Goal: Task Accomplishment & Management: Manage account settings

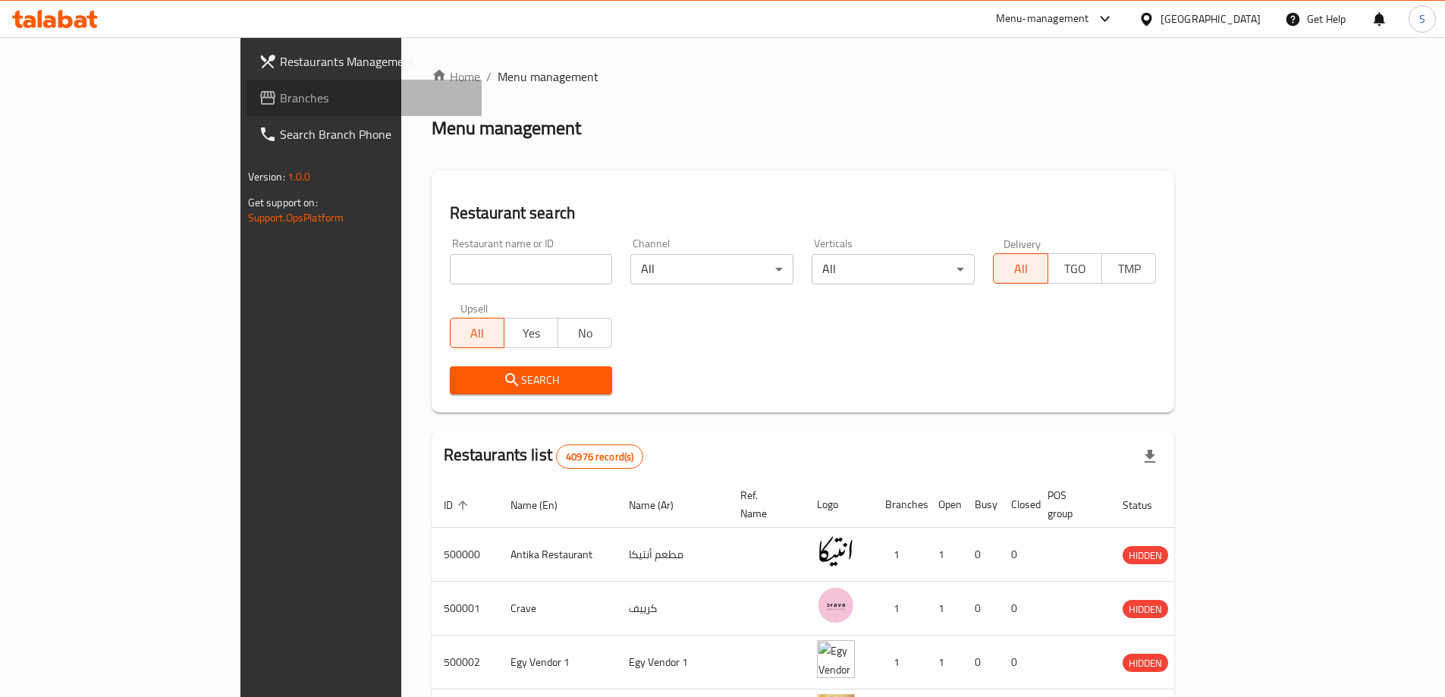
click at [280, 98] on span "Branches" at bounding box center [375, 98] width 190 height 18
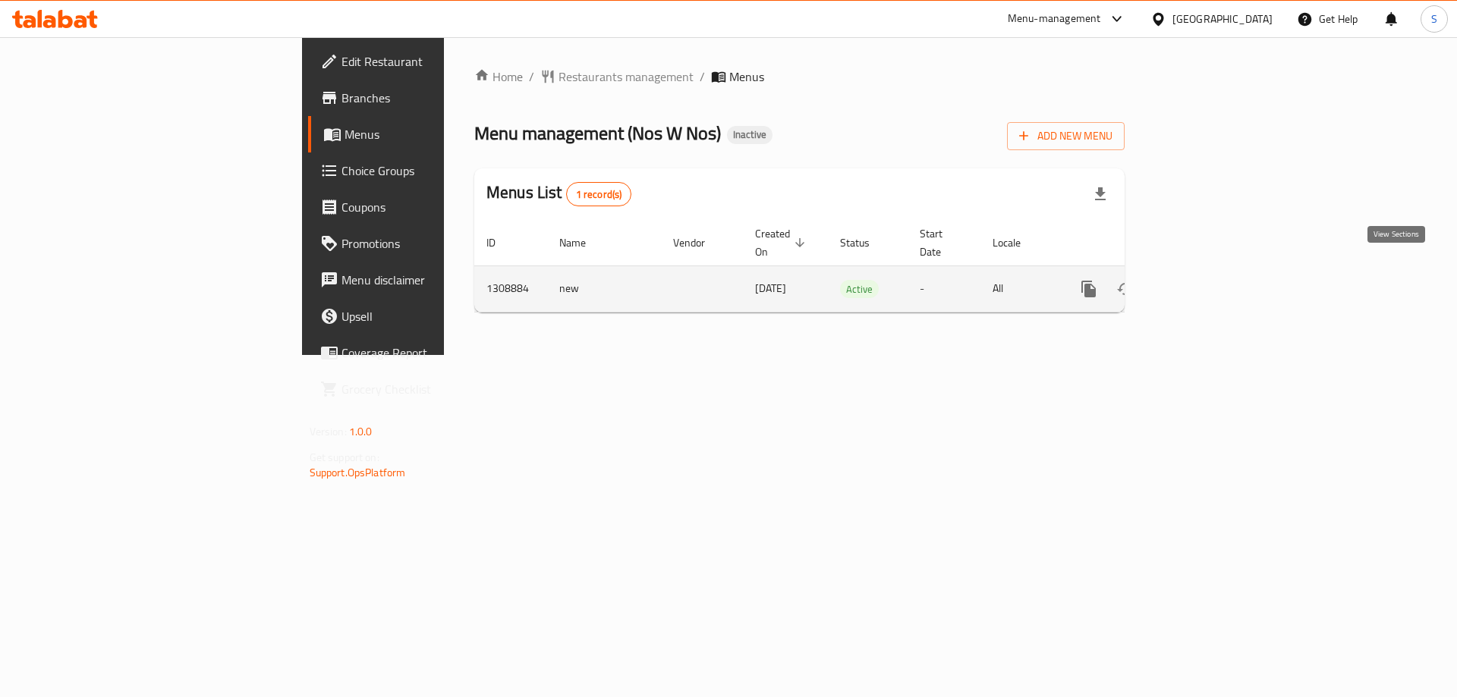
click at [1207, 280] on icon "enhanced table" at bounding box center [1198, 289] width 18 height 18
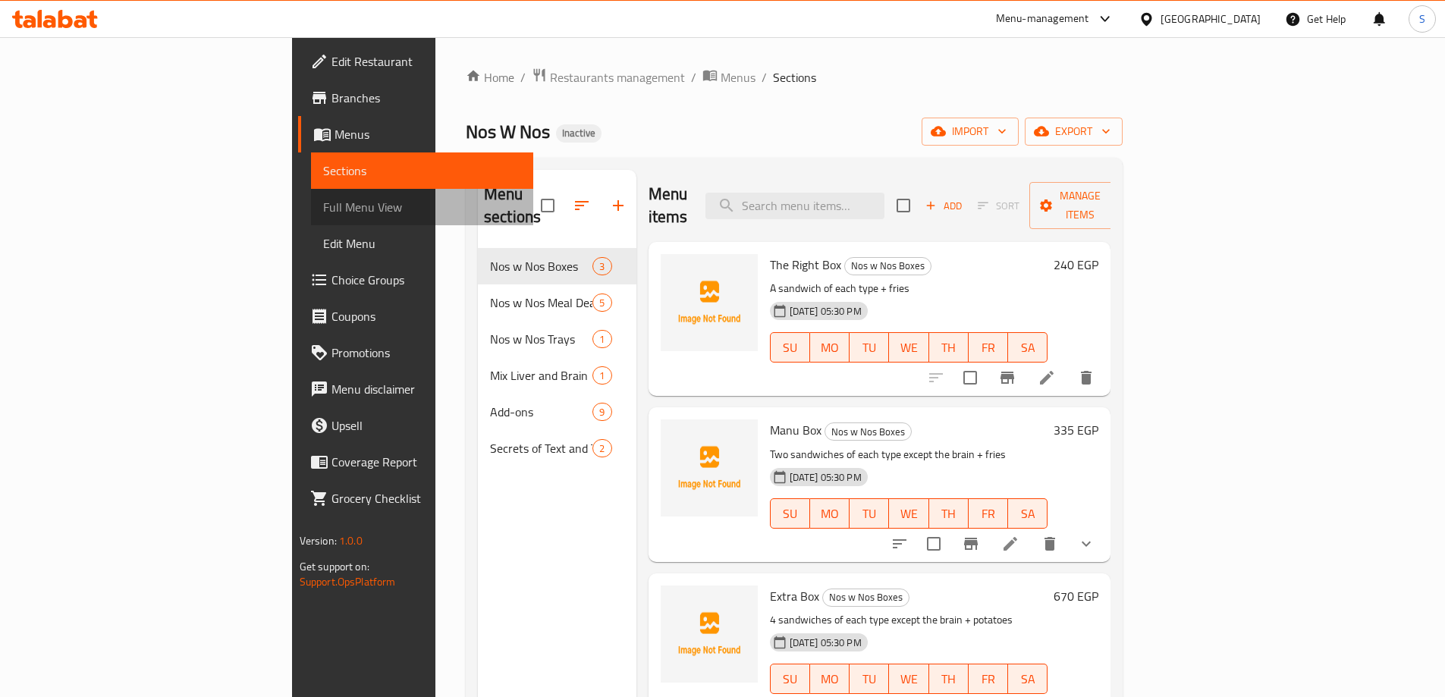
click at [323, 203] on span "Full Menu View" at bounding box center [422, 207] width 198 height 18
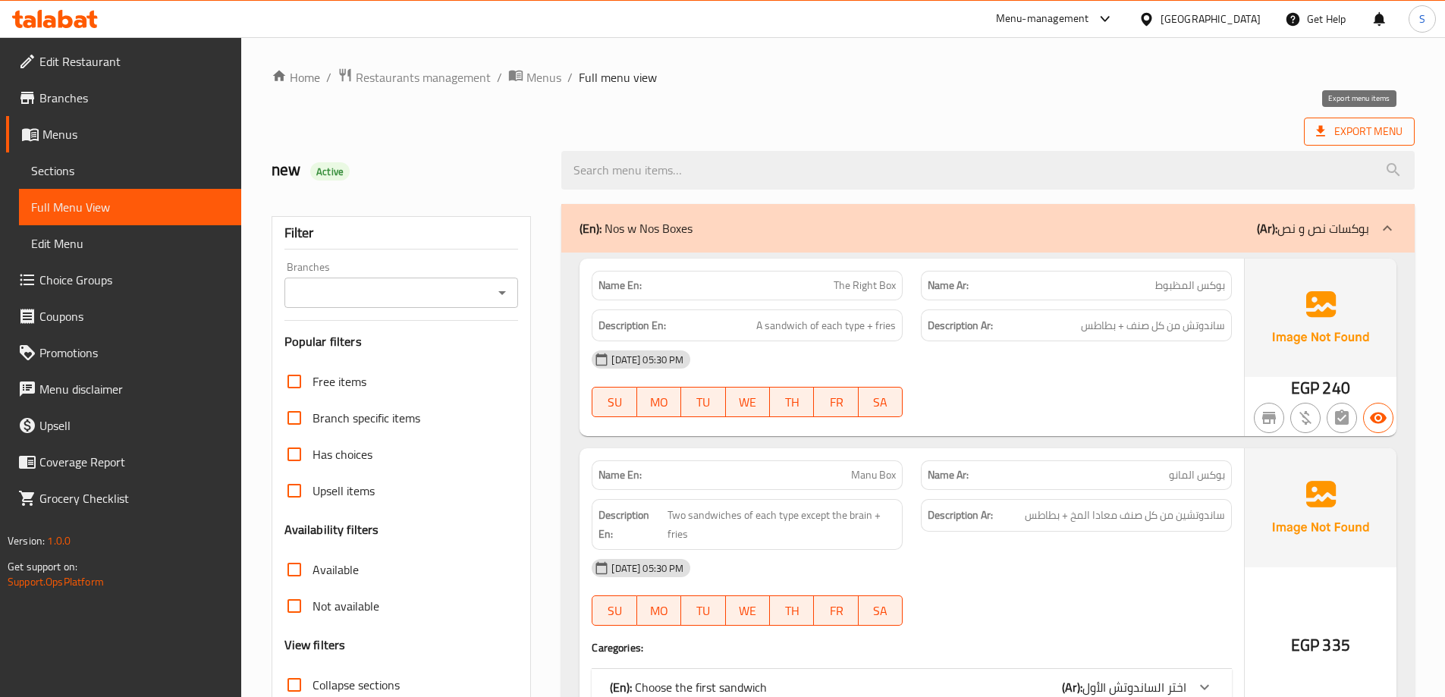
click at [1375, 133] on span "Export Menu" at bounding box center [1359, 131] width 86 height 19
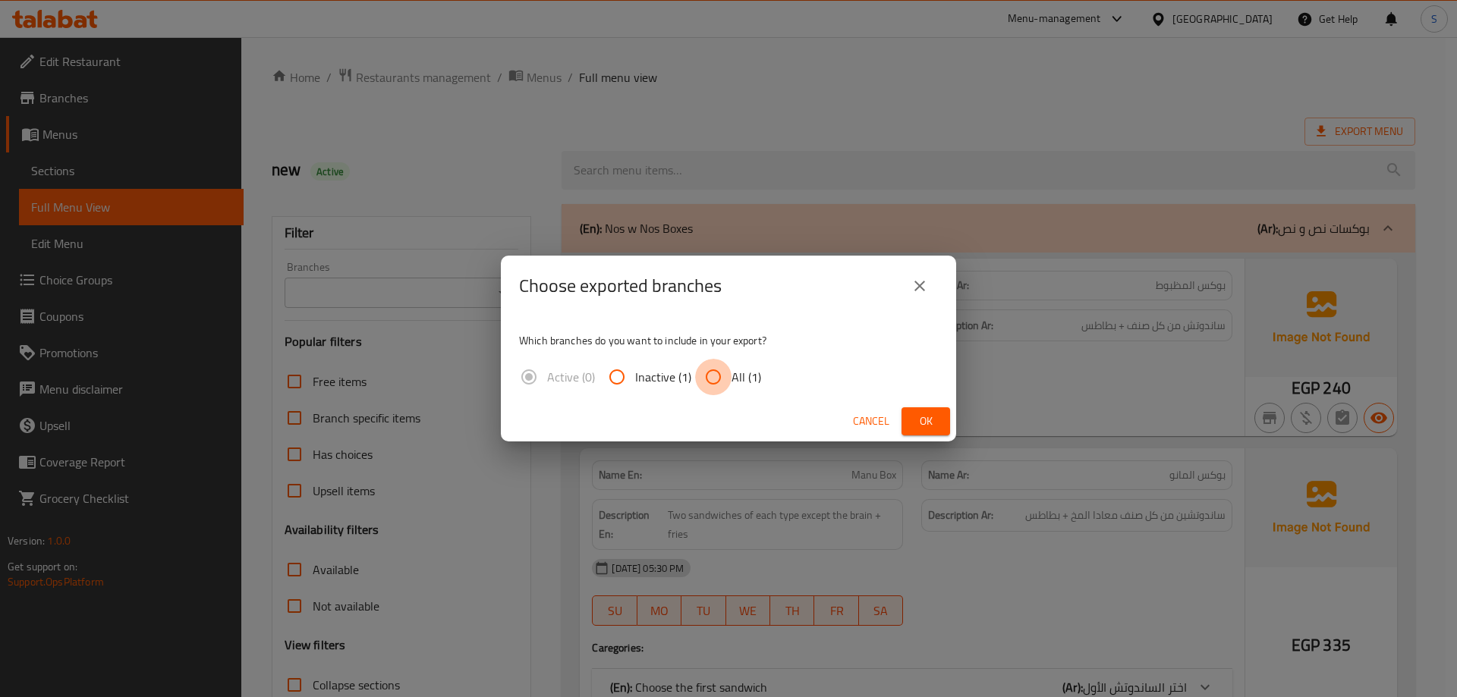
click at [726, 369] on input "All (1)" at bounding box center [713, 377] width 36 height 36
radio input "true"
click at [933, 410] on button "Ok" at bounding box center [925, 421] width 49 height 28
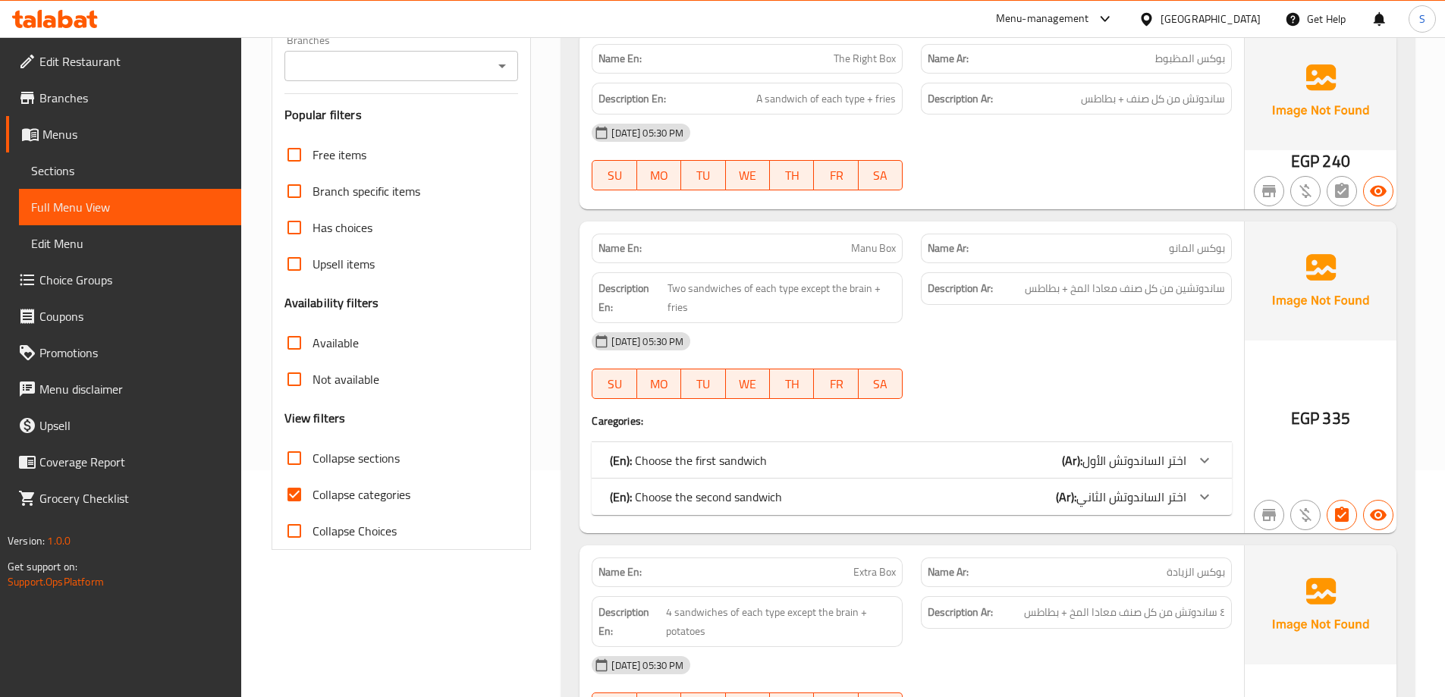
scroll to position [228, 0]
click at [374, 492] on span "Collapse categories" at bounding box center [362, 494] width 98 height 18
click at [313, 492] on input "Collapse categories" at bounding box center [294, 494] width 36 height 36
checkbox input "false"
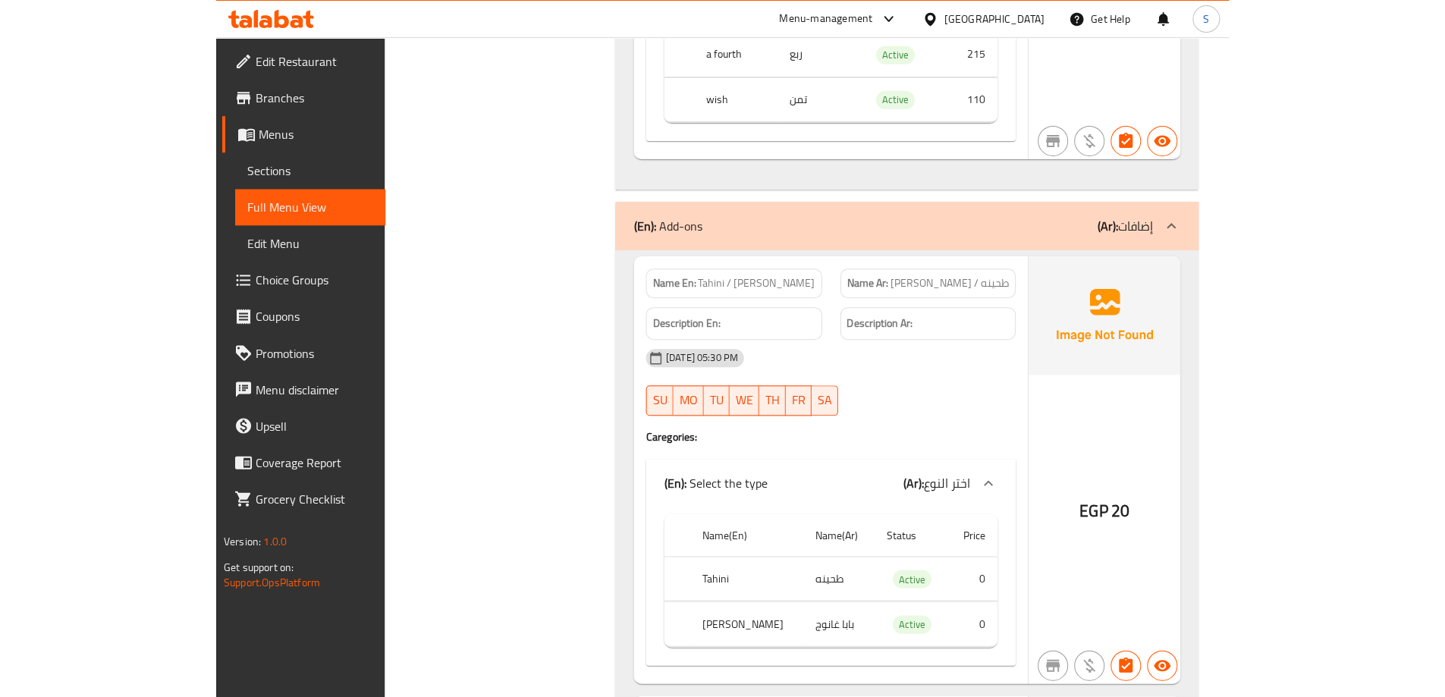
scroll to position [4782, 0]
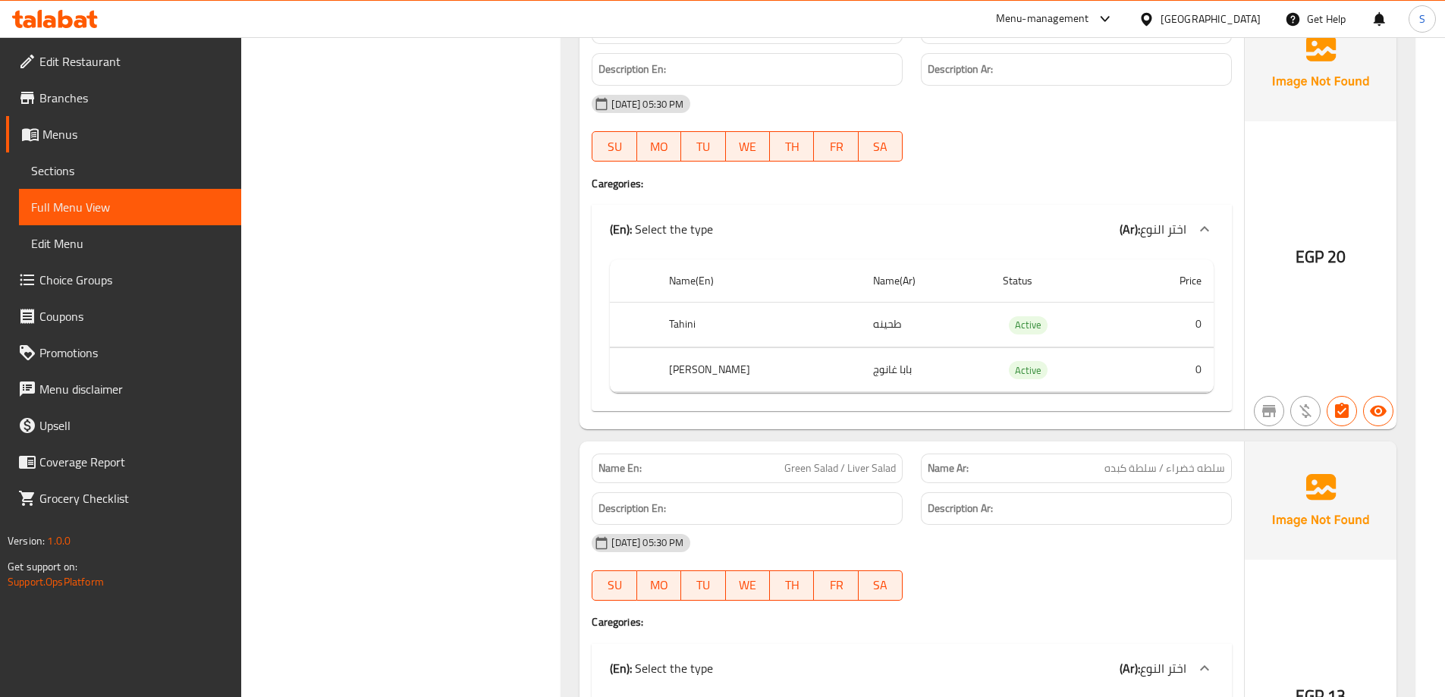
click at [162, 140] on span "Menus" at bounding box center [135, 134] width 187 height 18
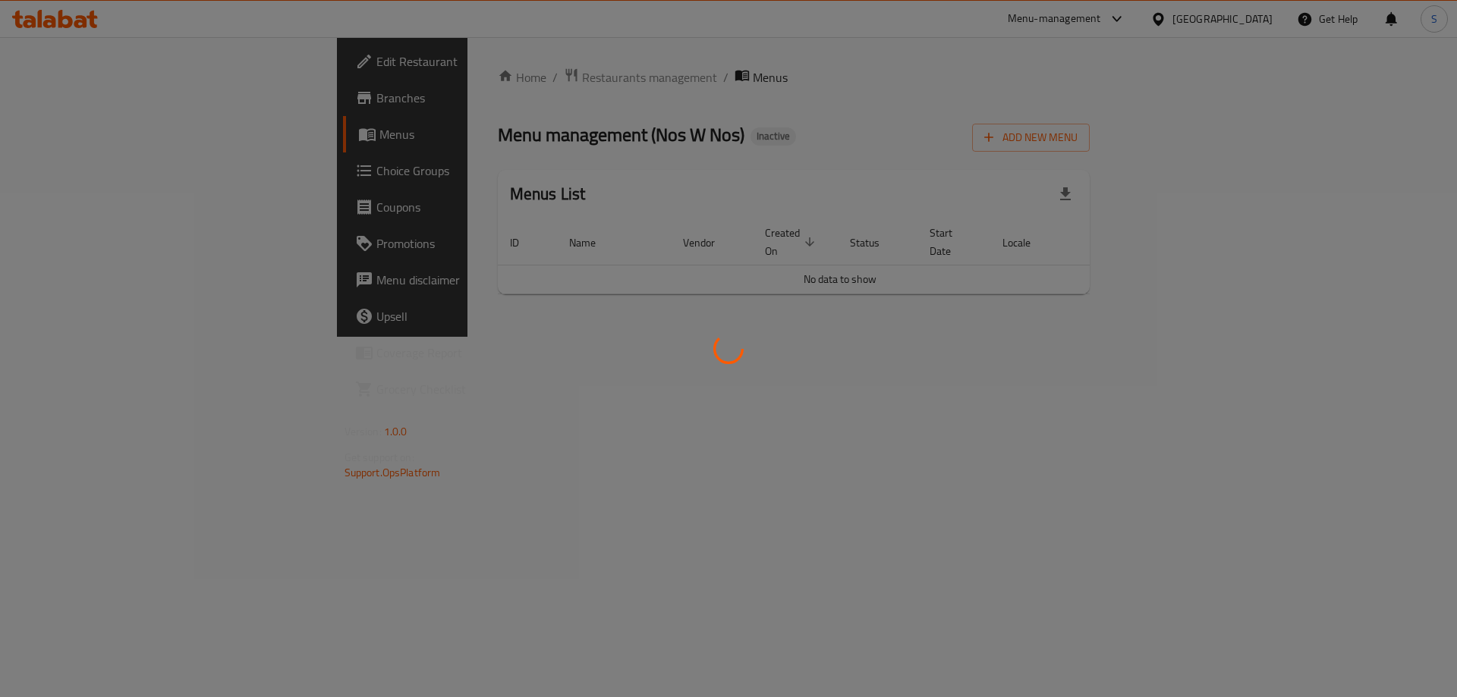
click at [985, 119] on div at bounding box center [728, 348] width 1457 height 697
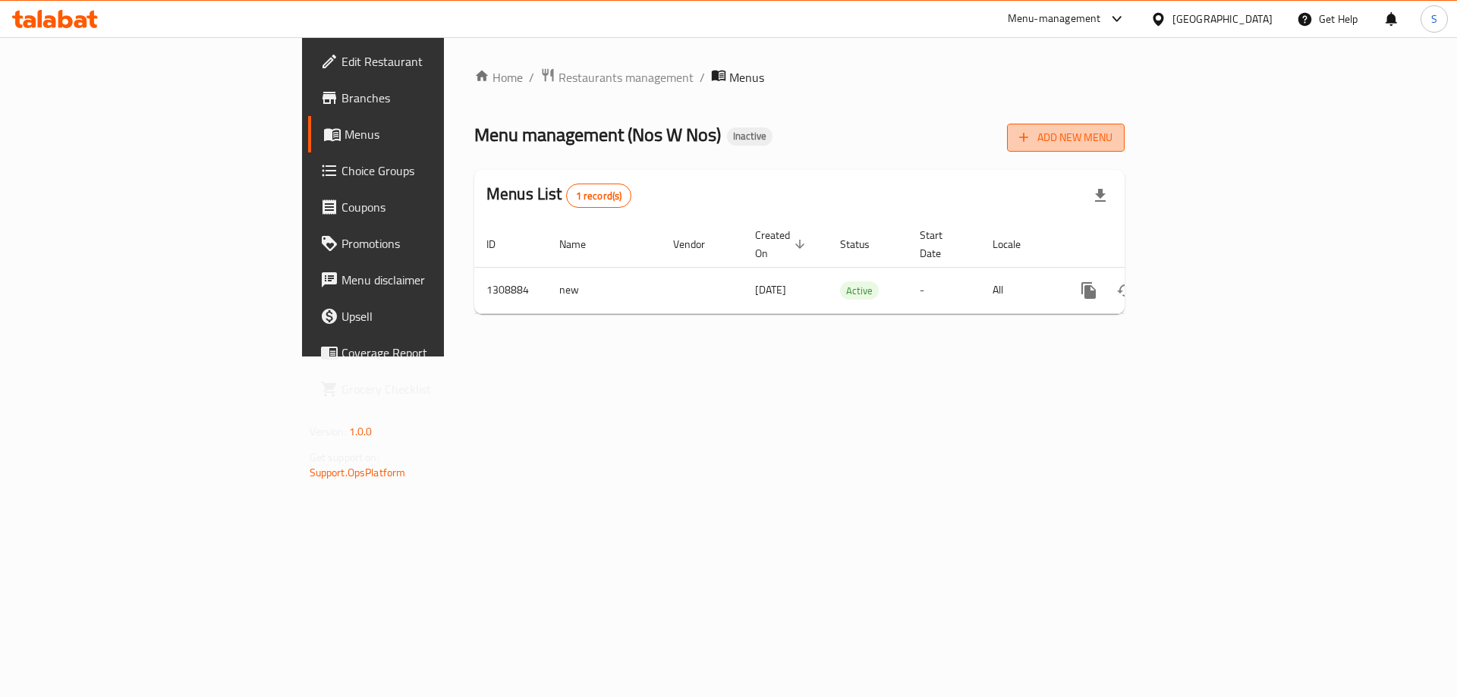
click at [1112, 142] on span "Add New Menu" at bounding box center [1065, 137] width 93 height 19
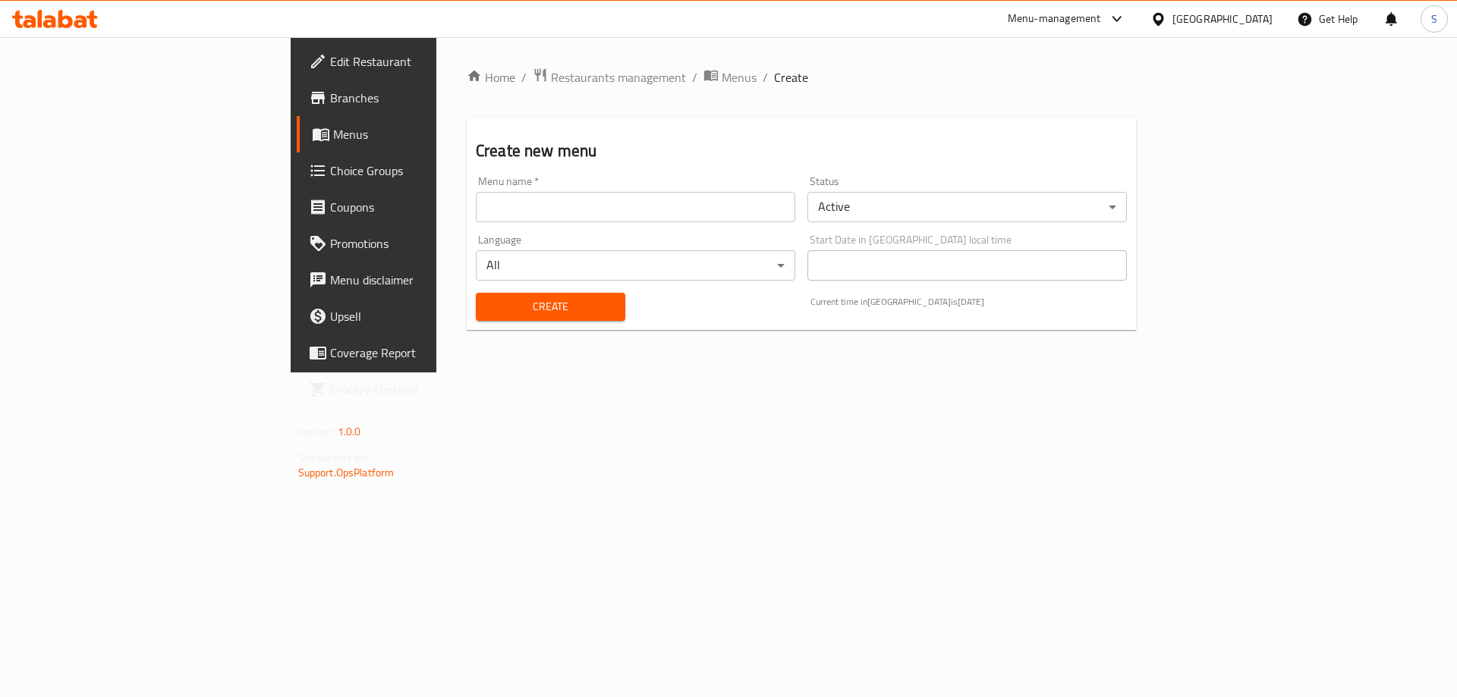
drag, startPoint x: 487, startPoint y: 200, endPoint x: 483, endPoint y: 209, distance: 9.9
click at [487, 200] on input "text" at bounding box center [635, 207] width 319 height 30
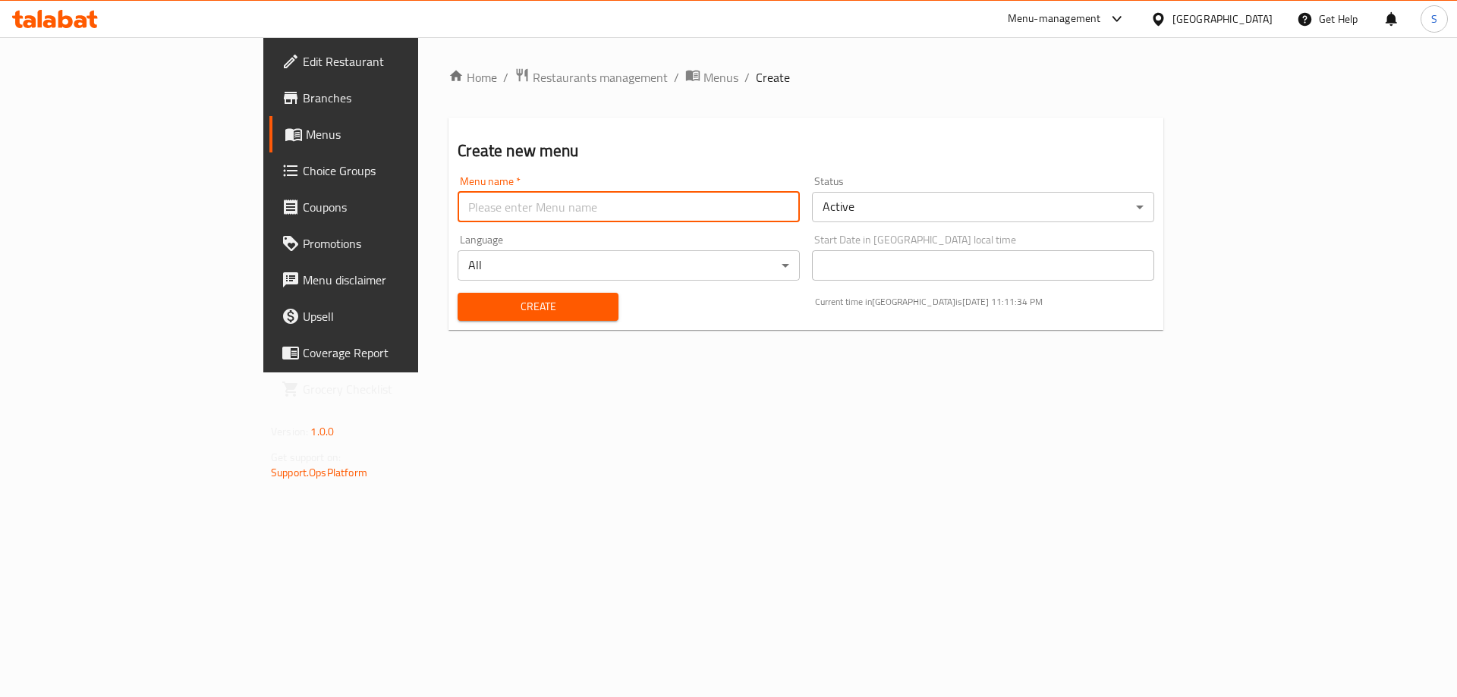
type input "S-New"
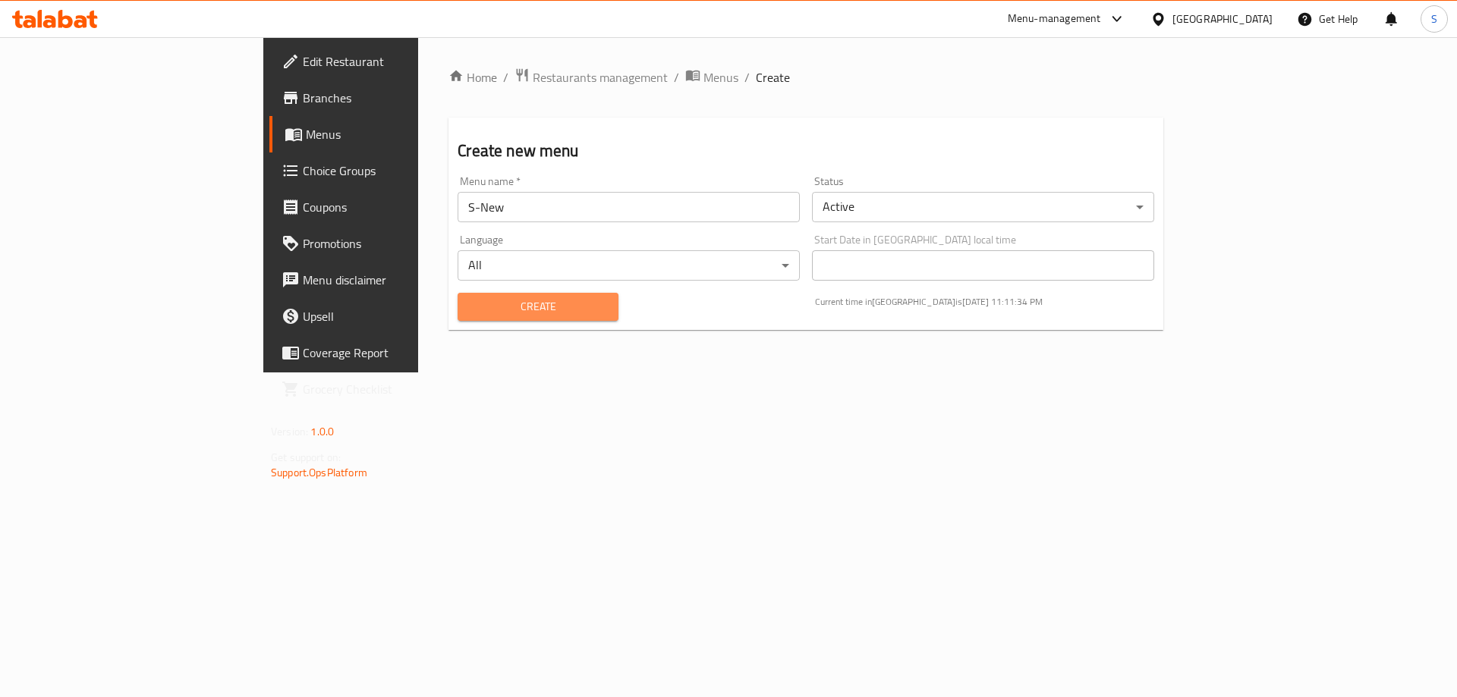
click at [470, 314] on span "Create" at bounding box center [538, 306] width 136 height 19
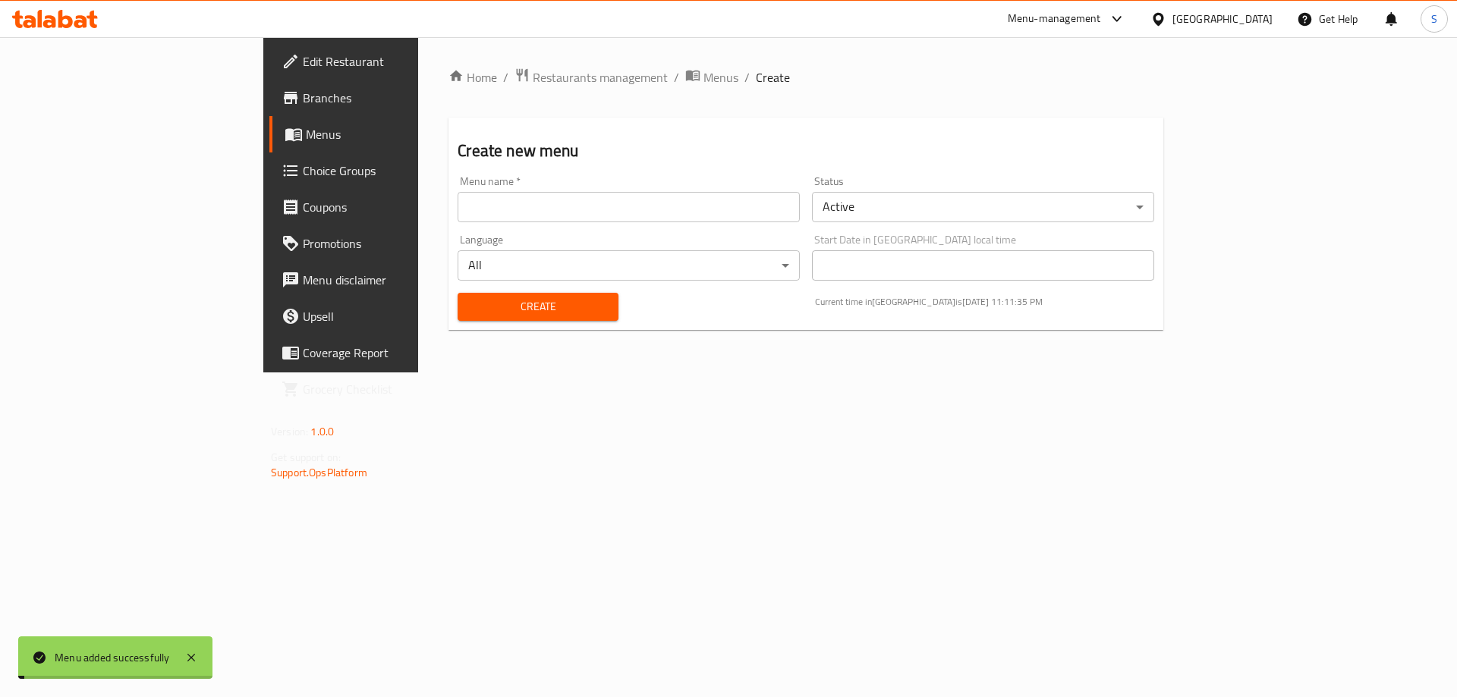
click at [306, 139] on span "Menus" at bounding box center [400, 134] width 189 height 18
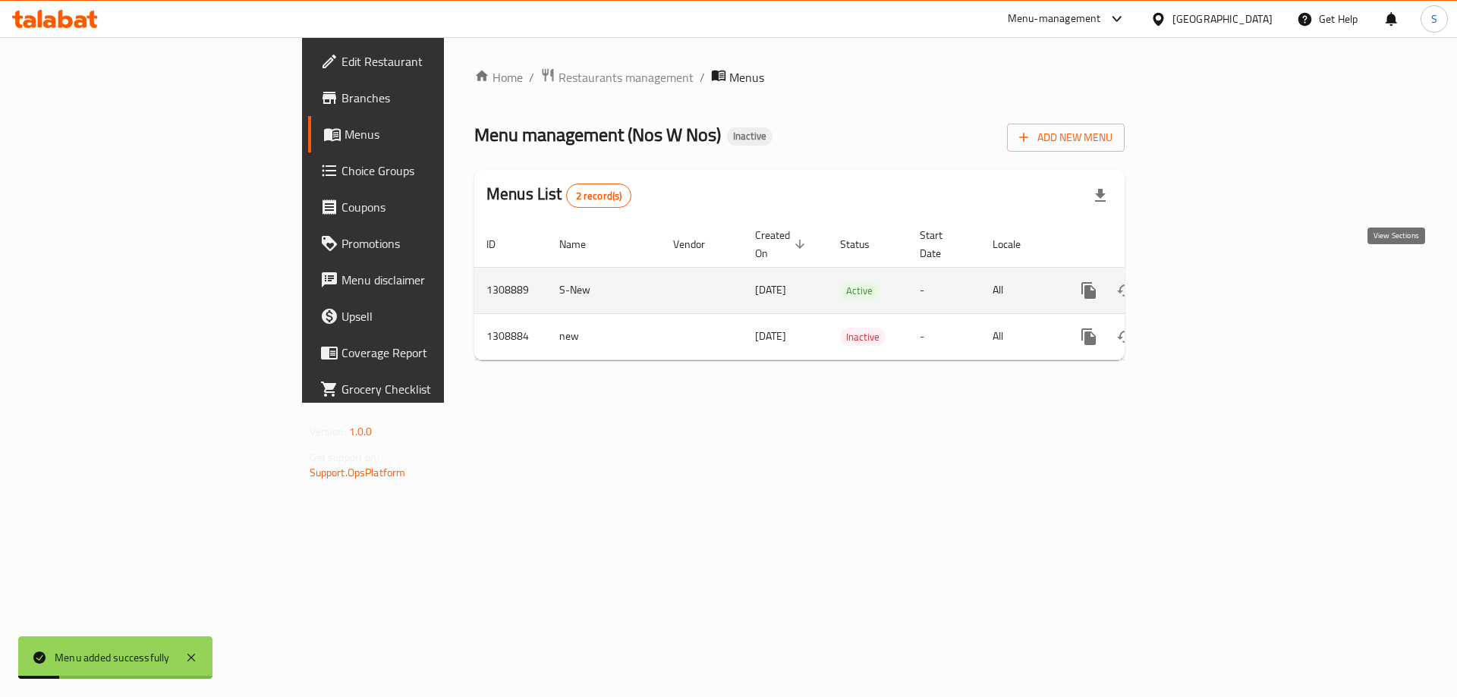
click at [1207, 281] on icon "enhanced table" at bounding box center [1198, 290] width 18 height 18
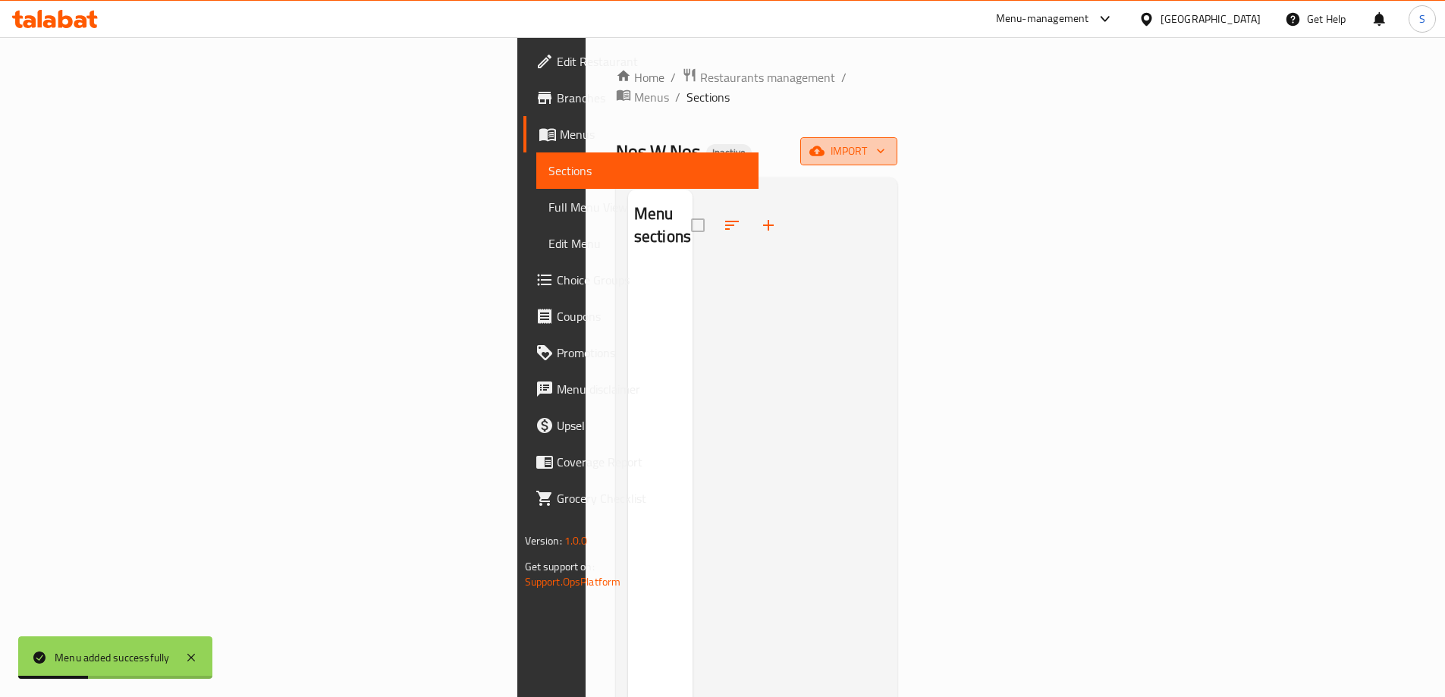
click at [897, 137] on button "import" at bounding box center [848, 151] width 97 height 28
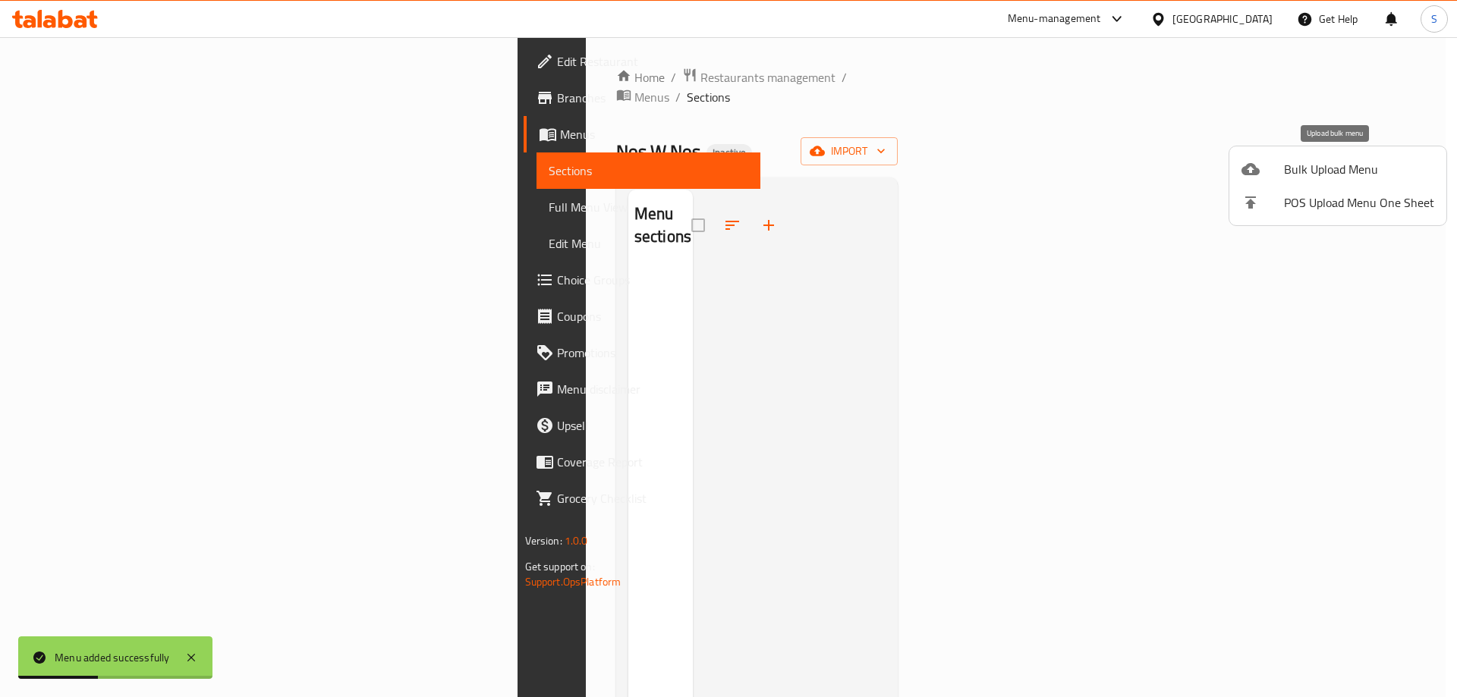
click at [1366, 162] on span "Bulk Upload Menu" at bounding box center [1359, 169] width 150 height 18
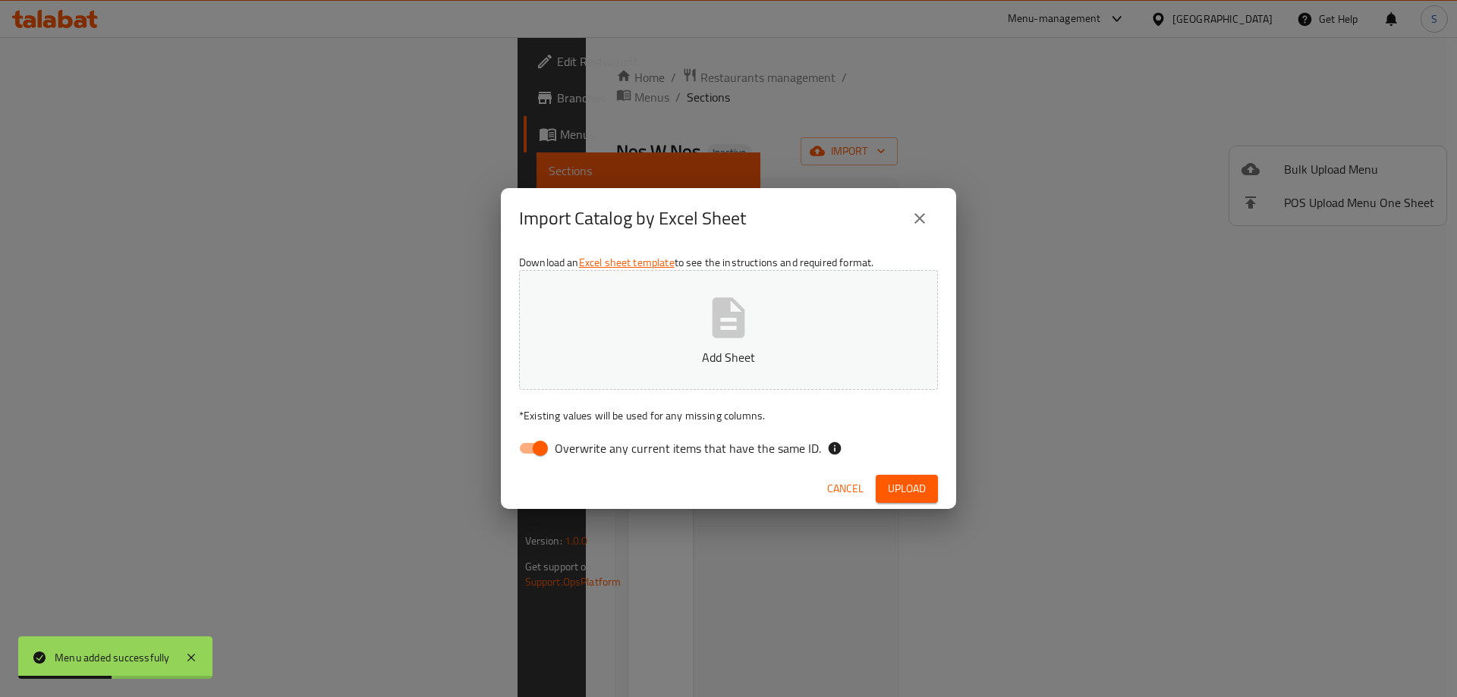
click at [742, 345] on button "Add Sheet" at bounding box center [728, 330] width 419 height 120
click at [544, 450] on input "Overwrite any current items that have the same ID." at bounding box center [540, 448] width 86 height 29
checkbox input "false"
click at [893, 493] on span "Upload" at bounding box center [907, 488] width 38 height 19
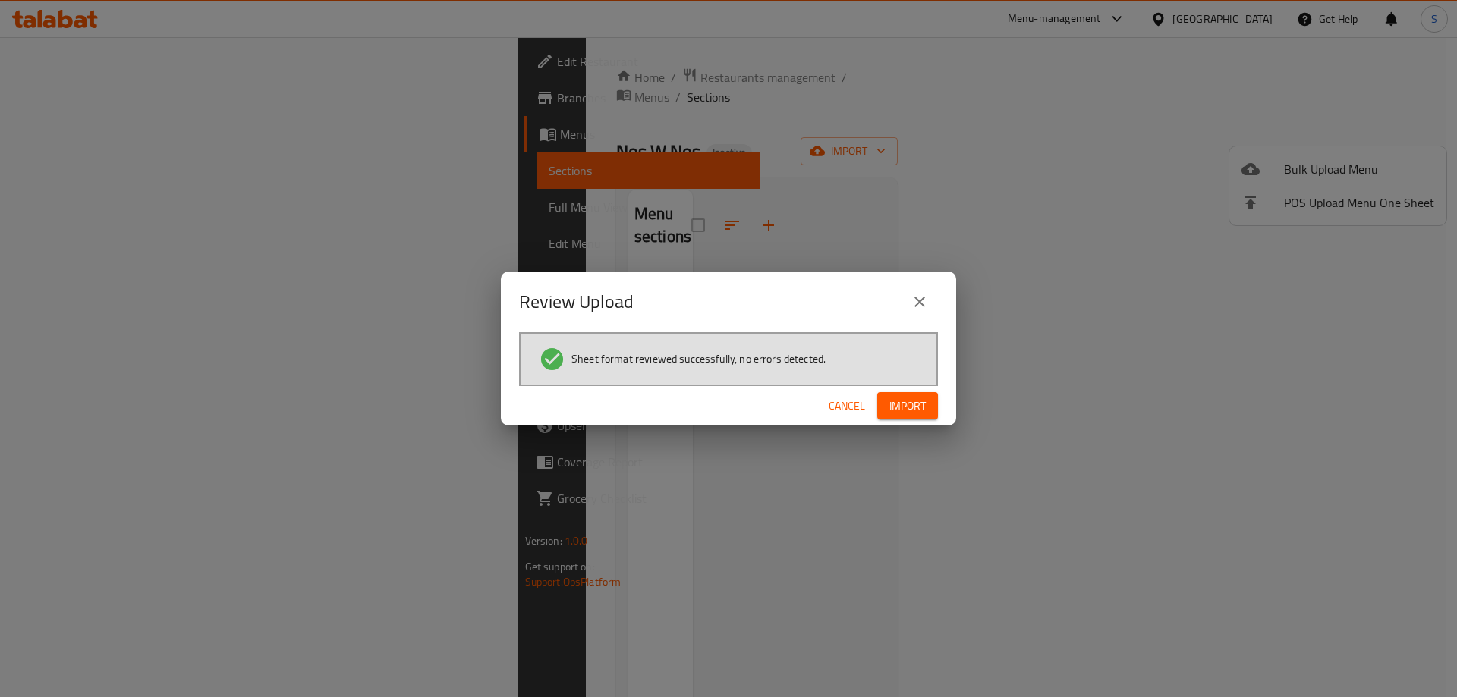
click at [935, 399] on button "Import" at bounding box center [907, 406] width 61 height 28
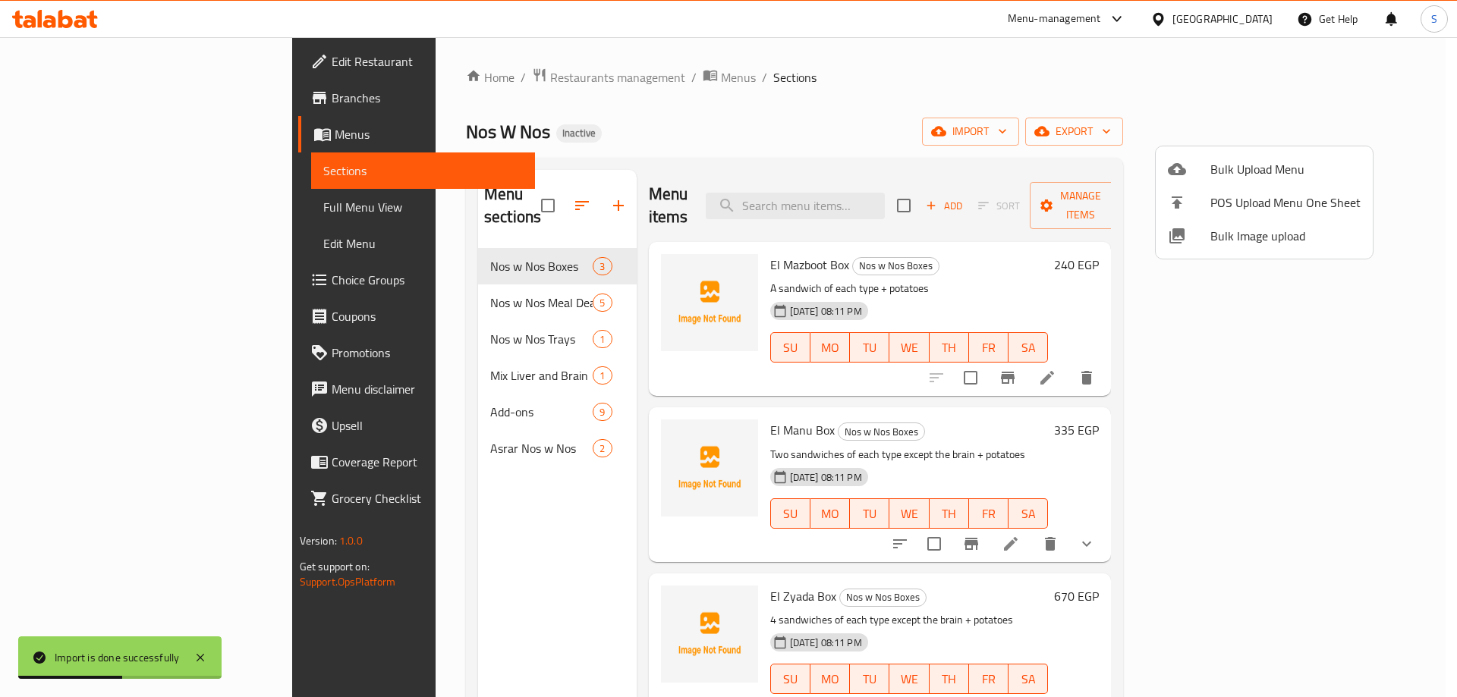
click at [188, 193] on div at bounding box center [728, 348] width 1457 height 697
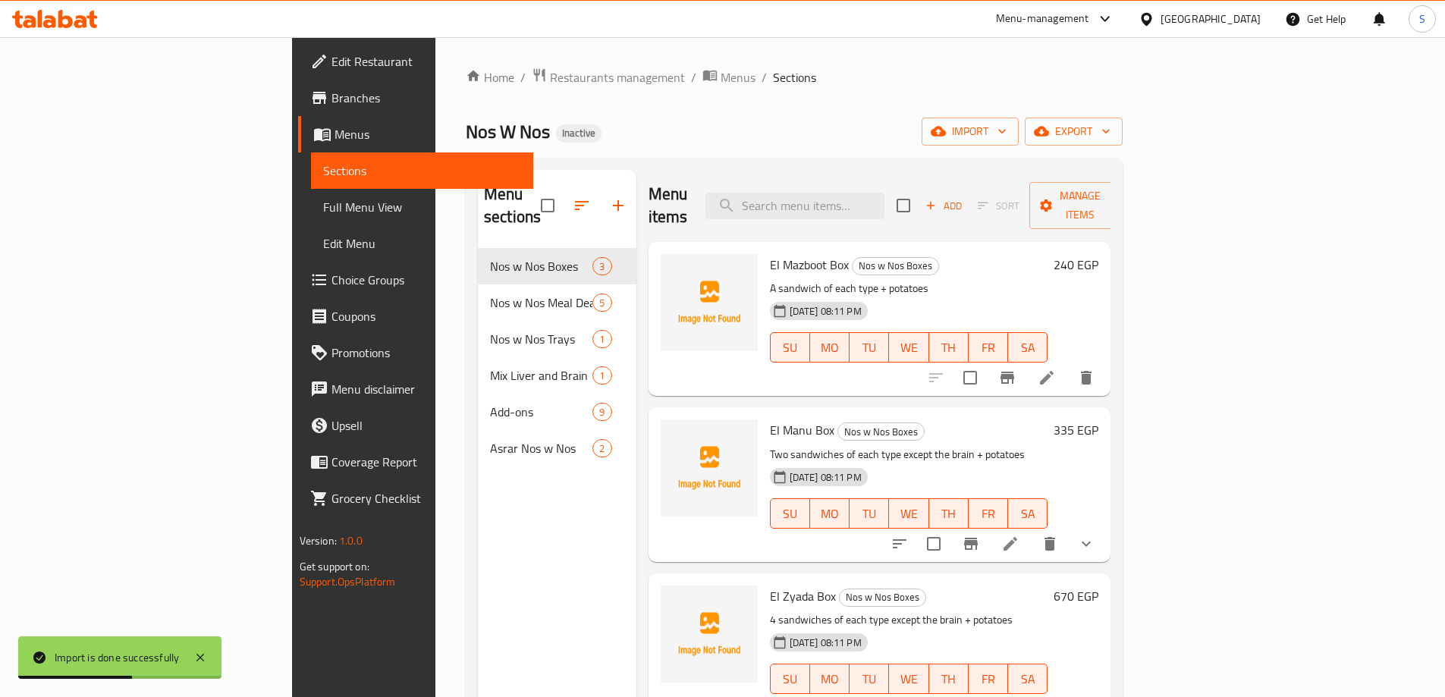
click at [323, 204] on span "Full Menu View" at bounding box center [422, 207] width 198 height 18
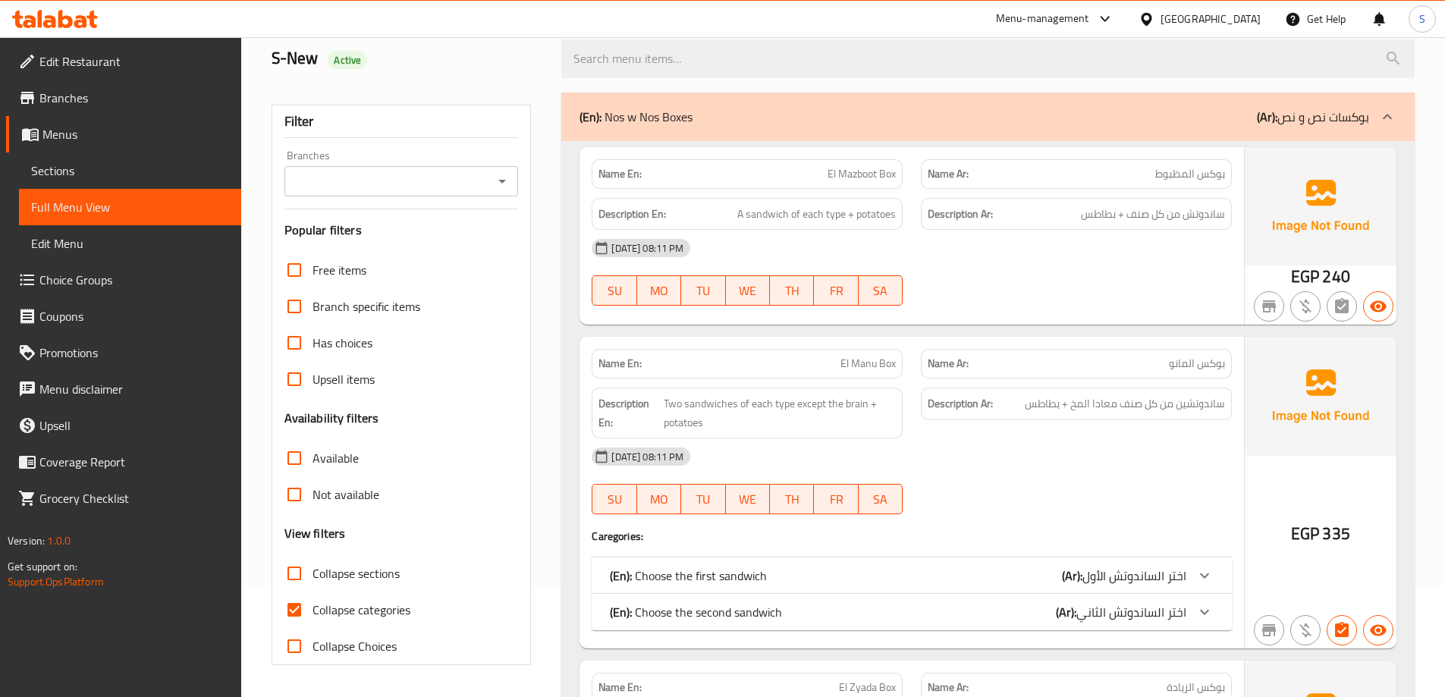
scroll to position [228, 0]
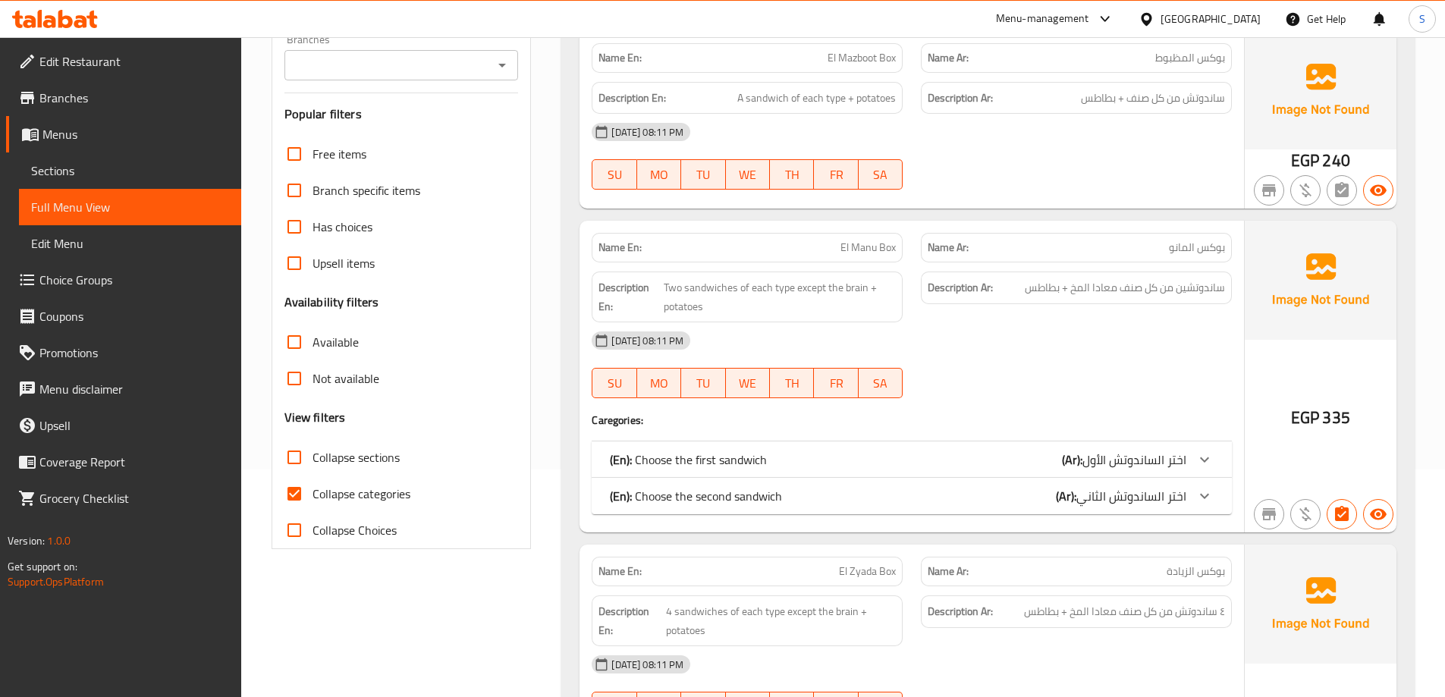
click at [384, 492] on span "Collapse categories" at bounding box center [362, 494] width 98 height 18
click at [313, 492] on input "Collapse categories" at bounding box center [294, 494] width 36 height 36
checkbox input "false"
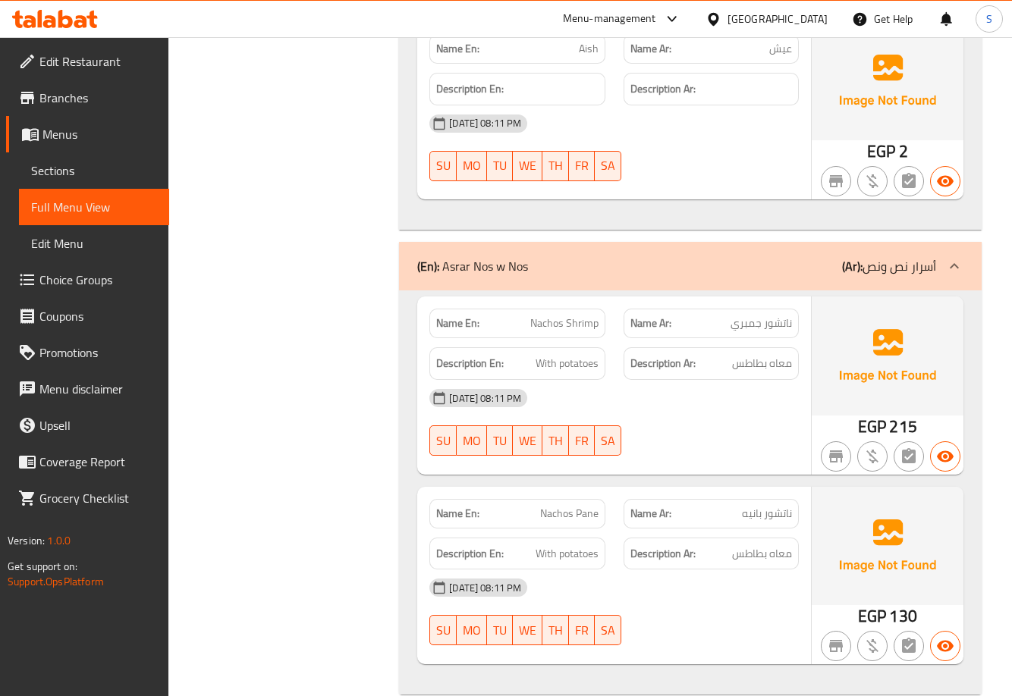
scroll to position [7225, 0]
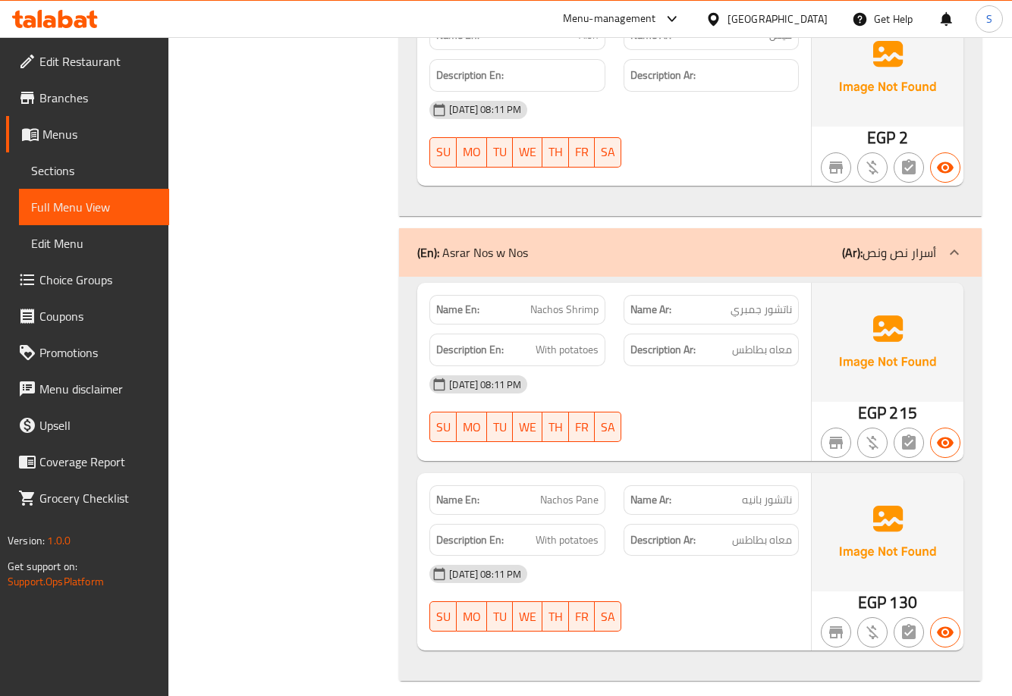
drag, startPoint x: 632, startPoint y: 190, endPoint x: 636, endPoint y: 150, distance: 39.6
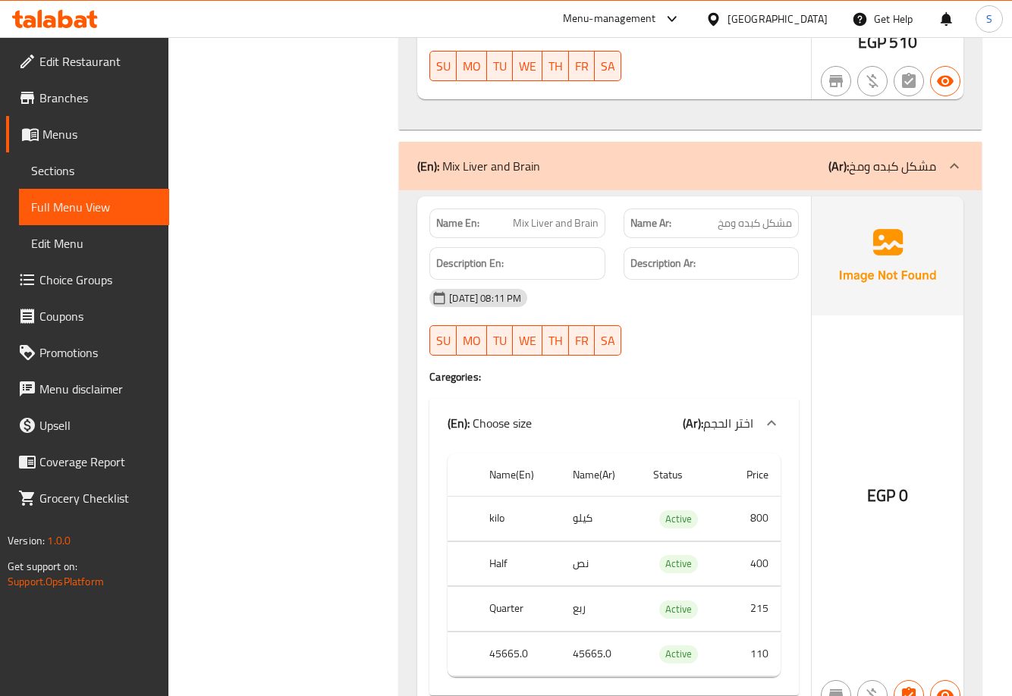
scroll to position [4038, 0]
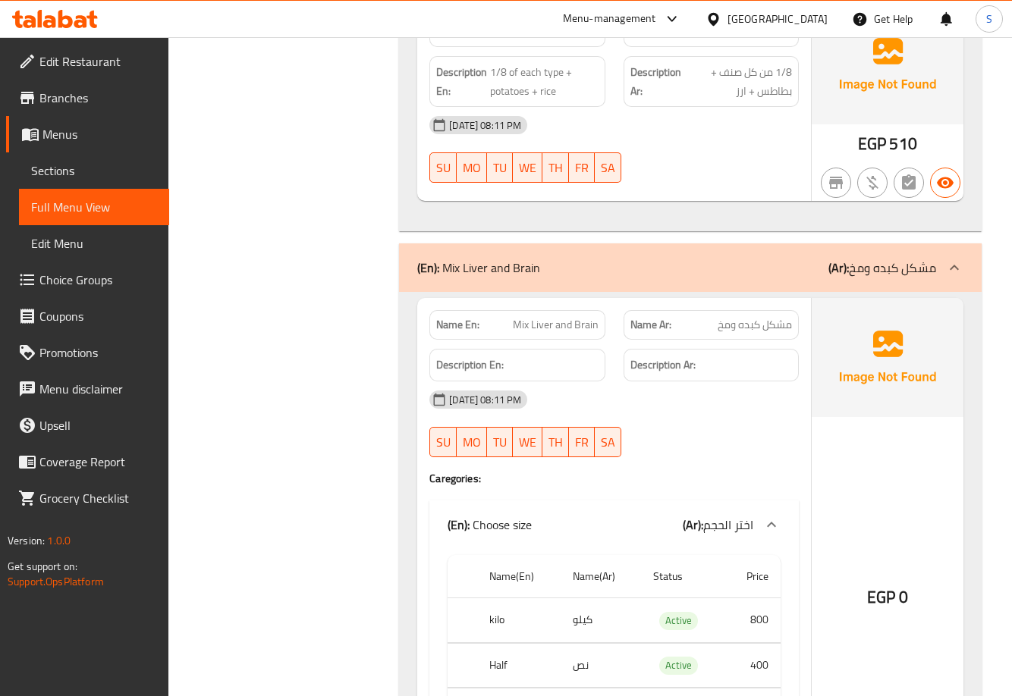
click at [564, 325] on span "Mix Liver and Brain" at bounding box center [556, 325] width 86 height 16
copy span "Mix Liver and Brain"
click at [102, 165] on span "Sections" at bounding box center [94, 171] width 126 height 18
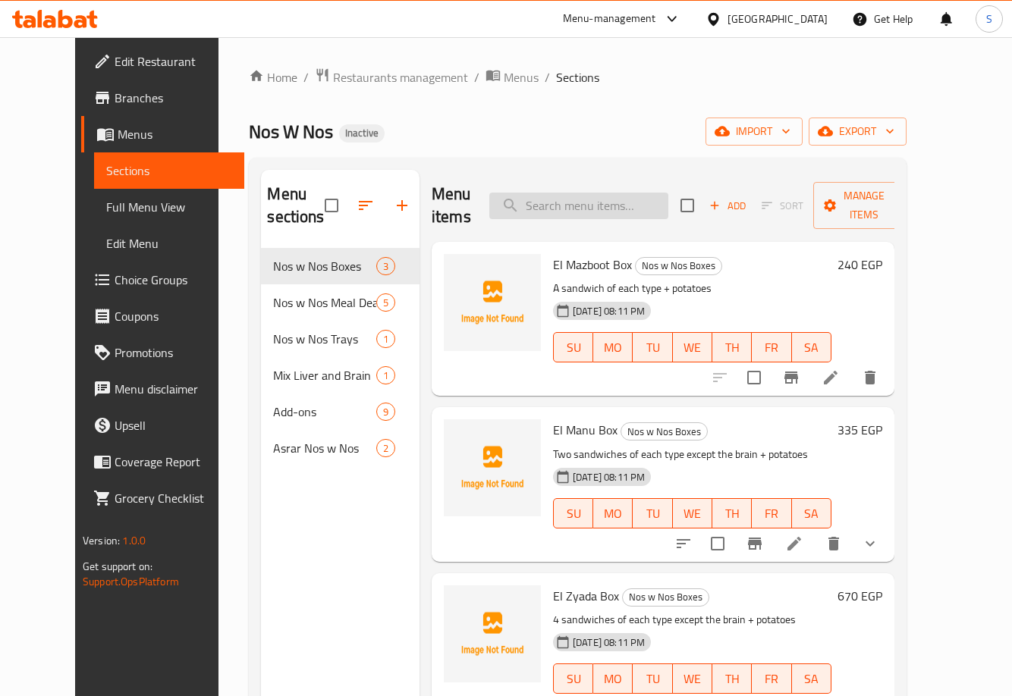
click at [610, 193] on input "search" at bounding box center [578, 206] width 179 height 27
paste input "Mix Liver and Brain"
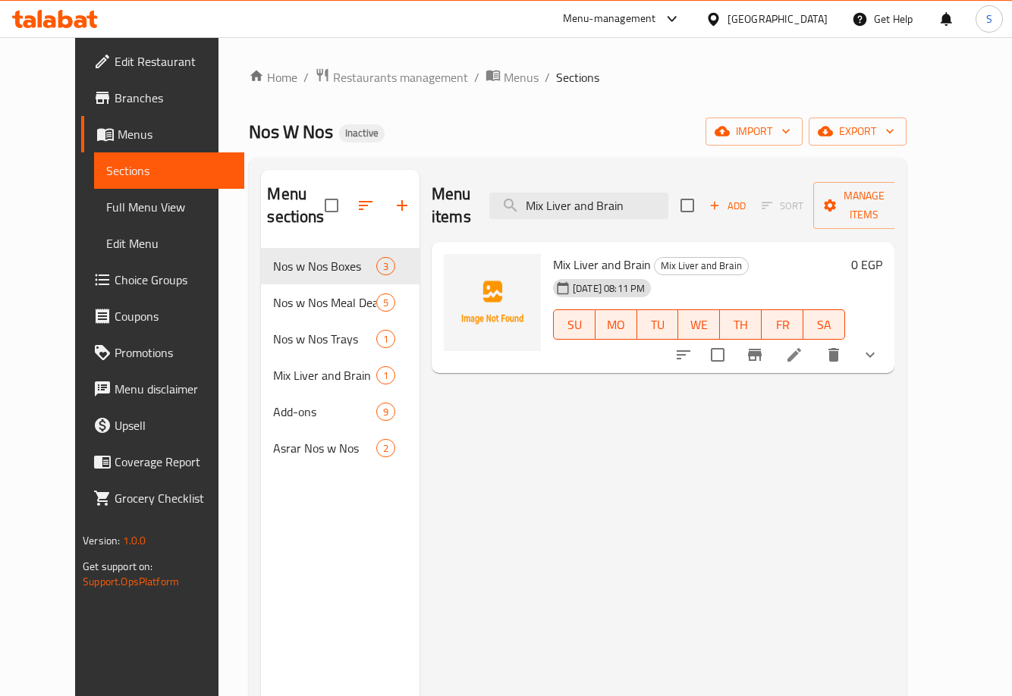
type input "Mix Liver and Brain"
click at [801, 348] on icon at bounding box center [794, 355] width 14 height 14
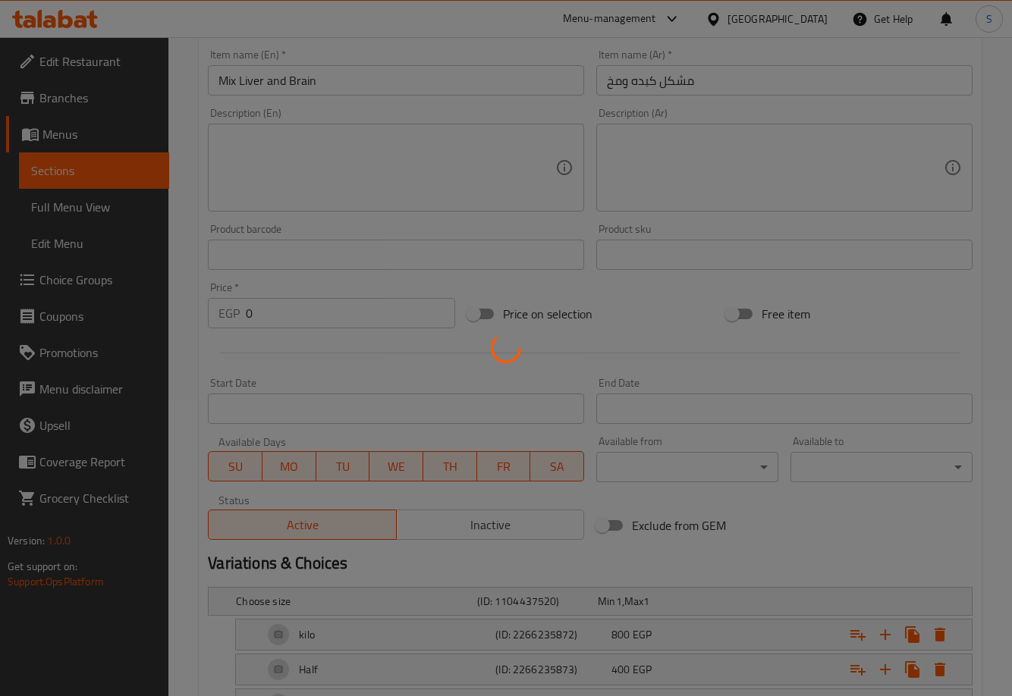
scroll to position [451, 0]
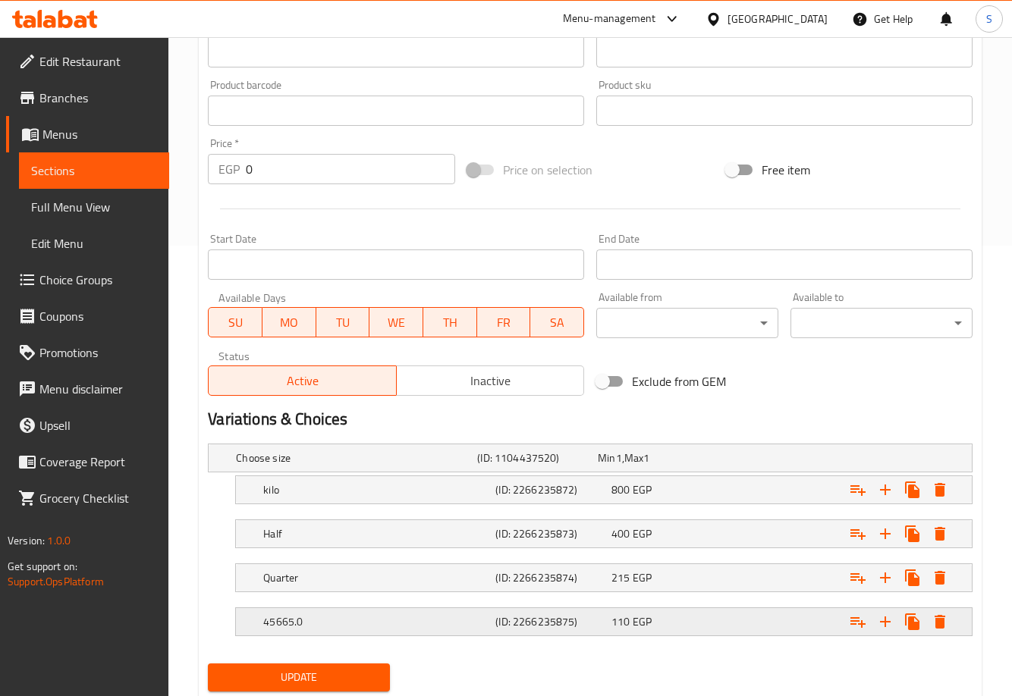
click at [380, 621] on h5 "45665.0" at bounding box center [376, 622] width 226 height 15
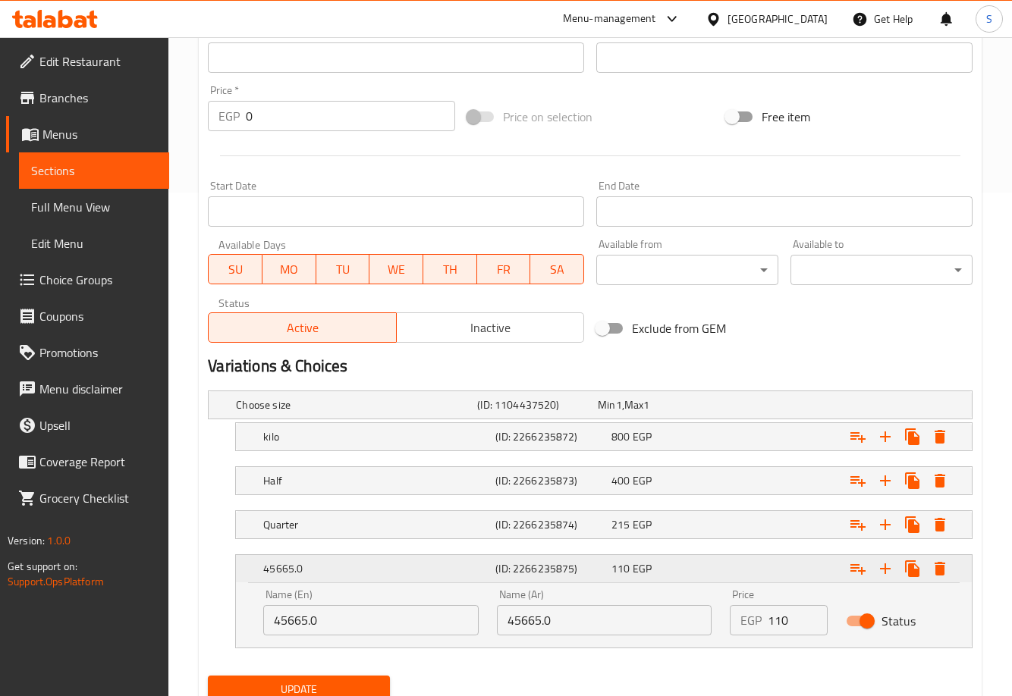
scroll to position [563, 0]
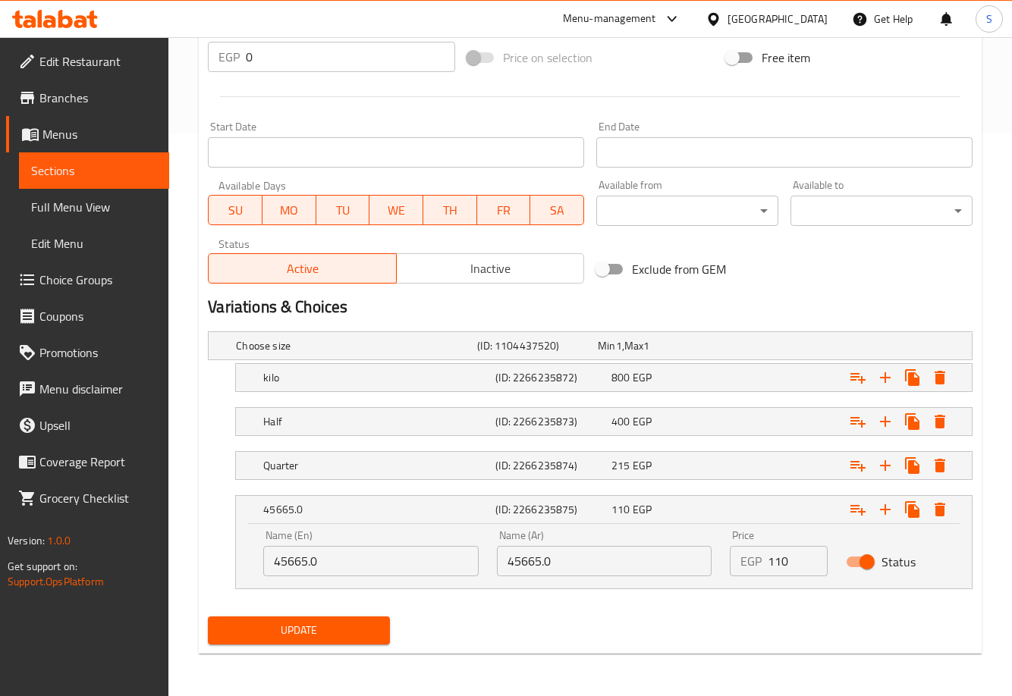
click at [343, 562] on input "45665.0" at bounding box center [370, 561] width 215 height 30
type input "1/8"
click at [533, 561] on input "45665.0" at bounding box center [604, 561] width 215 height 30
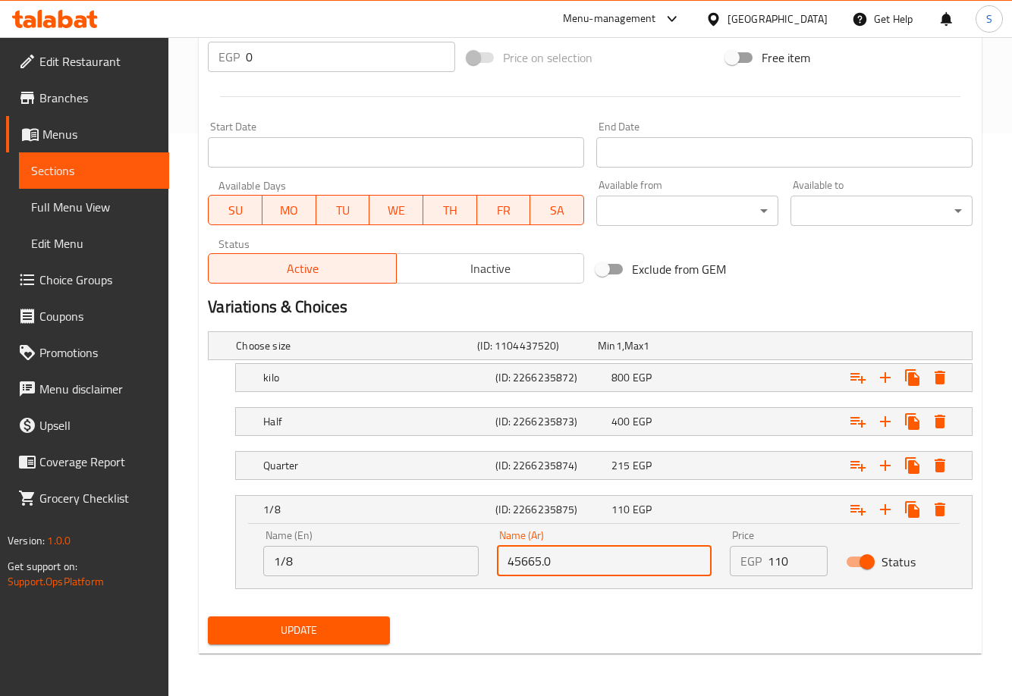
click at [533, 561] on input "45665.0" at bounding box center [604, 561] width 215 height 30
type input "1/8"
click at [208, 617] on button "Update" at bounding box center [299, 631] width 182 height 28
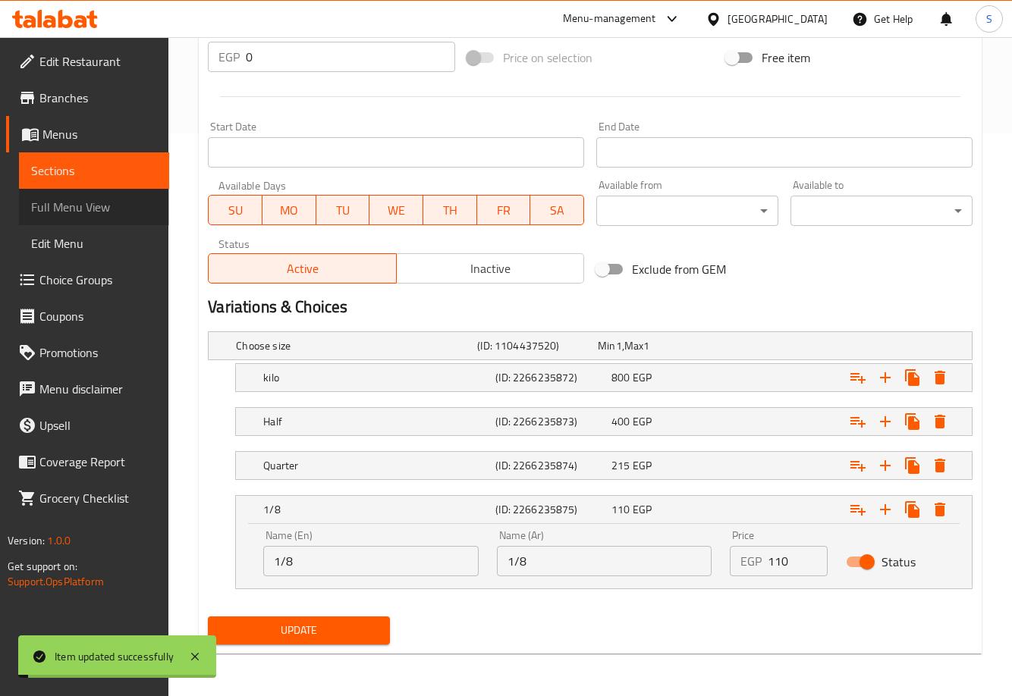
click at [99, 207] on span "Full Menu View" at bounding box center [94, 207] width 126 height 18
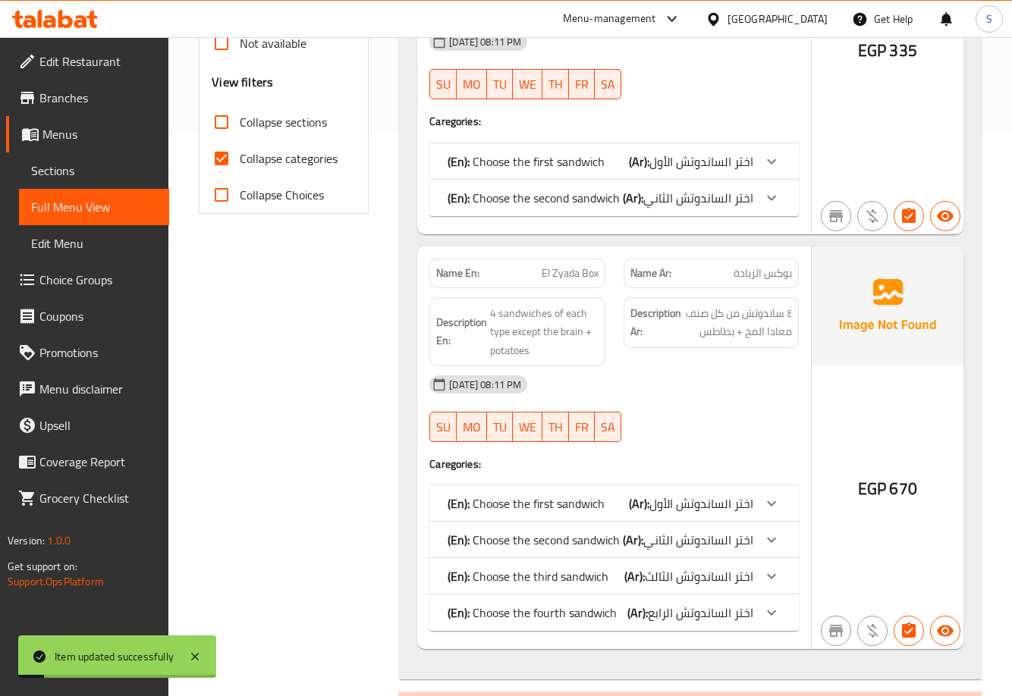
click at [285, 160] on span "Collapse categories" at bounding box center [289, 158] width 98 height 18
click at [240, 160] on input "Collapse categories" at bounding box center [221, 158] width 36 height 36
checkbox input "false"
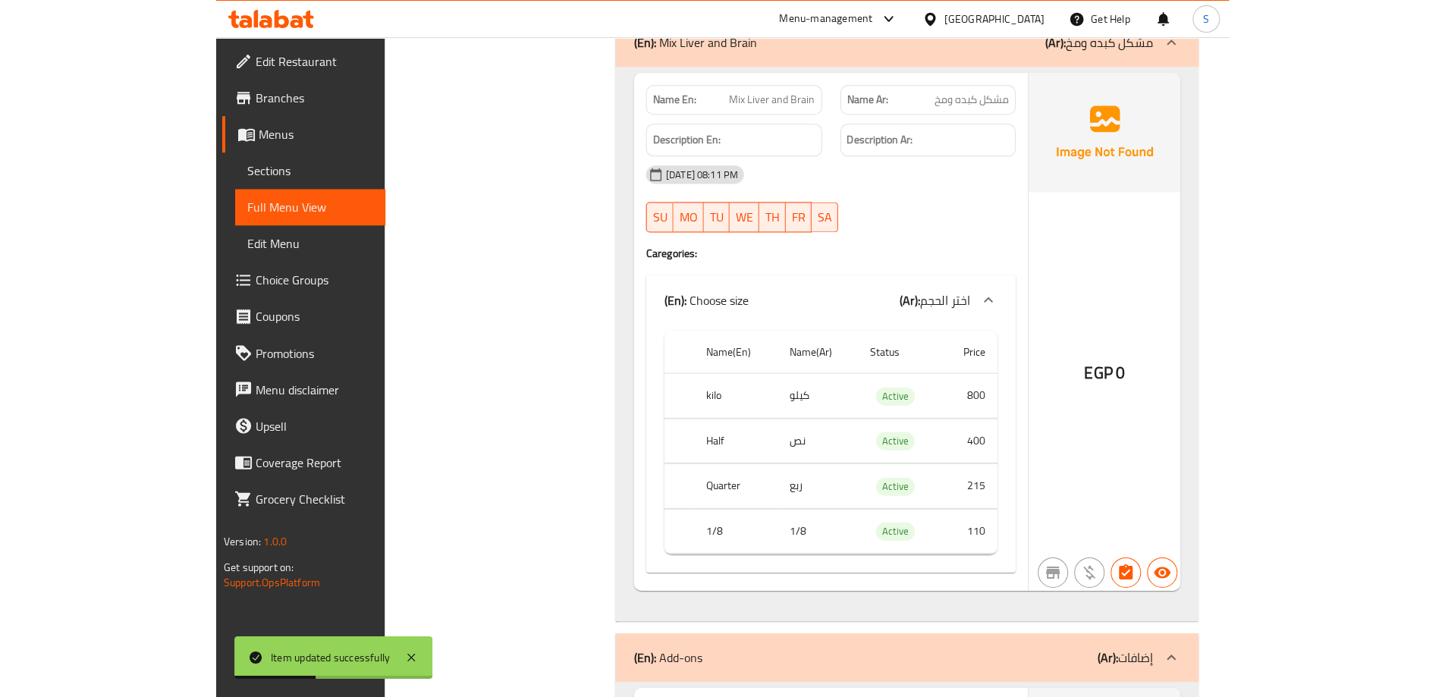
scroll to position [4262, 0]
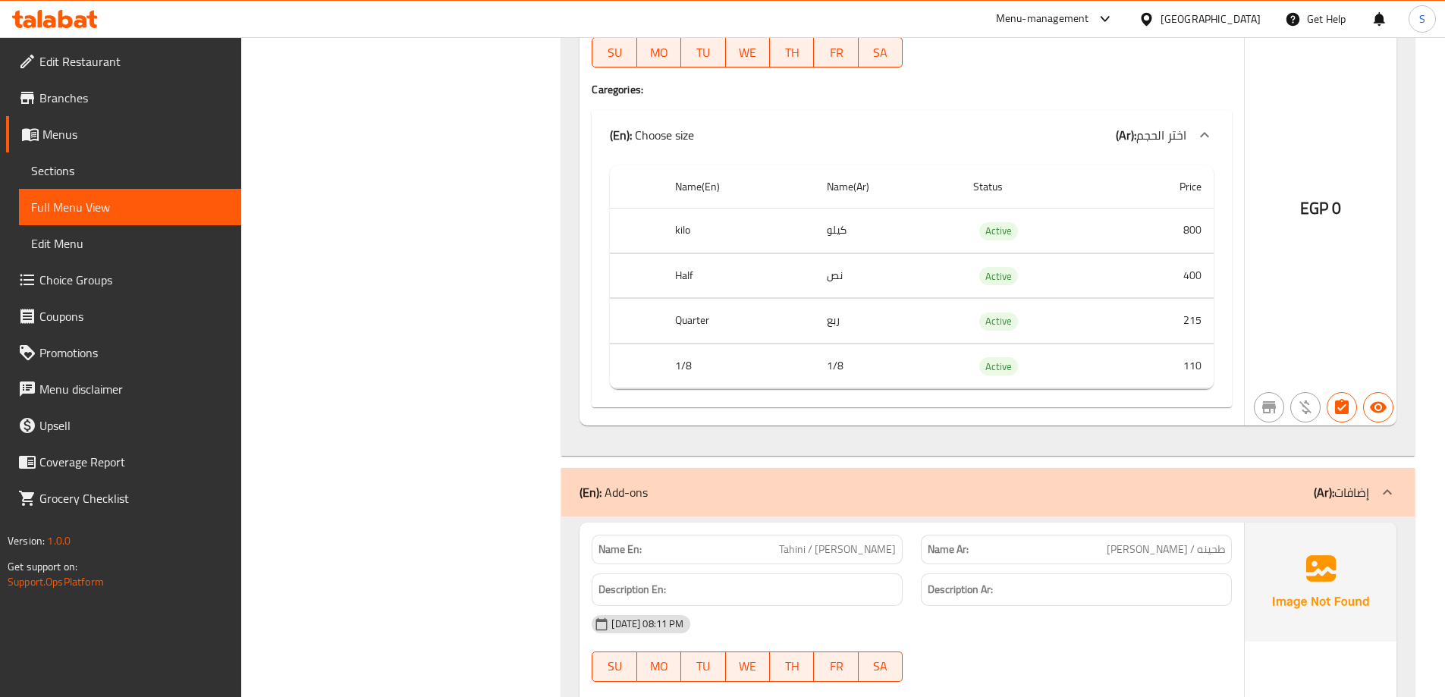
click at [153, 165] on span "Sections" at bounding box center [130, 171] width 198 height 18
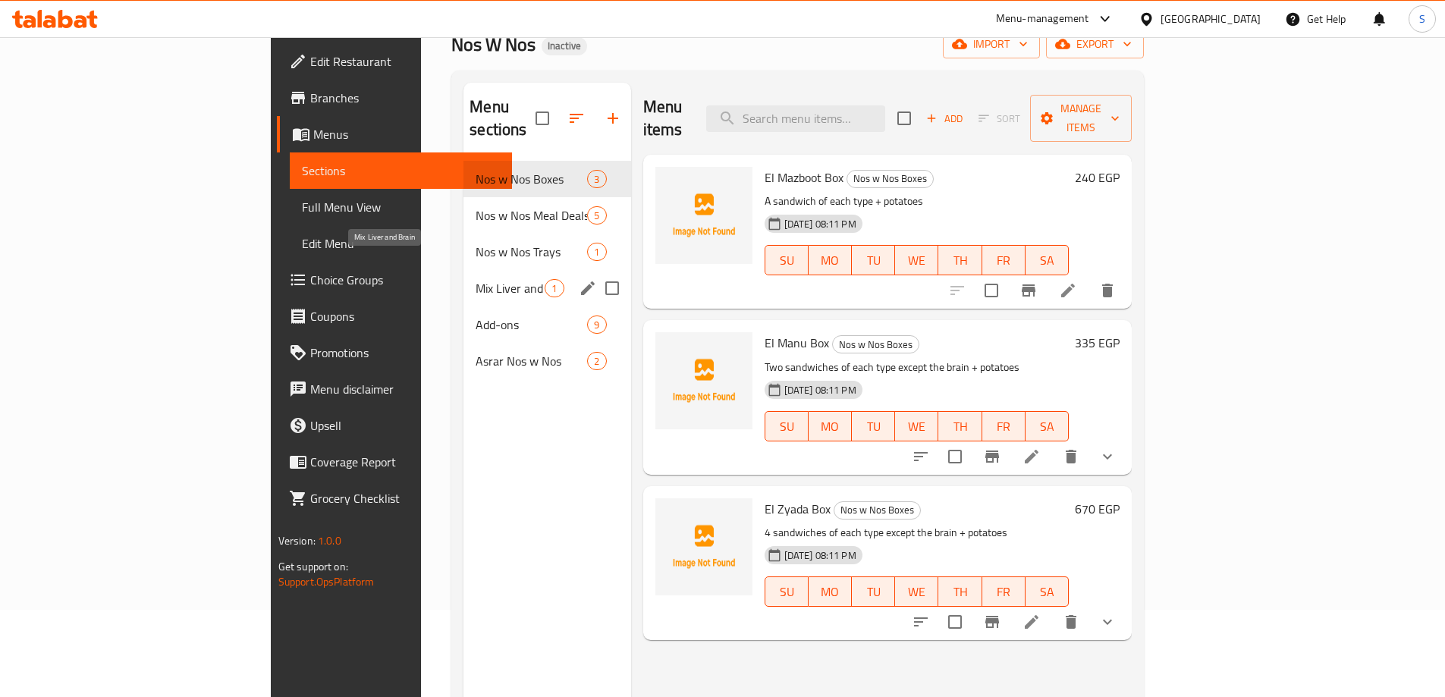
scroll to position [61, 0]
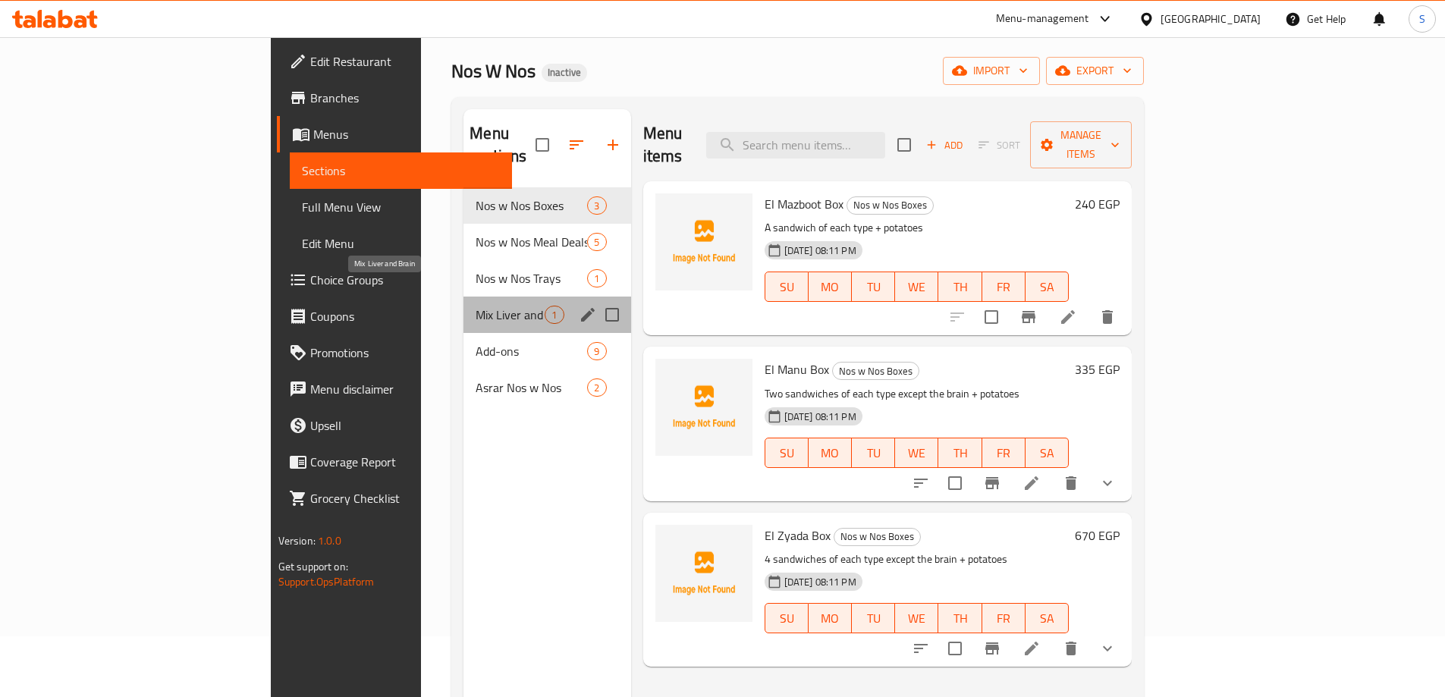
click at [476, 306] on span "Mix Liver and Brain" at bounding box center [510, 315] width 69 height 18
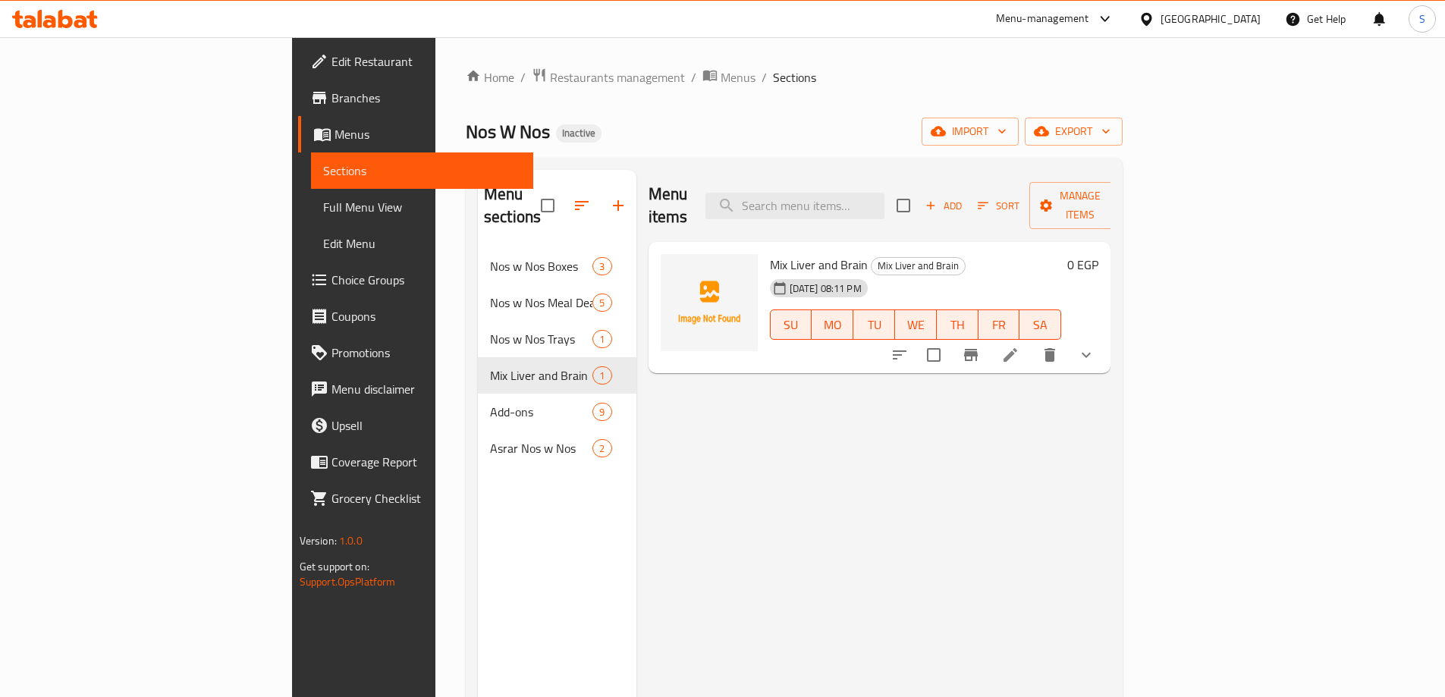
click at [311, 217] on link "Full Menu View" at bounding box center [422, 207] width 222 height 36
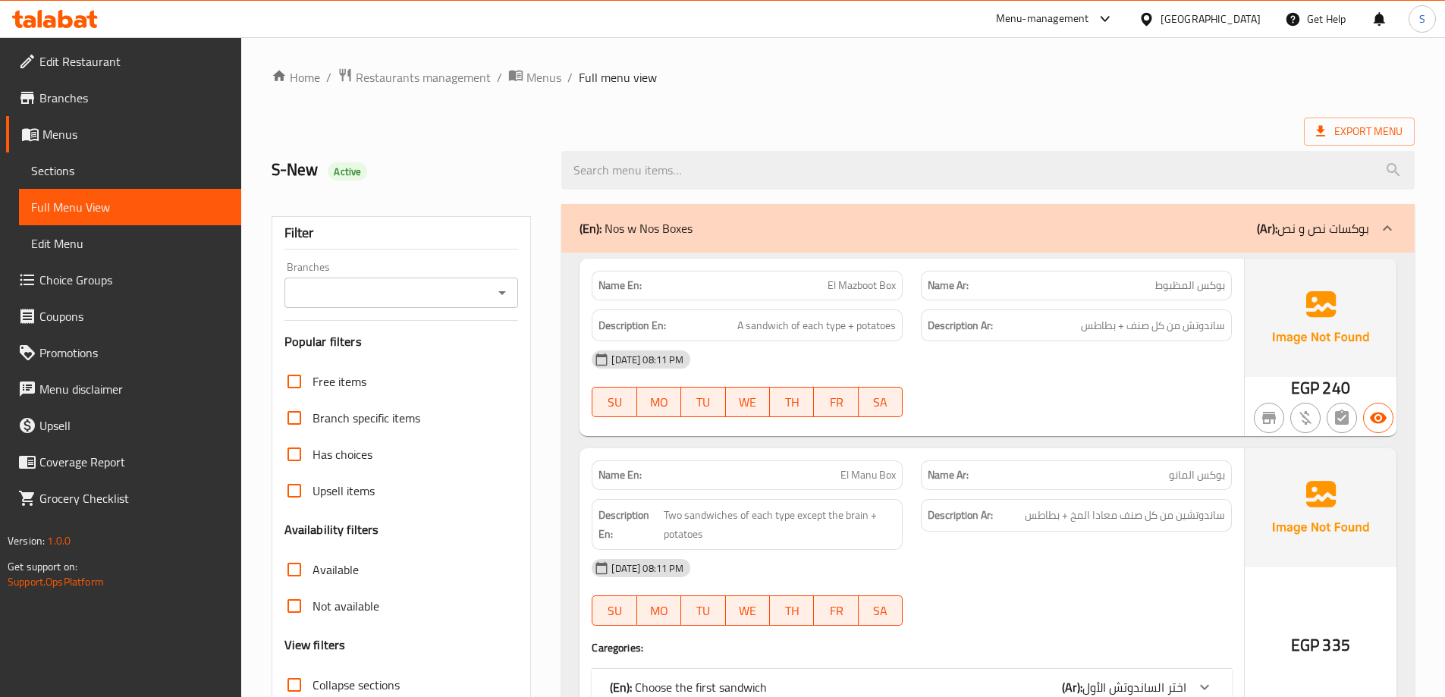
scroll to position [76, 0]
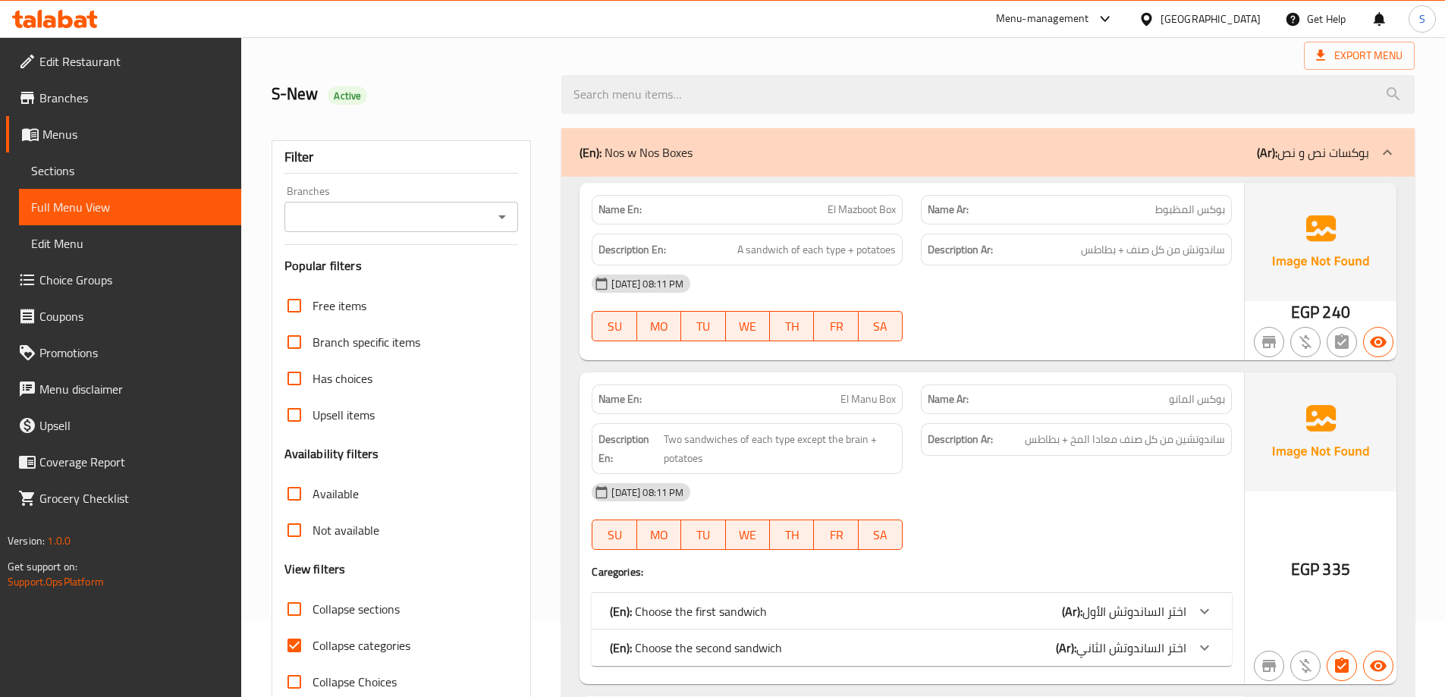
click at [364, 640] on span "Collapse categories" at bounding box center [362, 646] width 98 height 18
click at [313, 640] on input "Collapse categories" at bounding box center [294, 645] width 36 height 36
checkbox input "false"
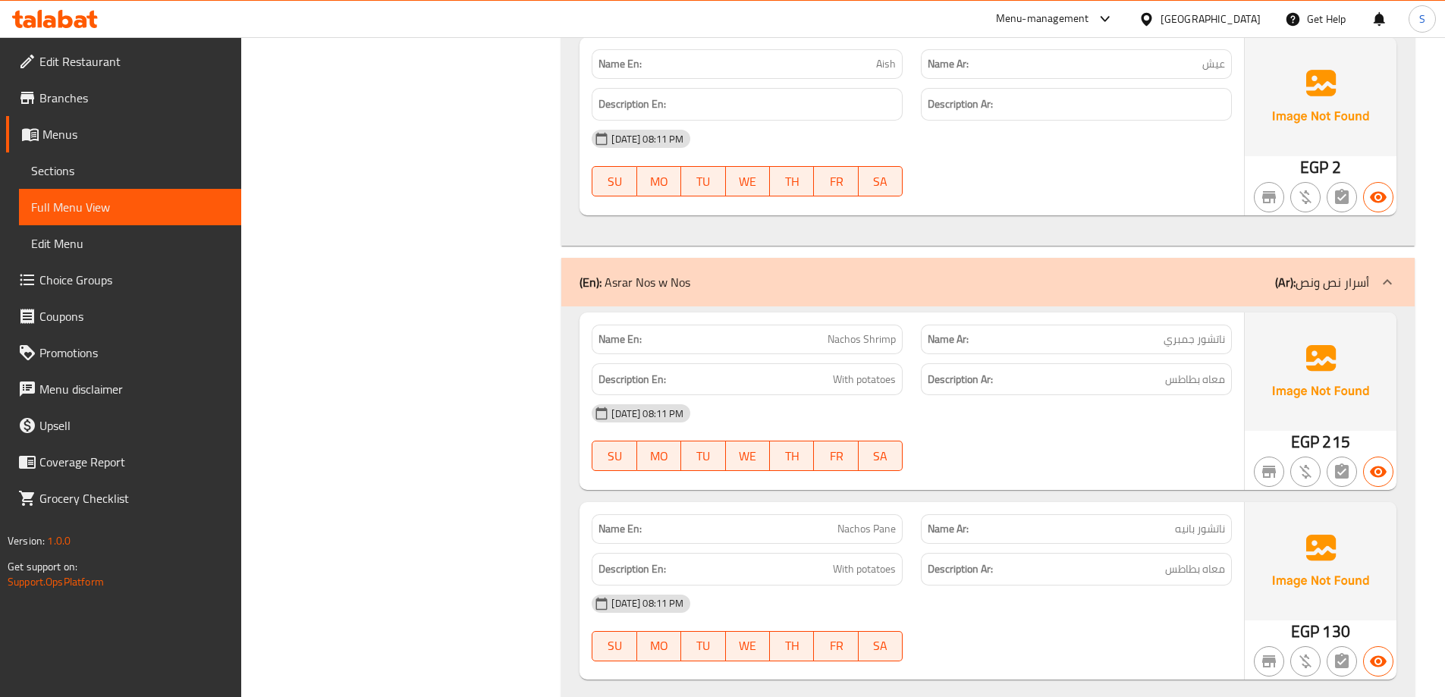
scroll to position [7061, 0]
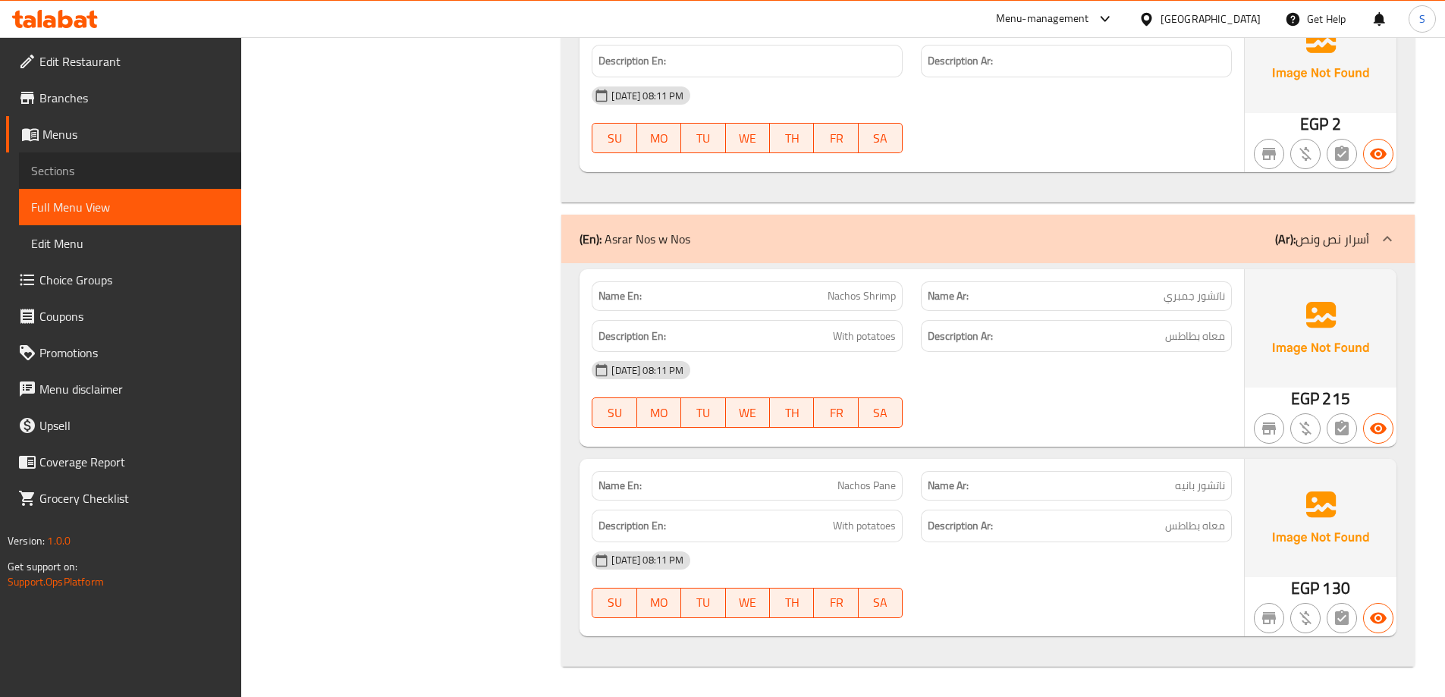
click at [98, 172] on span "Sections" at bounding box center [130, 171] width 198 height 18
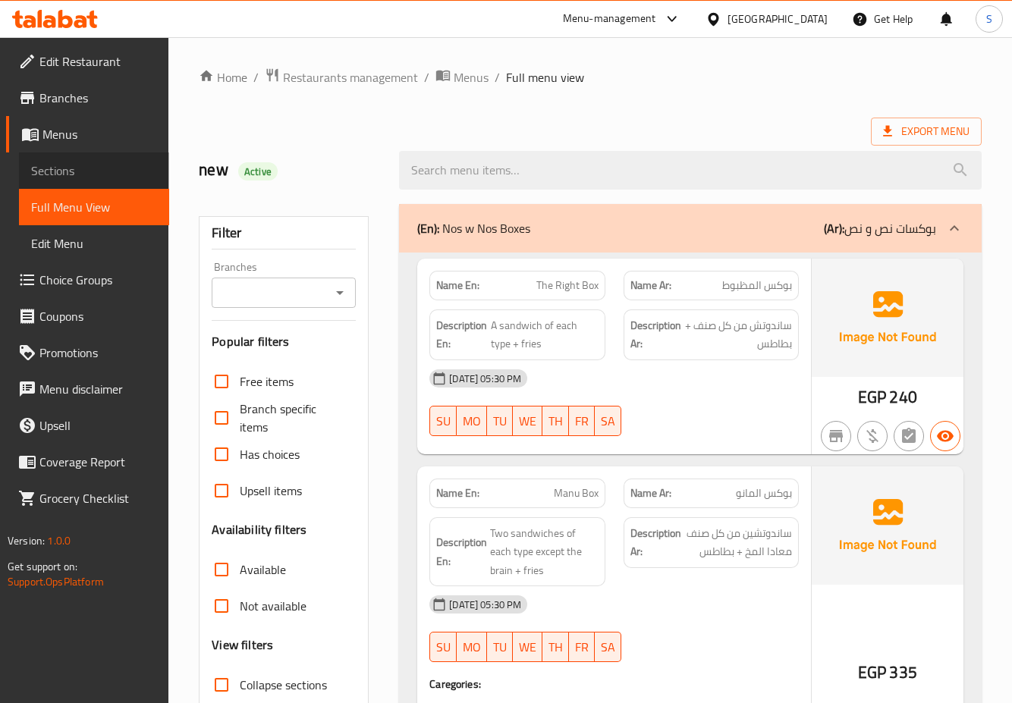
click at [68, 166] on span "Sections" at bounding box center [94, 171] width 126 height 18
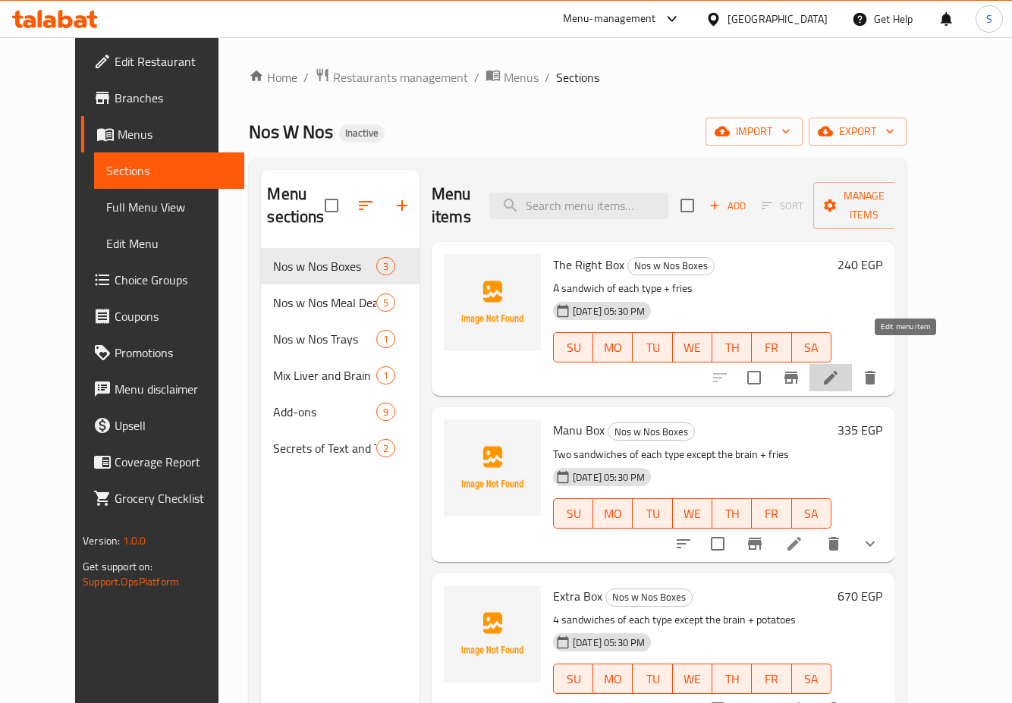
click at [840, 369] on icon at bounding box center [831, 378] width 18 height 18
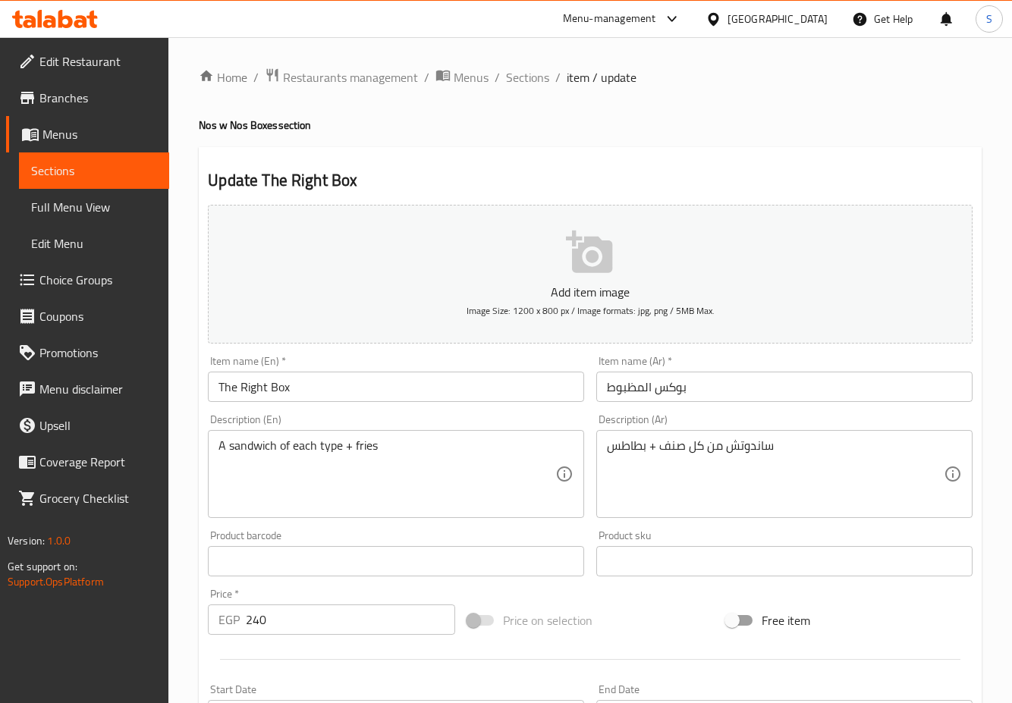
click at [276, 382] on input "The Right Box" at bounding box center [396, 387] width 376 height 30
click at [259, 383] on input "The Right Box" at bounding box center [396, 387] width 376 height 30
drag, startPoint x: 268, startPoint y: 388, endPoint x: 177, endPoint y: 394, distance: 91.3
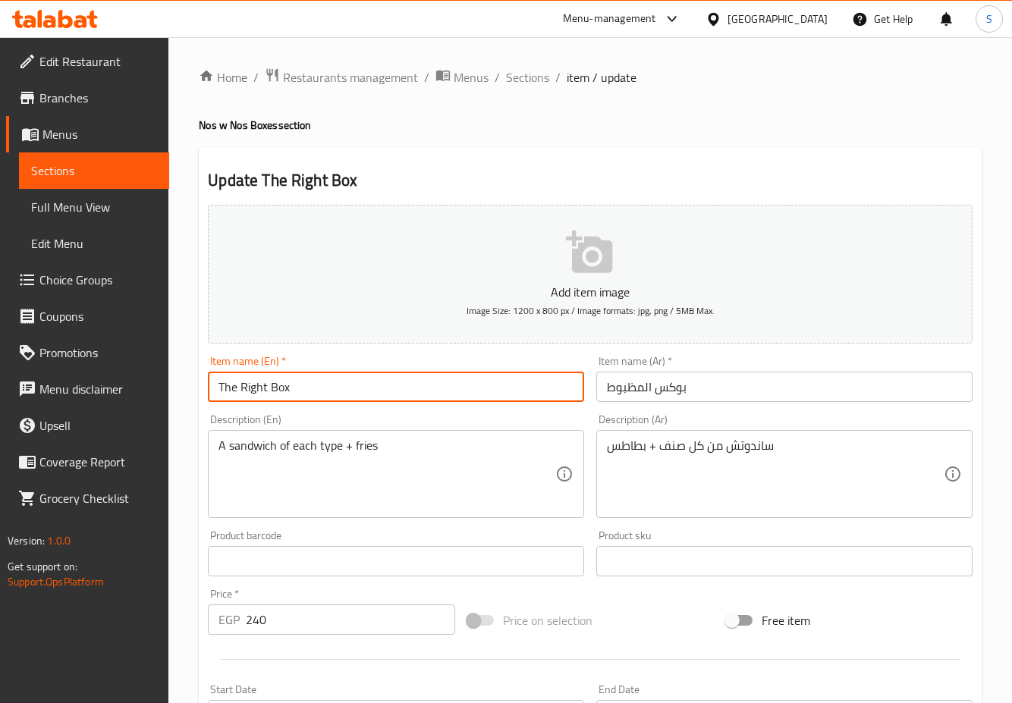
click at [177, 394] on div "Home / Restaurants management / Menus / Sections / item / update Nos w Nos Boxe…" at bounding box center [590, 554] width 844 height 1035
type input "El Mazboot Box"
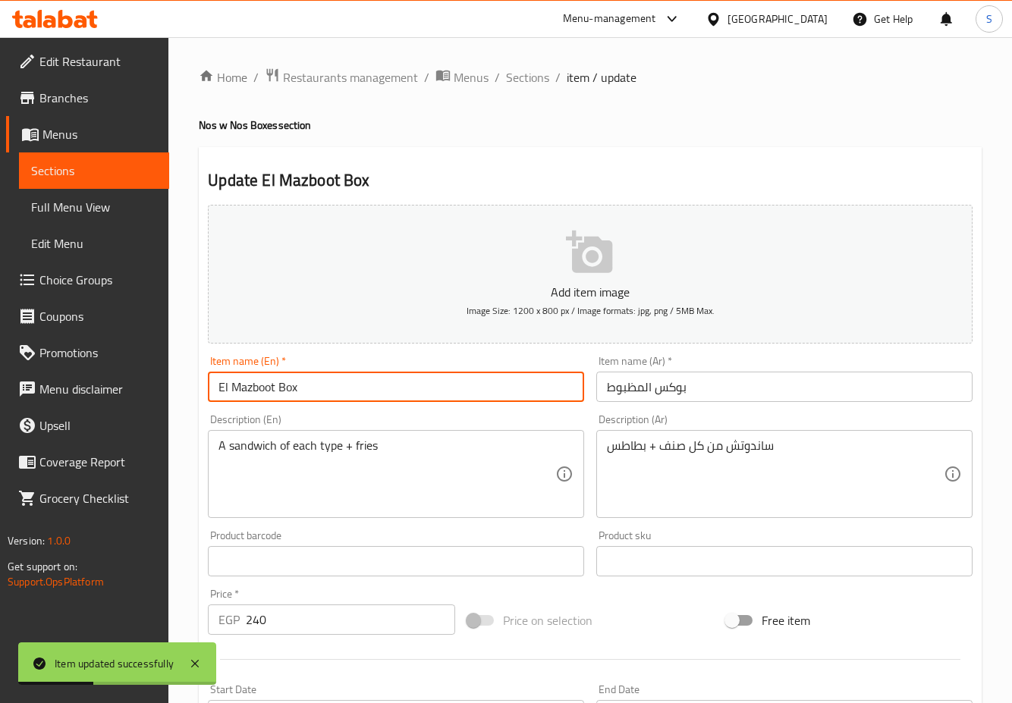
click at [275, 391] on input "El Mazboot Box" at bounding box center [396, 387] width 376 height 30
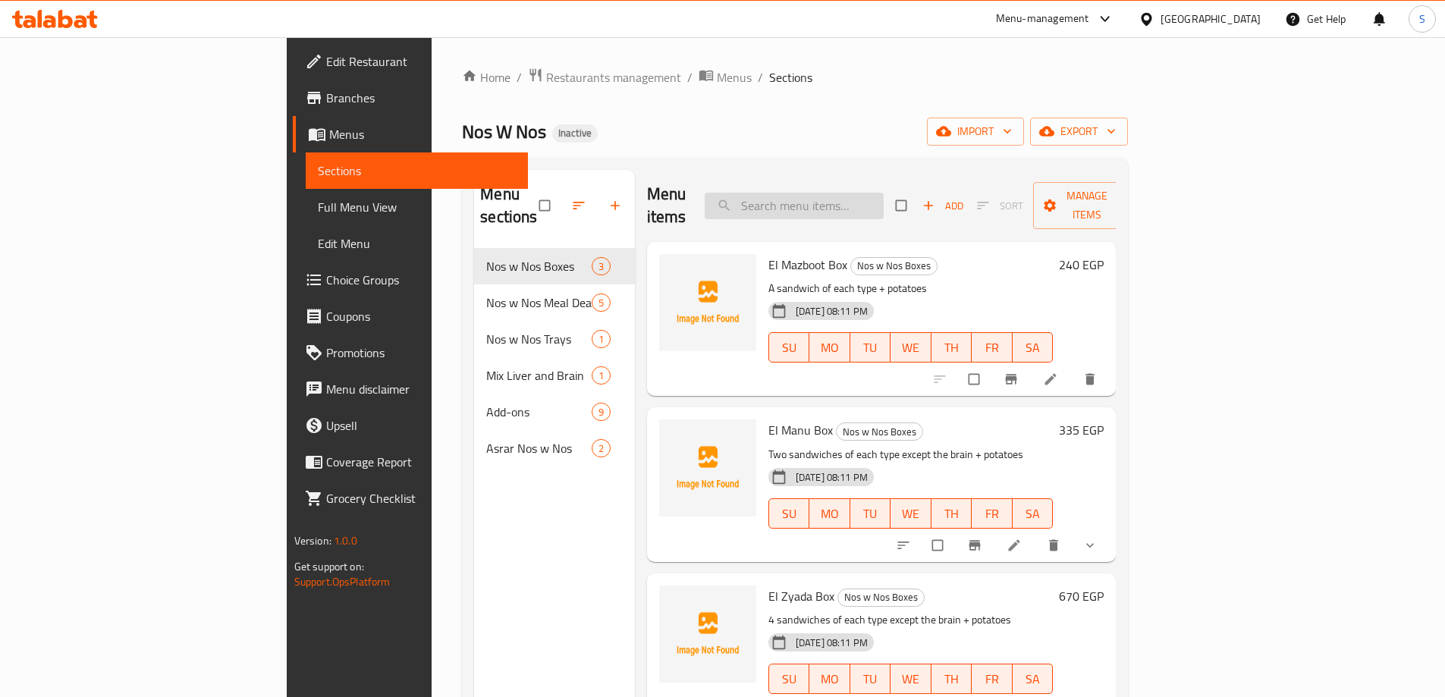
click at [884, 193] on input "search" at bounding box center [794, 206] width 179 height 27
paste input "Pepsi"
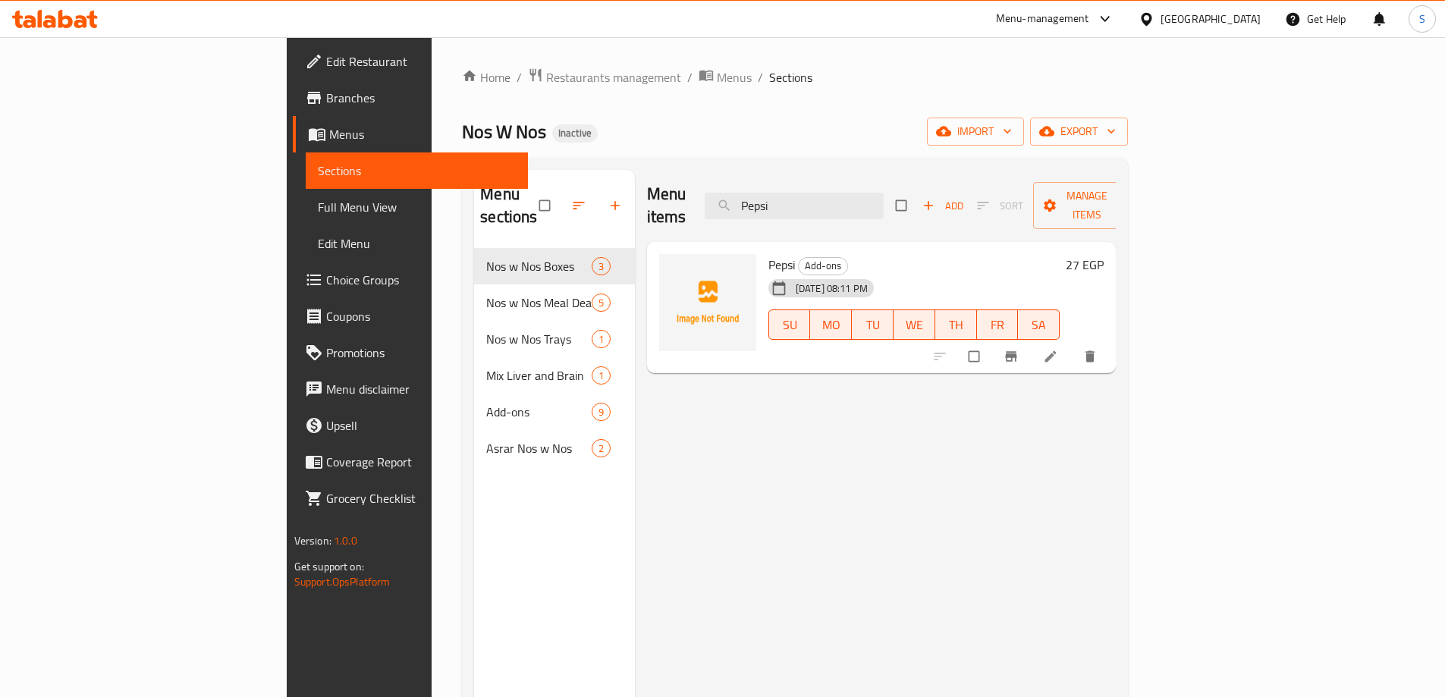
type input "Pepsi"
click at [1058, 349] on icon at bounding box center [1050, 356] width 15 height 15
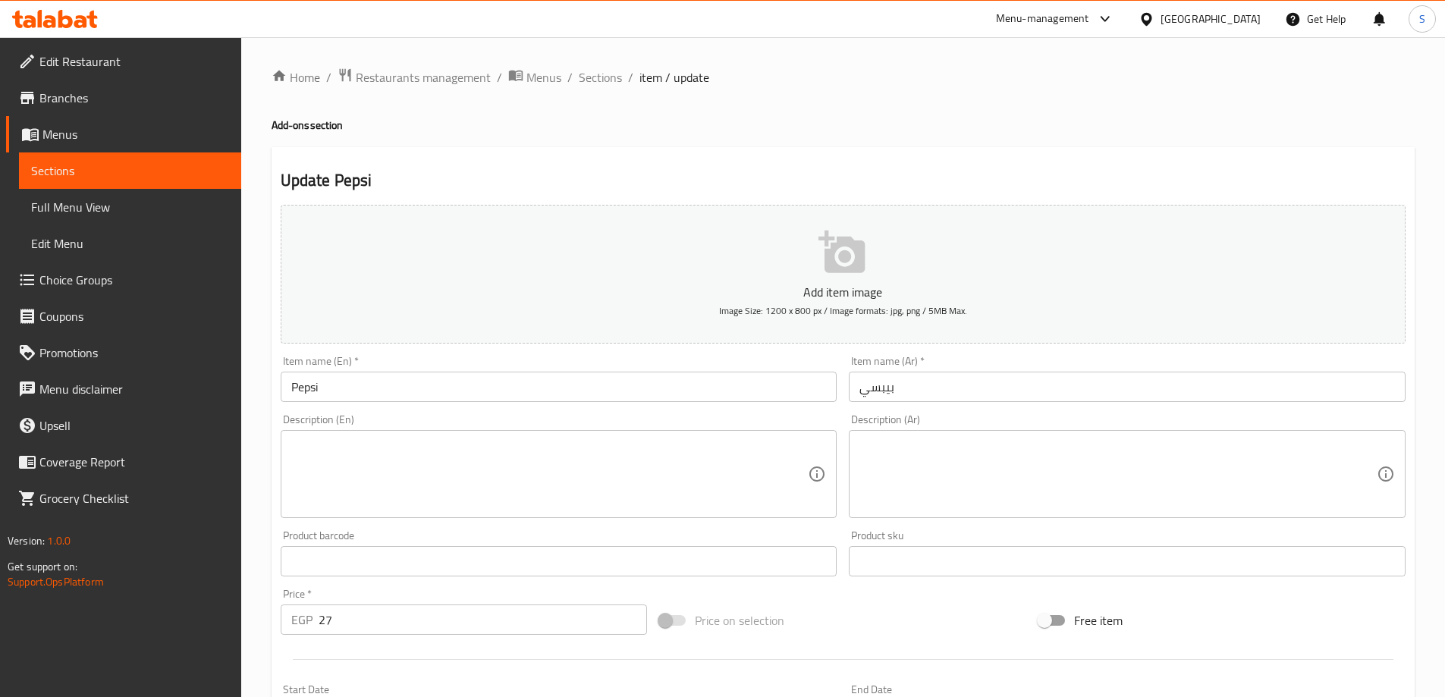
click at [487, 492] on textarea at bounding box center [549, 475] width 517 height 72
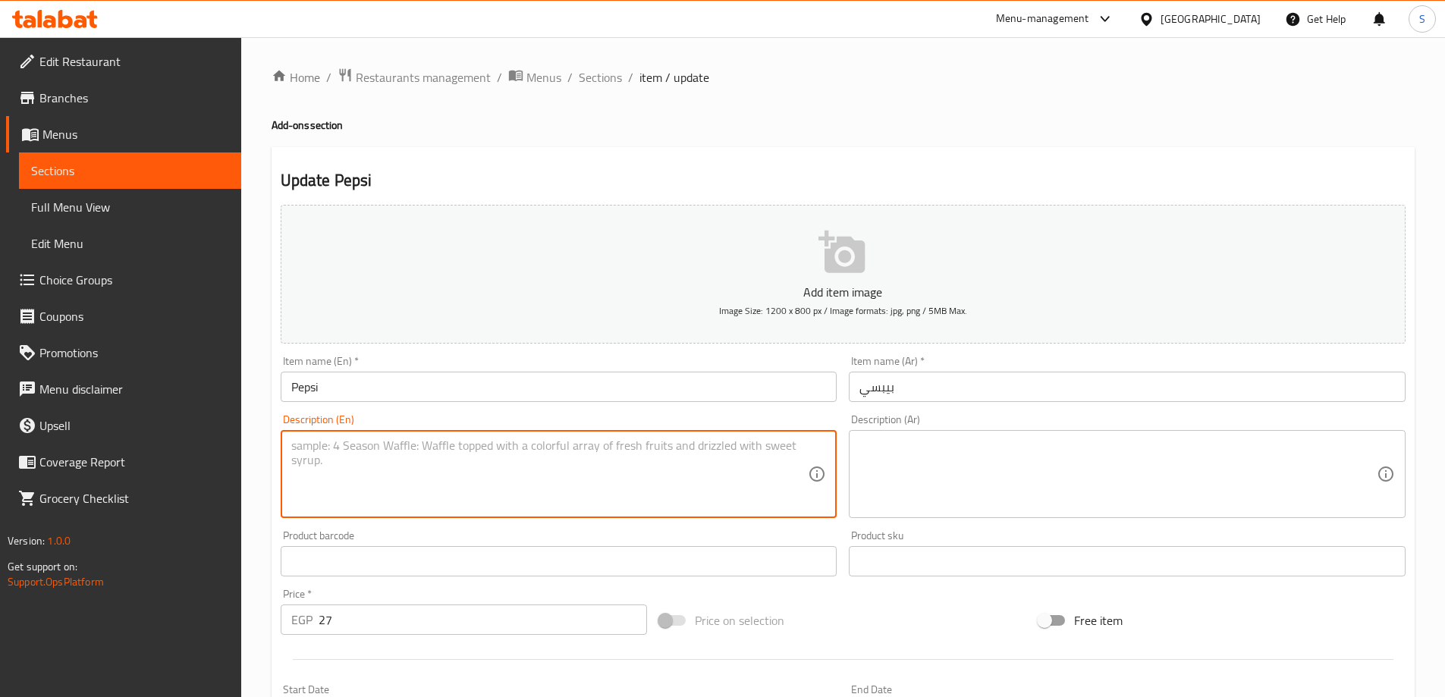
paste textarea "Soft Drink"
type textarea "Soft Drink"
click at [896, 449] on textarea at bounding box center [1118, 475] width 517 height 72
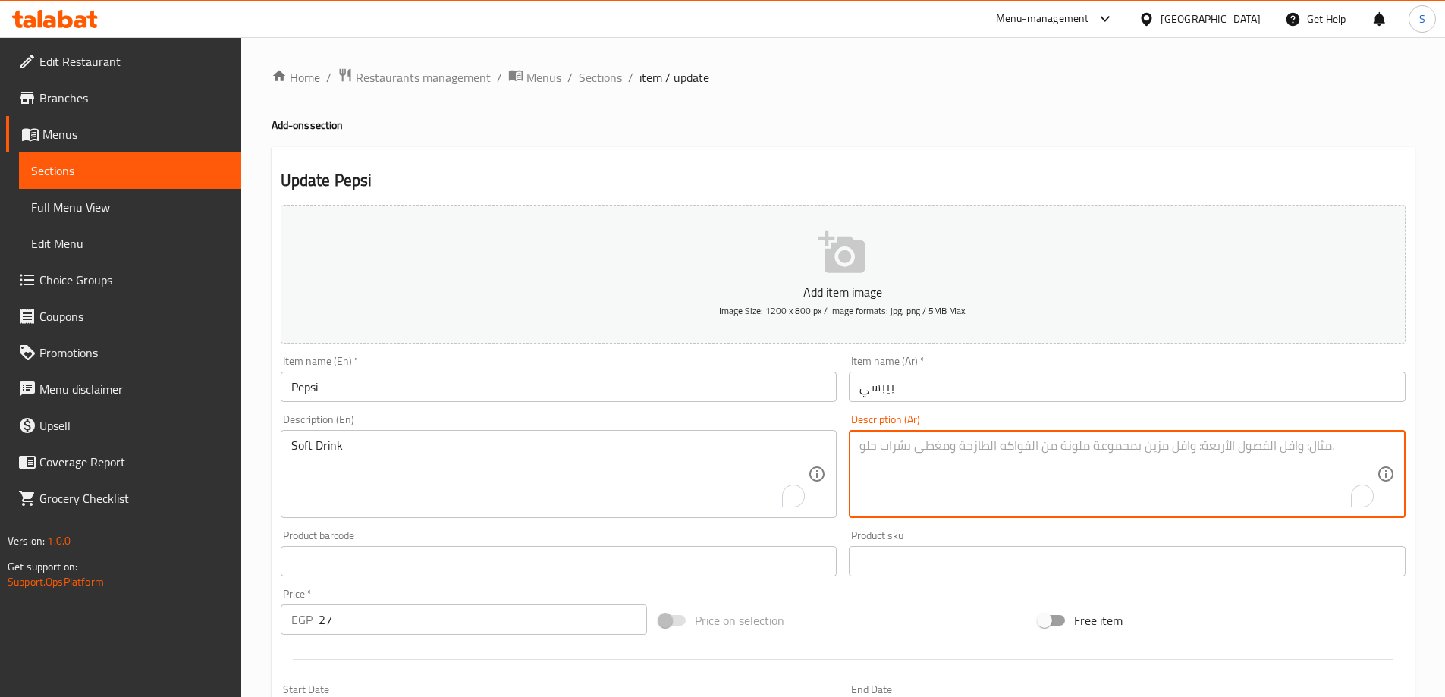
paste textarea "مشروب غازي"
type textarea "مشروب غازي"
click at [918, 385] on input "بيبسي" at bounding box center [1127, 387] width 557 height 30
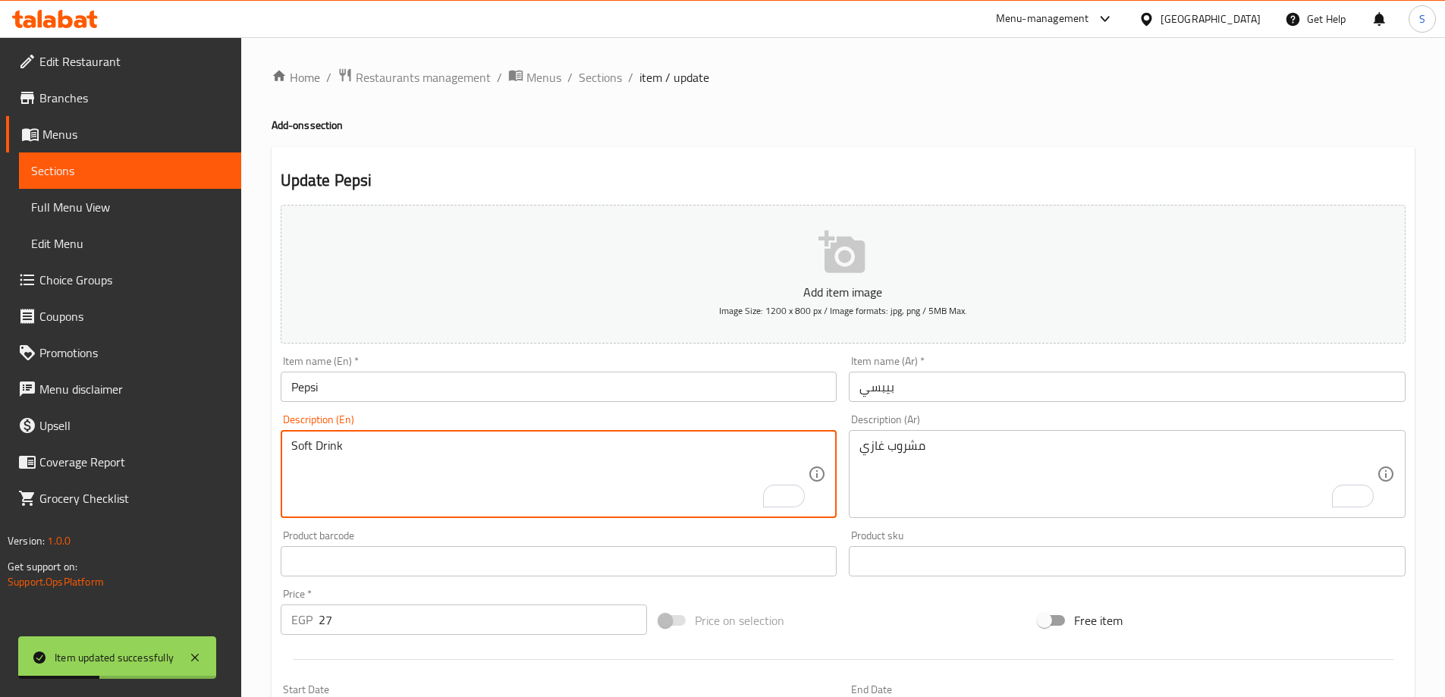
click at [449, 445] on textarea "Soft Drink" at bounding box center [549, 475] width 517 height 72
click at [607, 70] on span "Sections" at bounding box center [600, 77] width 43 height 18
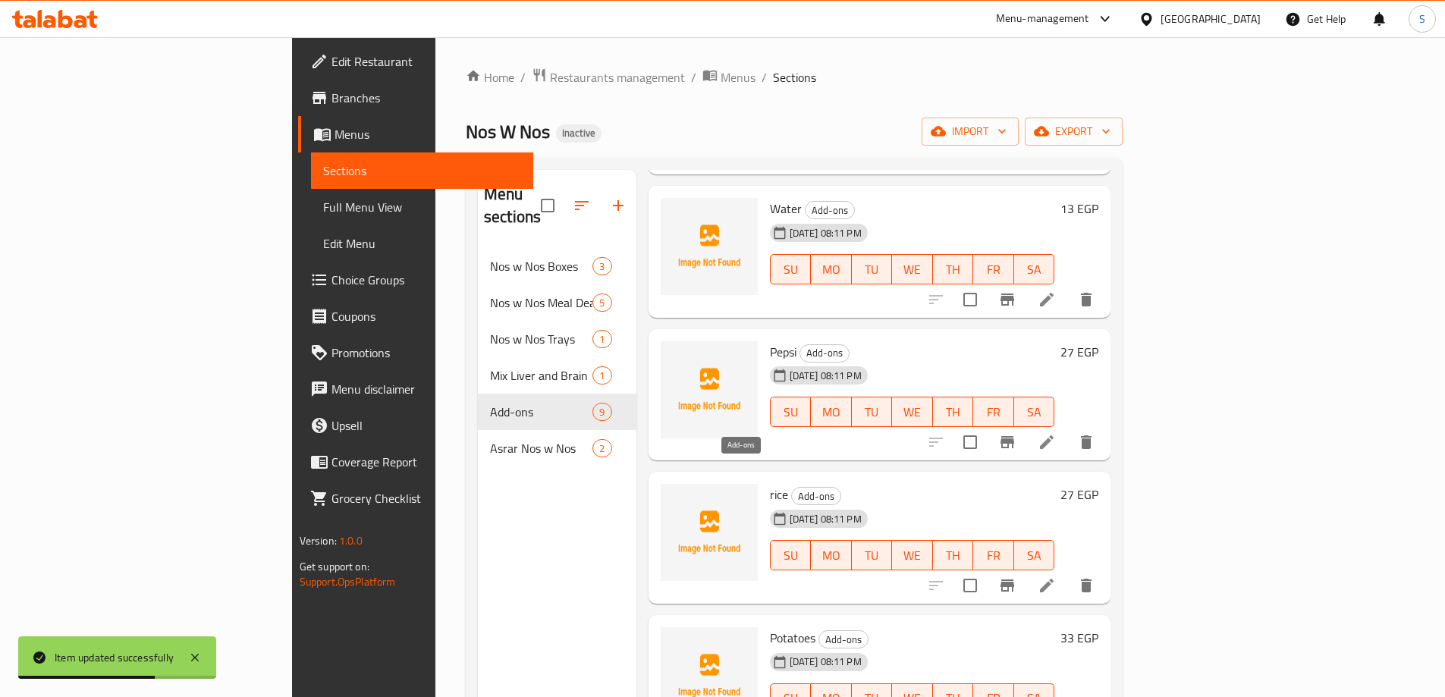
scroll to position [212, 0]
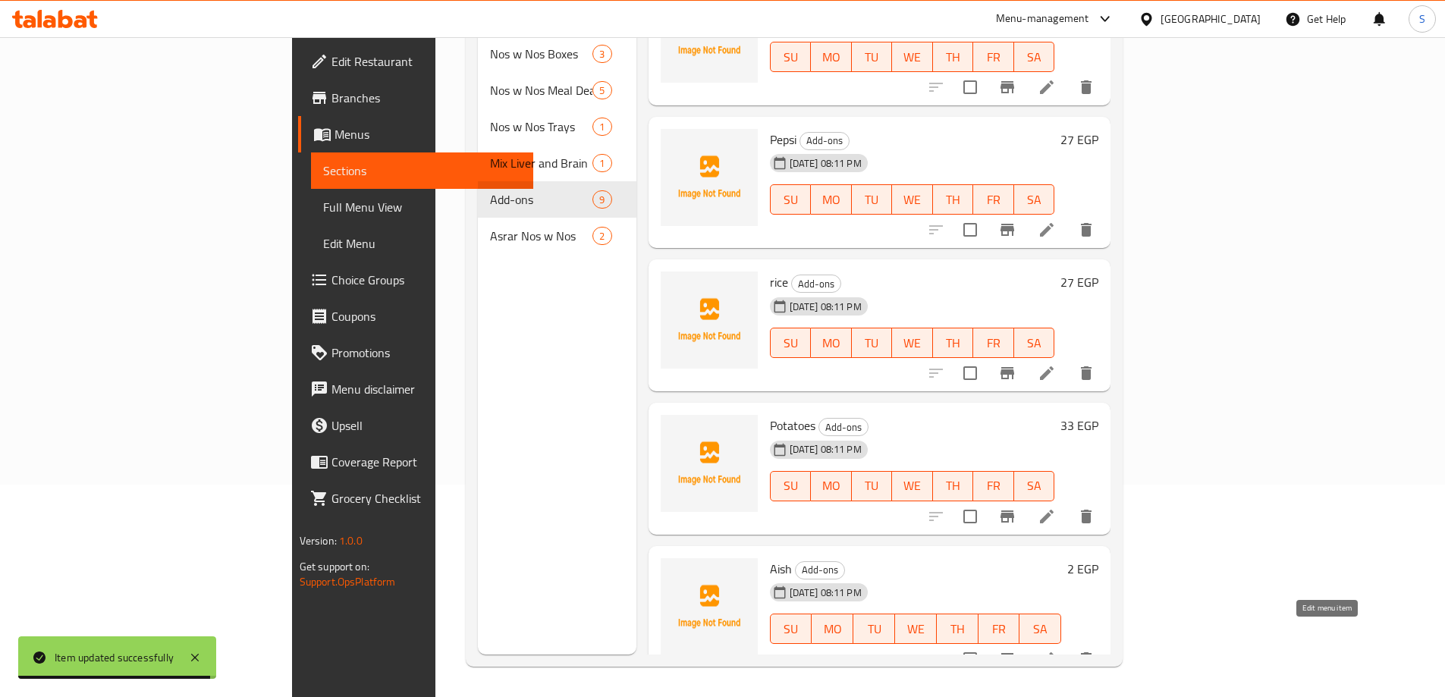
click at [1056, 650] on icon at bounding box center [1047, 659] width 18 height 18
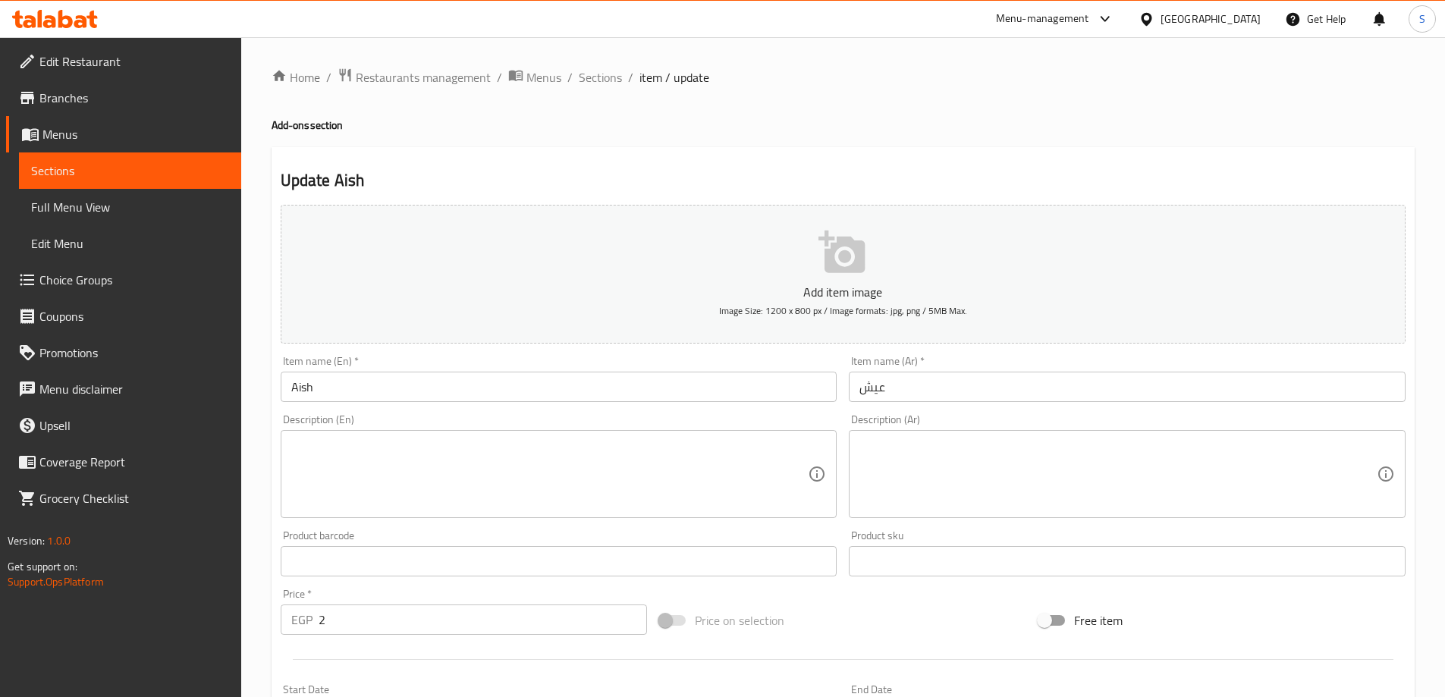
click at [467, 459] on textarea at bounding box center [549, 475] width 517 height 72
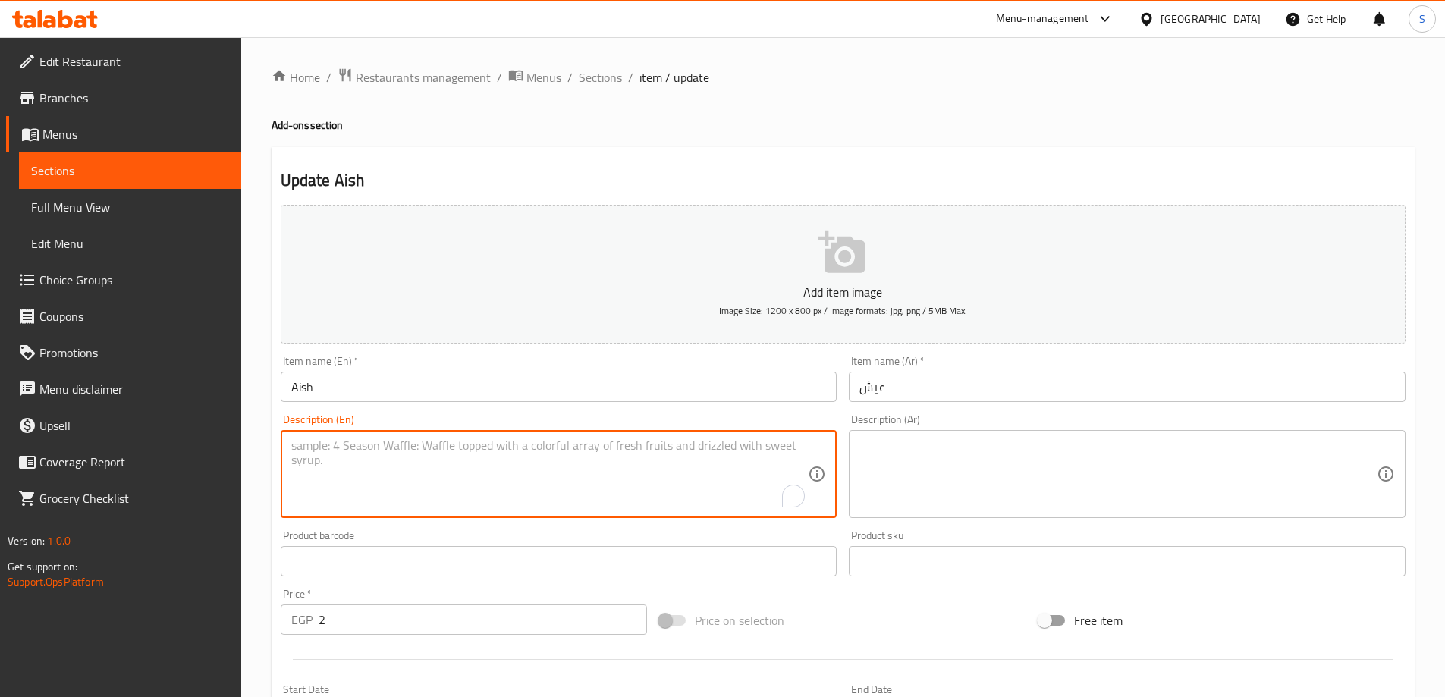
paste textarea "Freshly baked bread"
type textarea "Freshly baked bread"
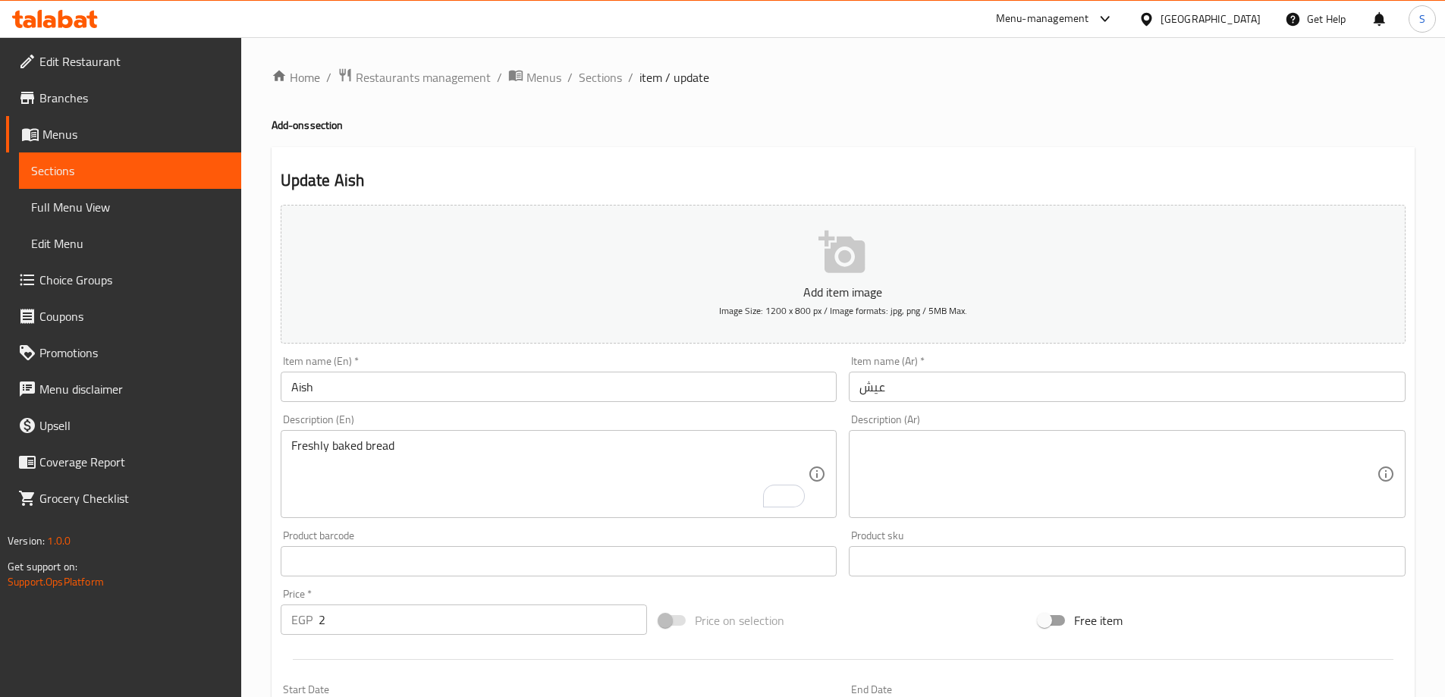
click at [986, 429] on div "Description (Ar) Description (Ar)" at bounding box center [1127, 466] width 557 height 104
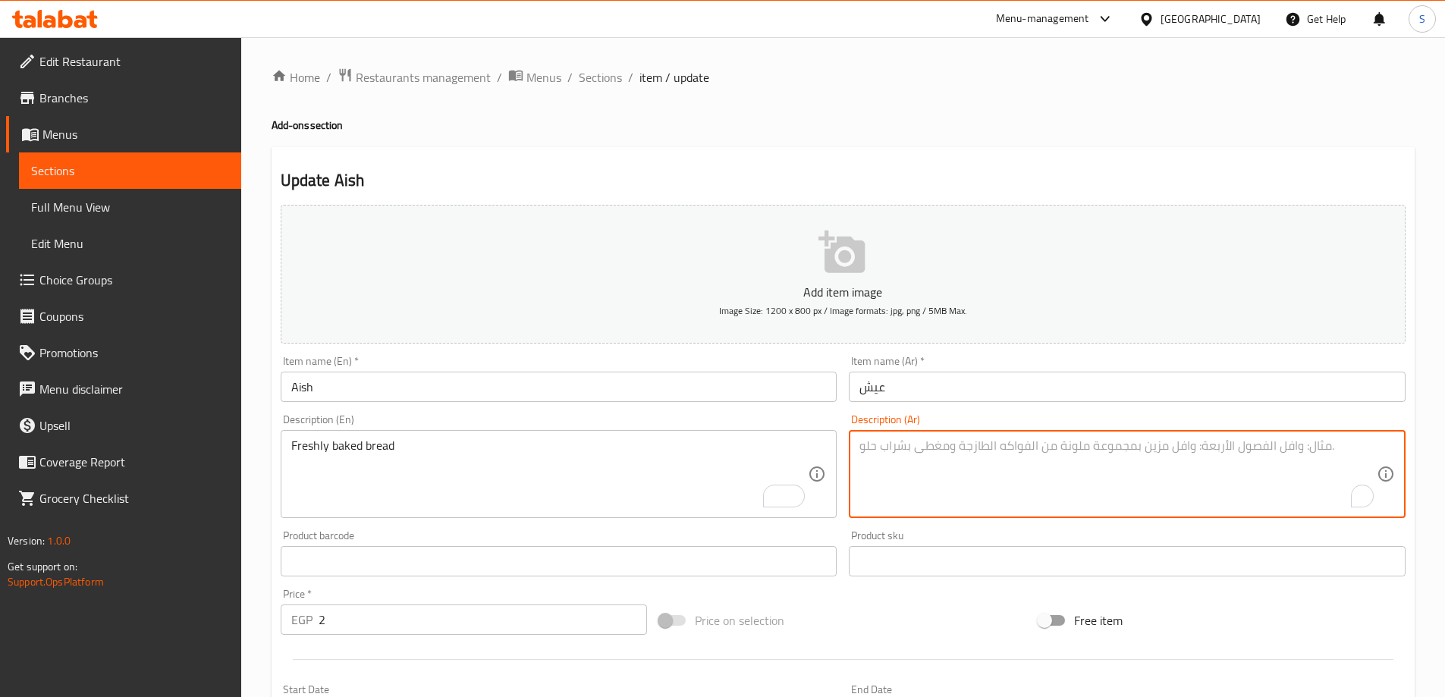
click at [982, 442] on textarea "To enrich screen reader interactions, please activate Accessibility in Grammarl…" at bounding box center [1118, 475] width 517 height 72
paste textarea "خبز طازج"
click at [885, 451] on textarea "خبز طازج" at bounding box center [1118, 475] width 517 height 72
type textarea "خبز مخبوز طازج"
click at [901, 395] on input "عيش" at bounding box center [1127, 387] width 557 height 30
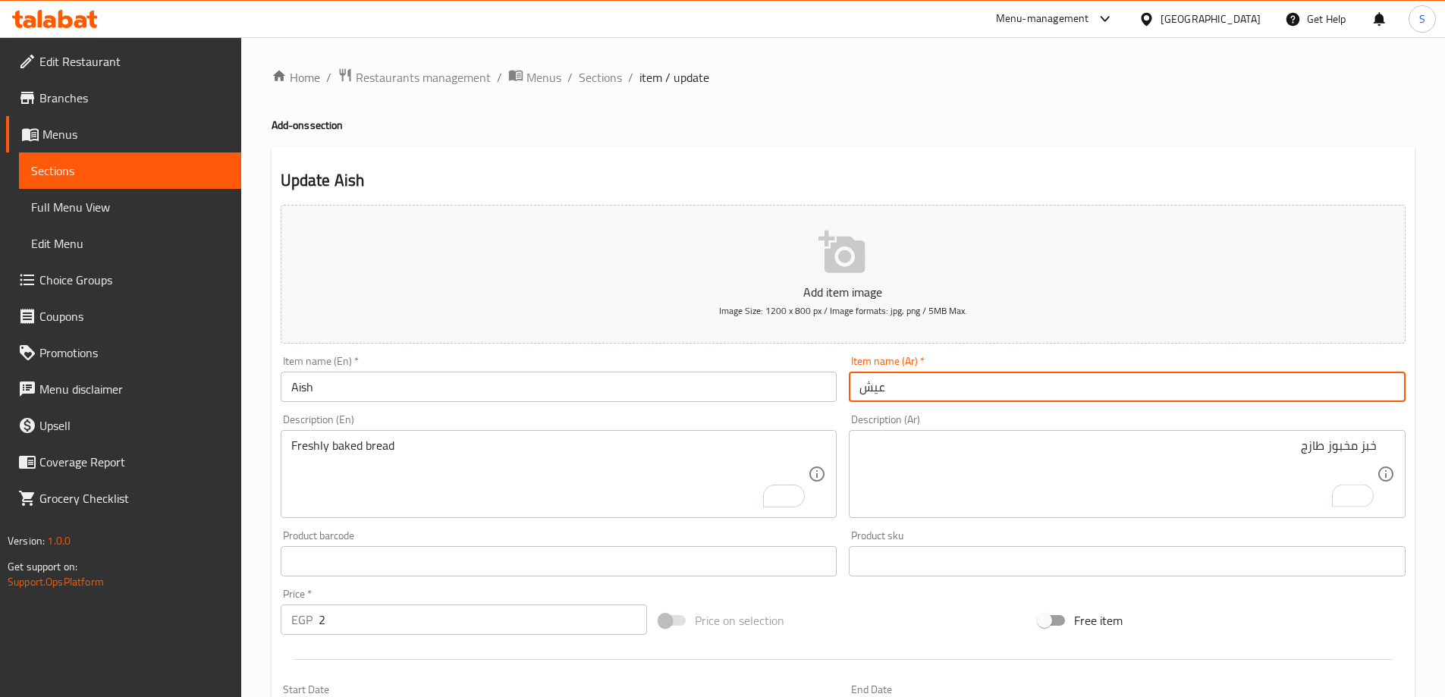
click at [601, 75] on span "Sections" at bounding box center [600, 77] width 43 height 18
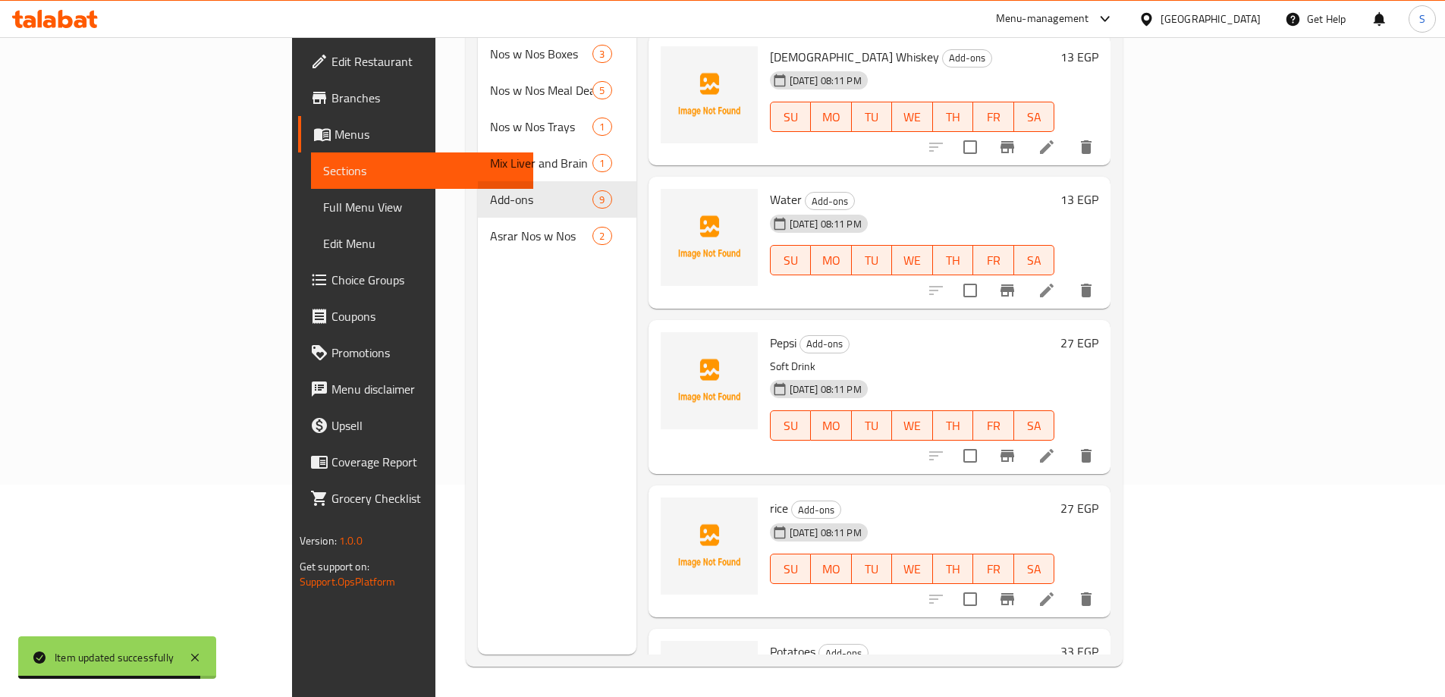
scroll to position [347, 0]
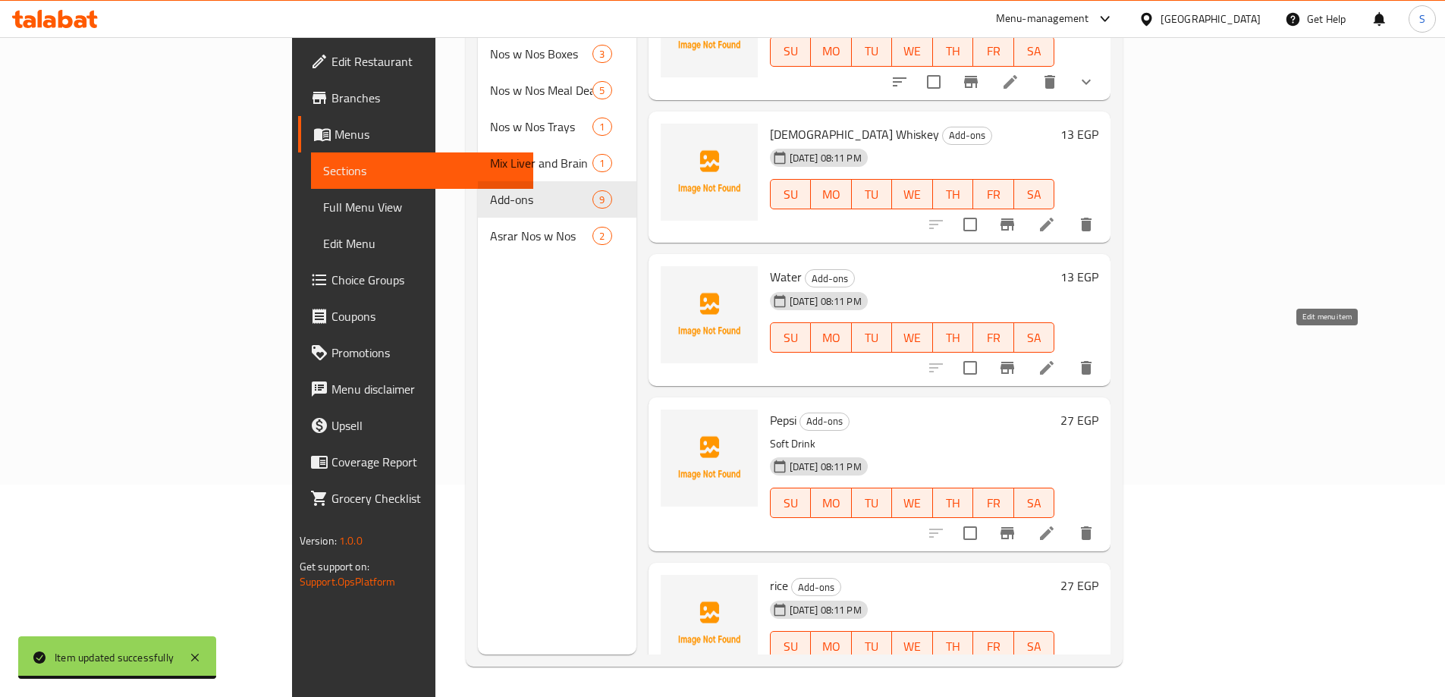
click at [1054, 361] on icon at bounding box center [1047, 368] width 14 height 14
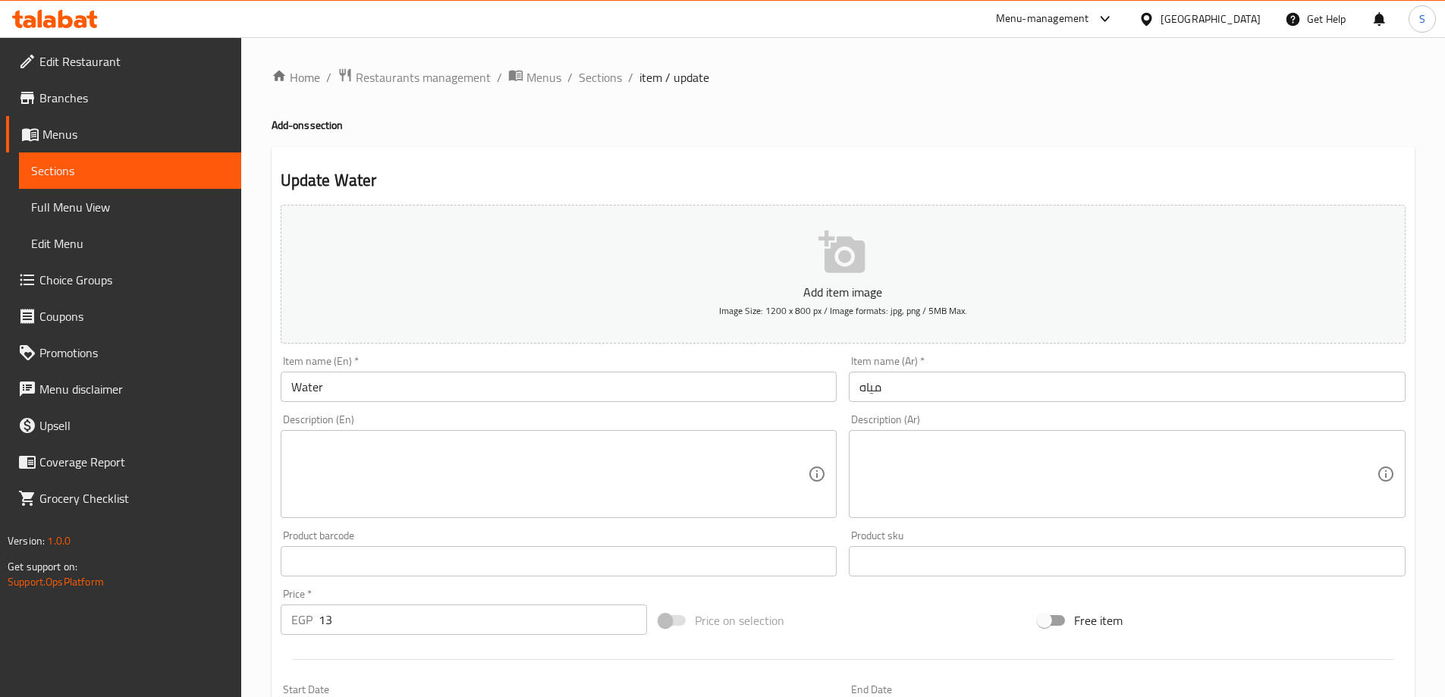
click at [375, 447] on textarea at bounding box center [549, 475] width 517 height 72
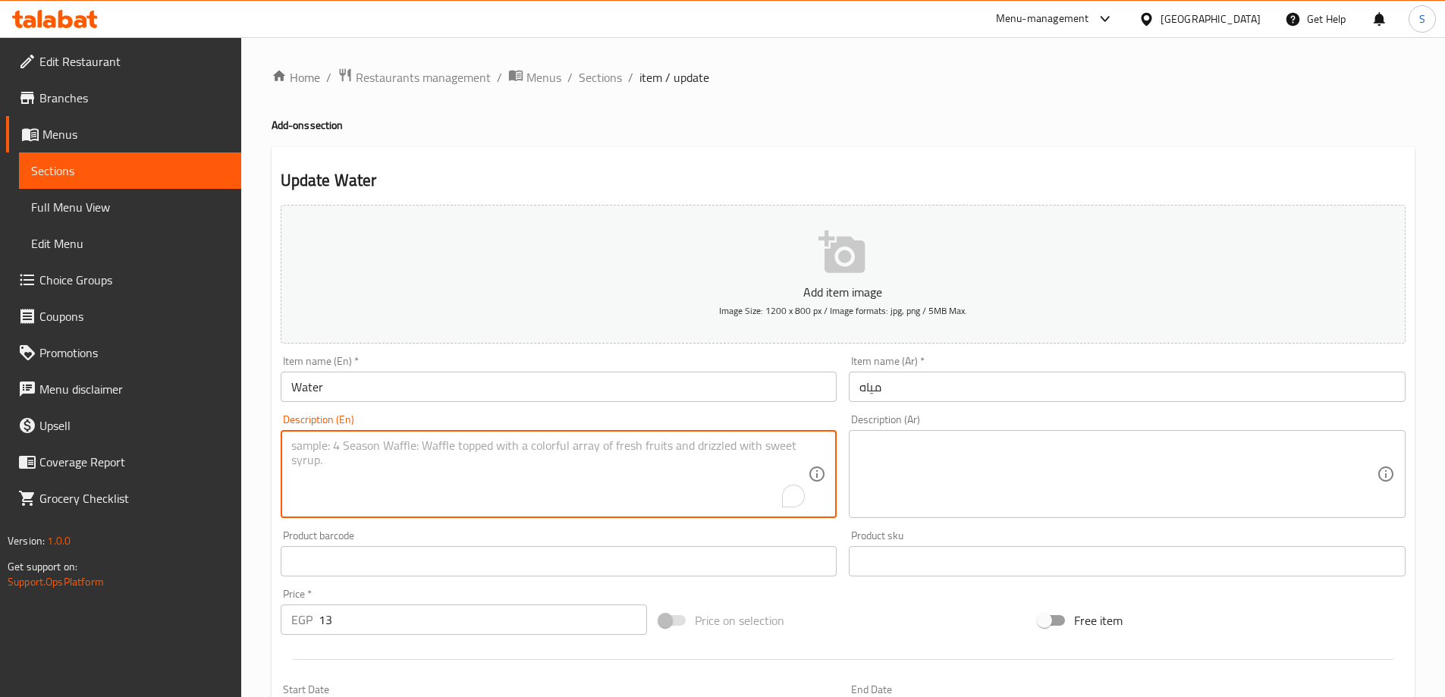
paste textarea "Mineral Water"
type textarea "Mineral Water"
click at [883, 472] on textarea at bounding box center [1118, 475] width 517 height 72
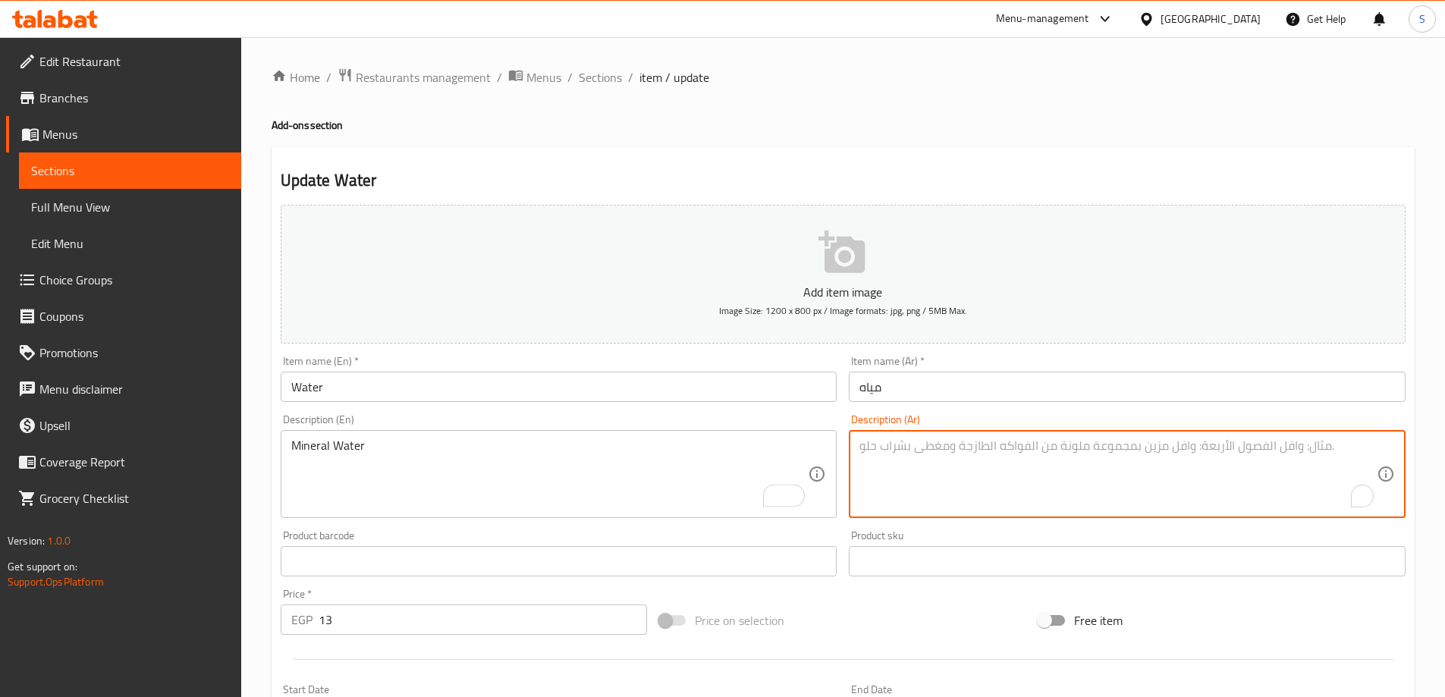
paste textarea "مياه معدنية."
type textarea "مياه معدنية."
click at [921, 384] on input "مياه" at bounding box center [1127, 387] width 557 height 30
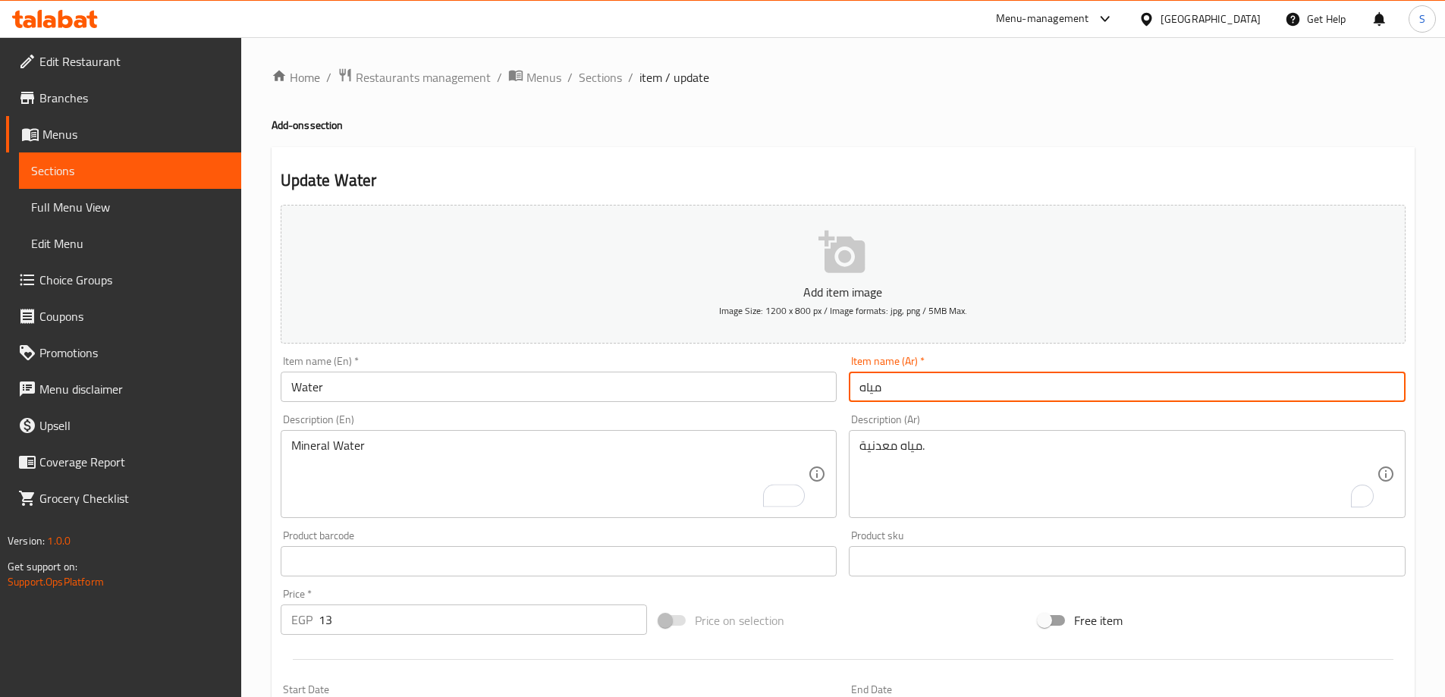
drag, startPoint x: 456, startPoint y: 460, endPoint x: 545, endPoint y: 374, distance: 123.9
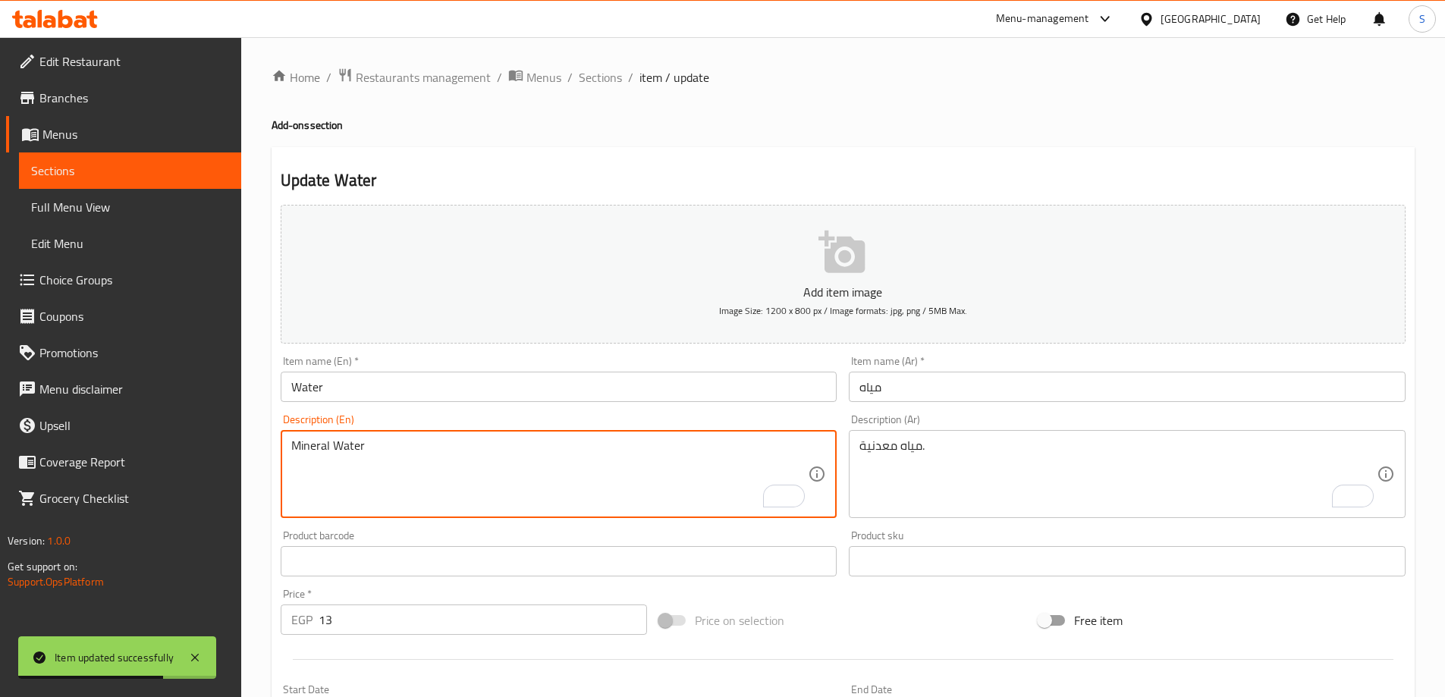
click at [593, 65] on div "Home / Restaurants management / Menus / Sections / item / update Add-ons sectio…" at bounding box center [843, 554] width 1204 height 1035
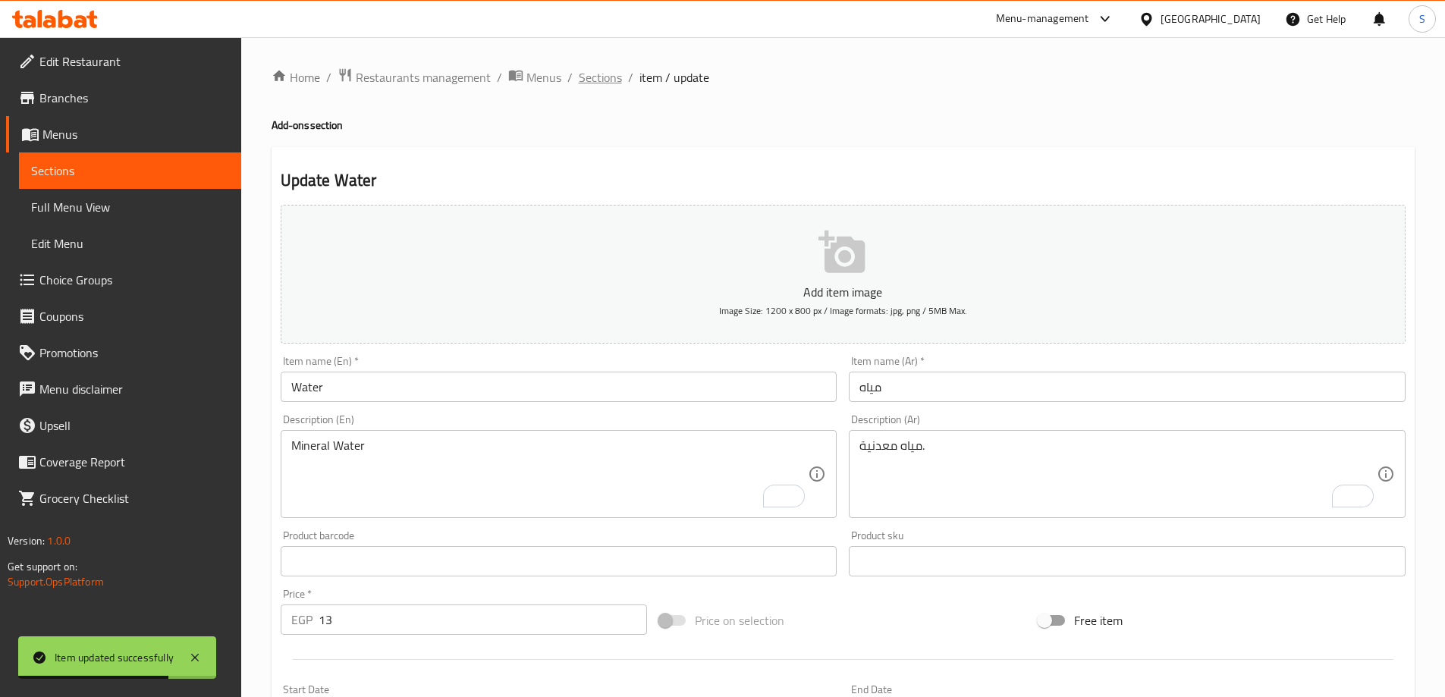
click at [593, 75] on span "Sections" at bounding box center [600, 77] width 43 height 18
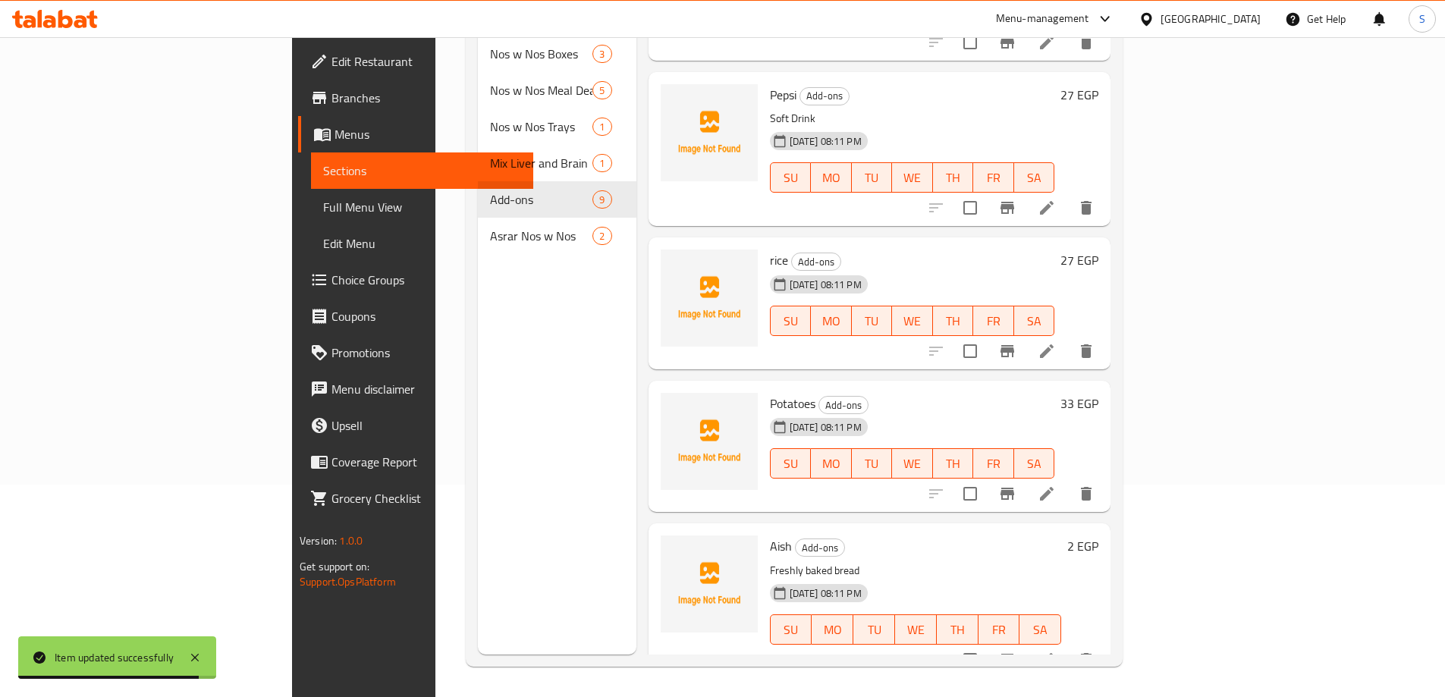
scroll to position [674, 0]
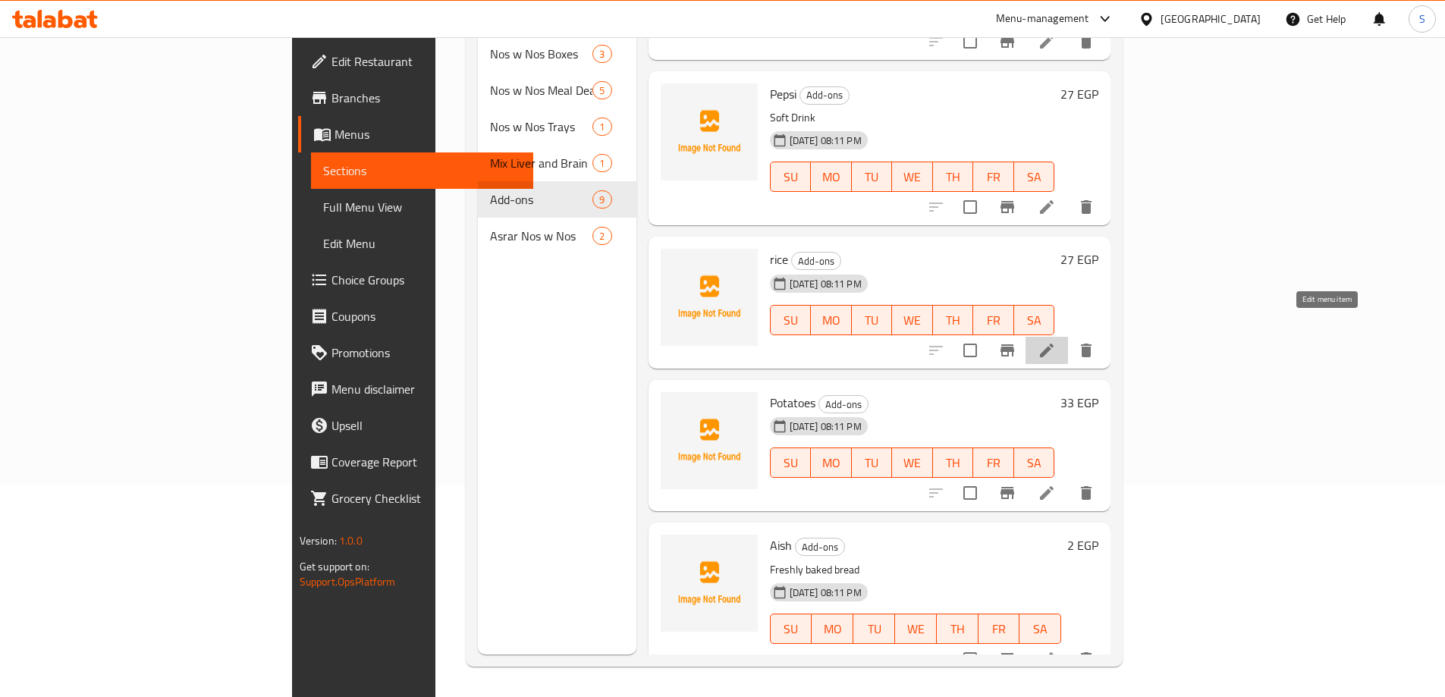
click at [1056, 341] on icon at bounding box center [1047, 350] width 18 height 18
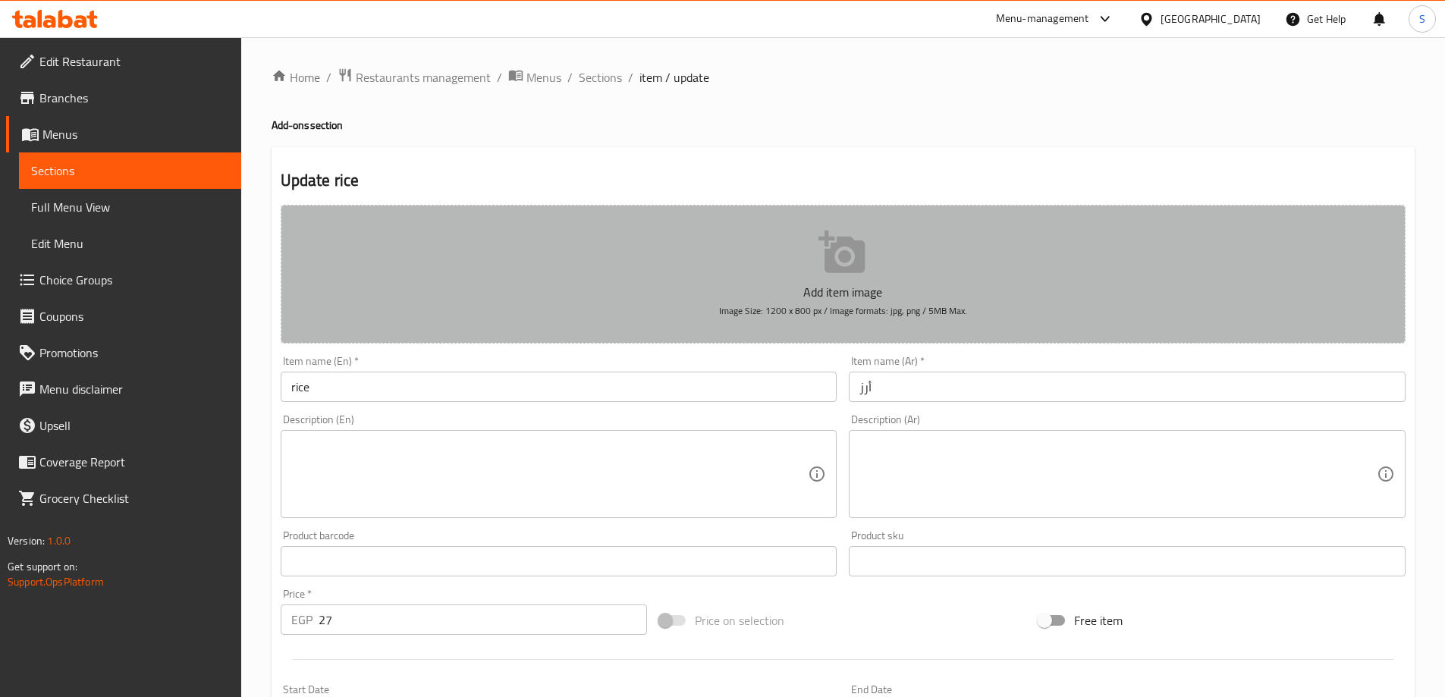
click at [451, 292] on button "Add item image Image Size: 1200 x 800 px / Image formats: jpg, png / 5MB Max." at bounding box center [843, 274] width 1125 height 139
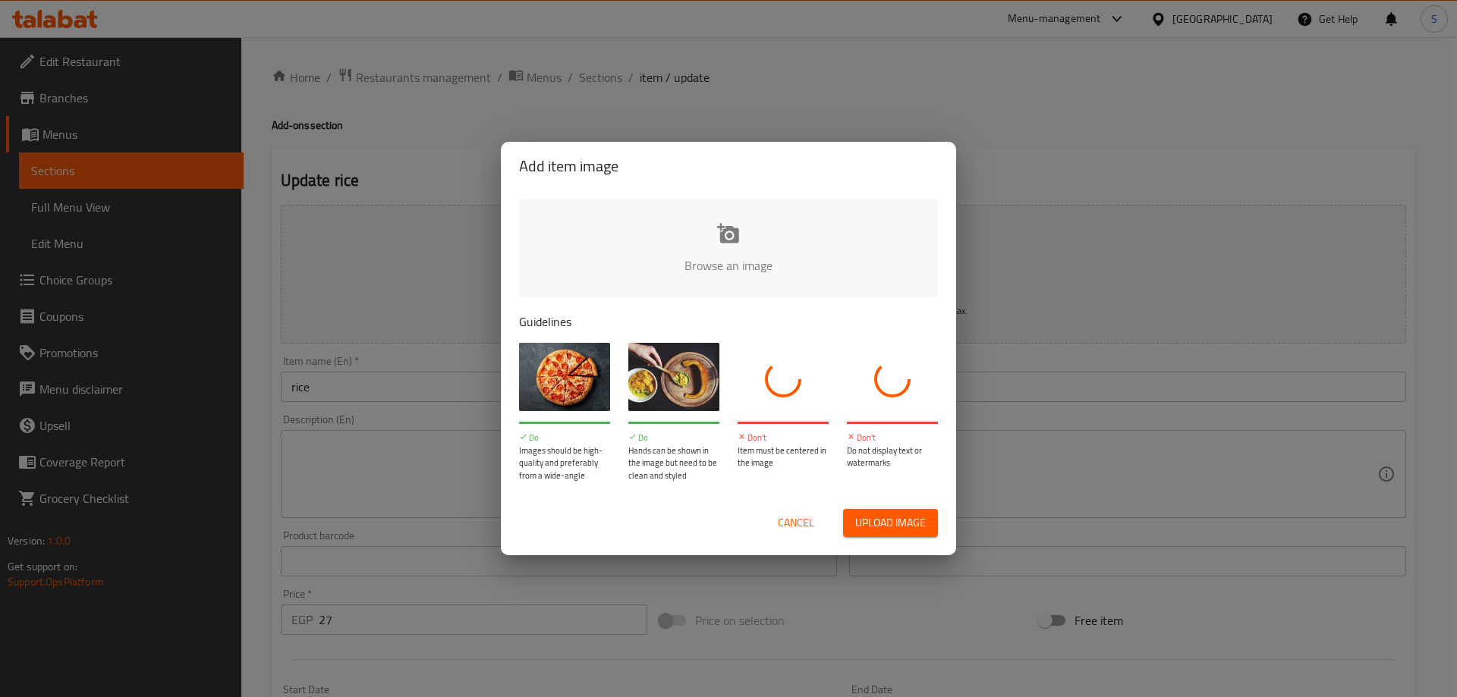
click at [797, 521] on span "Cancel" at bounding box center [796, 523] width 36 height 19
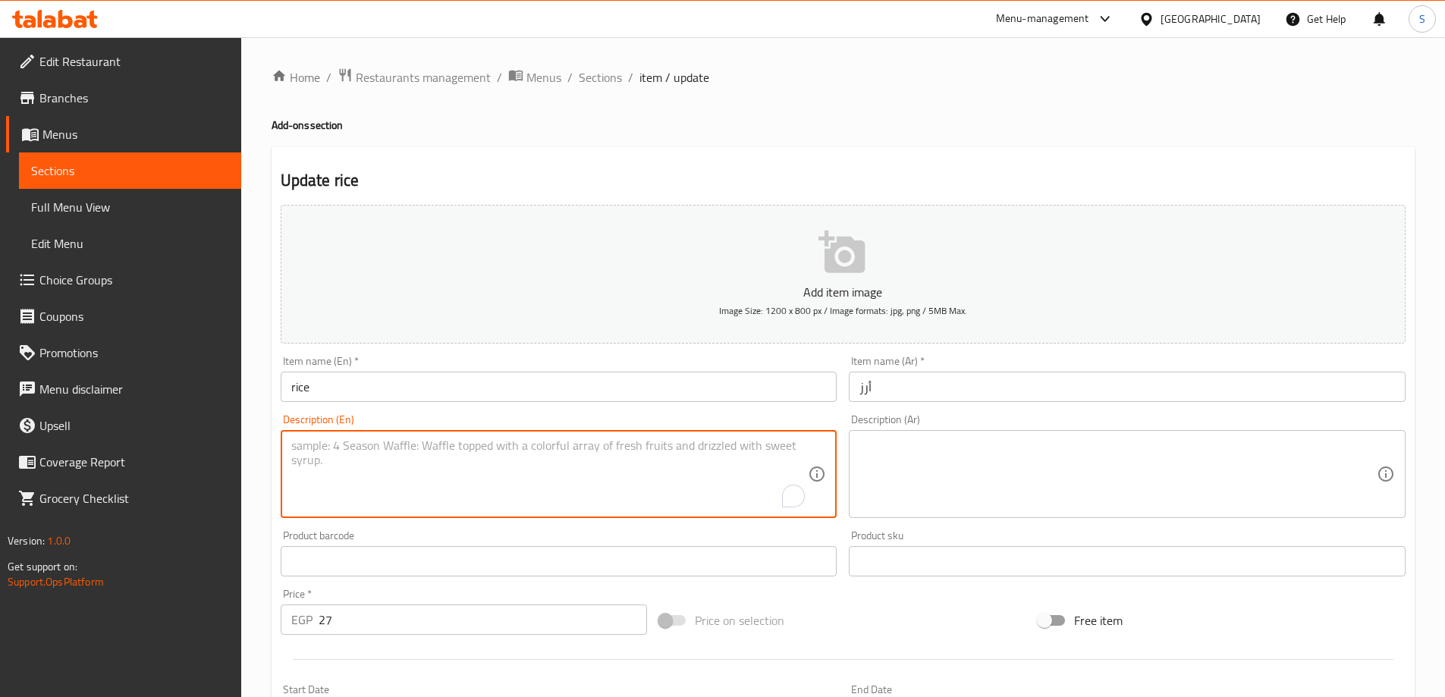
click at [432, 481] on textarea "To enrich screen reader interactions, please activate Accessibility in Grammarl…" at bounding box center [549, 475] width 517 height 72
paste textarea "Rice cooked with spices"
type textarea "Rice cooked with spices"
click at [929, 435] on div "Description (Ar)" at bounding box center [1127, 474] width 557 height 88
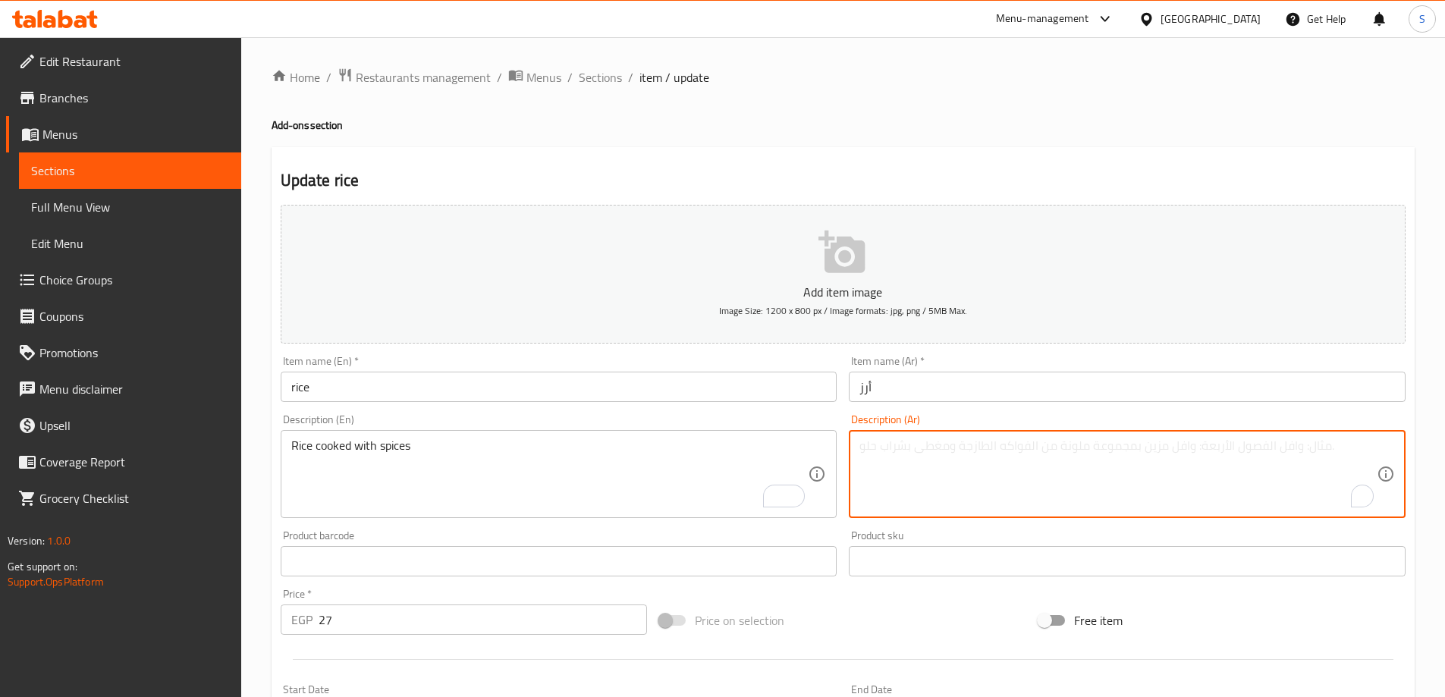
paste textarea "أرز مطبوخ مع التوابل"
type textarea "أرز مطبوخ مع التوابل"
click at [961, 385] on input "أرز" at bounding box center [1127, 387] width 557 height 30
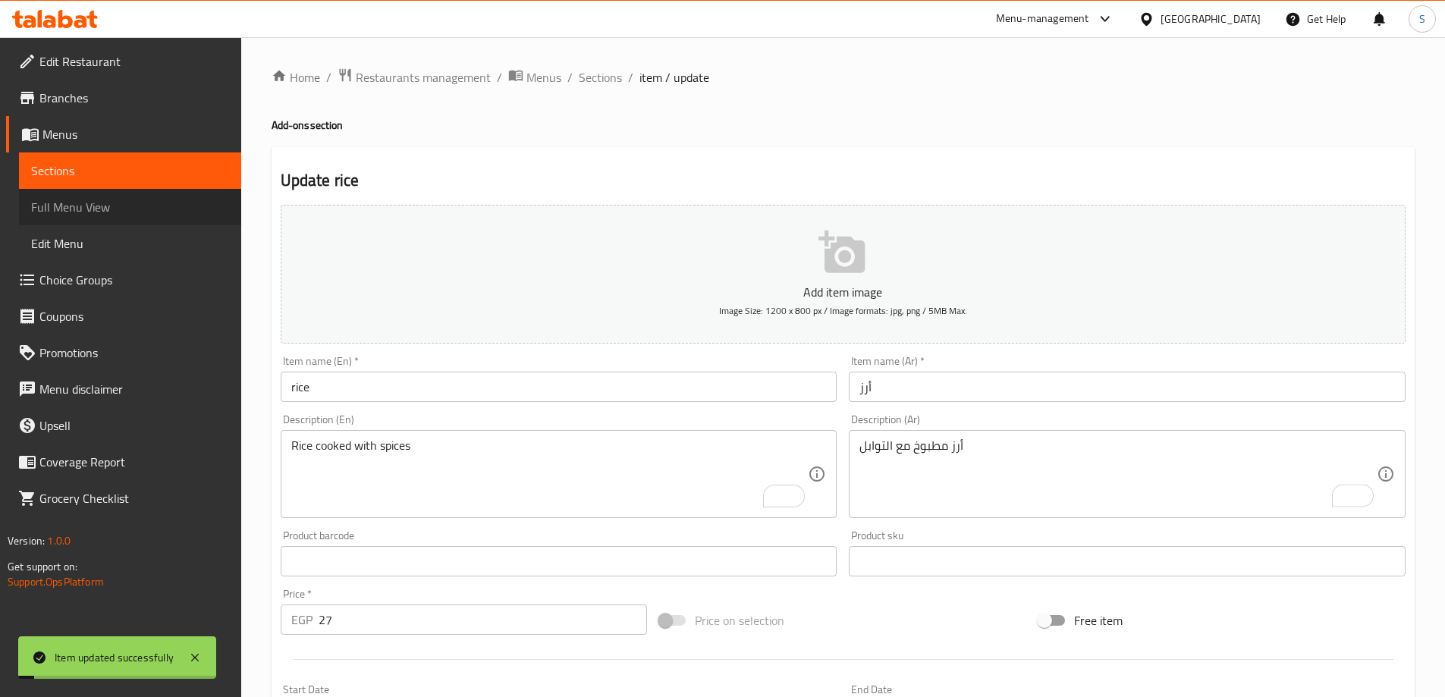
click at [149, 209] on span "Full Menu View" at bounding box center [130, 207] width 198 height 18
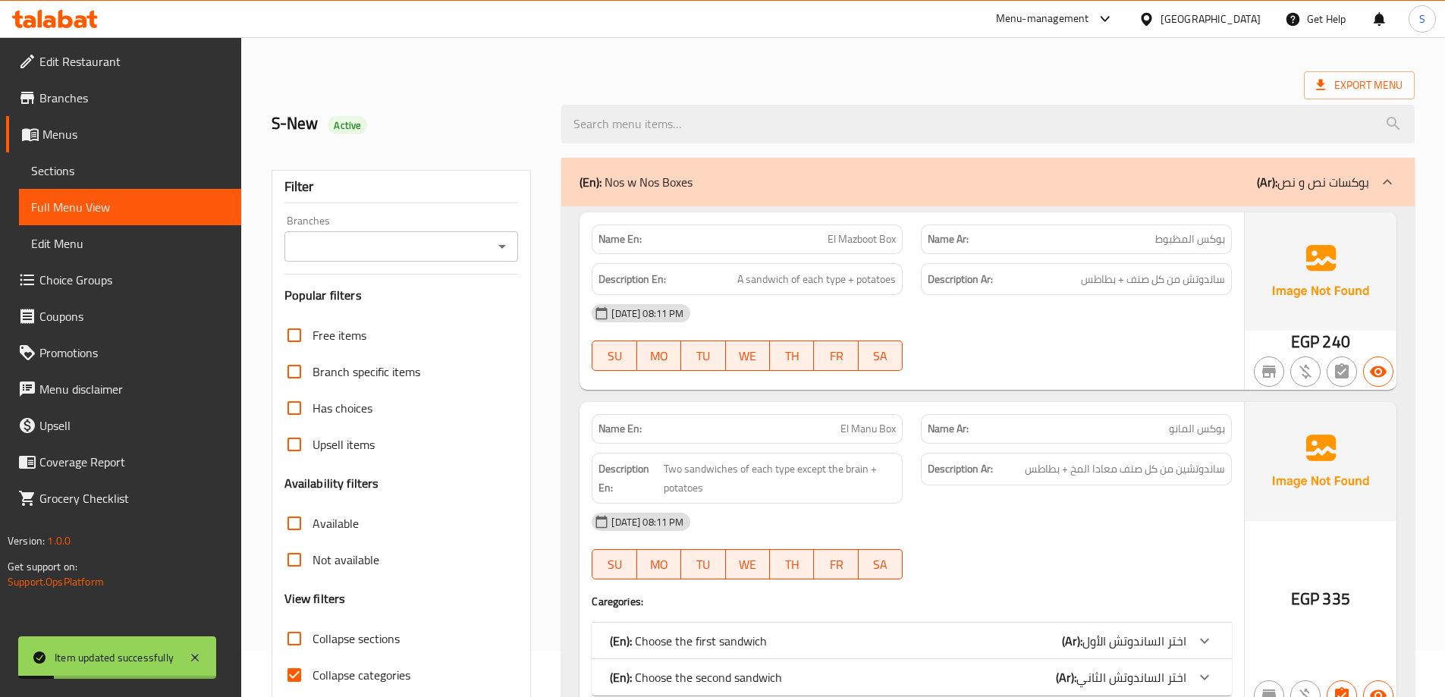
scroll to position [303, 0]
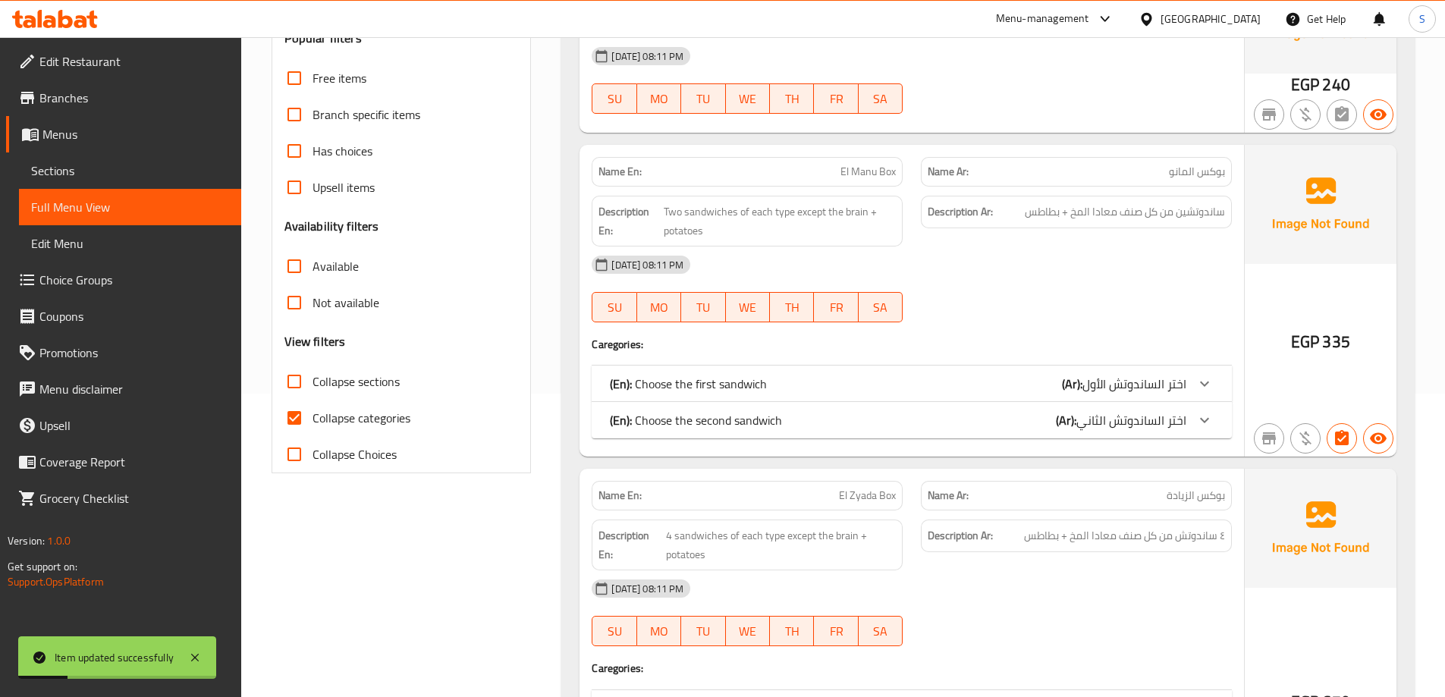
click at [397, 419] on span "Collapse categories" at bounding box center [362, 418] width 98 height 18
click at [313, 419] on input "Collapse categories" at bounding box center [294, 418] width 36 height 36
checkbox input "false"
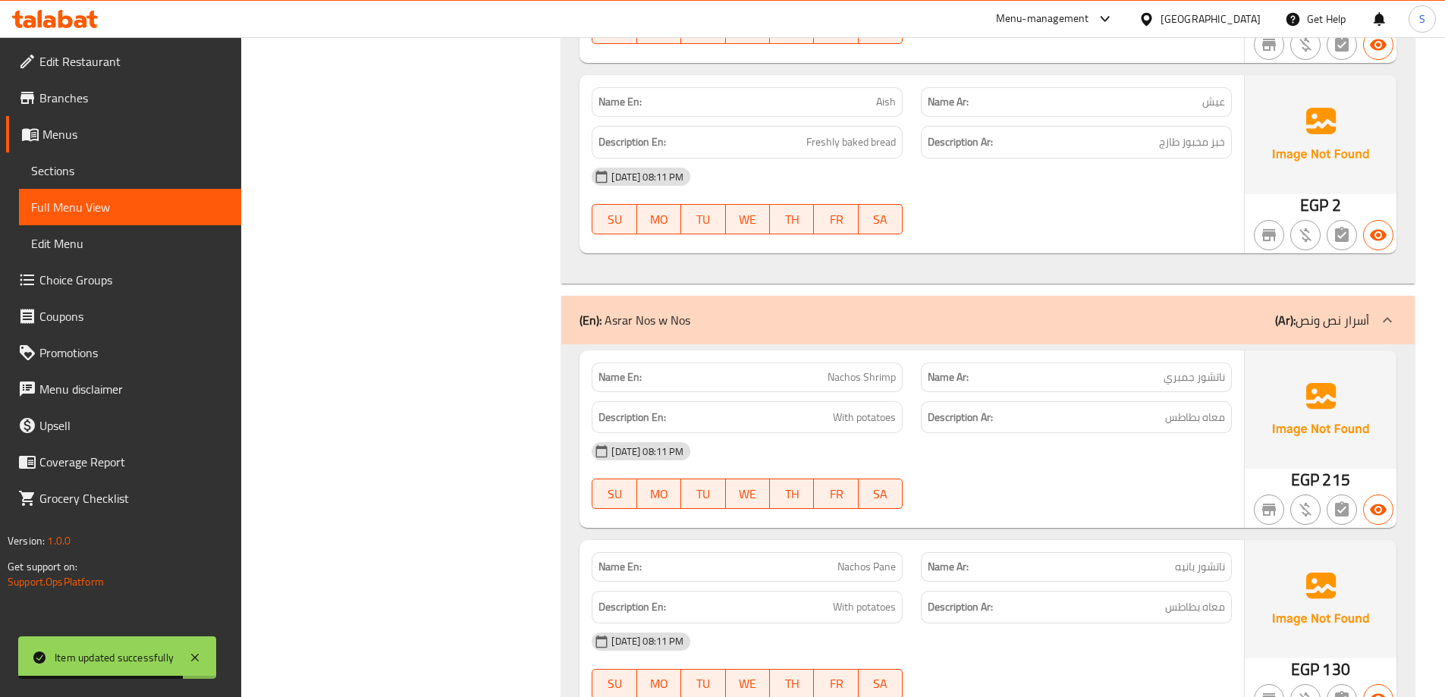
scroll to position [7057, 0]
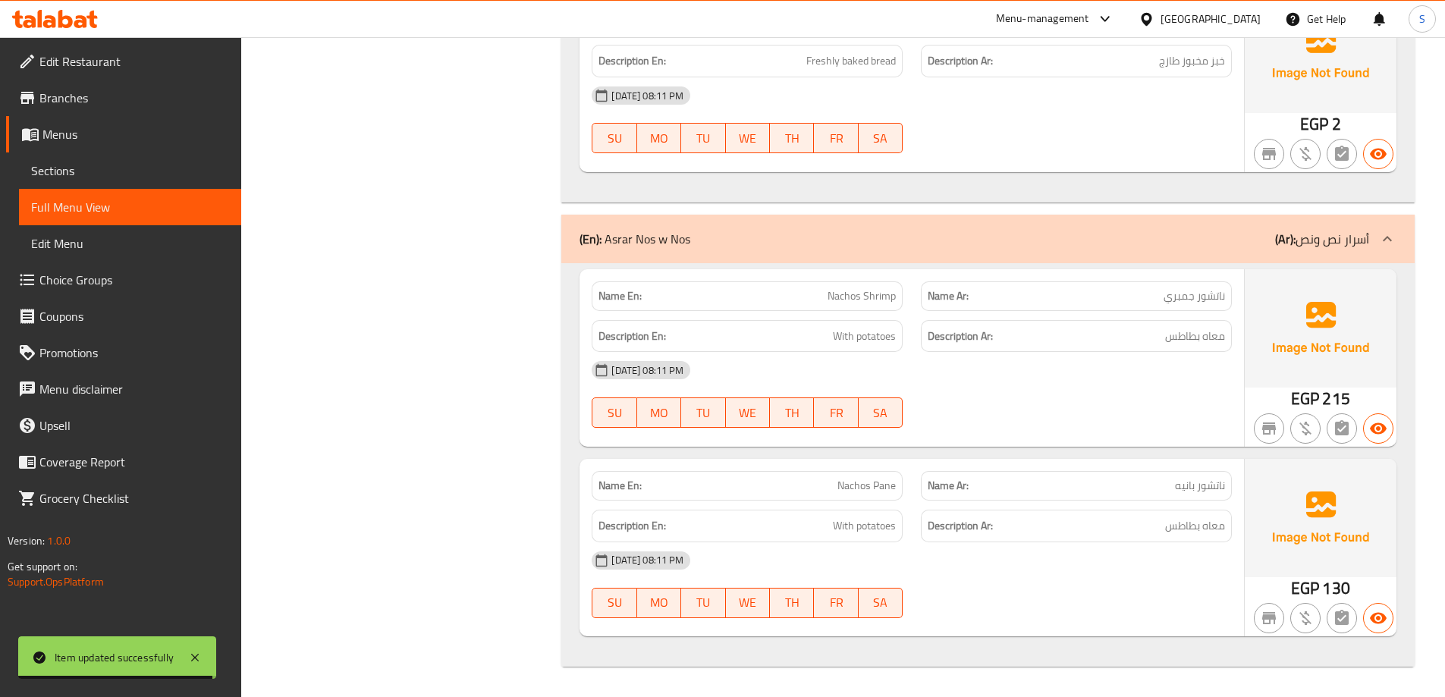
click at [1205, 127] on div "30-08-2025 08:11 PM SU MO TU WE TH FR SA" at bounding box center [912, 119] width 659 height 85
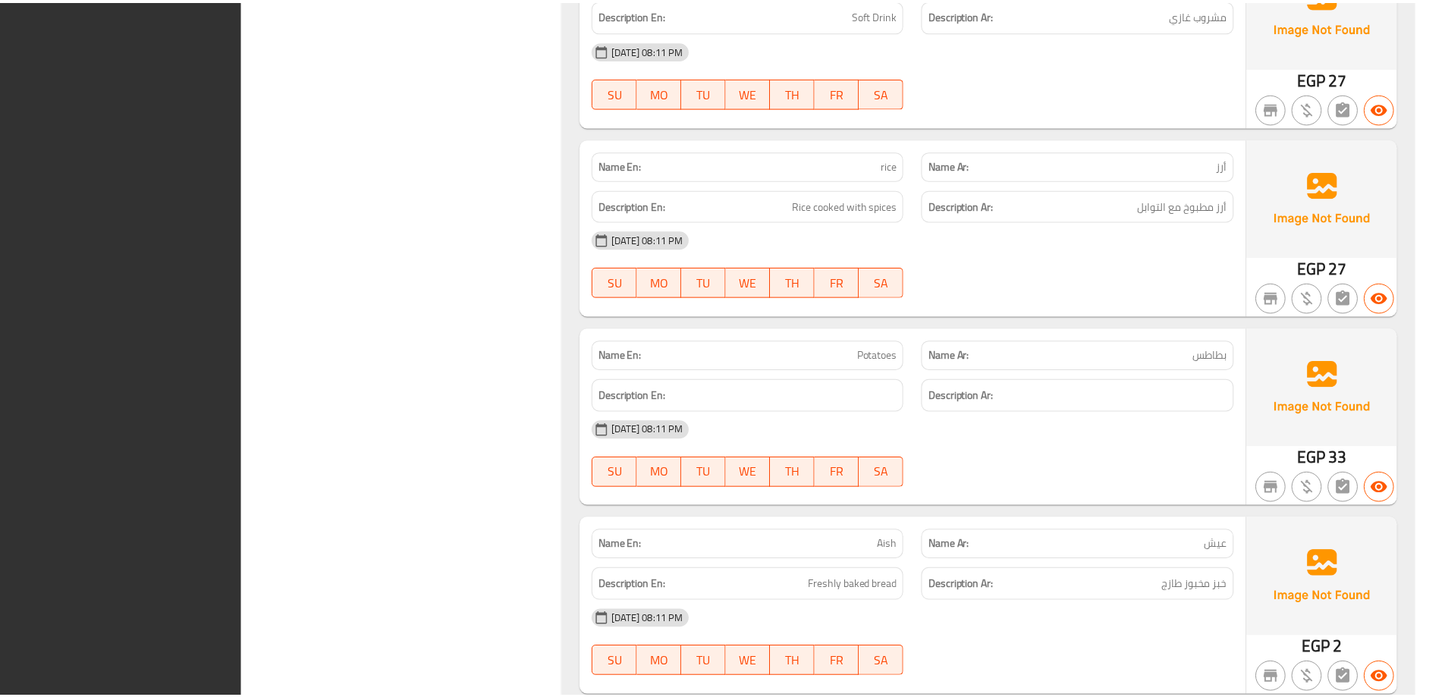
scroll to position [7061, 0]
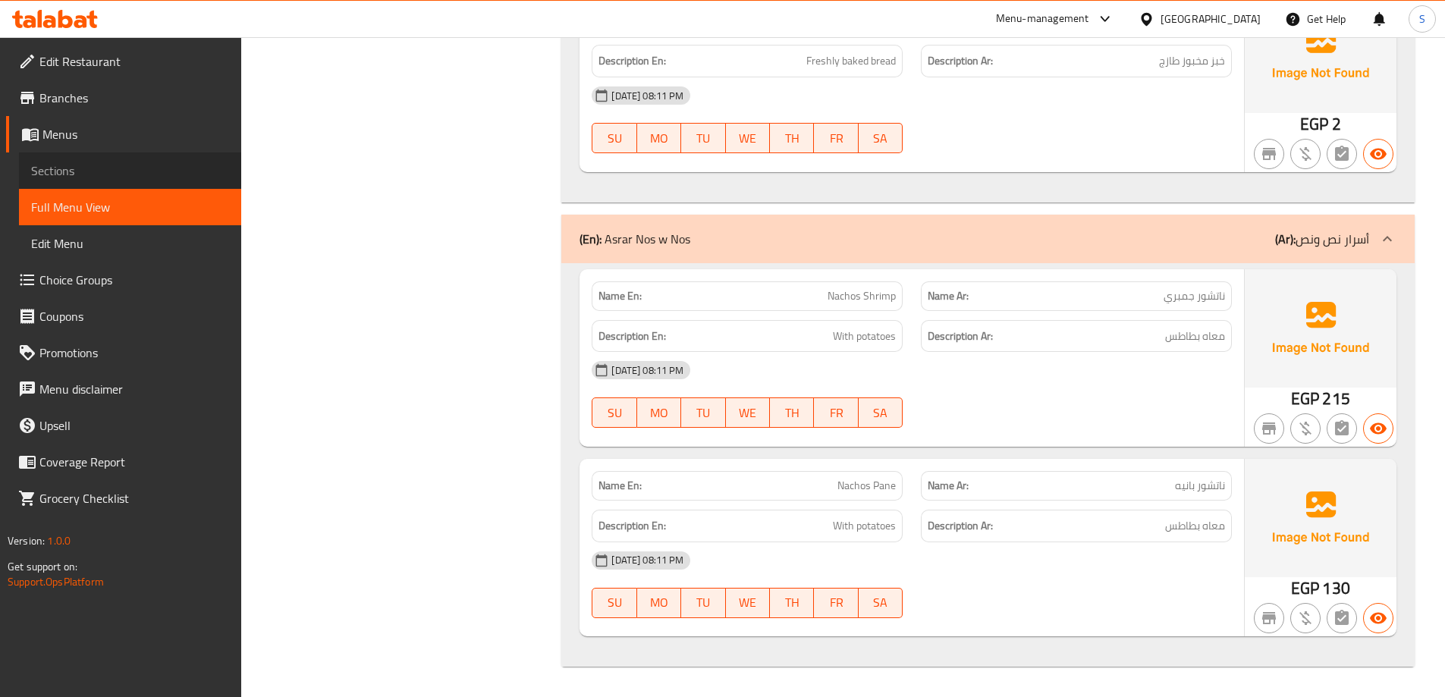
drag, startPoint x: 156, startPoint y: 167, endPoint x: 181, endPoint y: 5, distance: 164.3
click at [156, 165] on span "Sections" at bounding box center [130, 171] width 198 height 18
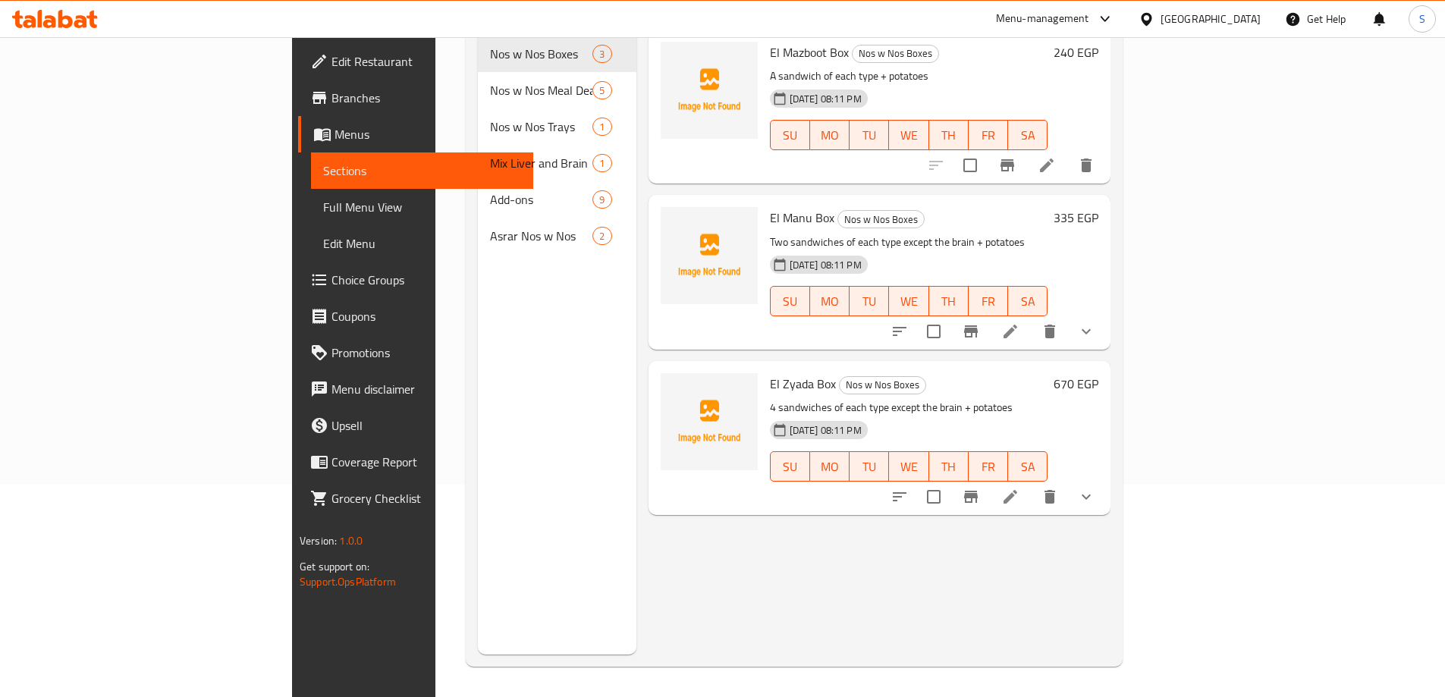
scroll to position [212, 0]
click at [335, 138] on span "Menus" at bounding box center [428, 134] width 187 height 18
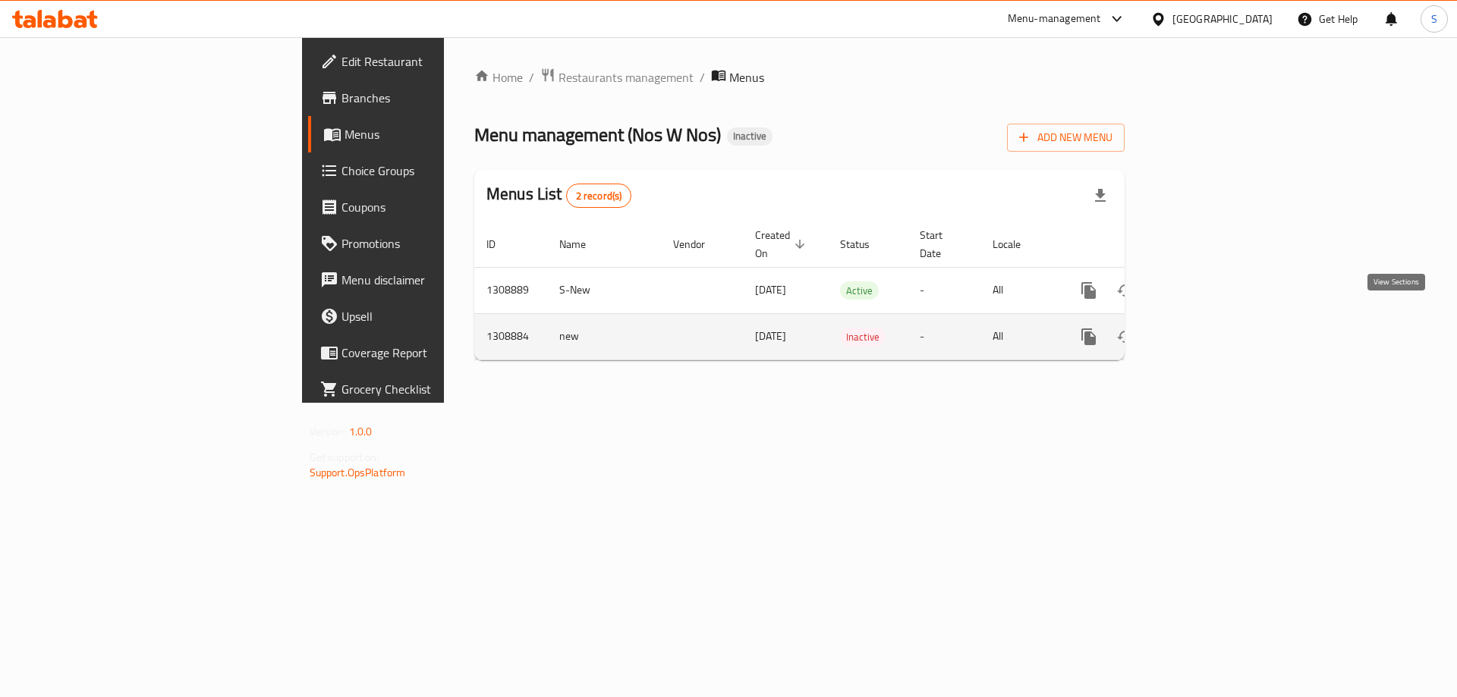
click at [1205, 330] on icon "enhanced table" at bounding box center [1198, 337] width 14 height 14
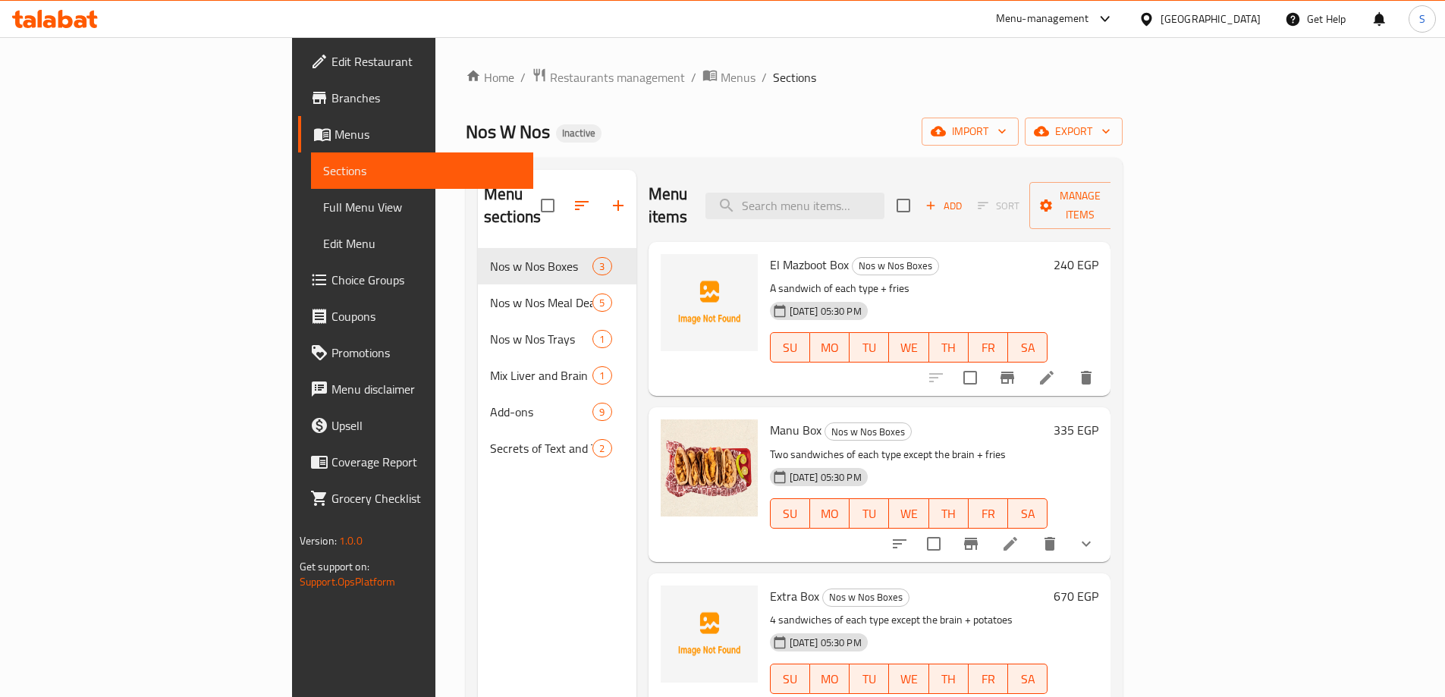
click at [335, 137] on span "Menus" at bounding box center [428, 134] width 187 height 18
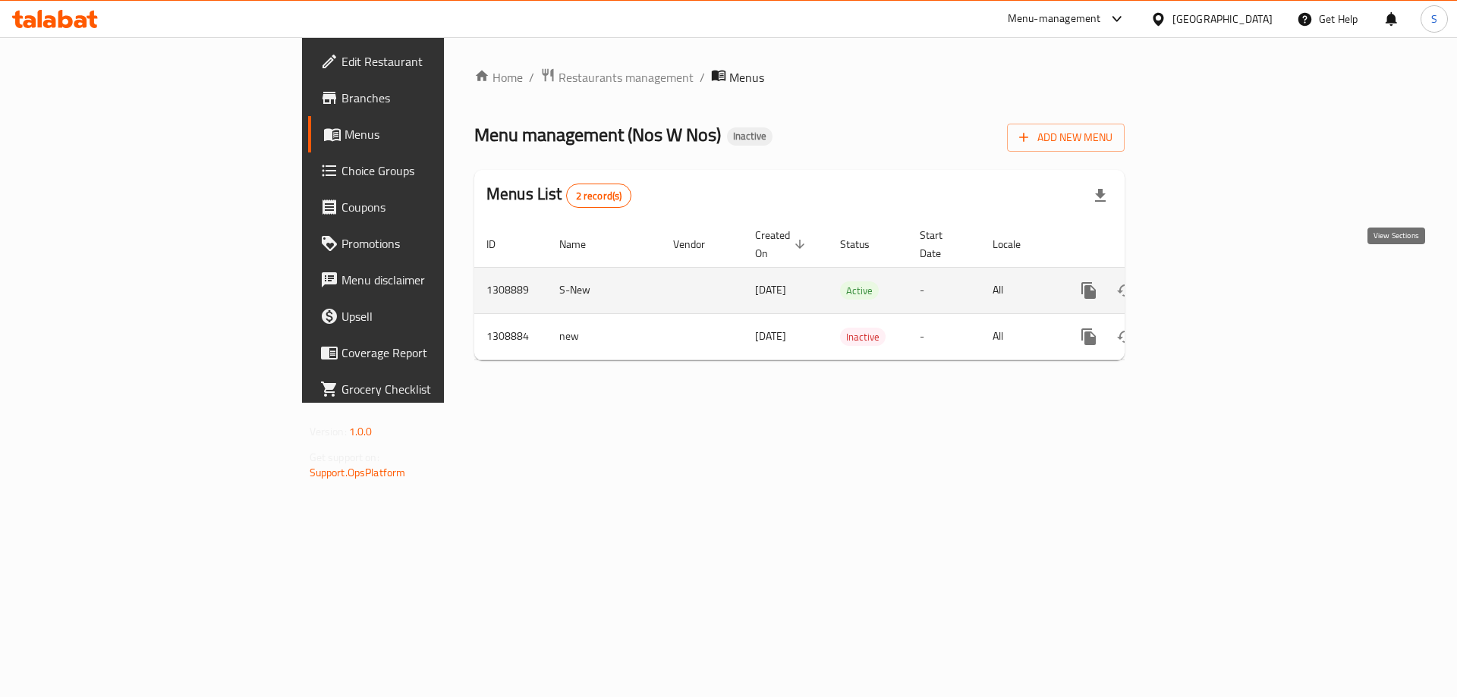
click at [1207, 281] on icon "enhanced table" at bounding box center [1198, 290] width 18 height 18
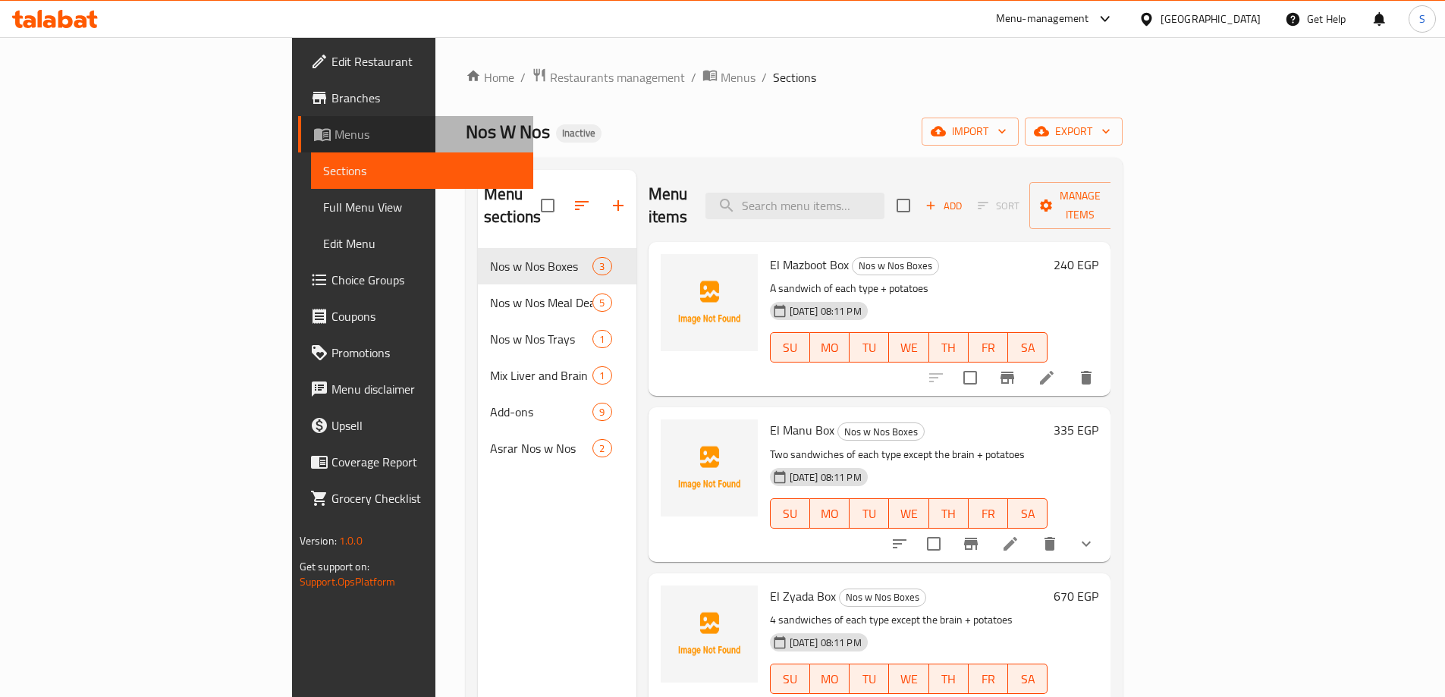
click at [335, 132] on span "Menus" at bounding box center [428, 134] width 187 height 18
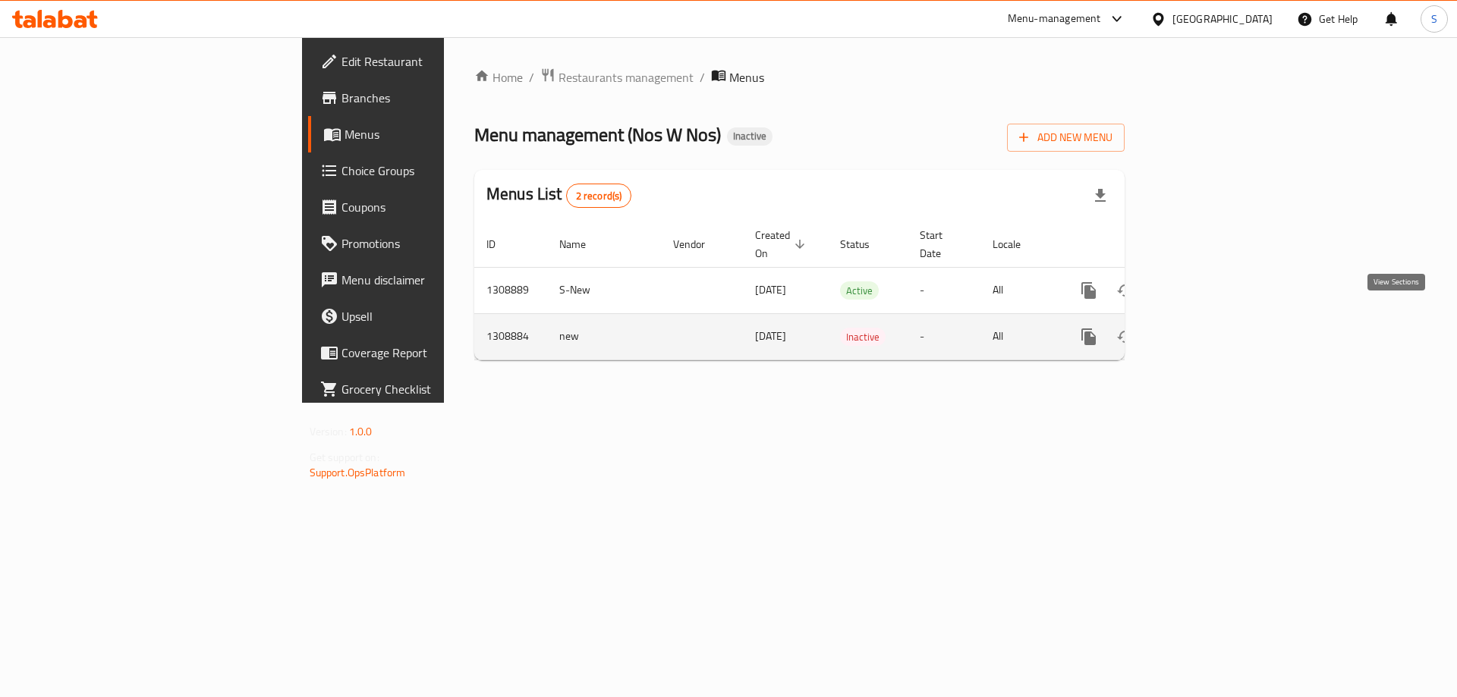
click at [1207, 328] on icon "enhanced table" at bounding box center [1198, 337] width 18 height 18
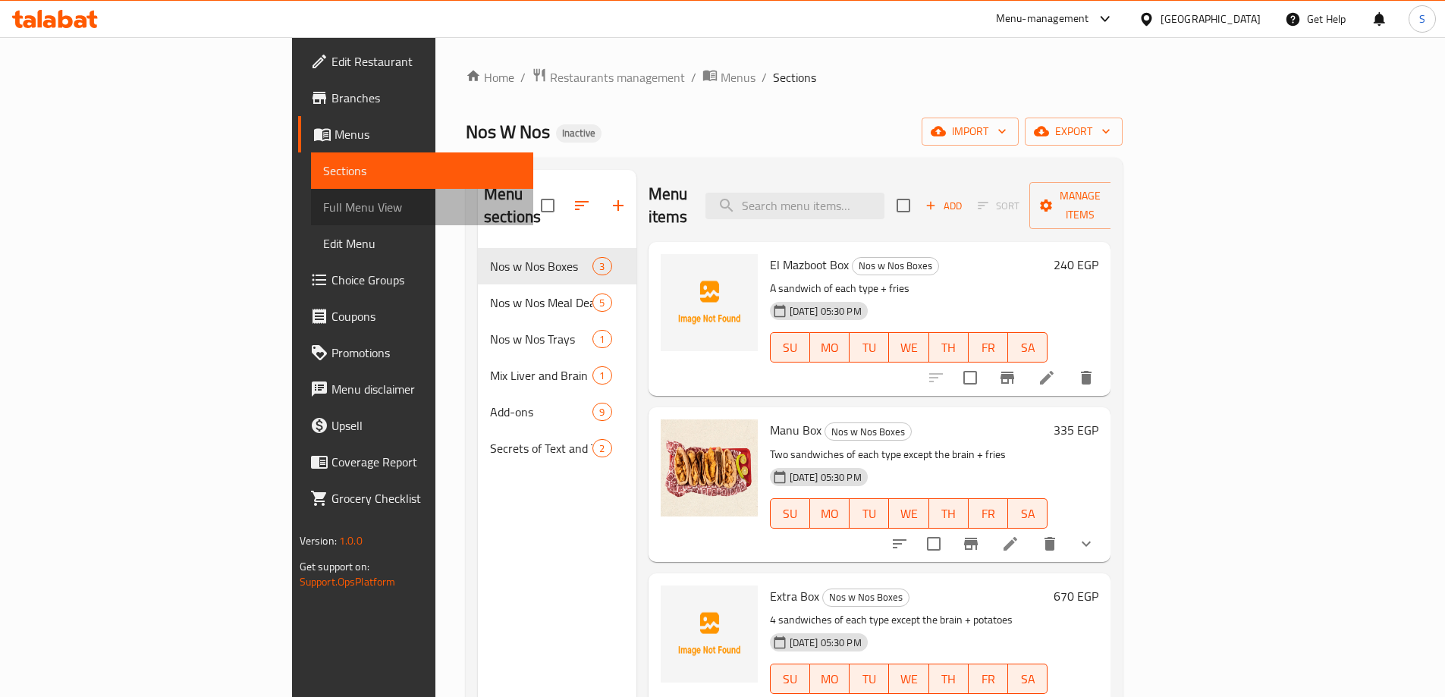
click at [323, 203] on span "Full Menu View" at bounding box center [422, 207] width 198 height 18
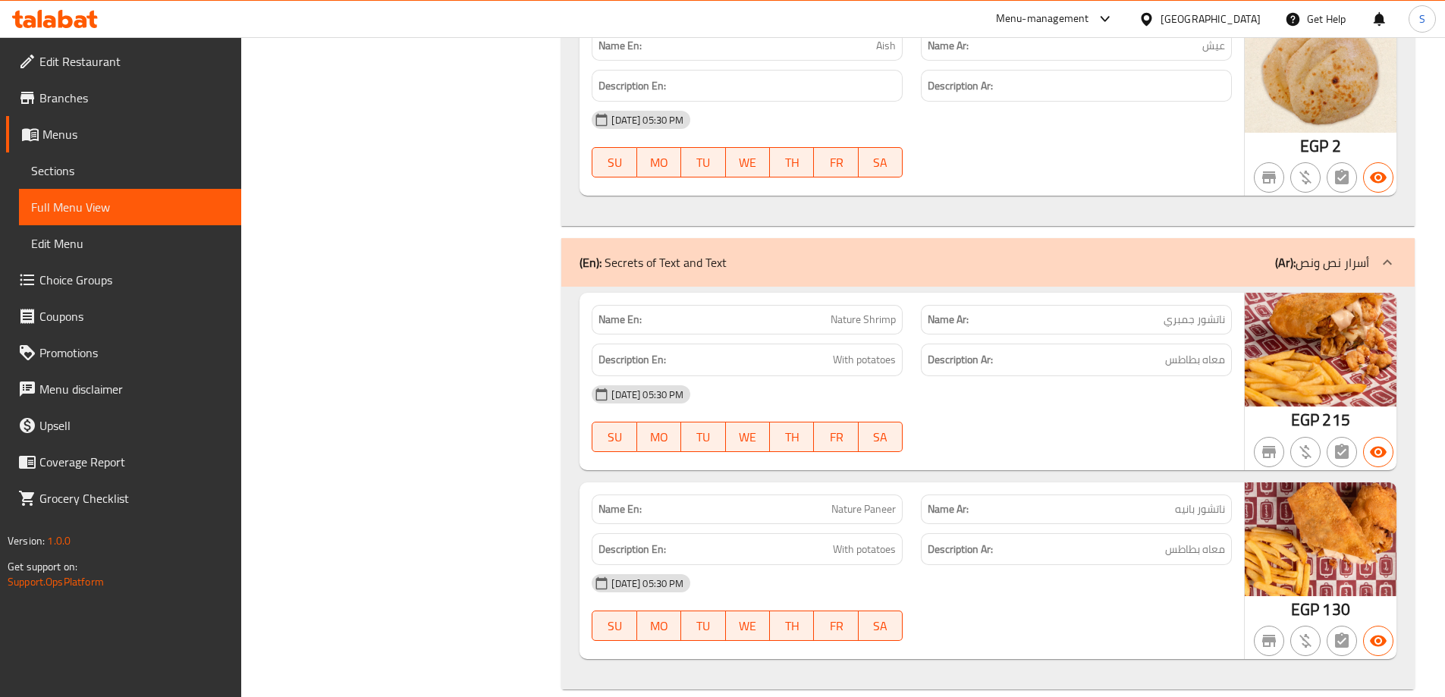
scroll to position [4673, 0]
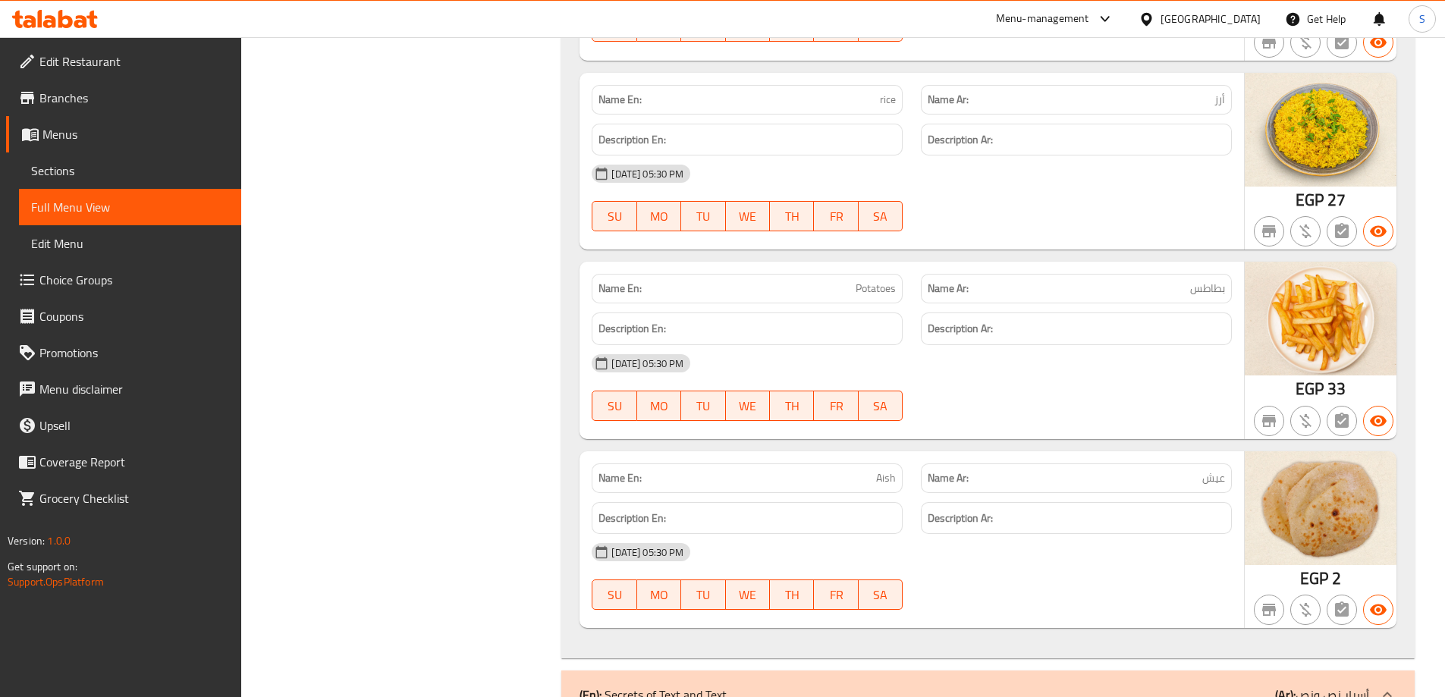
click at [119, 167] on span "Sections" at bounding box center [130, 171] width 198 height 18
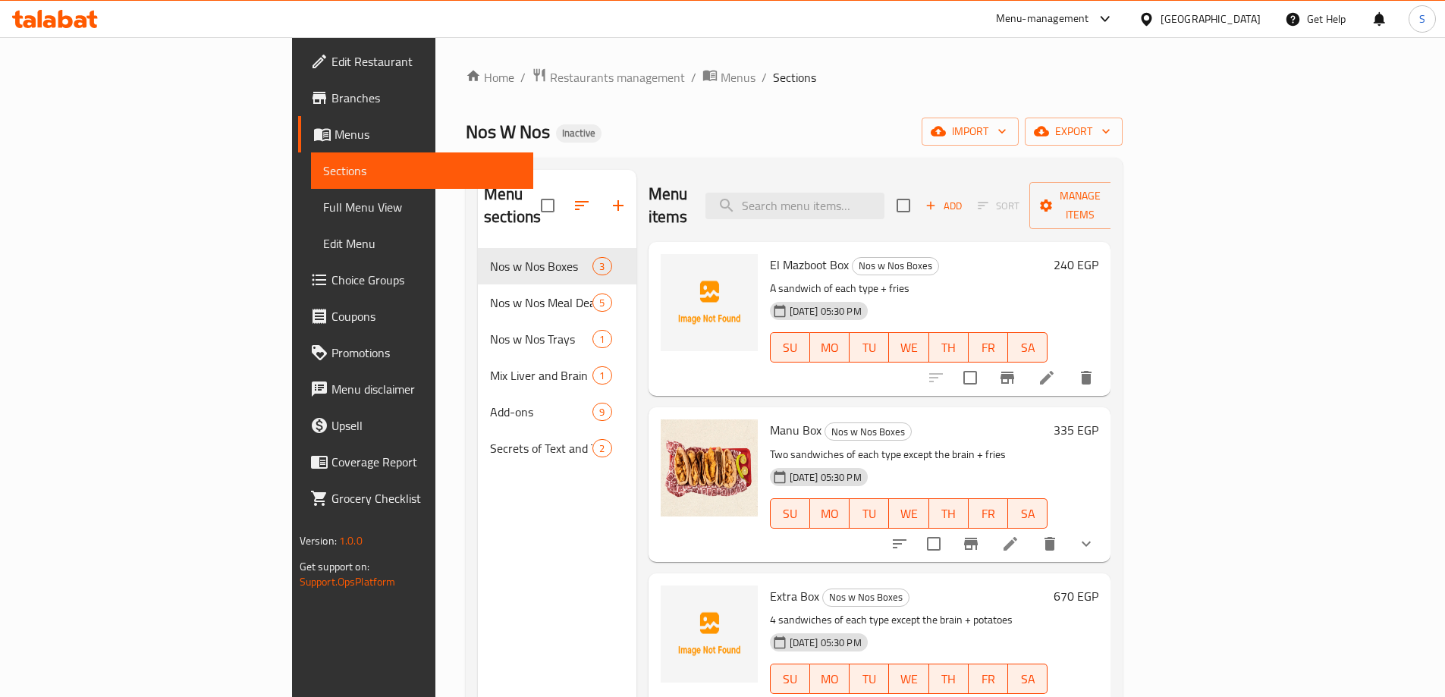
click at [335, 141] on span "Menus" at bounding box center [428, 134] width 187 height 18
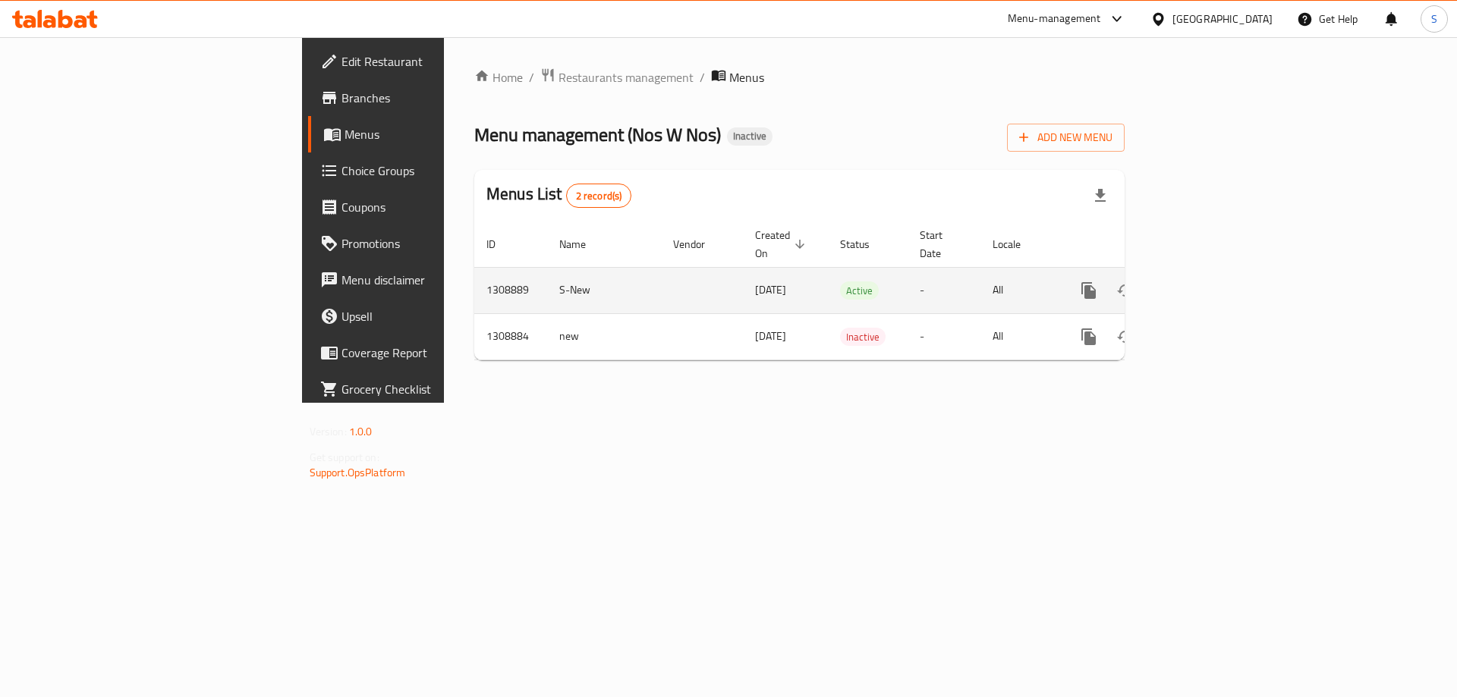
click at [1207, 281] on icon "enhanced table" at bounding box center [1198, 290] width 18 height 18
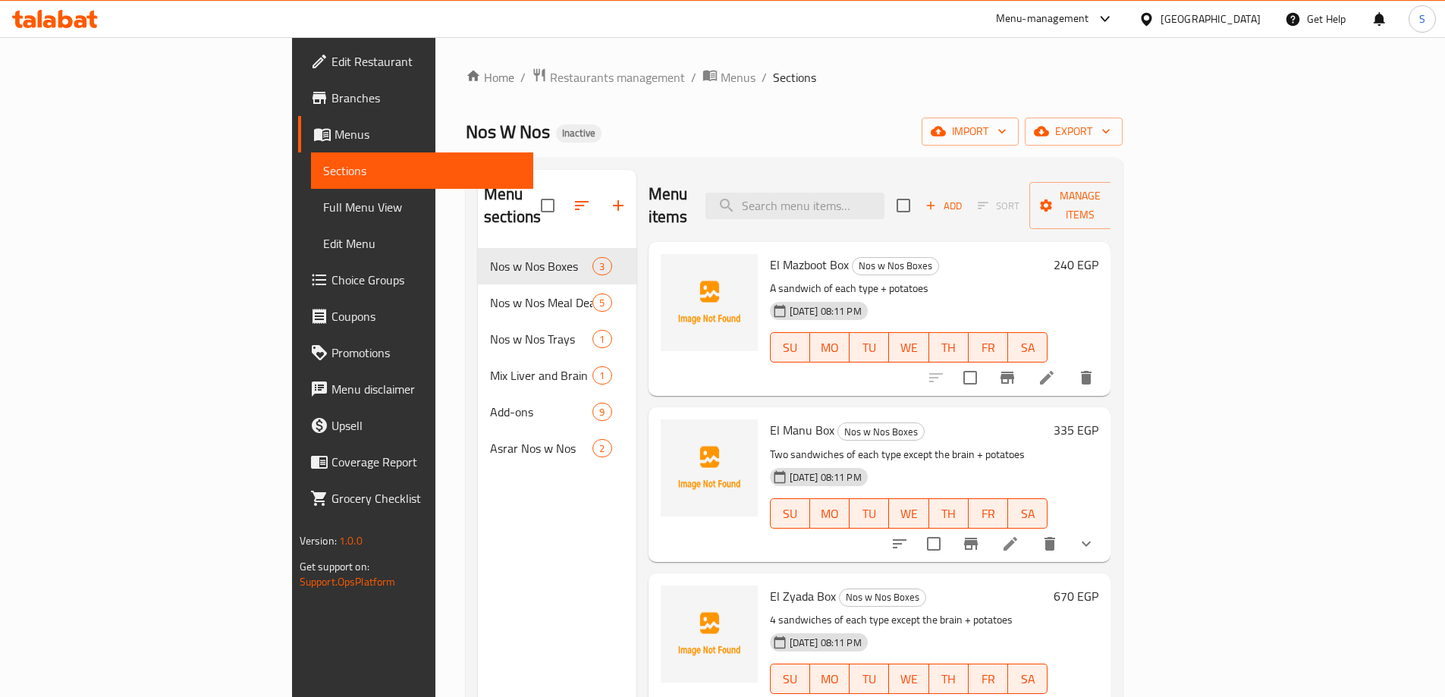
click at [658, 99] on div "Home / Restaurants management / Menus / Sections Nos W Nos Inactive import expo…" at bounding box center [794, 474] width 657 height 812
click at [323, 200] on span "Full Menu View" at bounding box center [422, 207] width 198 height 18
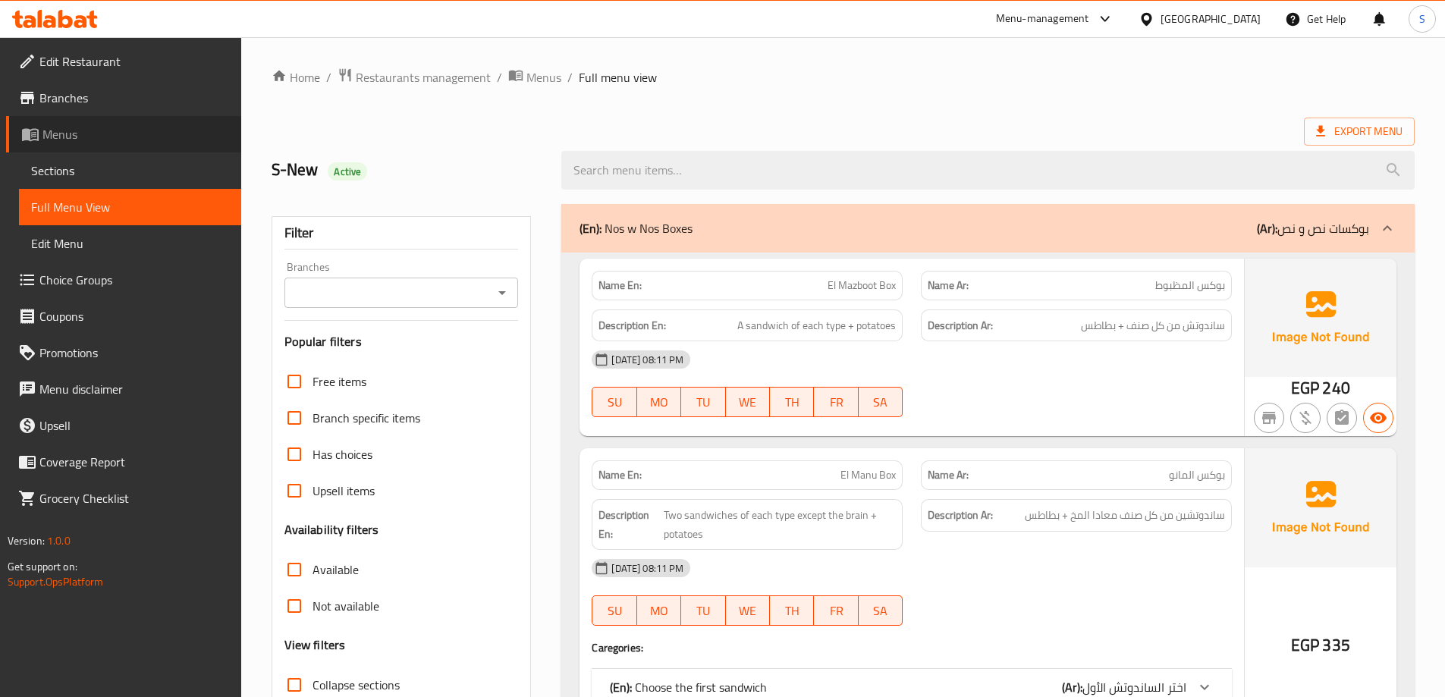
click at [132, 146] on link "Menus" at bounding box center [123, 134] width 235 height 36
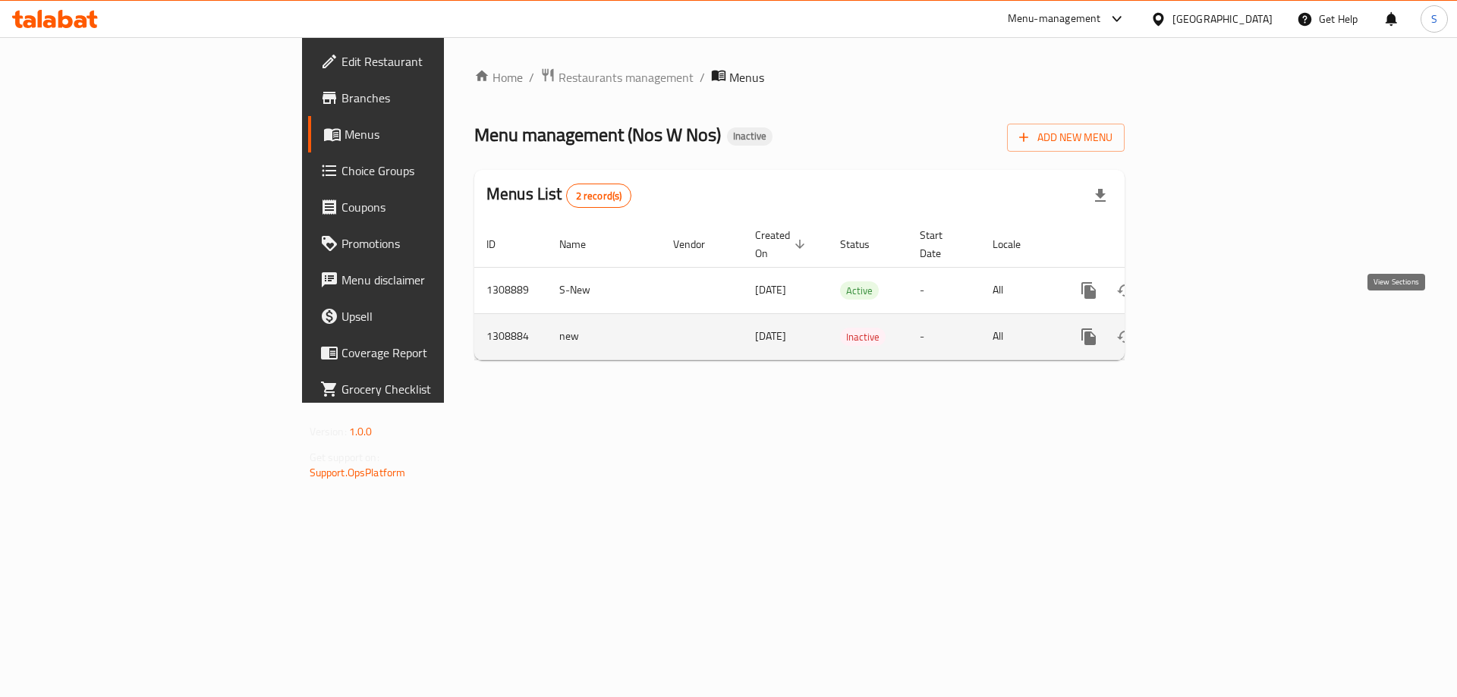
click at [1207, 328] on icon "enhanced table" at bounding box center [1198, 337] width 18 height 18
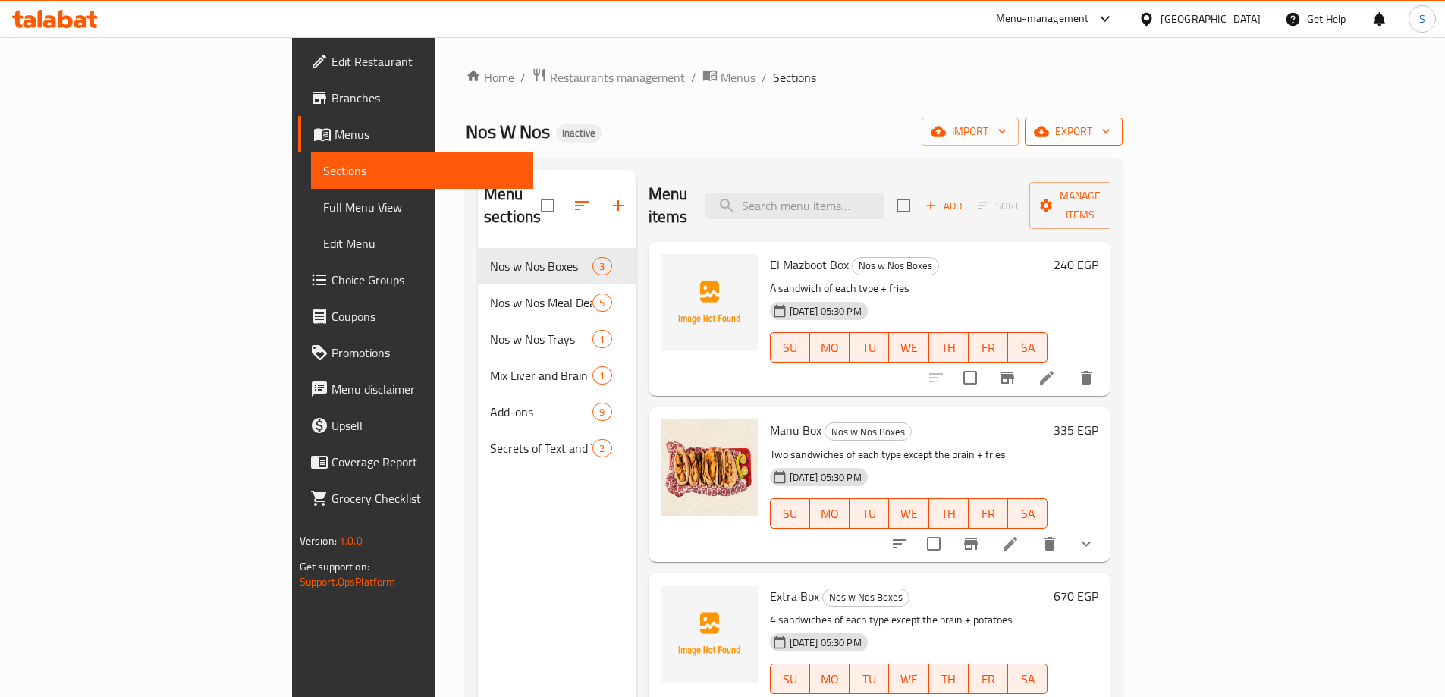
drag, startPoint x: 1344, startPoint y: 114, endPoint x: 1357, endPoint y: 134, distance: 23.6
click at [1123, 114] on div "Home / Restaurants management / Menus / Sections Nos W Nos Inactive import expo…" at bounding box center [794, 474] width 657 height 812
click at [1111, 134] on span "export" at bounding box center [1074, 131] width 74 height 19
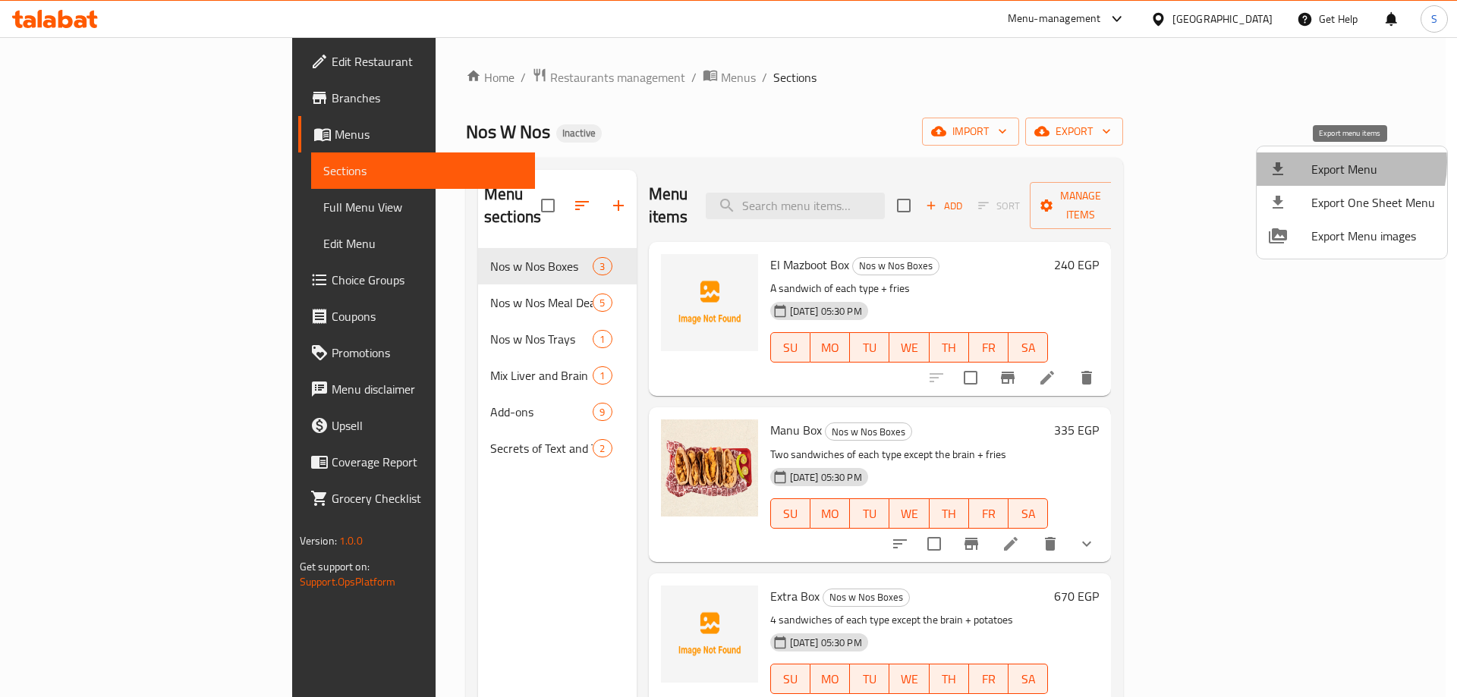
click at [1322, 162] on span "Export Menu" at bounding box center [1373, 169] width 124 height 18
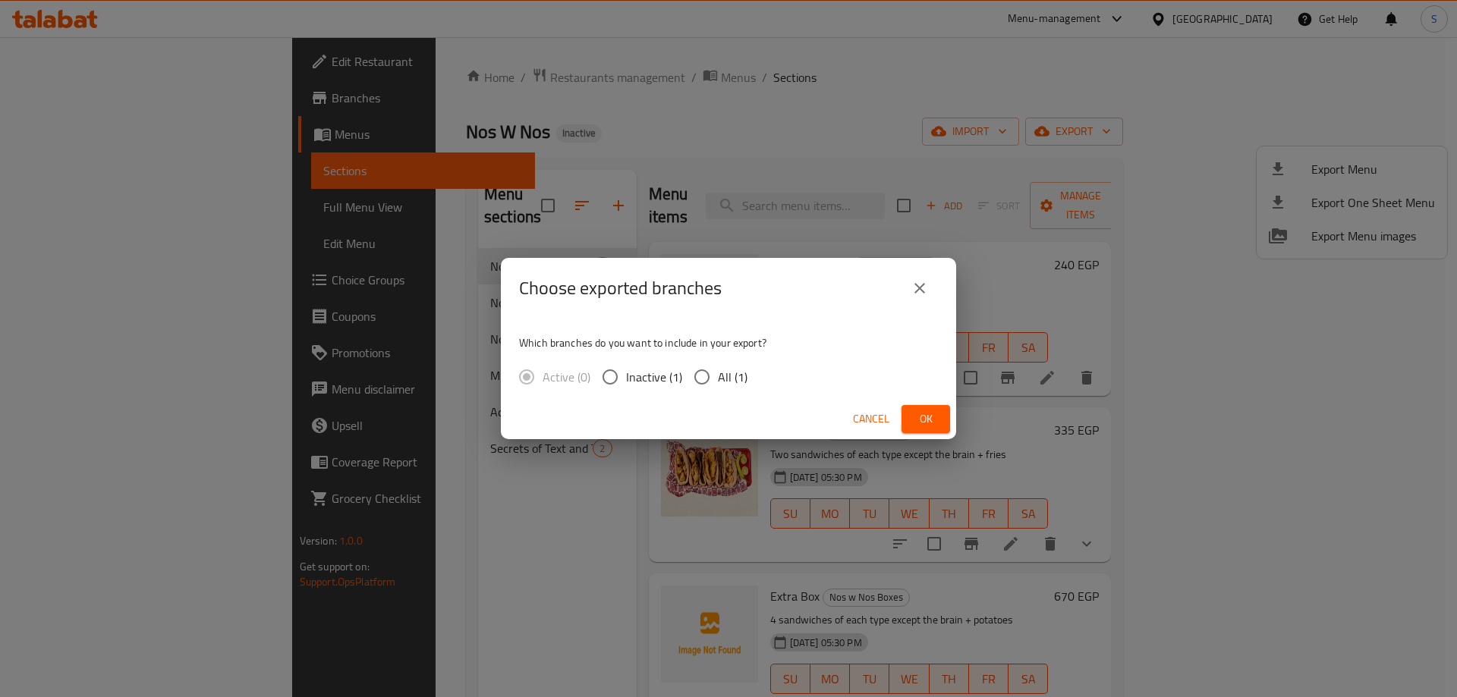
click at [696, 377] on input "All (1)" at bounding box center [702, 377] width 32 height 32
radio input "true"
click at [913, 415] on span "Ok" at bounding box center [925, 419] width 24 height 19
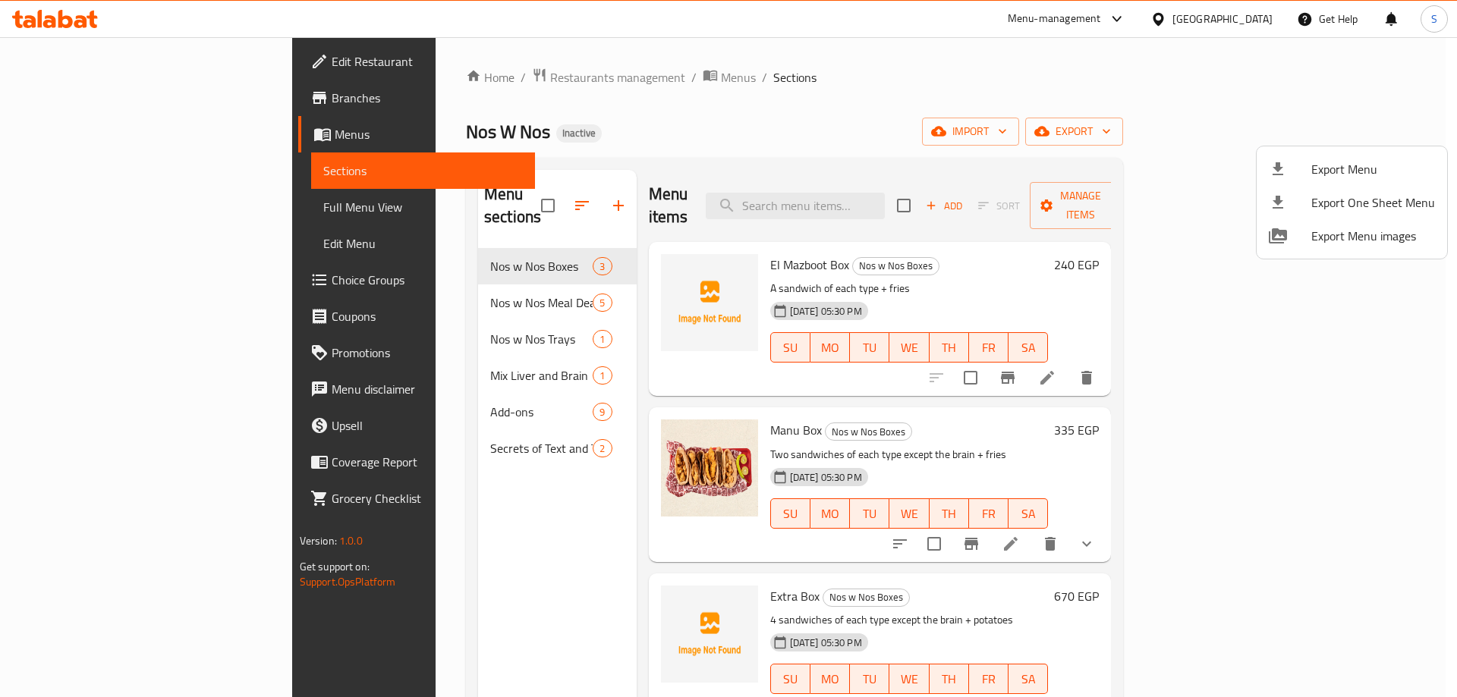
click at [80, 129] on div at bounding box center [728, 348] width 1457 height 697
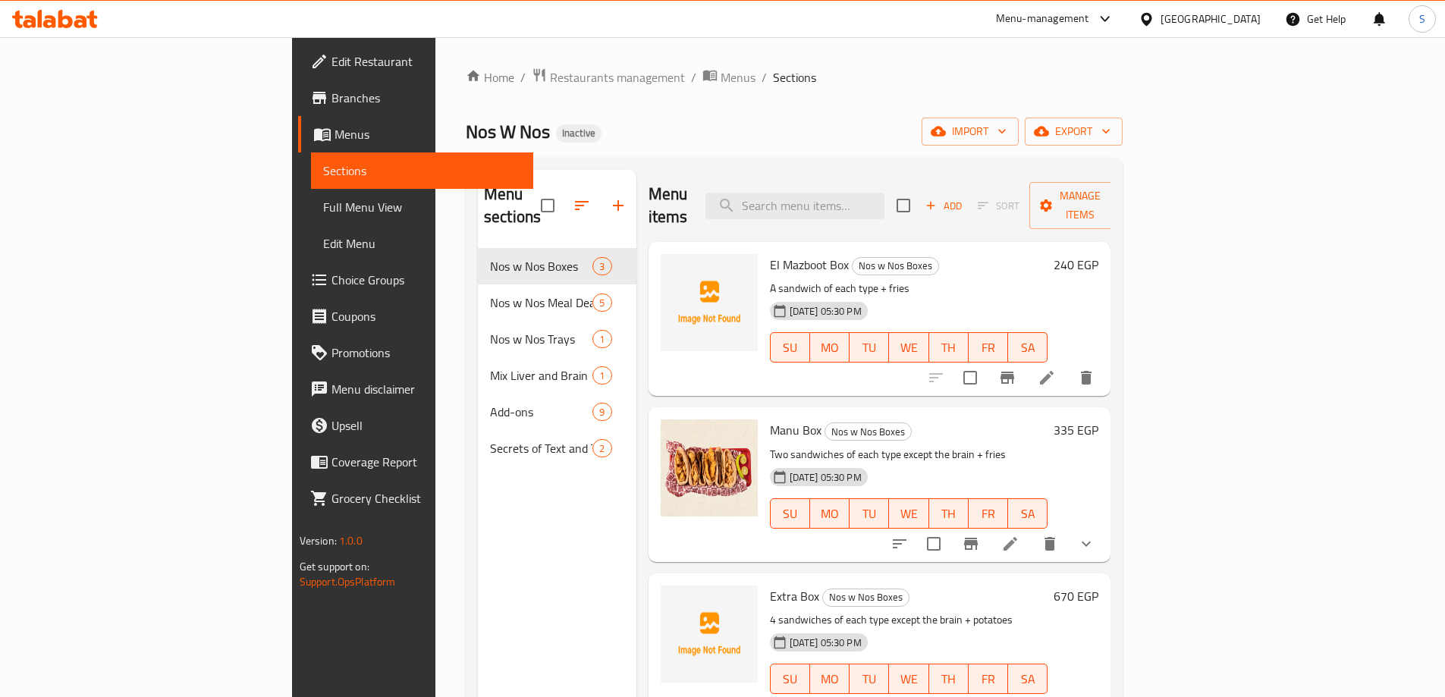
click at [335, 129] on span "Menus" at bounding box center [428, 134] width 187 height 18
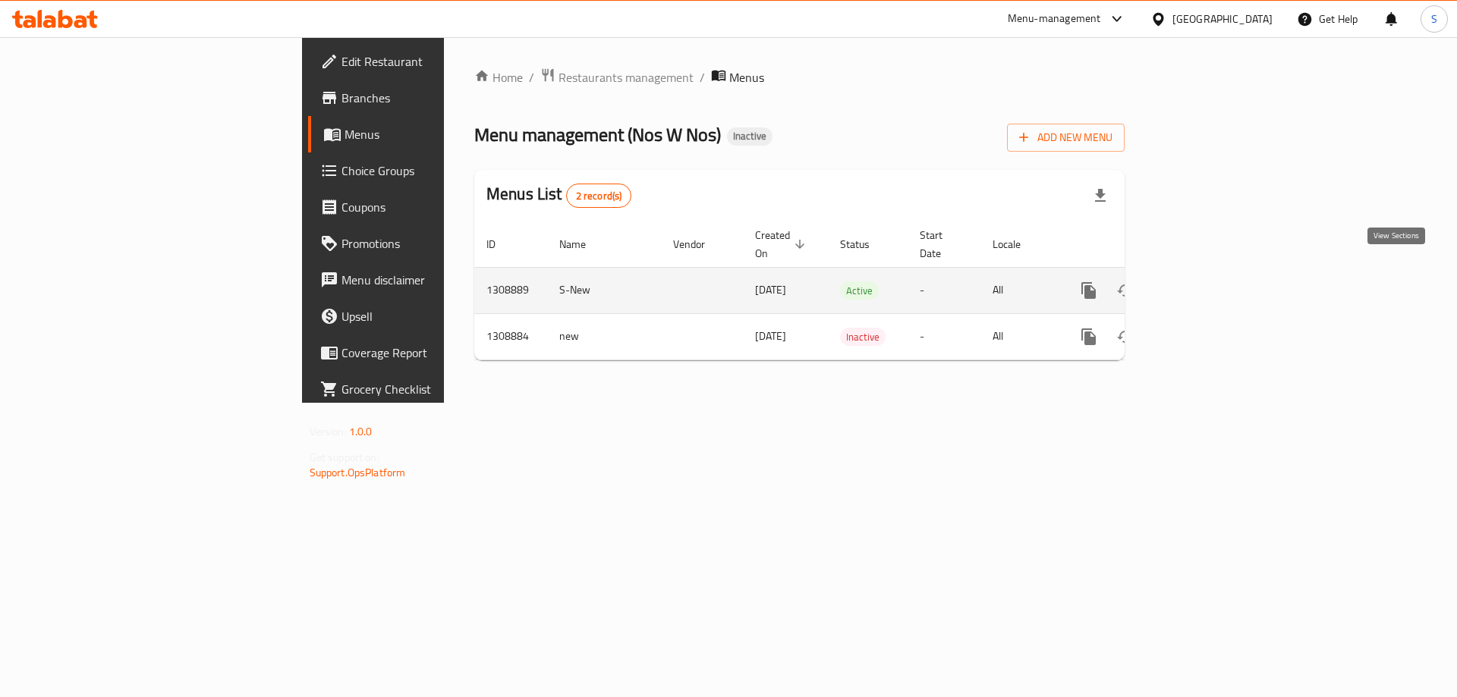
click at [1205, 284] on icon "enhanced table" at bounding box center [1198, 291] width 14 height 14
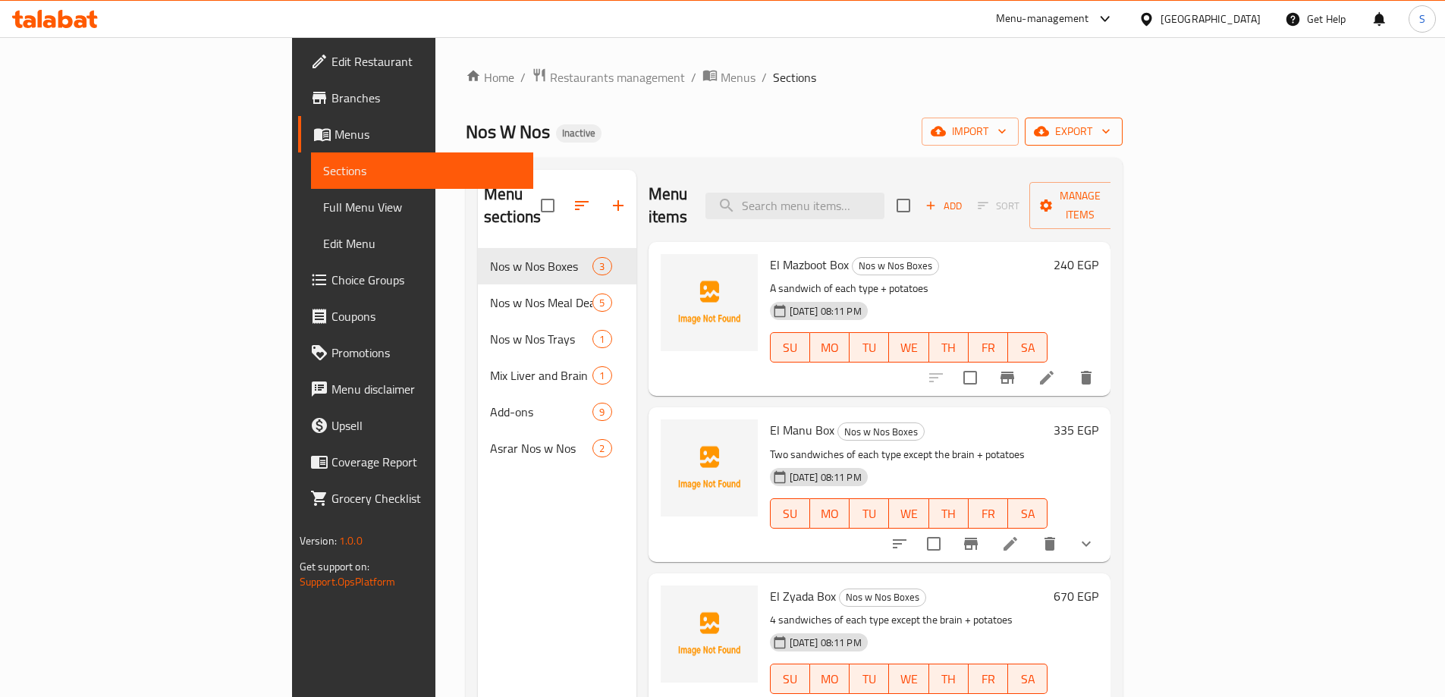
click at [1123, 144] on button "export" at bounding box center [1074, 132] width 98 height 28
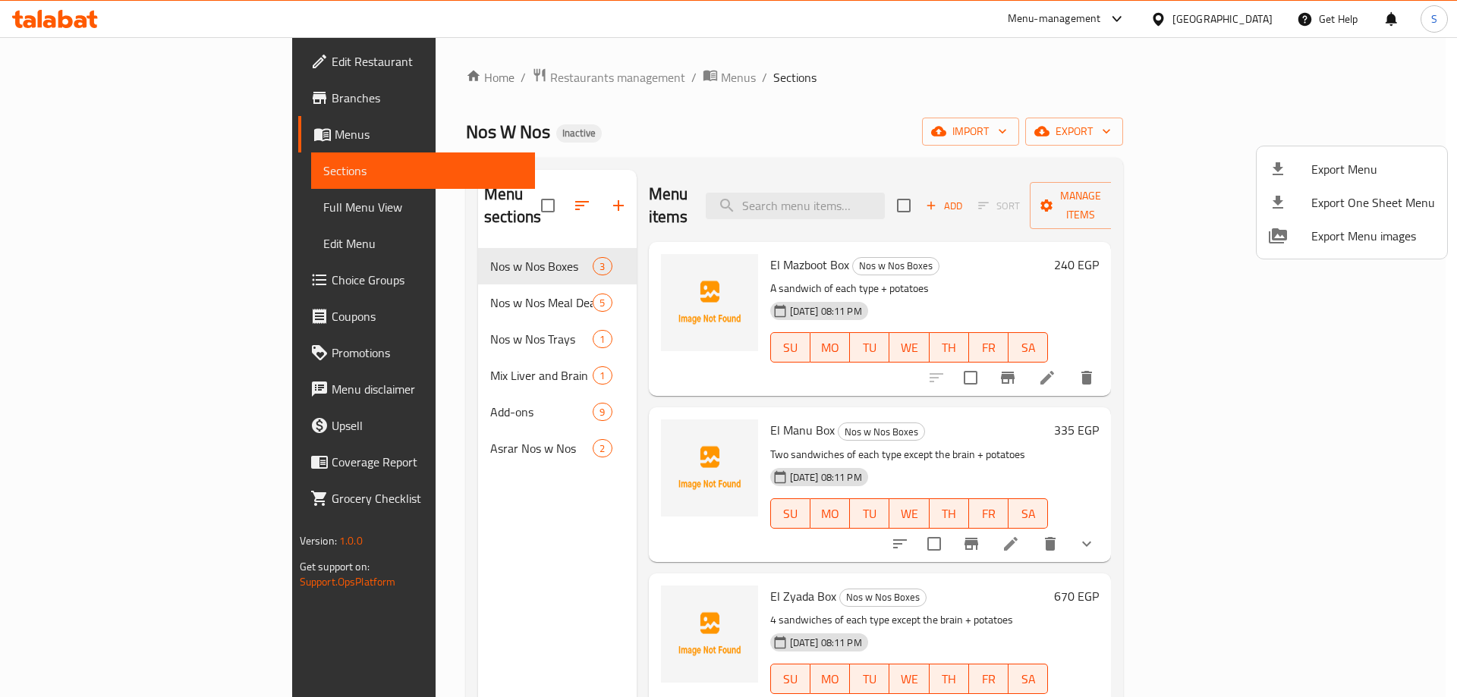
click at [1327, 163] on span "Export Menu" at bounding box center [1373, 169] width 124 height 18
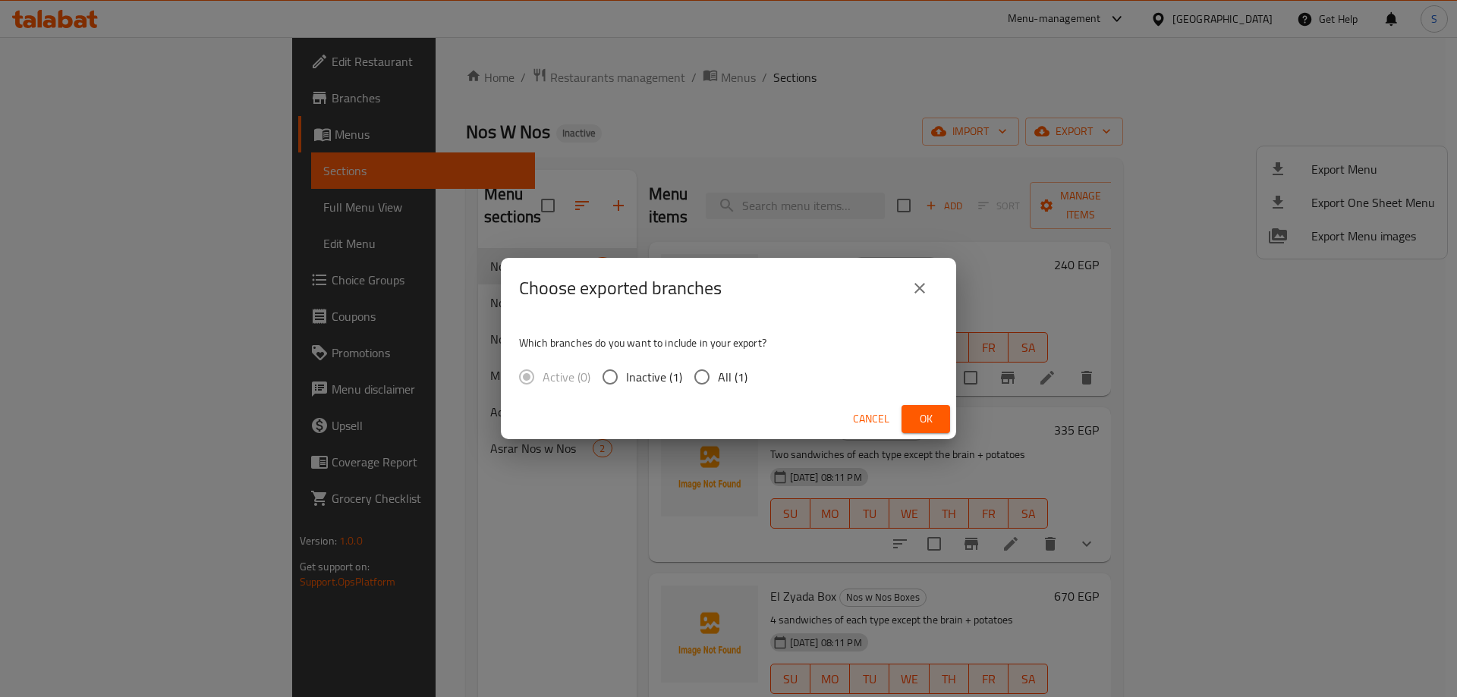
click at [706, 376] on input "All (1)" at bounding box center [702, 377] width 32 height 32
radio input "true"
click at [916, 416] on span "Ok" at bounding box center [925, 419] width 24 height 19
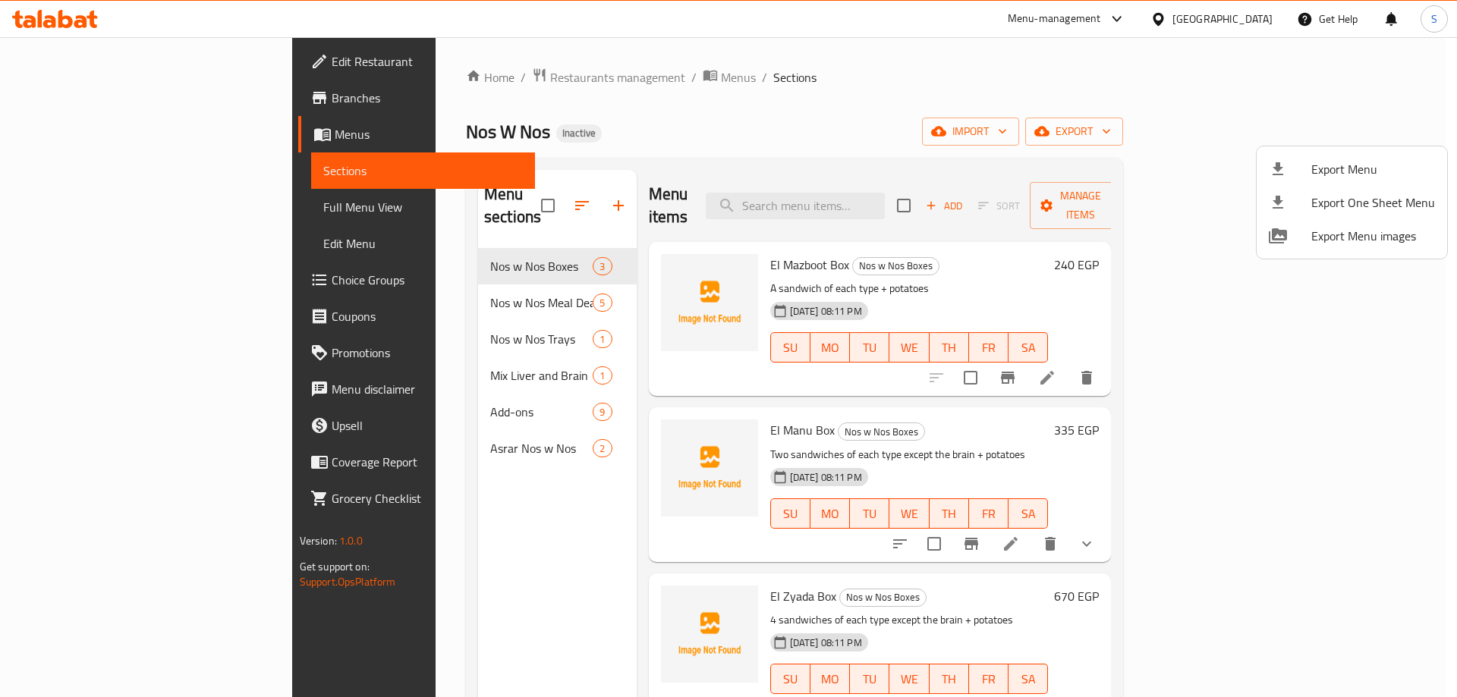
click at [133, 140] on div at bounding box center [728, 348] width 1457 height 697
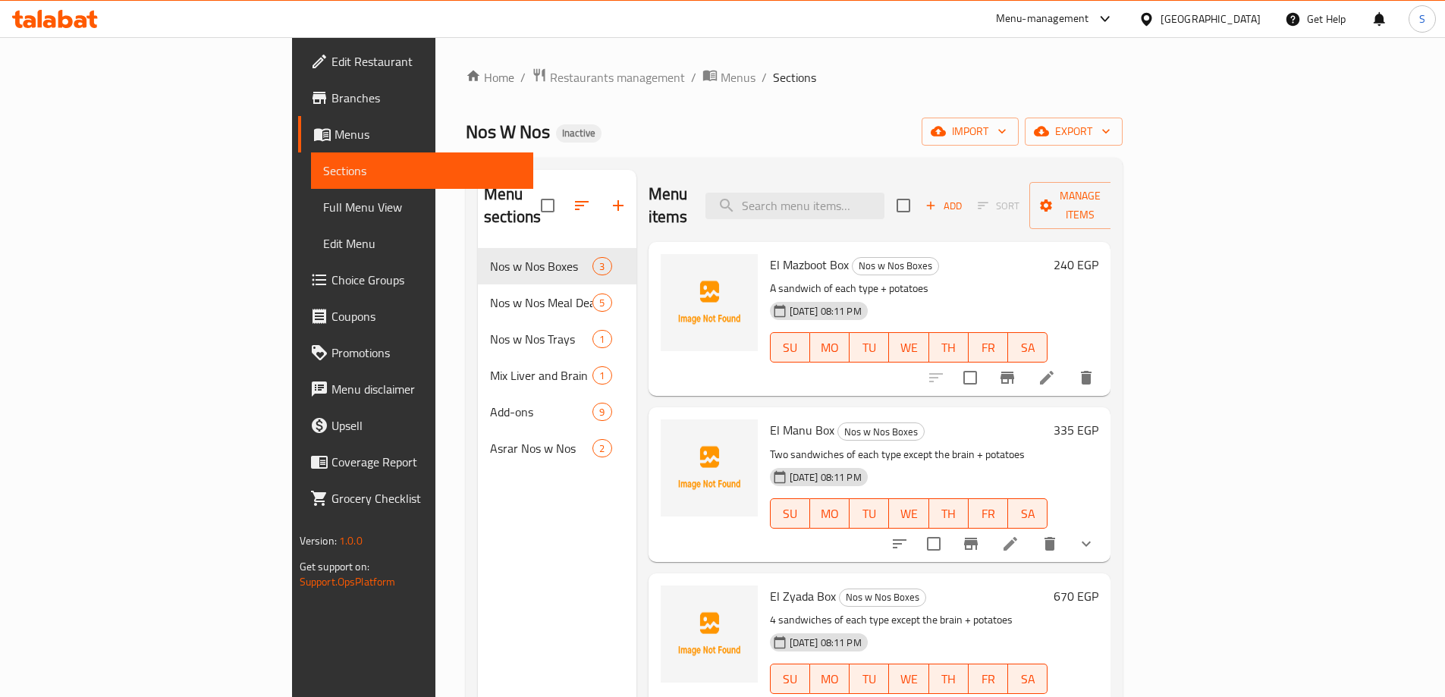
click at [335, 140] on span "Menus" at bounding box center [428, 134] width 187 height 18
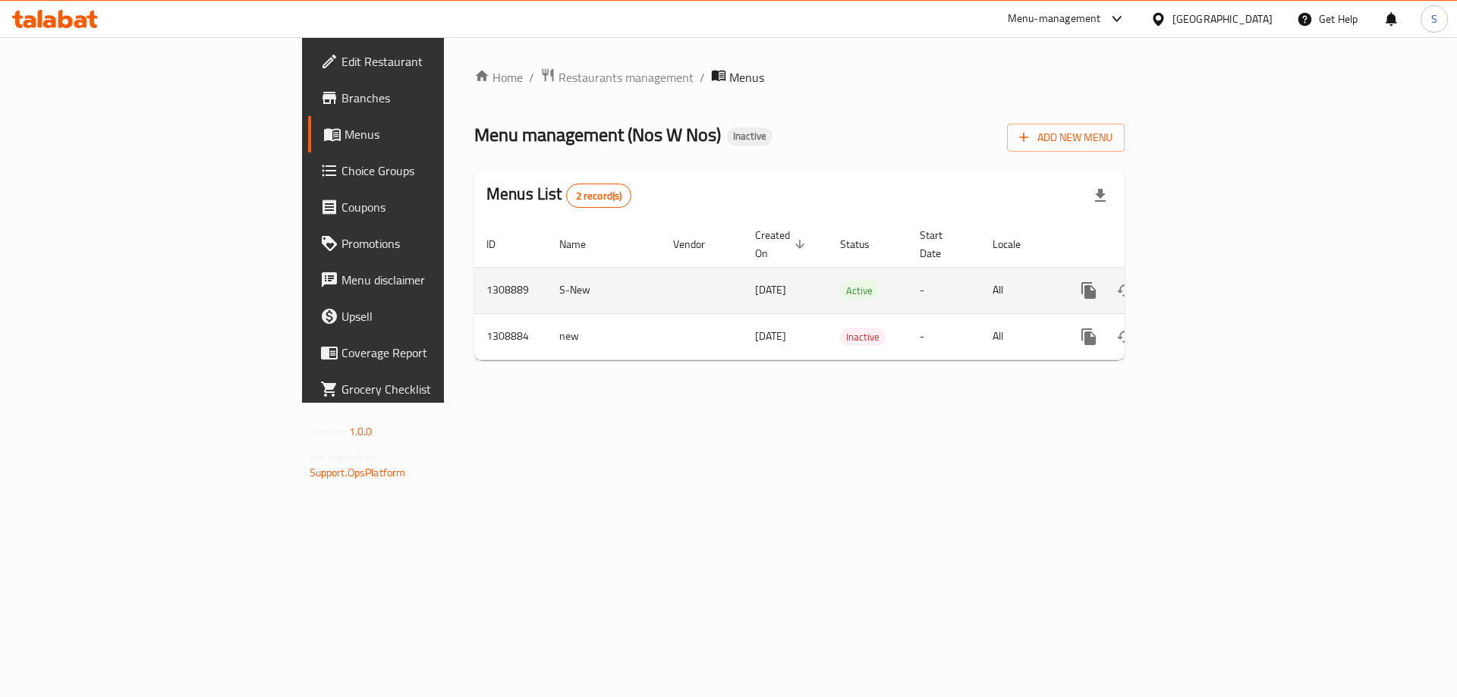
click at [1207, 281] on icon "enhanced table" at bounding box center [1198, 290] width 18 height 18
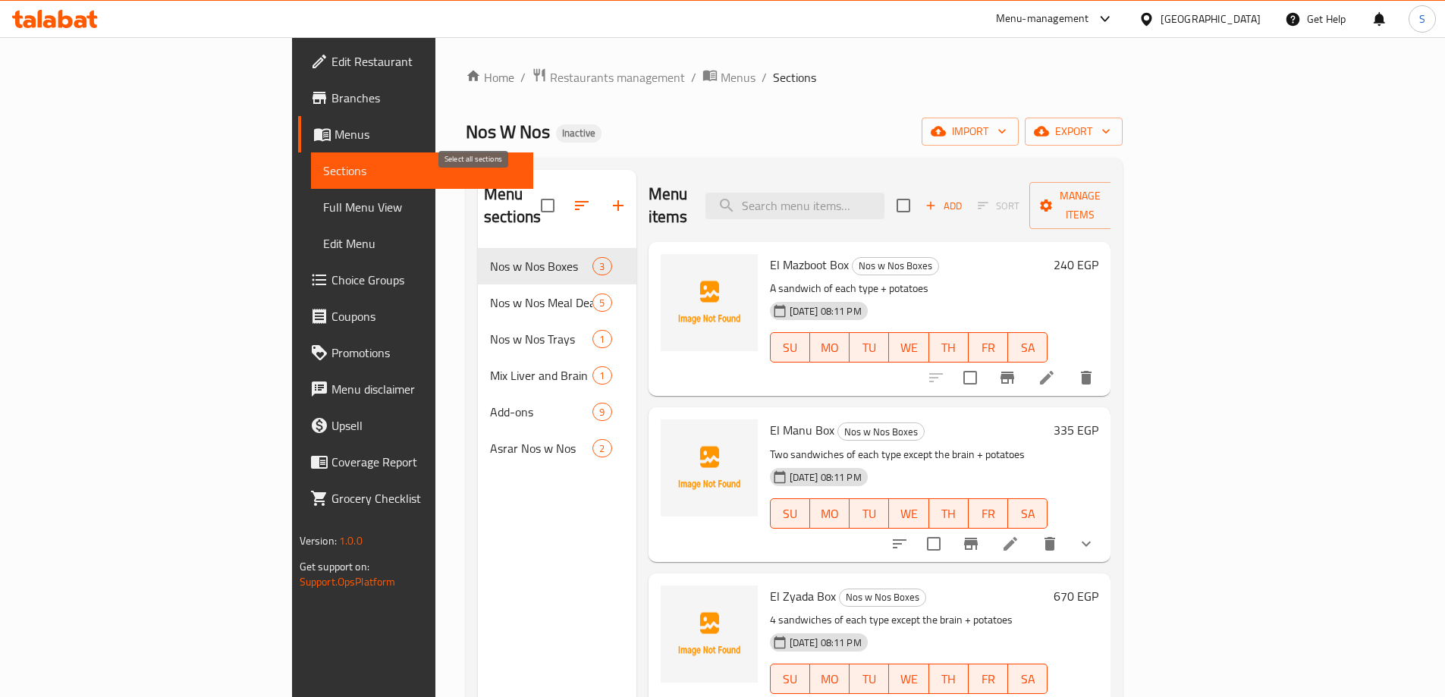
click at [532, 192] on input "checkbox" at bounding box center [548, 206] width 32 height 32
checkbox input "true"
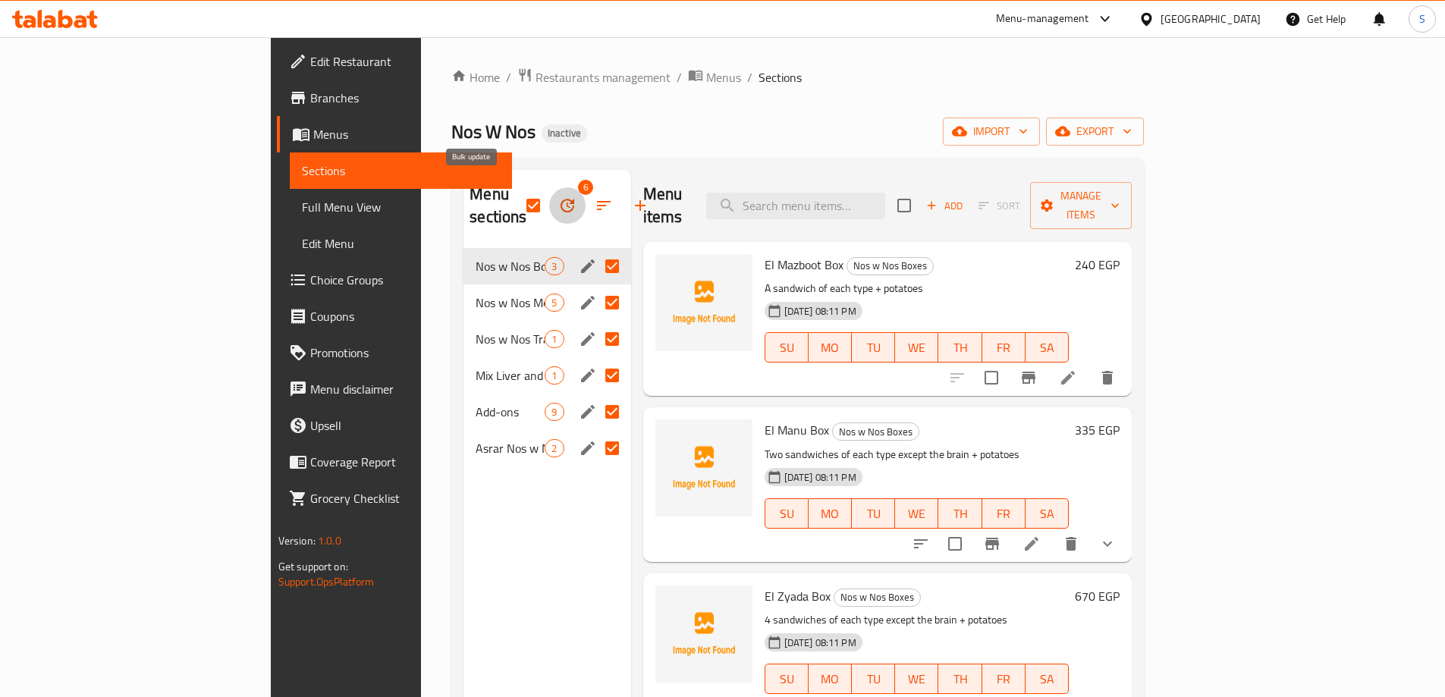
click at [561, 199] on icon "button" at bounding box center [568, 206] width 14 height 14
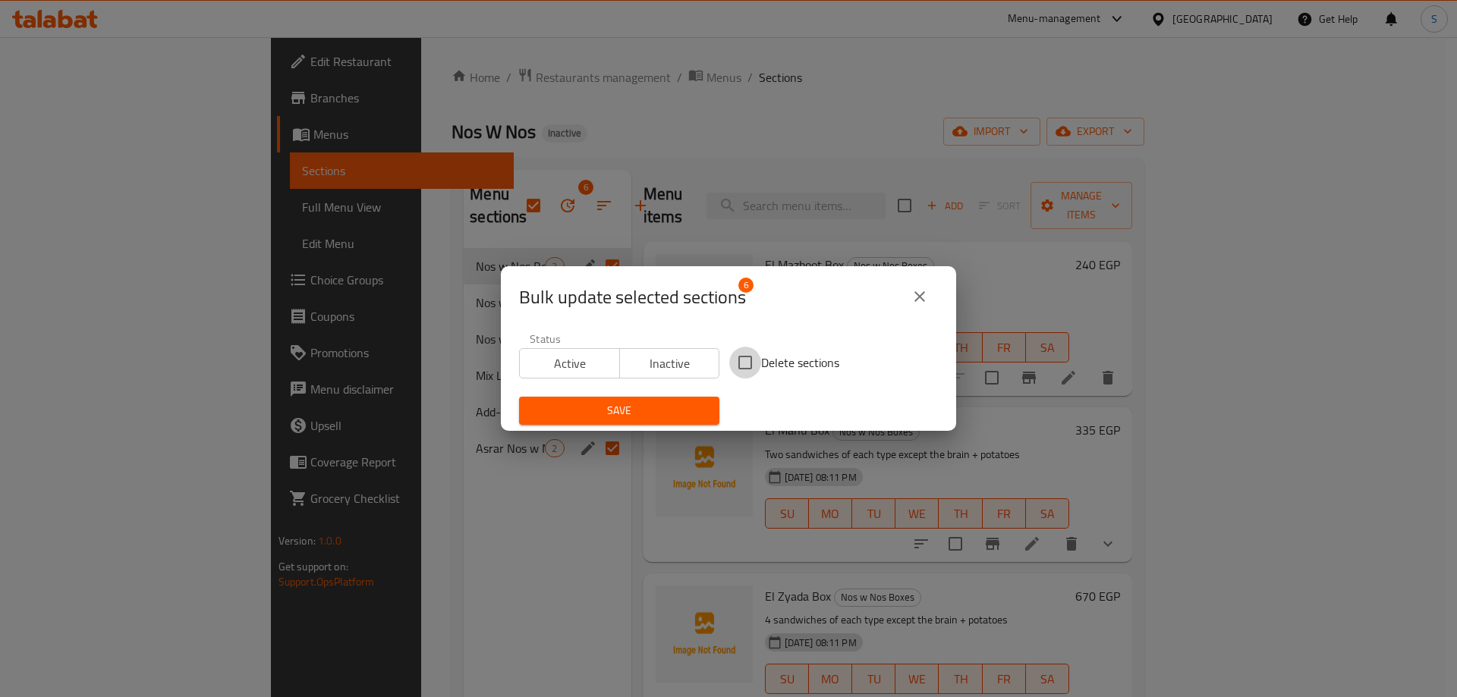
click at [729, 360] on input "Delete sections" at bounding box center [745, 363] width 32 height 32
checkbox input "true"
click at [674, 415] on span "Save" at bounding box center [619, 410] width 176 height 19
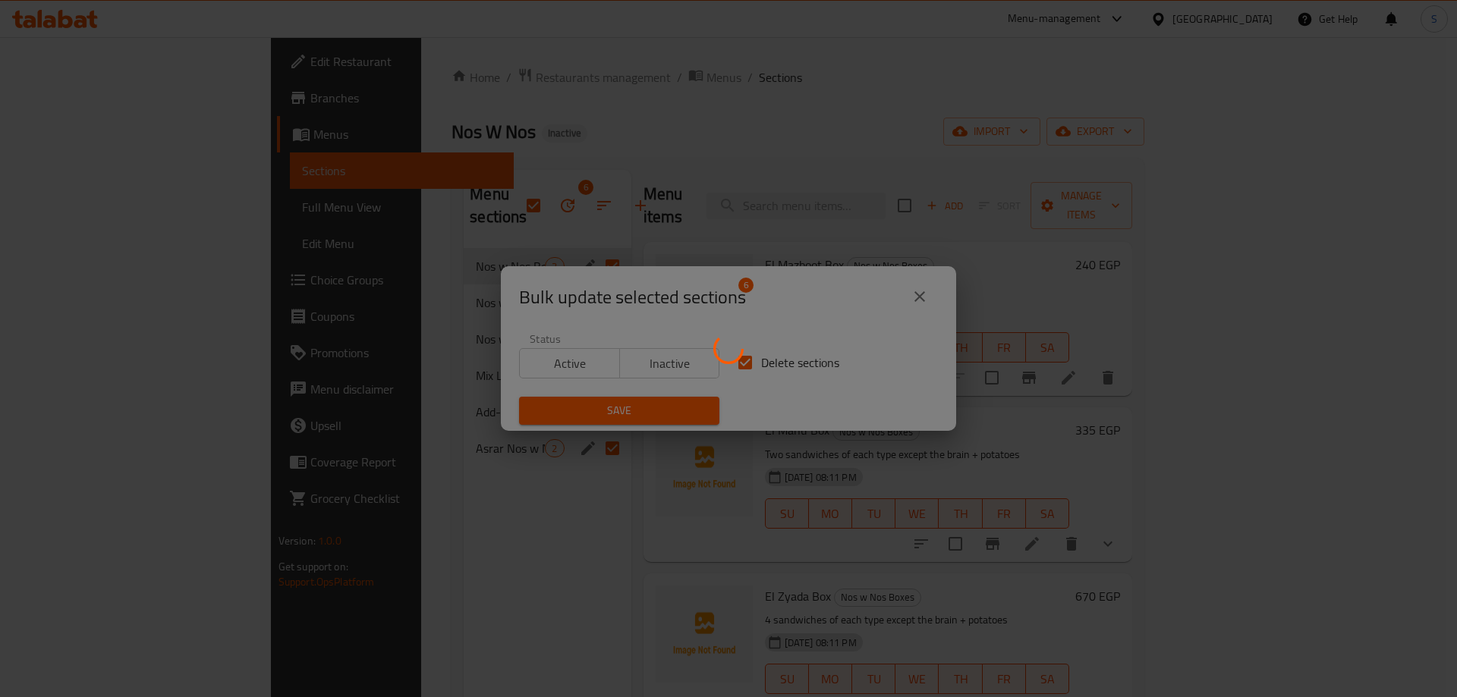
checkbox input "false"
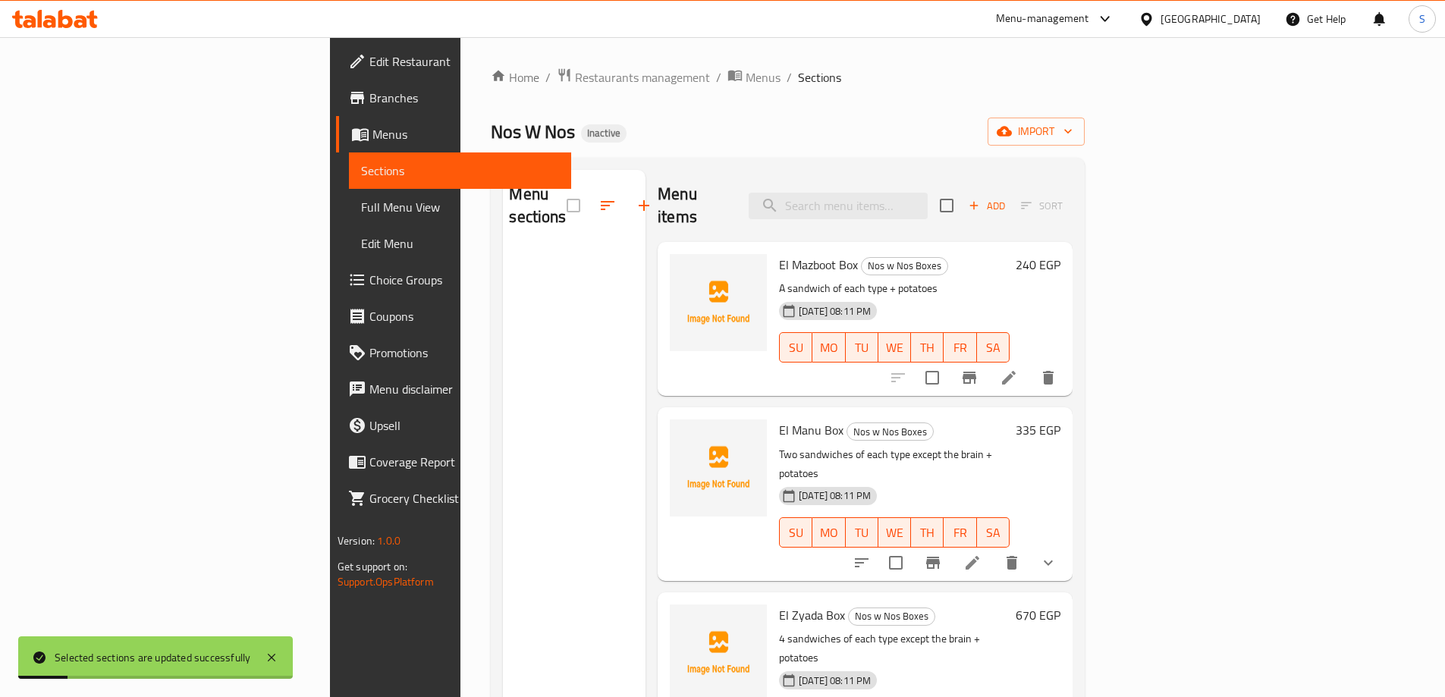
click at [672, 148] on div "Home / Restaurants management / Menus / Sections Nos W Nos Inactive import Menu…" at bounding box center [788, 474] width 594 height 812
click at [1012, 132] on icon "button" at bounding box center [1004, 131] width 15 height 15
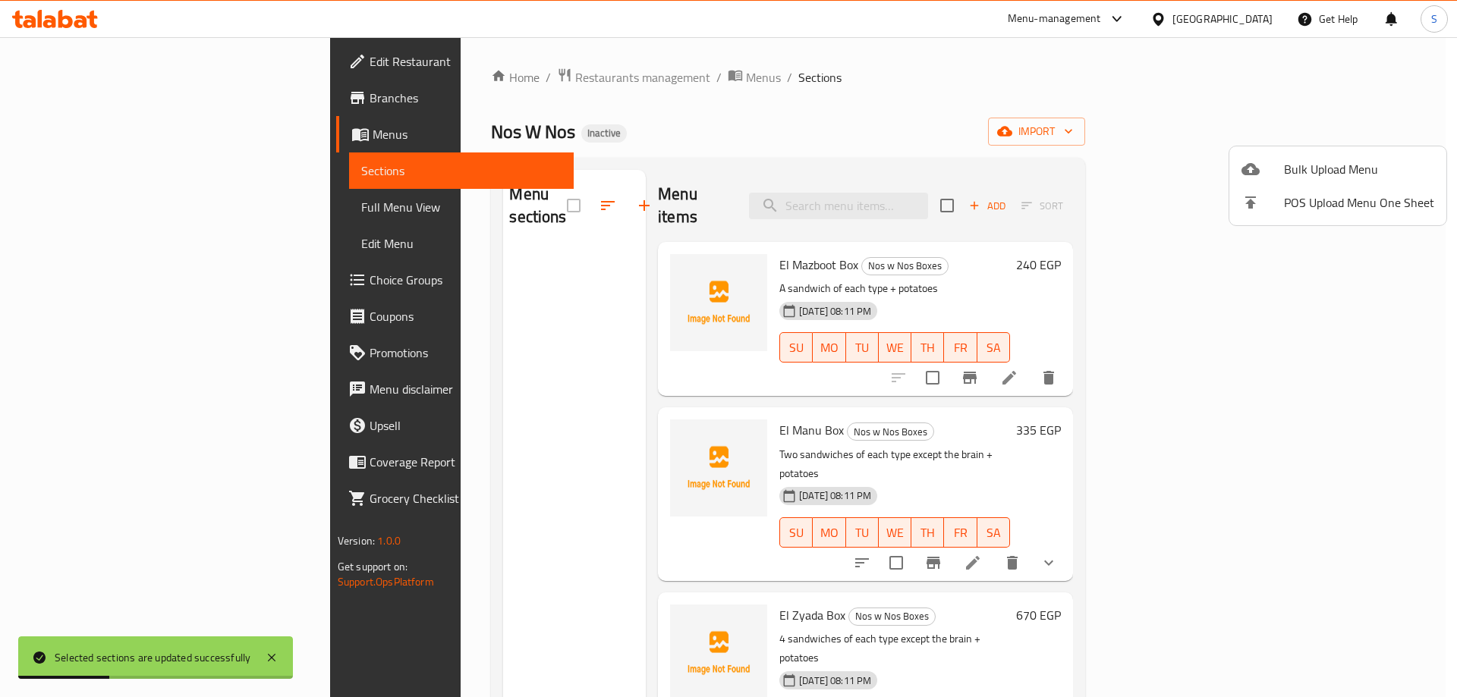
click at [1305, 161] on span "Bulk Upload Menu" at bounding box center [1359, 169] width 150 height 18
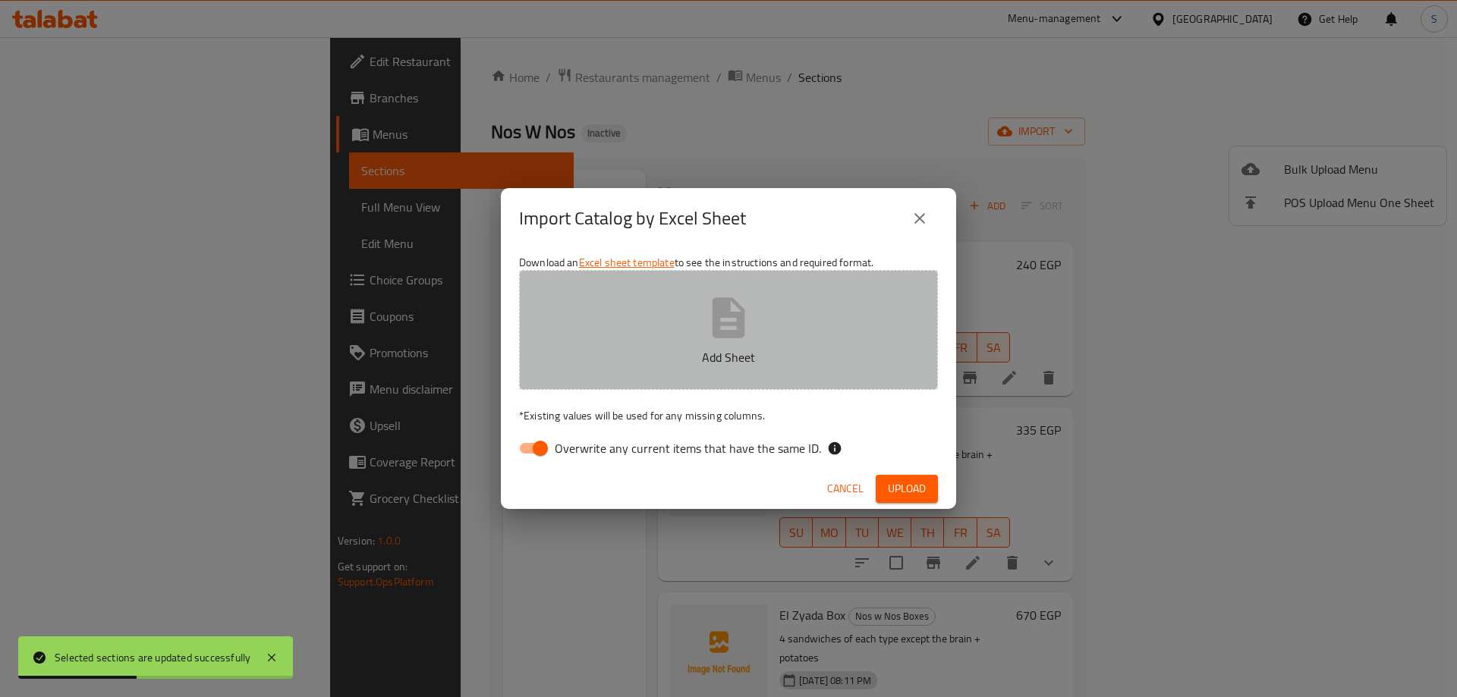
click at [648, 334] on button "Add Sheet" at bounding box center [728, 330] width 419 height 120
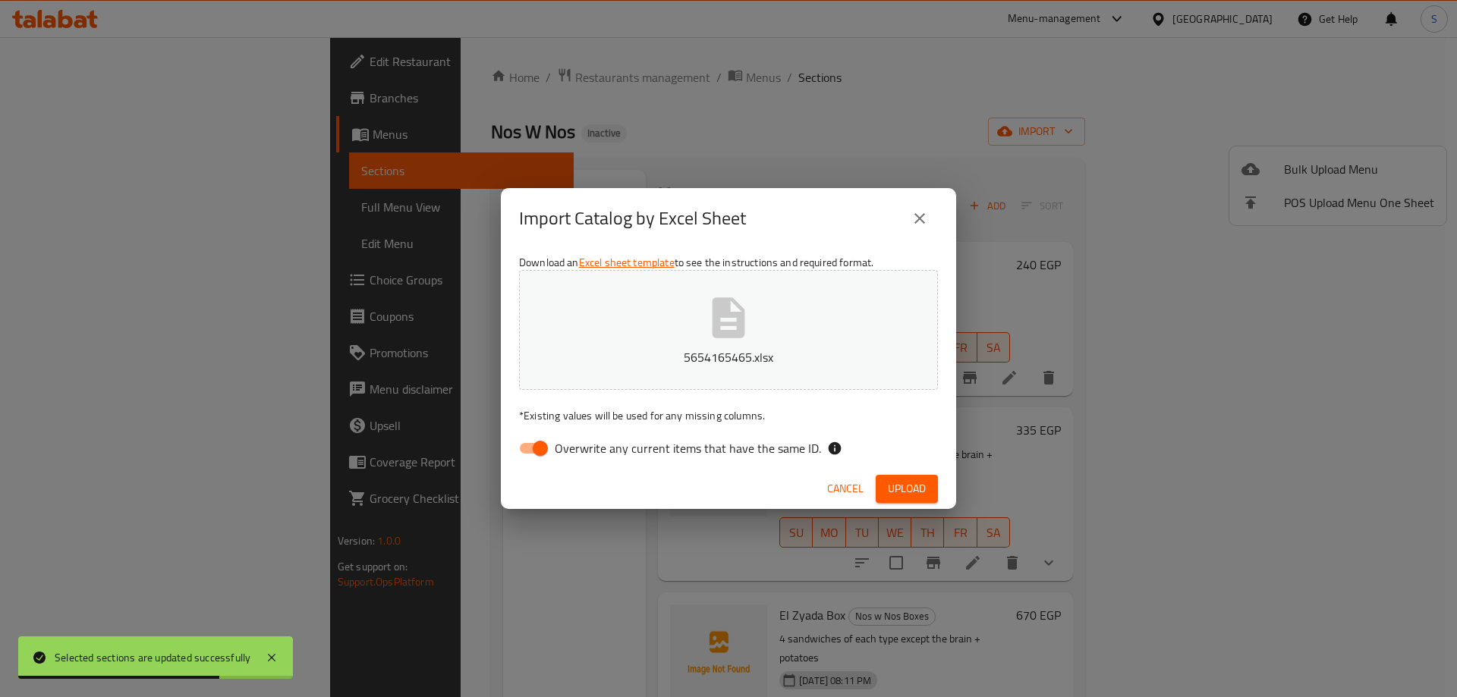
click at [536, 461] on input "Overwrite any current items that have the same ID." at bounding box center [540, 448] width 86 height 29
checkbox input "false"
click at [916, 492] on span "Upload" at bounding box center [907, 488] width 38 height 19
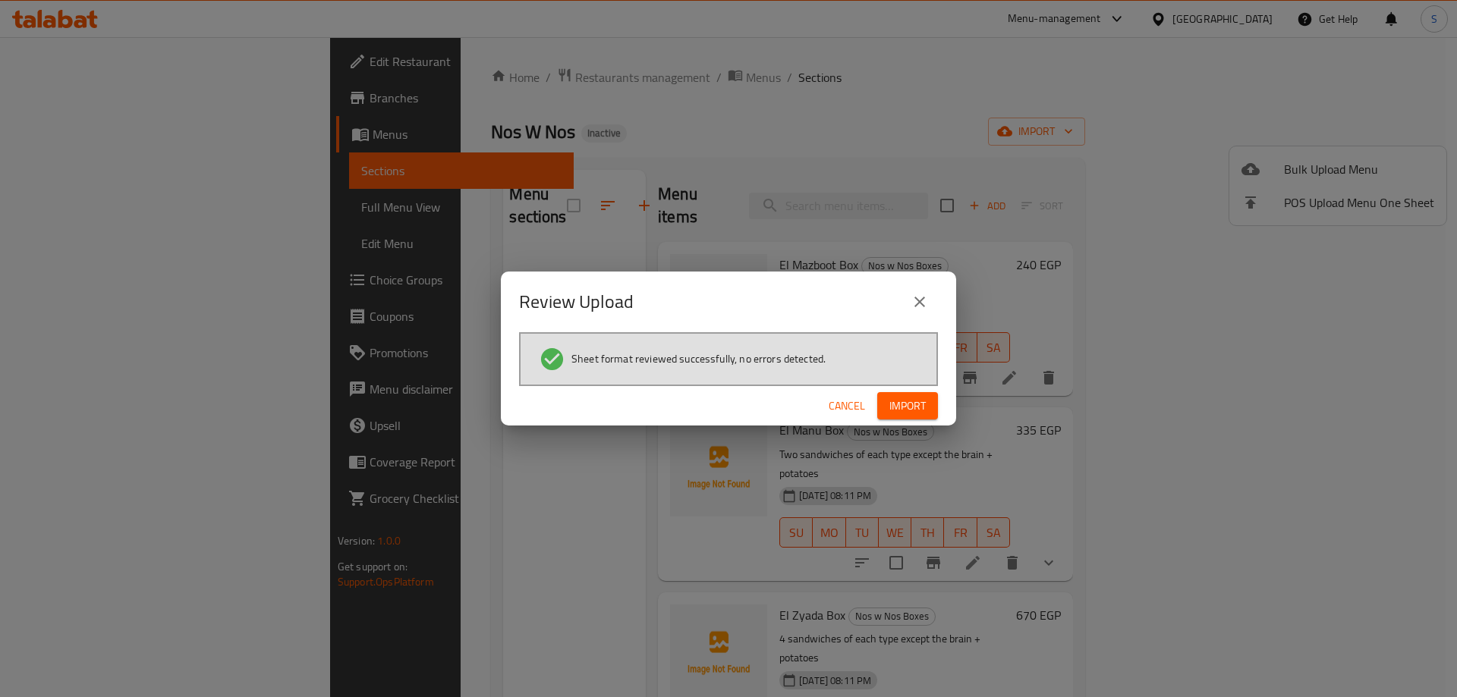
click at [923, 403] on span "Import" at bounding box center [907, 406] width 36 height 19
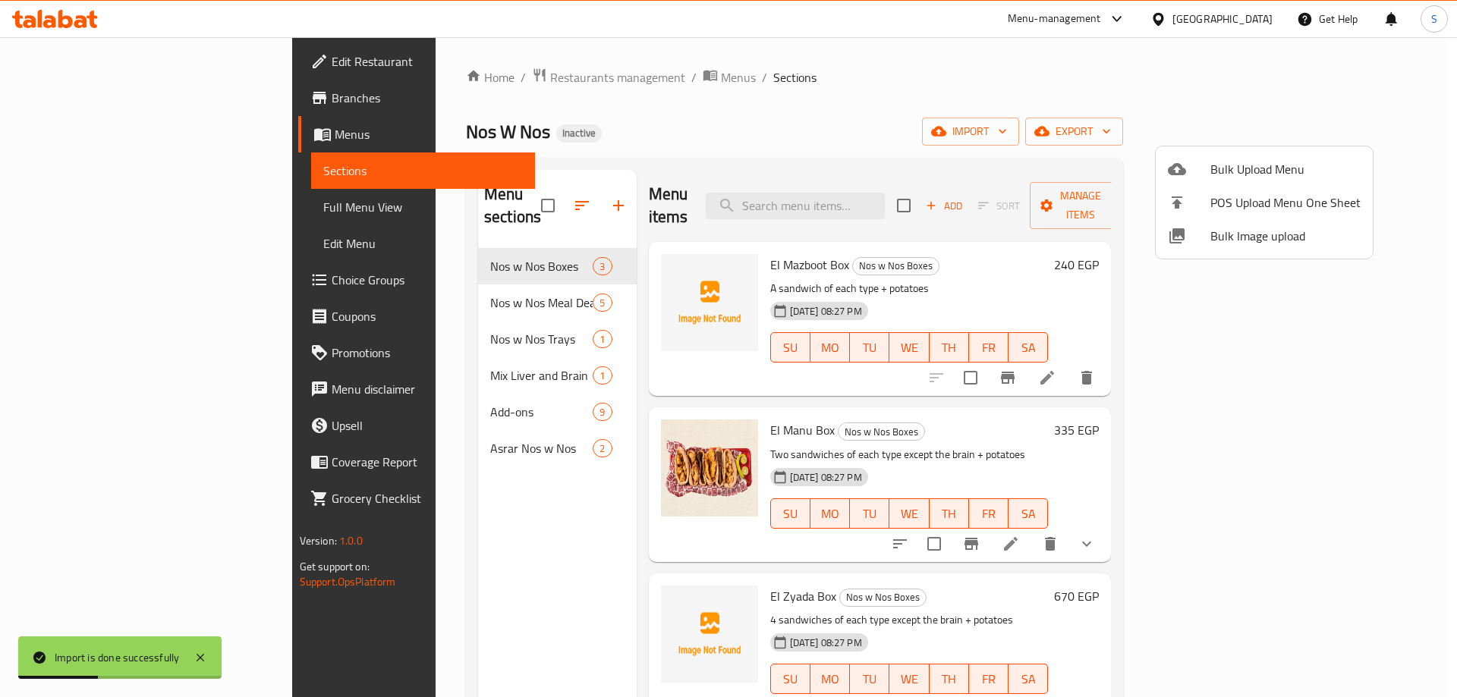
click at [101, 204] on div at bounding box center [728, 348] width 1457 height 697
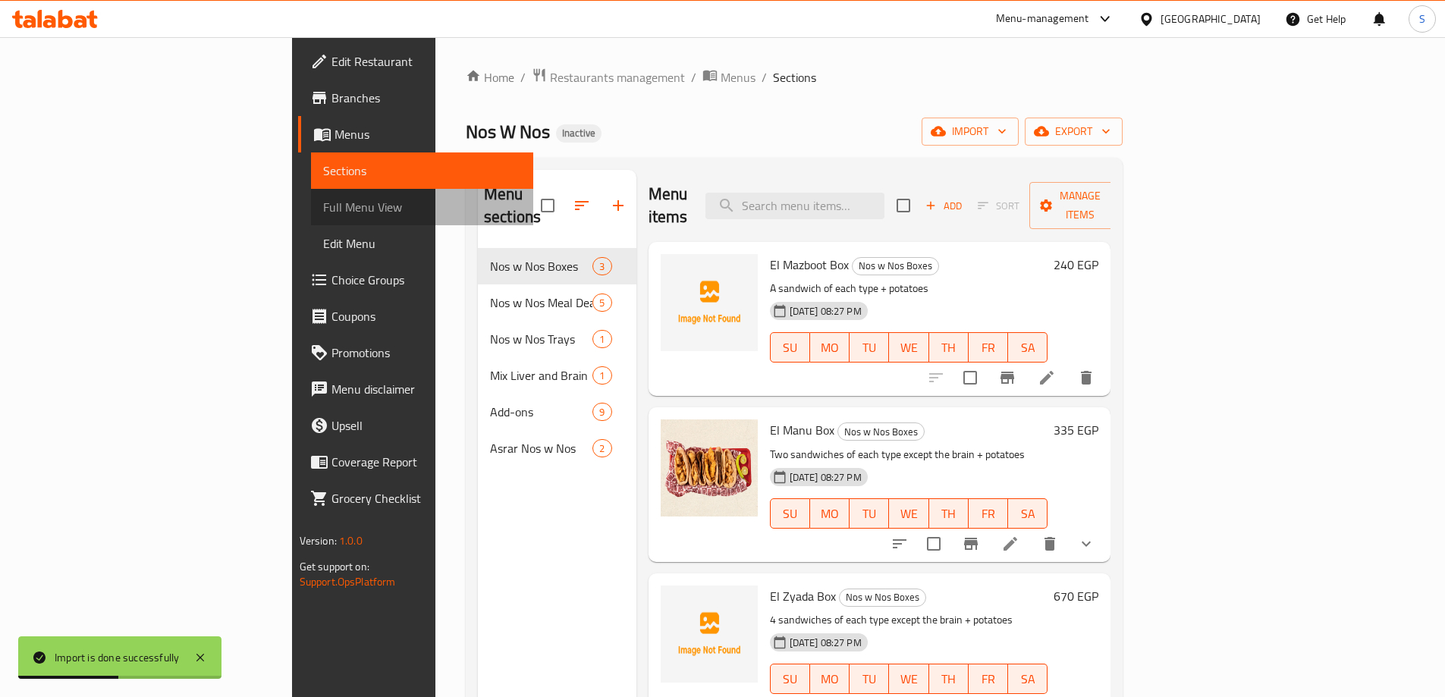
click at [323, 204] on span "Full Menu View" at bounding box center [422, 207] width 198 height 18
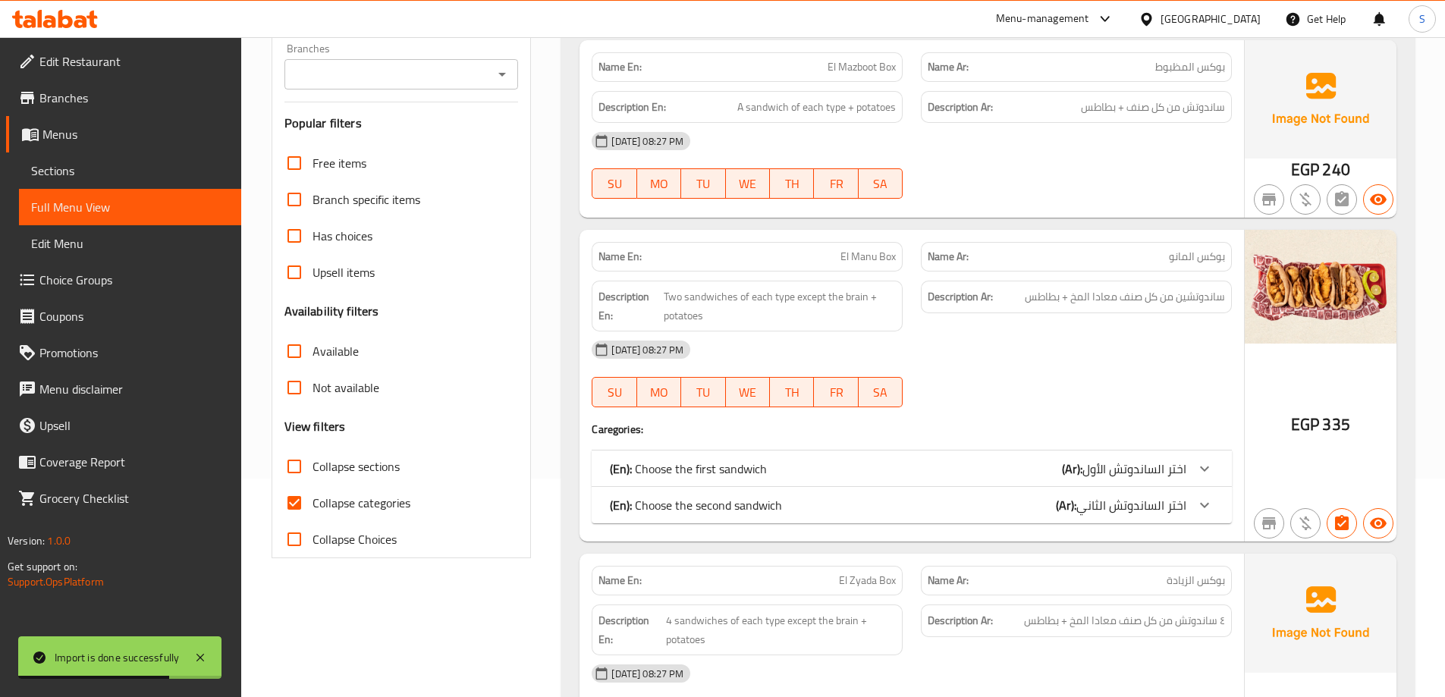
scroll to position [228, 0]
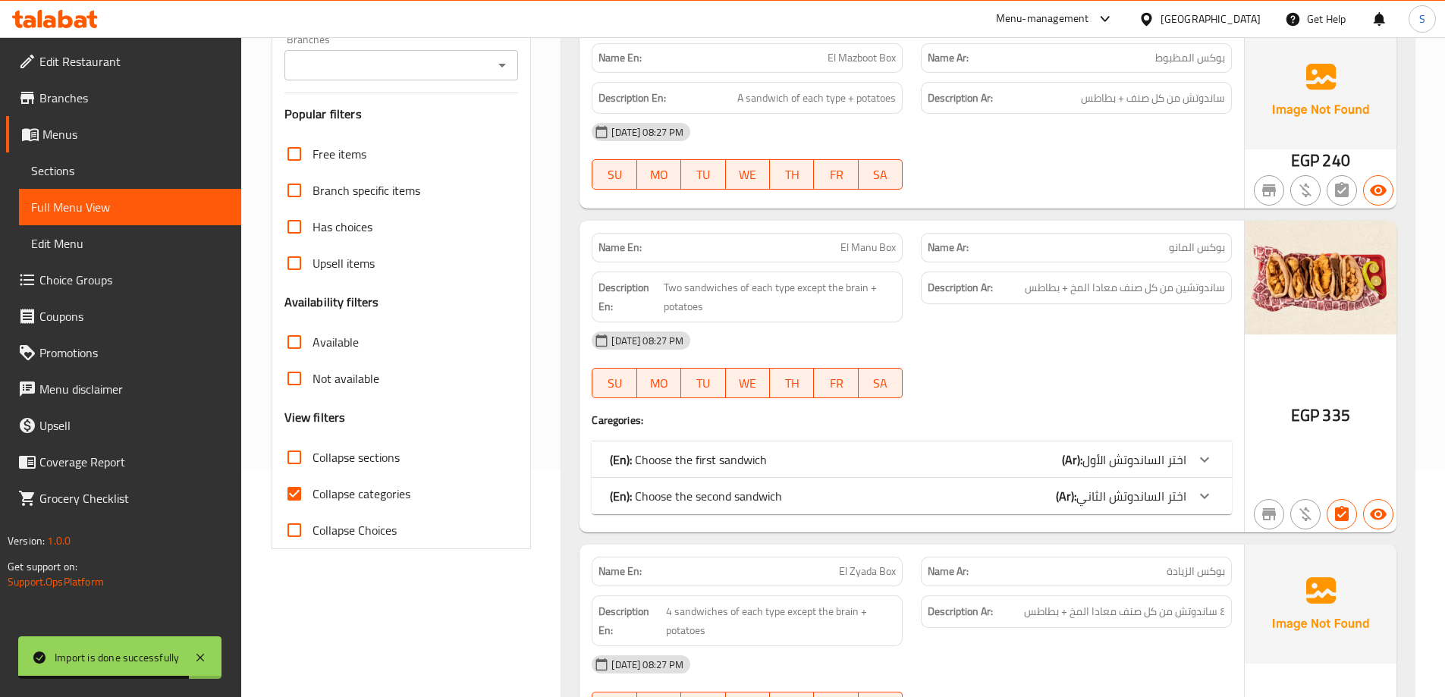
click at [396, 493] on span "Collapse categories" at bounding box center [362, 494] width 98 height 18
click at [313, 493] on input "Collapse categories" at bounding box center [294, 494] width 36 height 36
checkbox input "false"
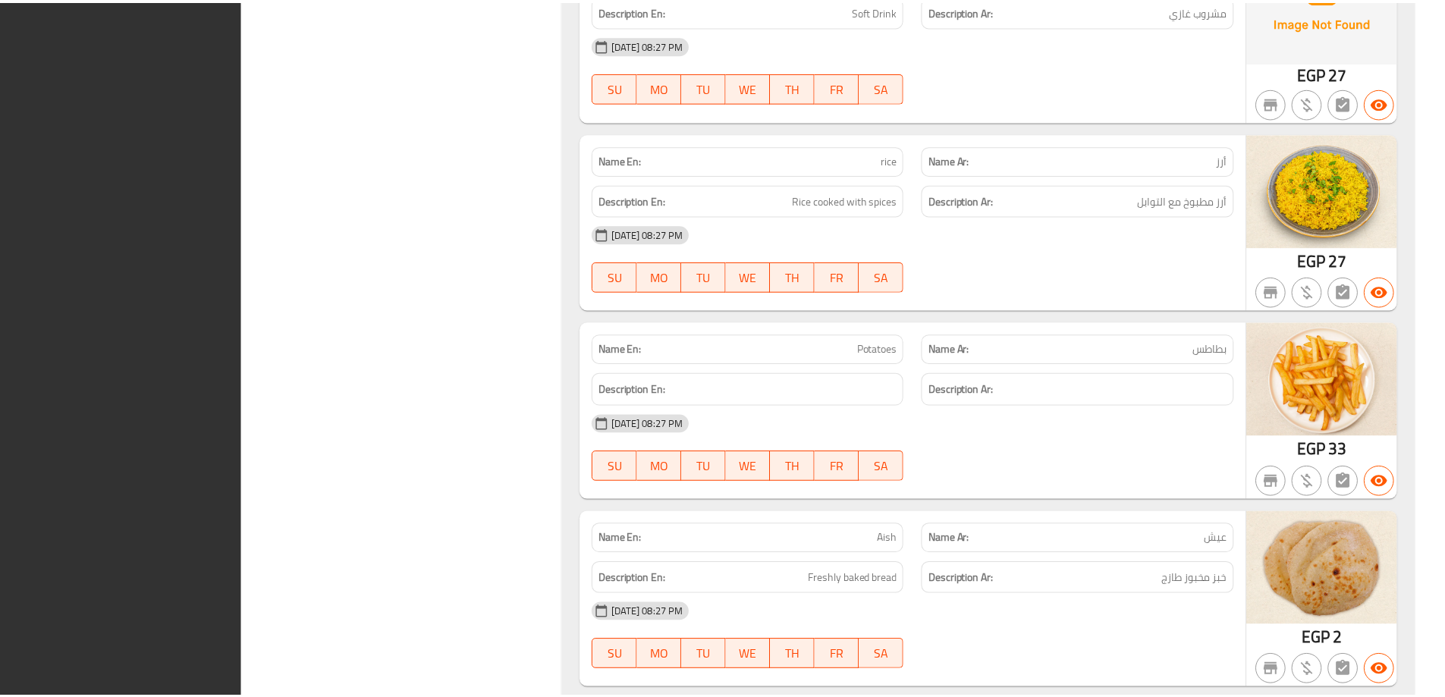
scroll to position [7052, 0]
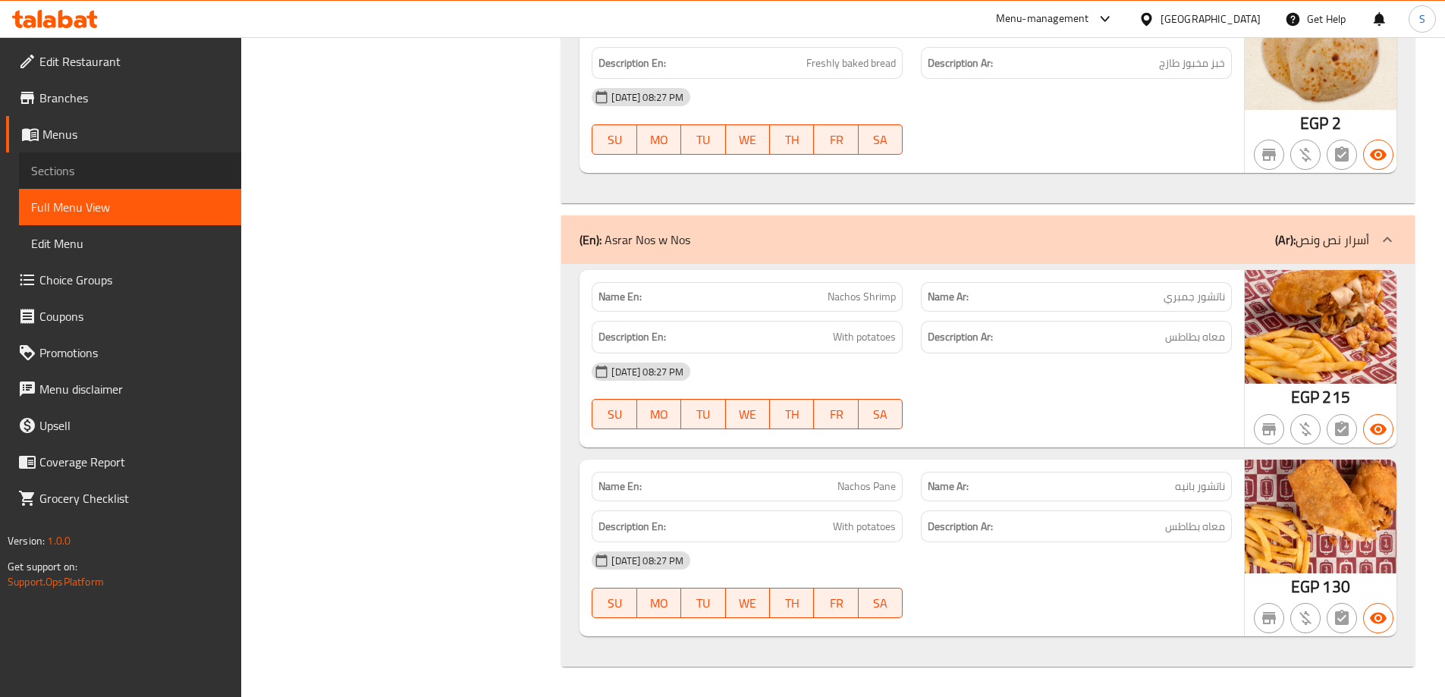
click at [133, 170] on span "Sections" at bounding box center [130, 171] width 198 height 18
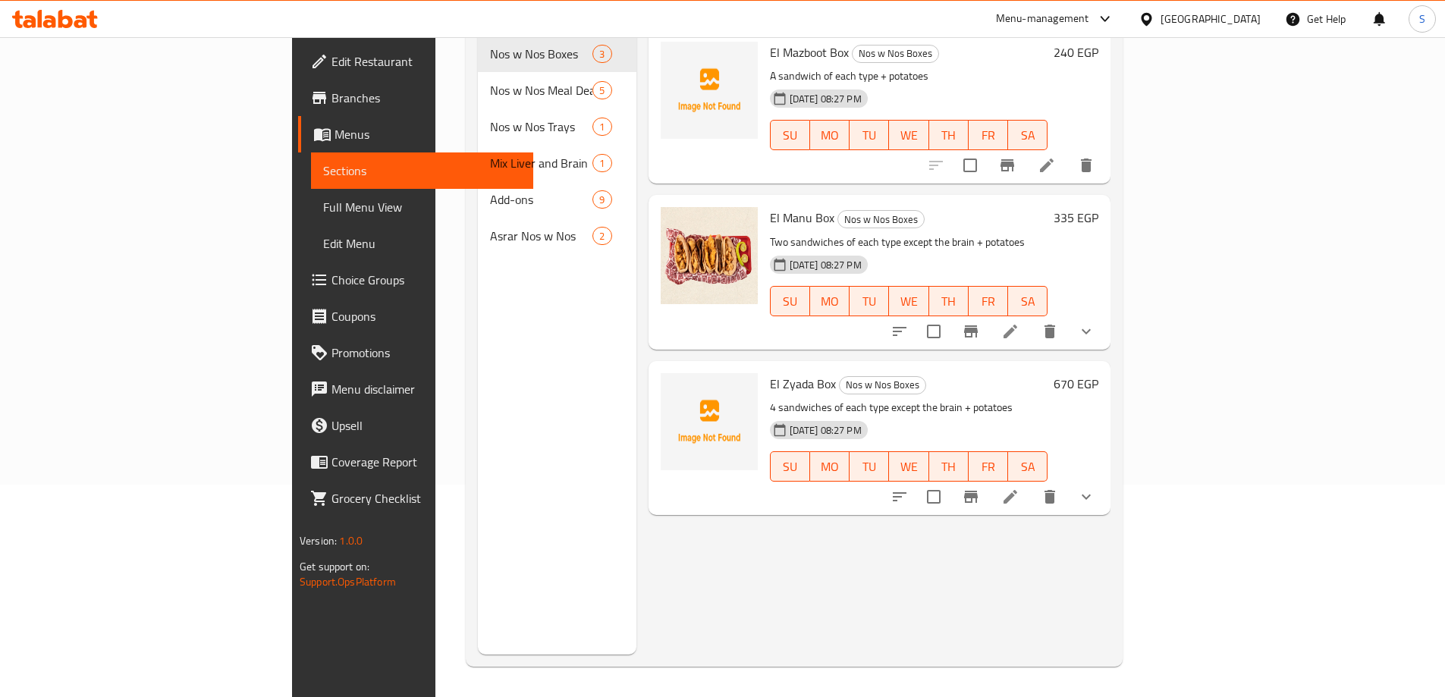
scroll to position [212, 0]
click at [1155, 18] on icon at bounding box center [1147, 19] width 16 height 16
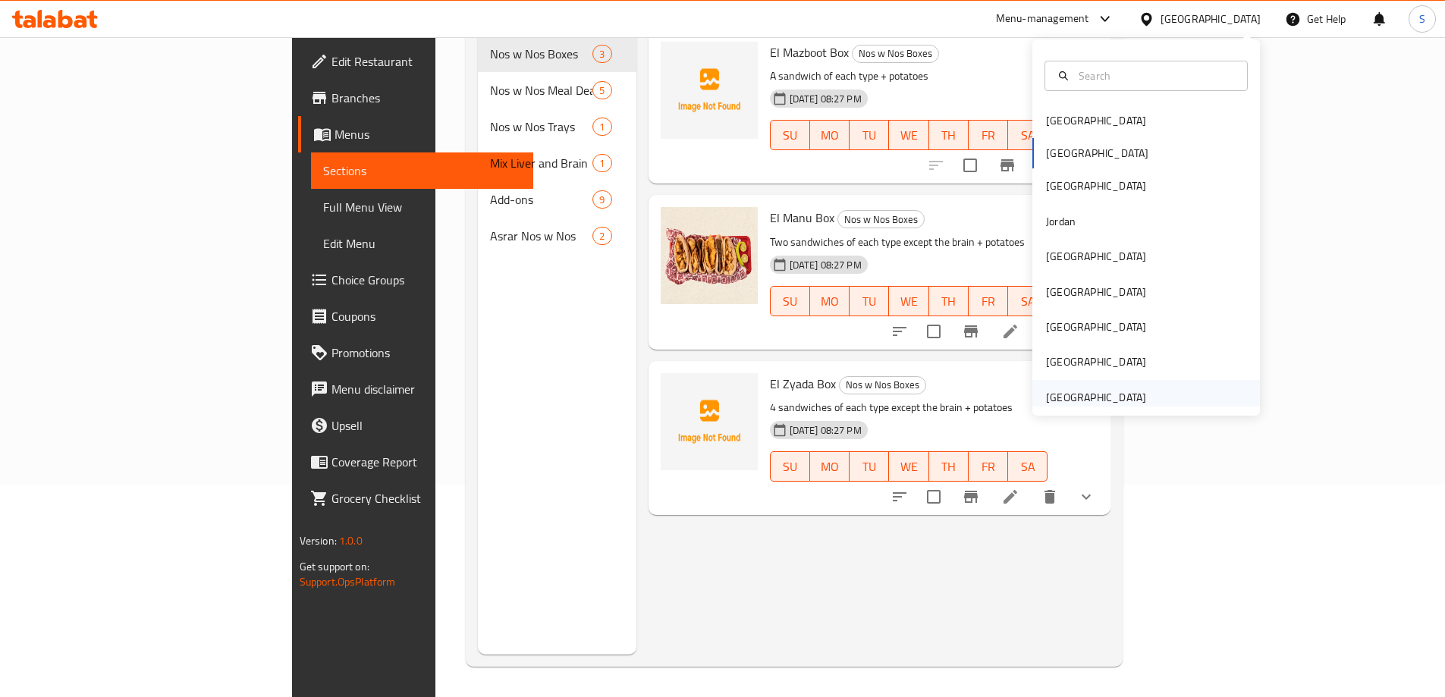
click at [1118, 394] on div "[GEOGRAPHIC_DATA]" at bounding box center [1096, 397] width 100 height 17
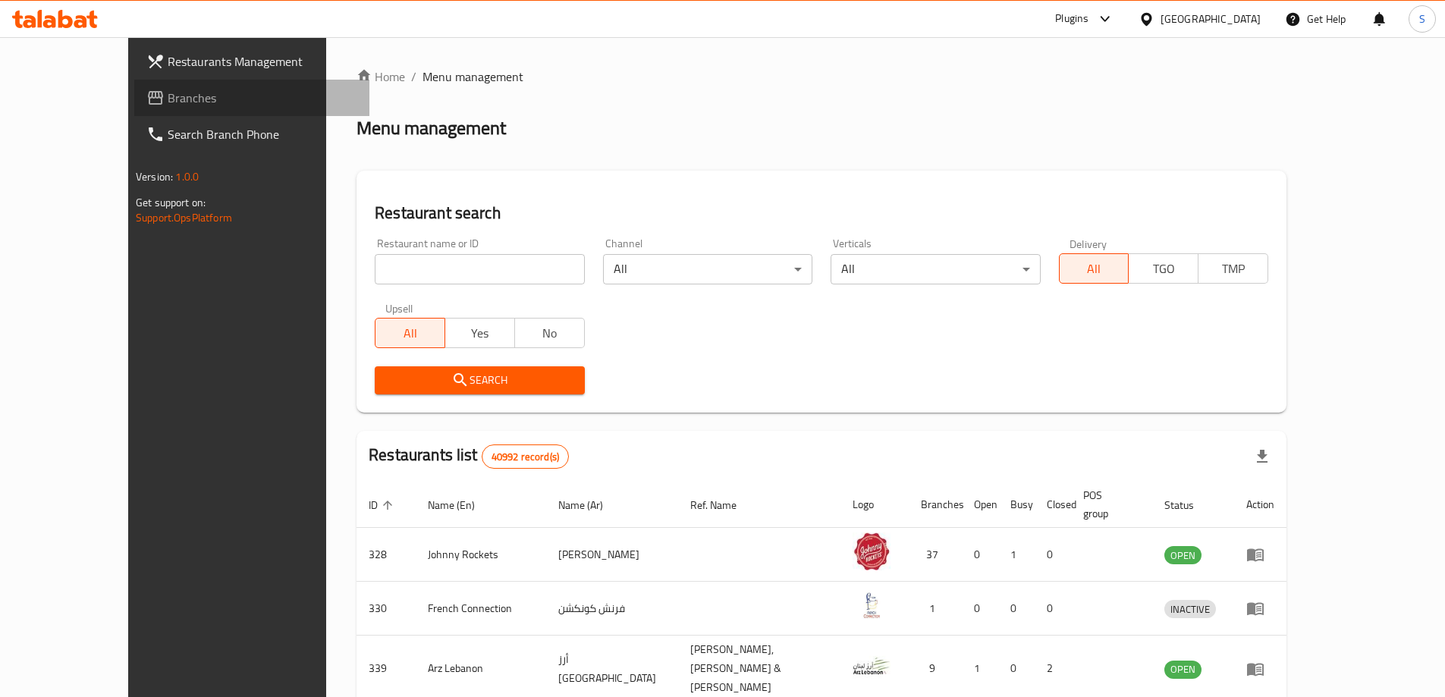
click at [168, 96] on span "Branches" at bounding box center [263, 98] width 190 height 18
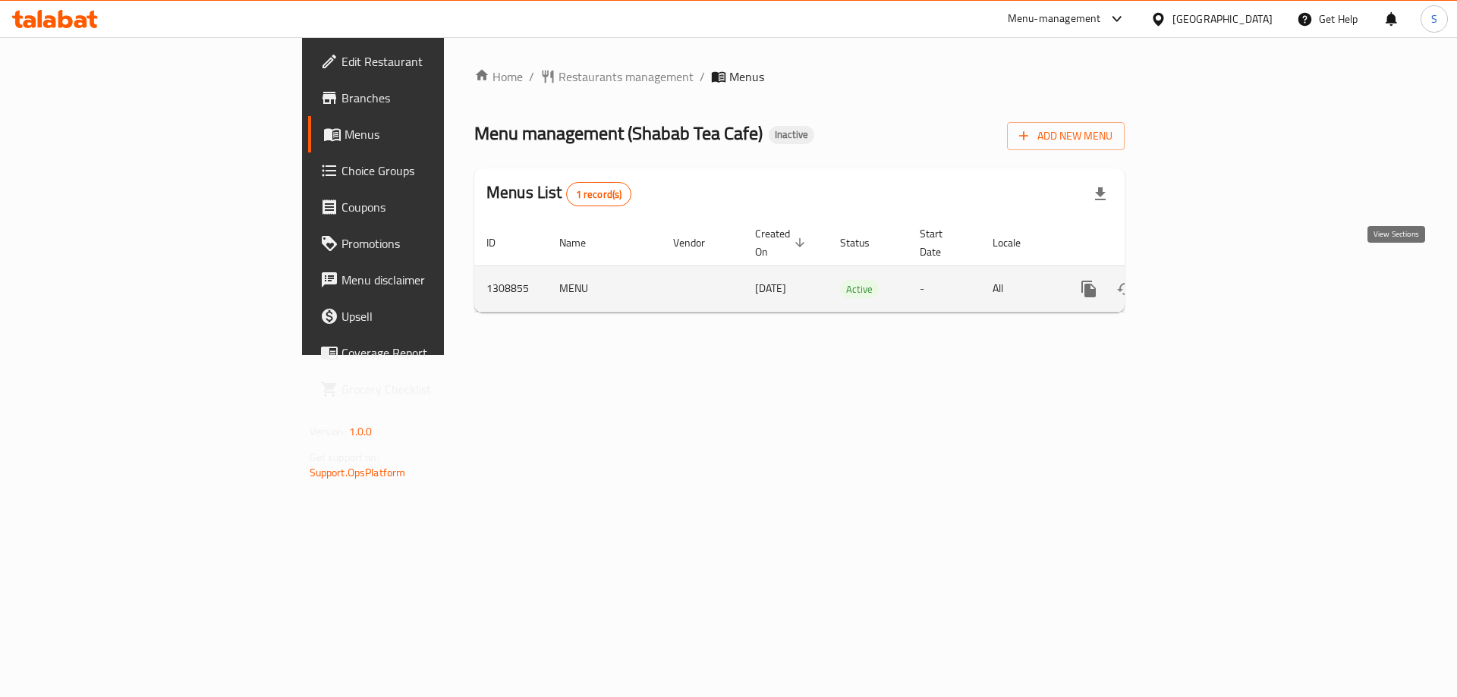
click at [1216, 273] on link "enhanced table" at bounding box center [1198, 289] width 36 height 36
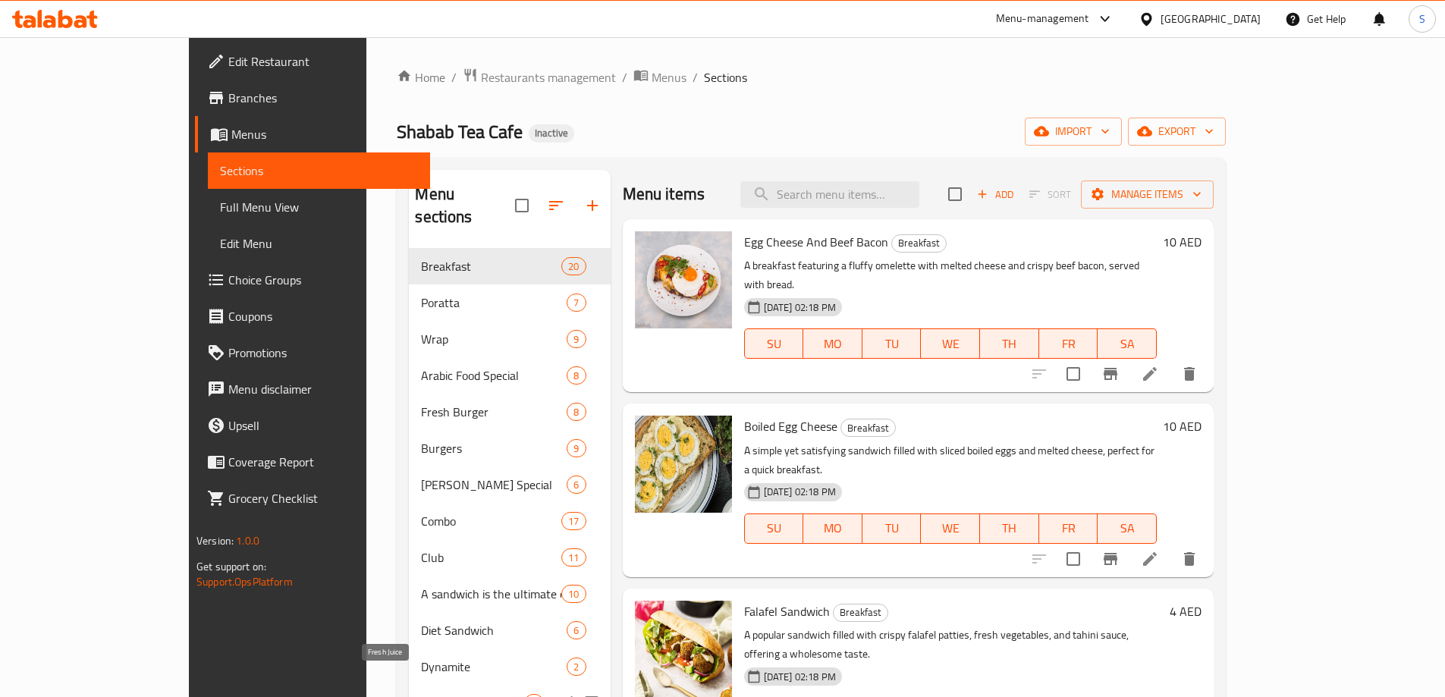
click at [471, 694] on span "Fresh Juice" at bounding box center [472, 703] width 103 height 18
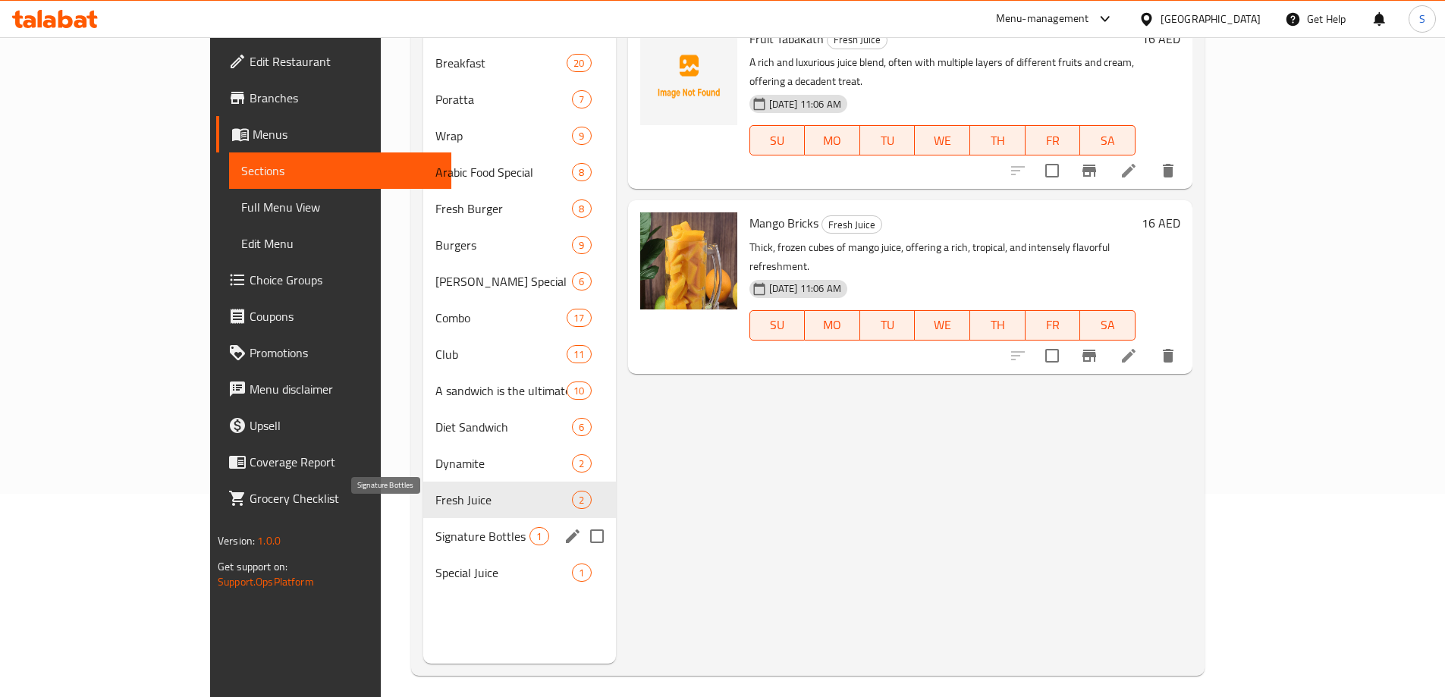
scroll to position [212, 0]
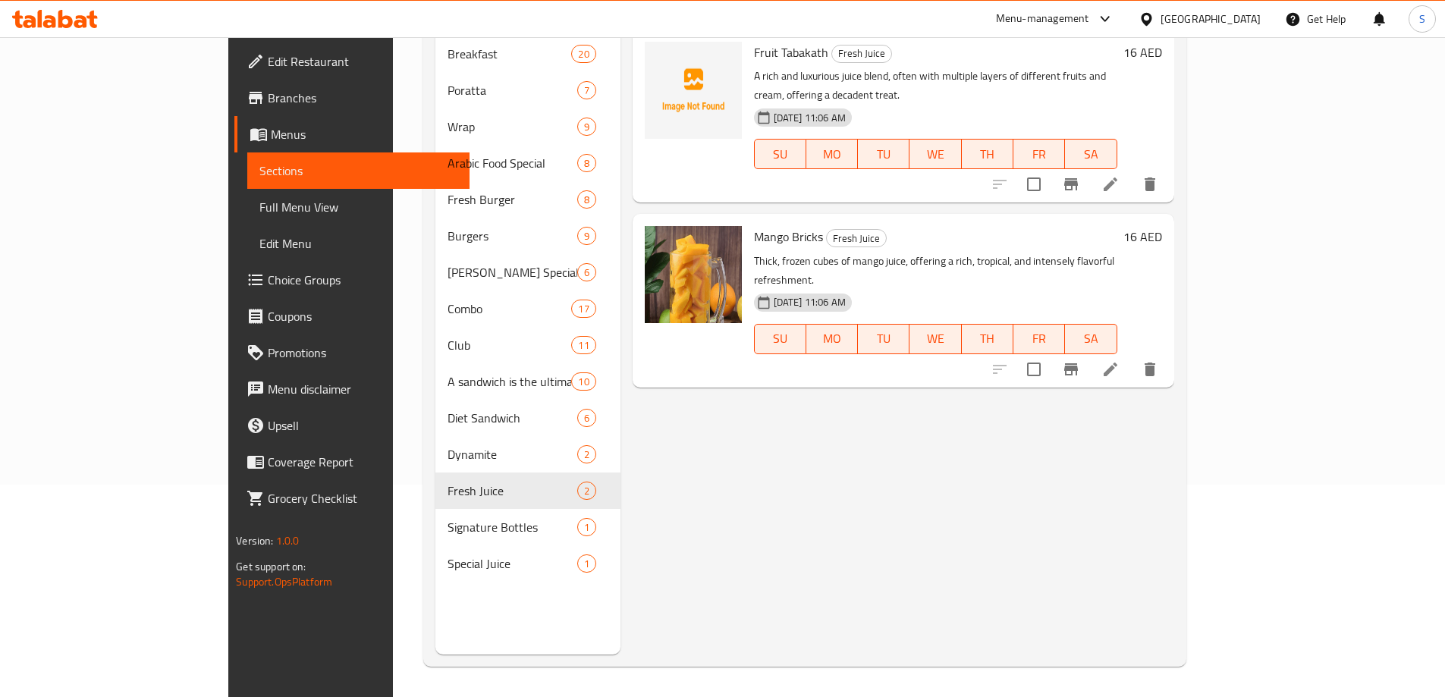
click at [268, 61] on span "Edit Restaurant" at bounding box center [363, 61] width 190 height 18
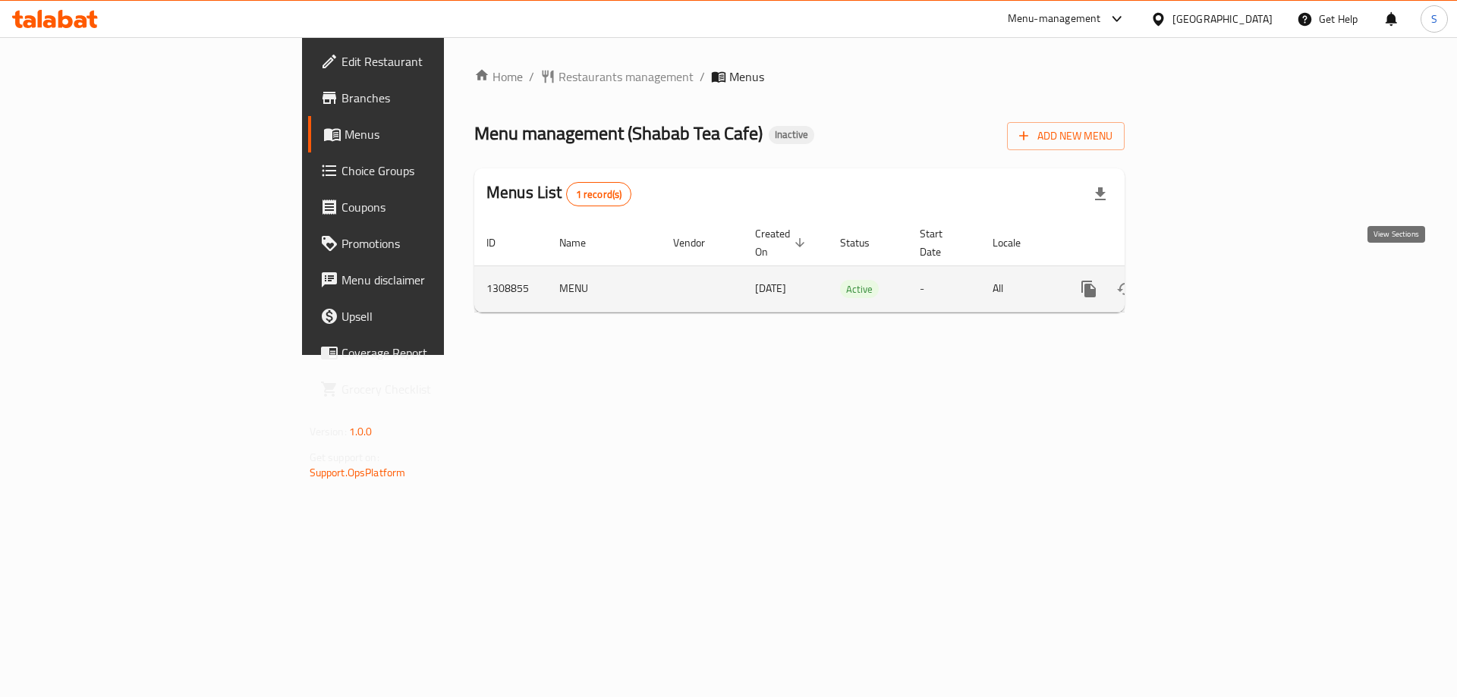
click at [1216, 271] on link "enhanced table" at bounding box center [1198, 289] width 36 height 36
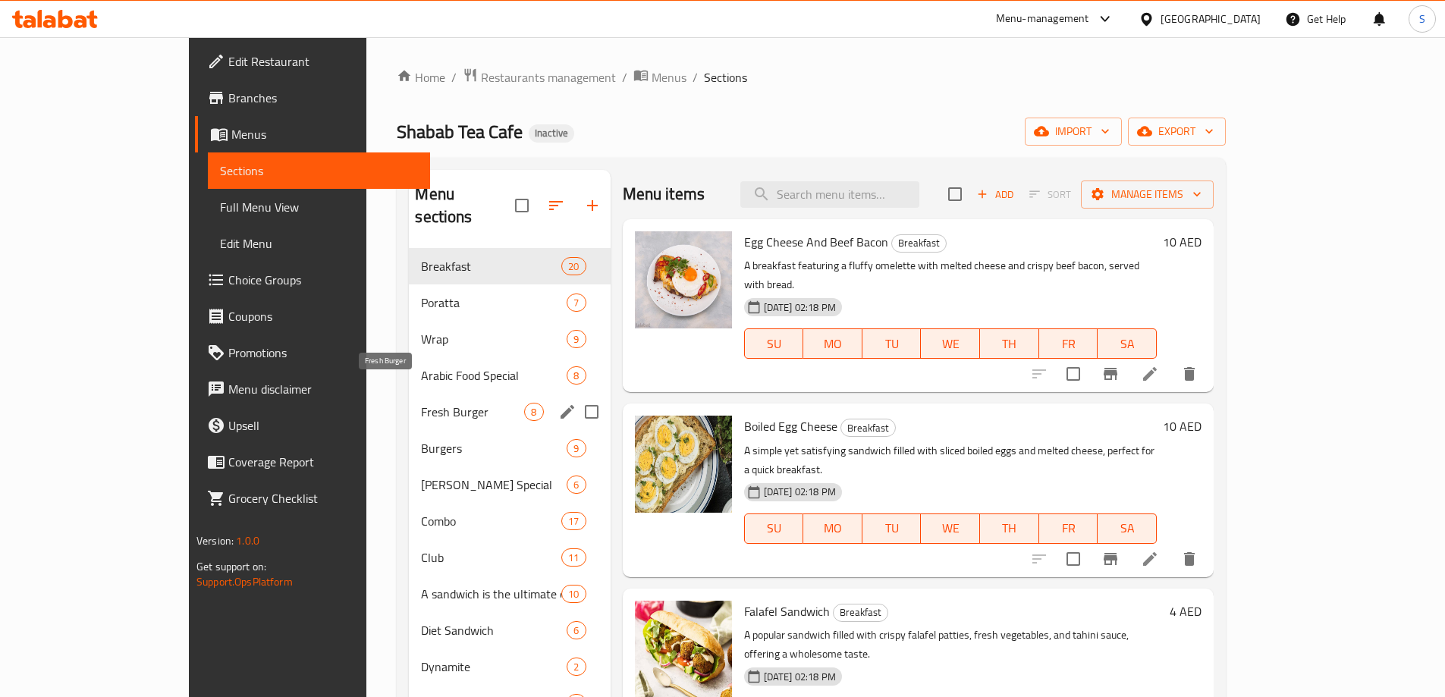
click at [421, 403] on span "Fresh Burger" at bounding box center [472, 412] width 103 height 18
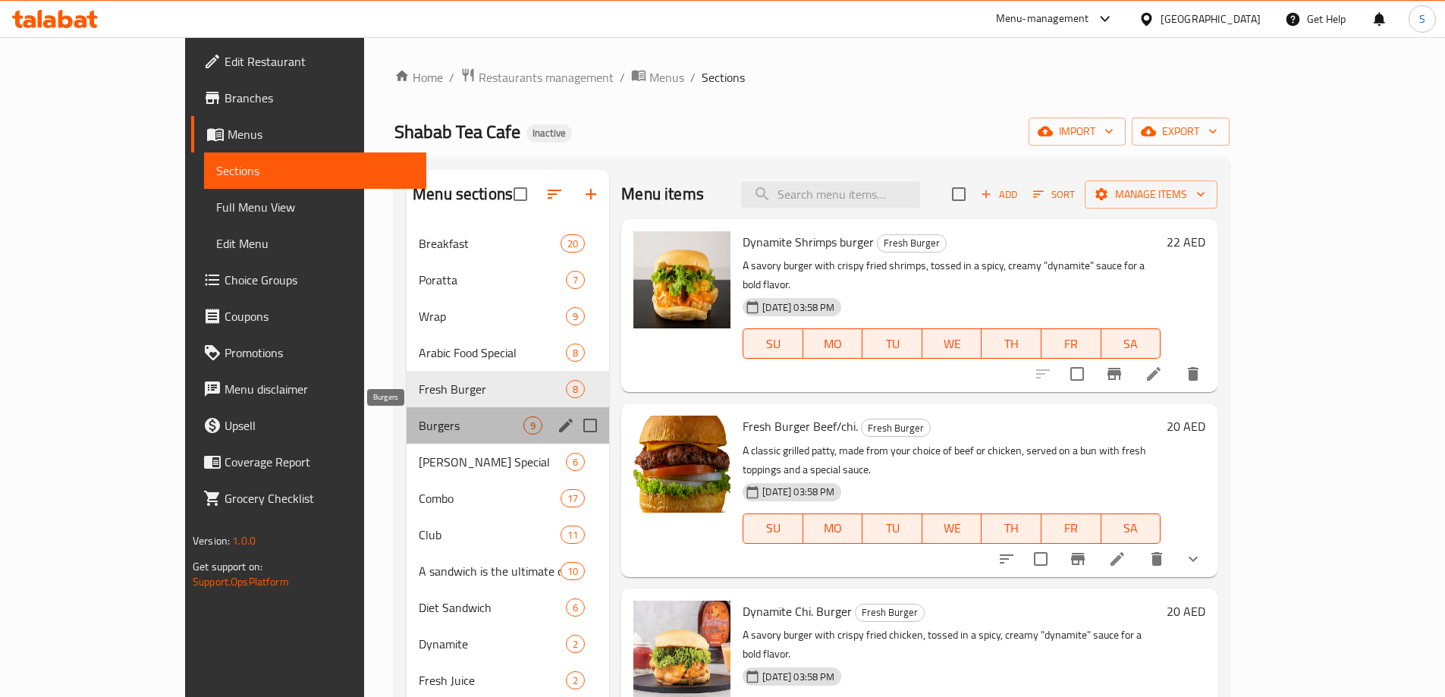
click at [419, 426] on span "Burgers" at bounding box center [471, 425] width 105 height 18
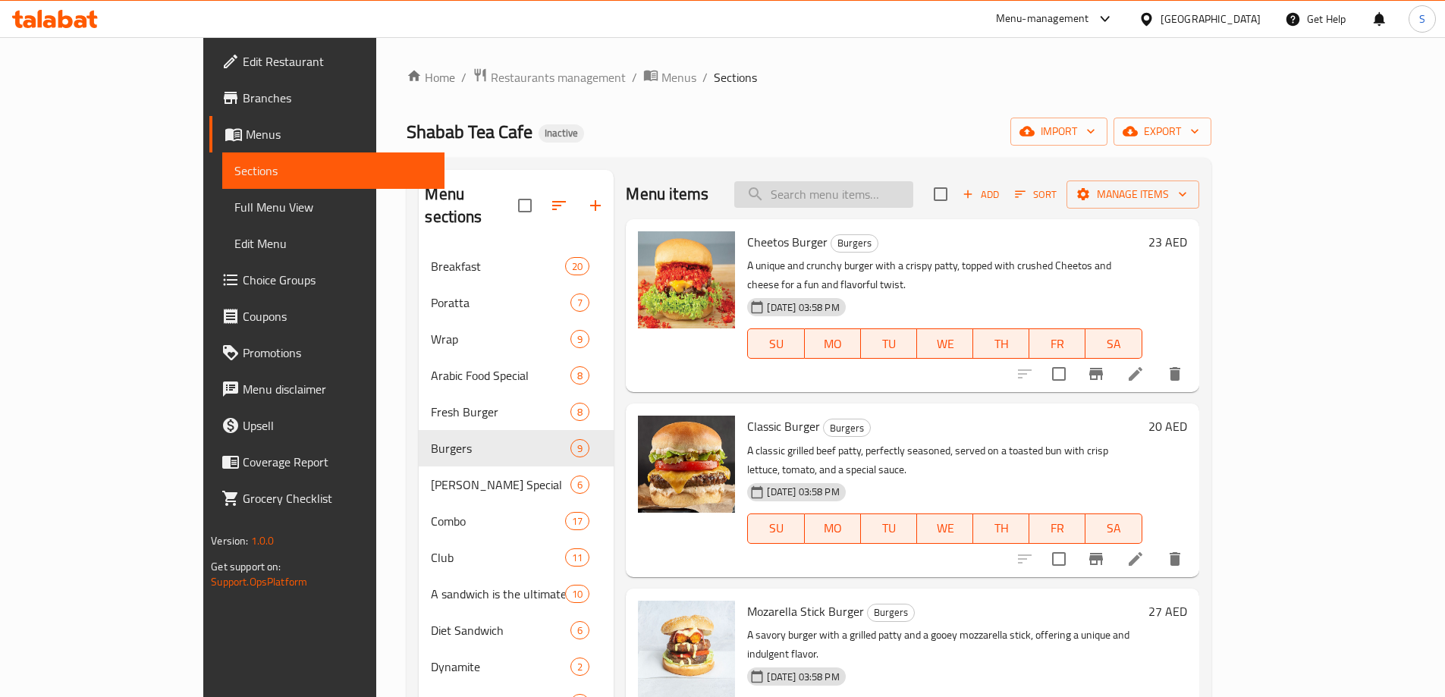
click at [882, 190] on input "search" at bounding box center [823, 194] width 179 height 27
paste input "Dynamite Shrimps"
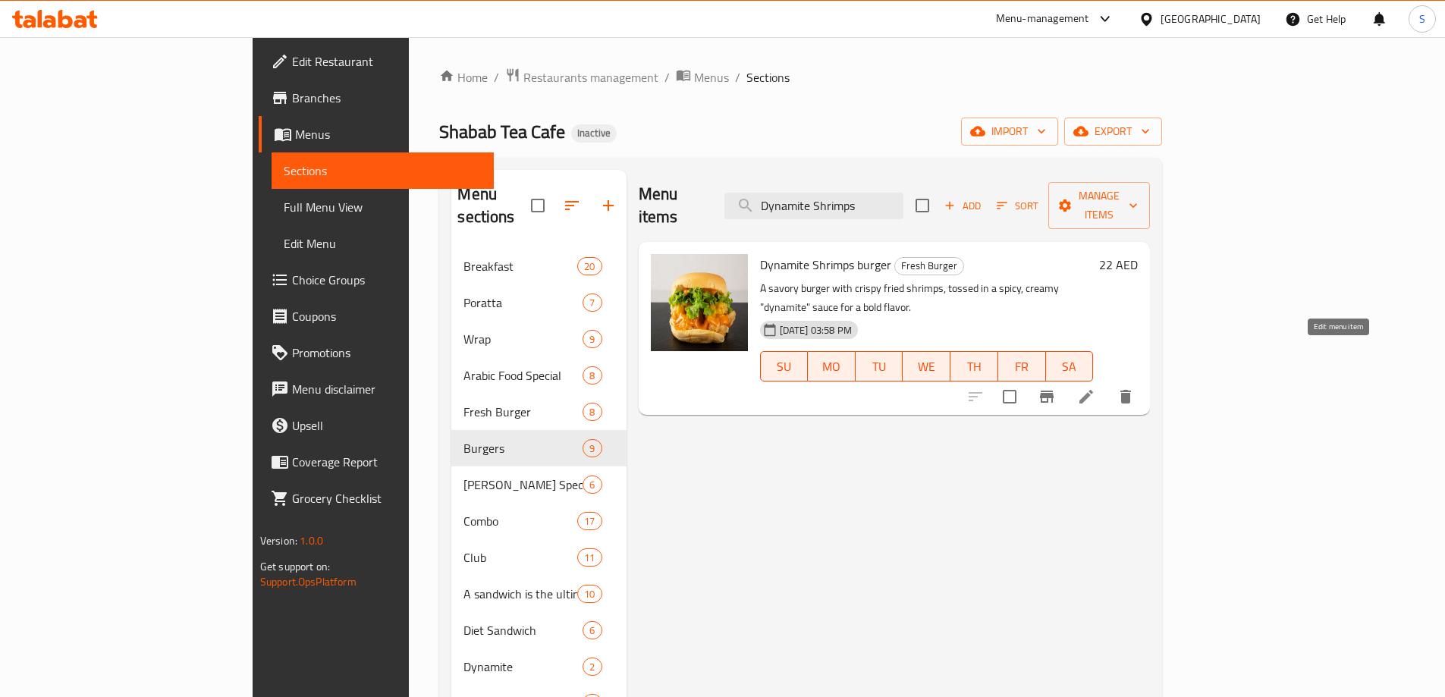
type input "Dynamite Shrimps"
click at [1095, 388] on icon at bounding box center [1086, 397] width 18 height 18
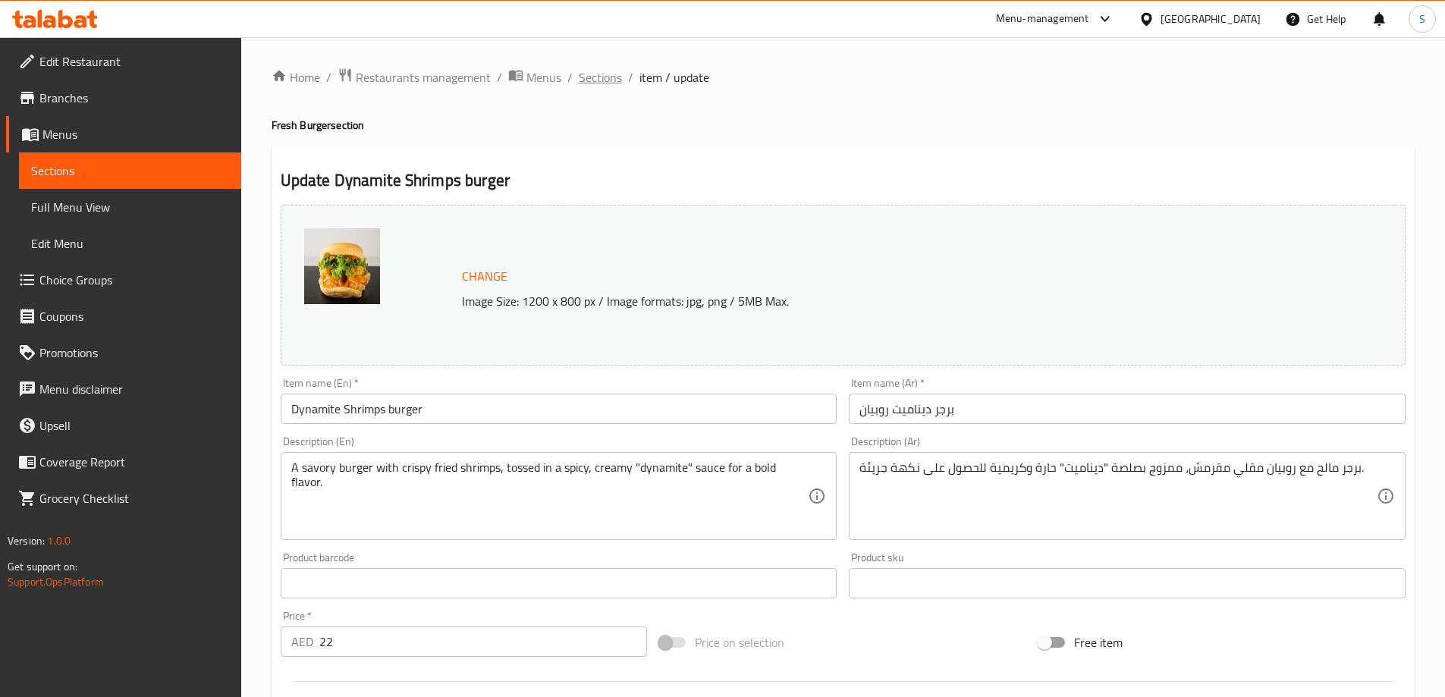
click at [591, 74] on span "Sections" at bounding box center [600, 77] width 43 height 18
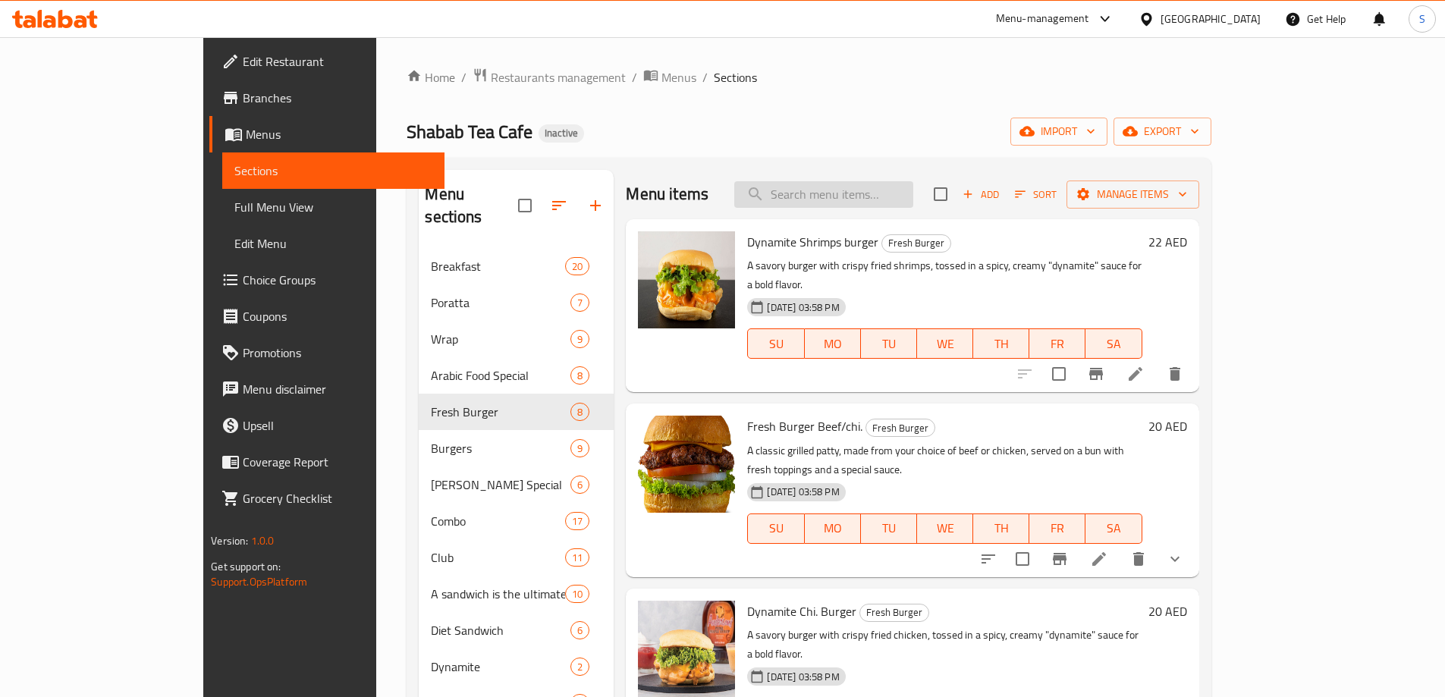
click at [913, 197] on input "search" at bounding box center [823, 194] width 179 height 27
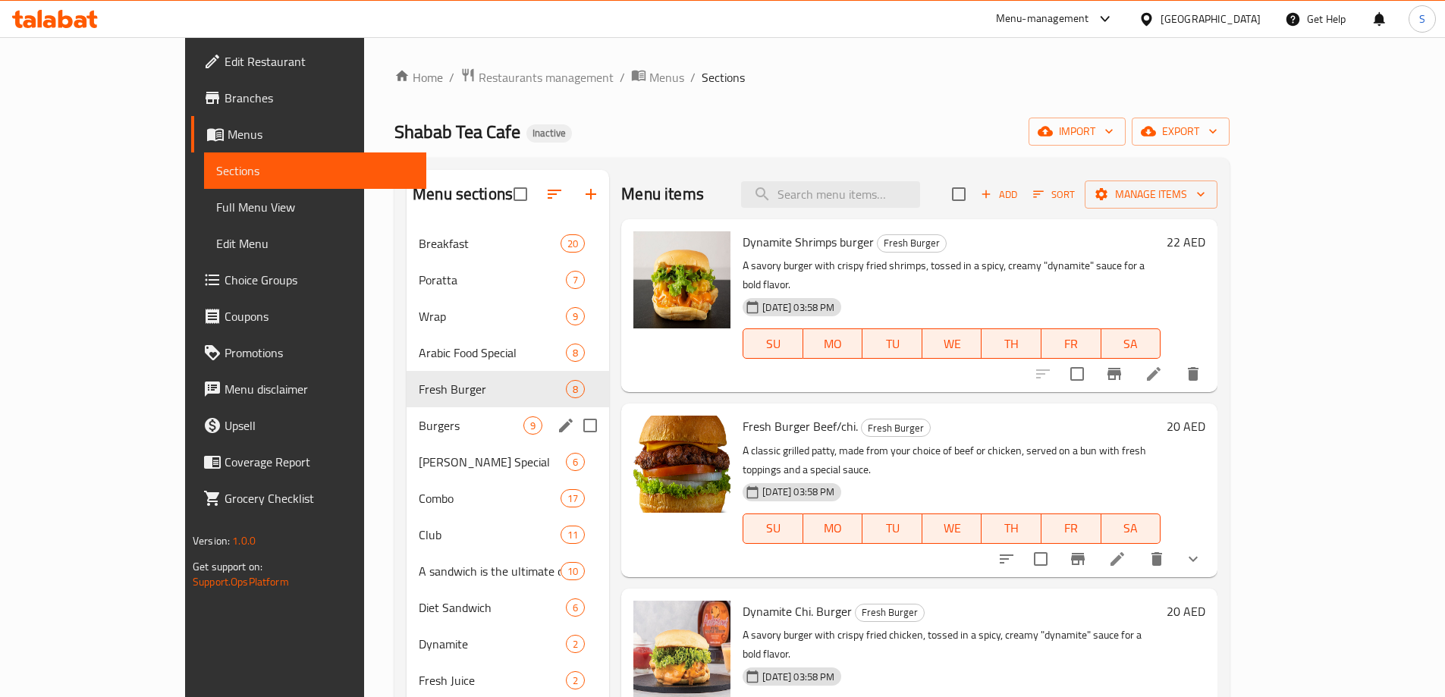
click at [407, 436] on div "Burgers 9" at bounding box center [508, 425] width 203 height 36
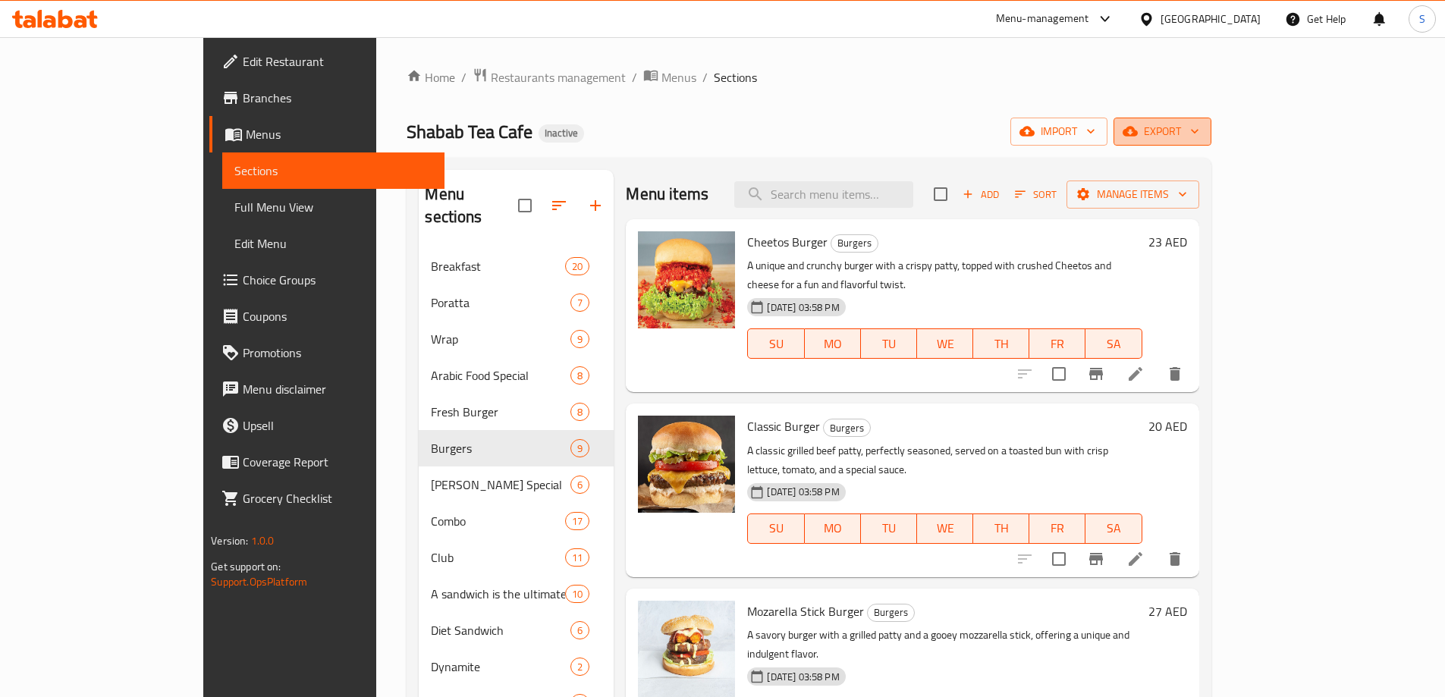
click at [1199, 132] on span "export" at bounding box center [1163, 131] width 74 height 19
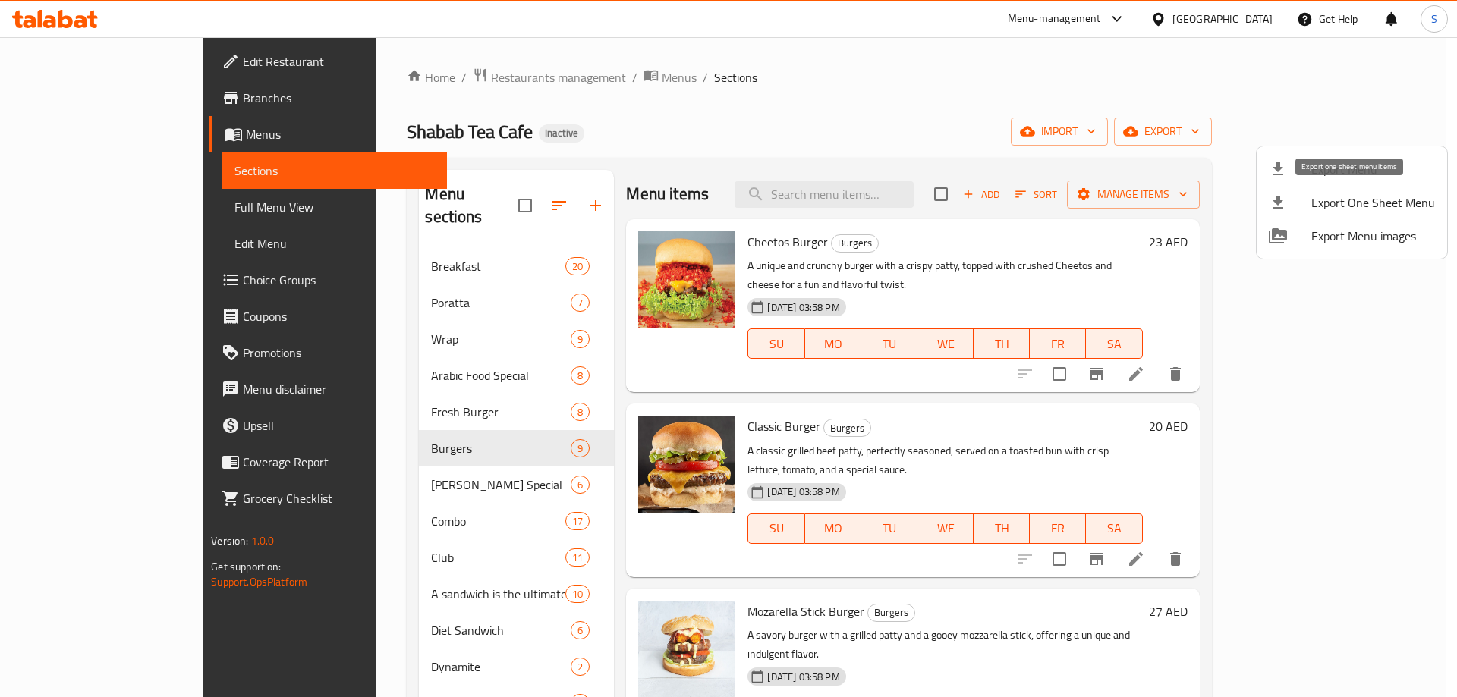
click at [1340, 173] on span "Export Menu" at bounding box center [1373, 169] width 124 height 18
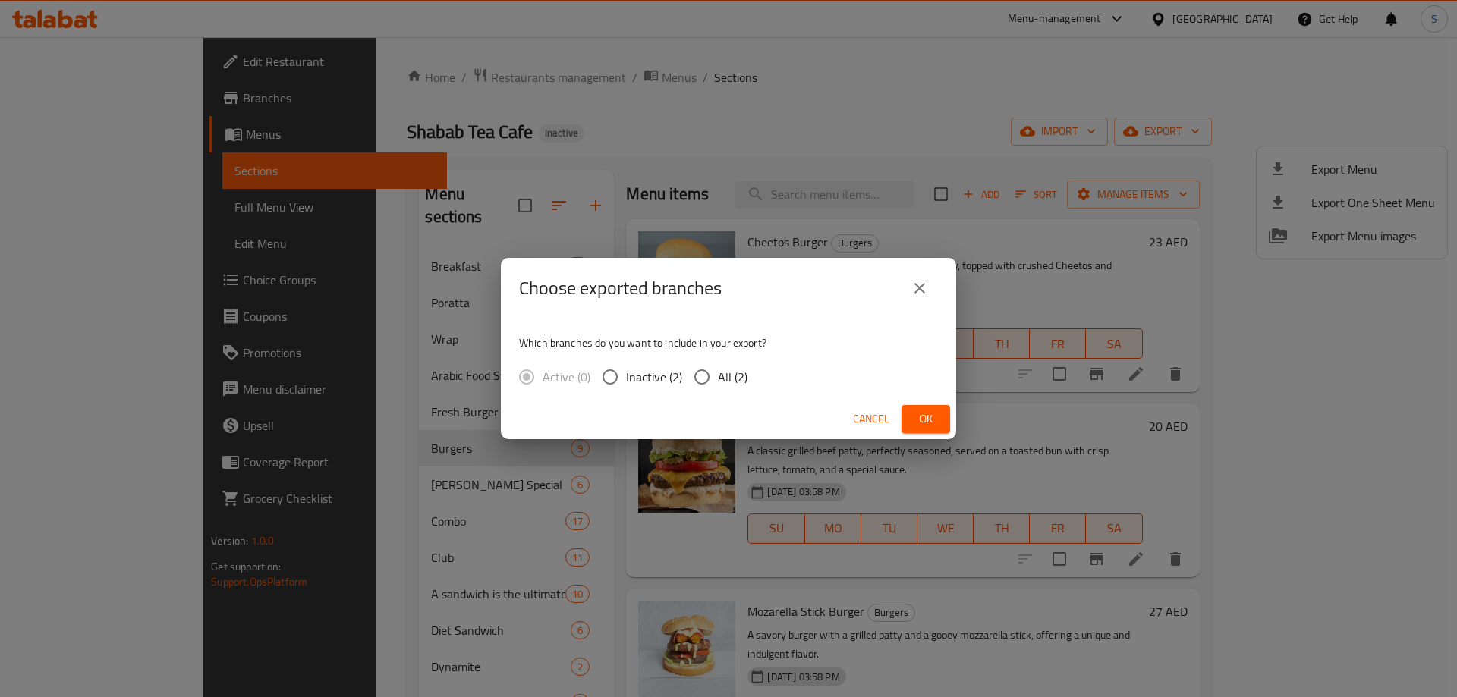
click at [706, 376] on input "All (2)" at bounding box center [702, 377] width 32 height 32
radio input "true"
click at [929, 424] on span "Ok" at bounding box center [925, 419] width 24 height 19
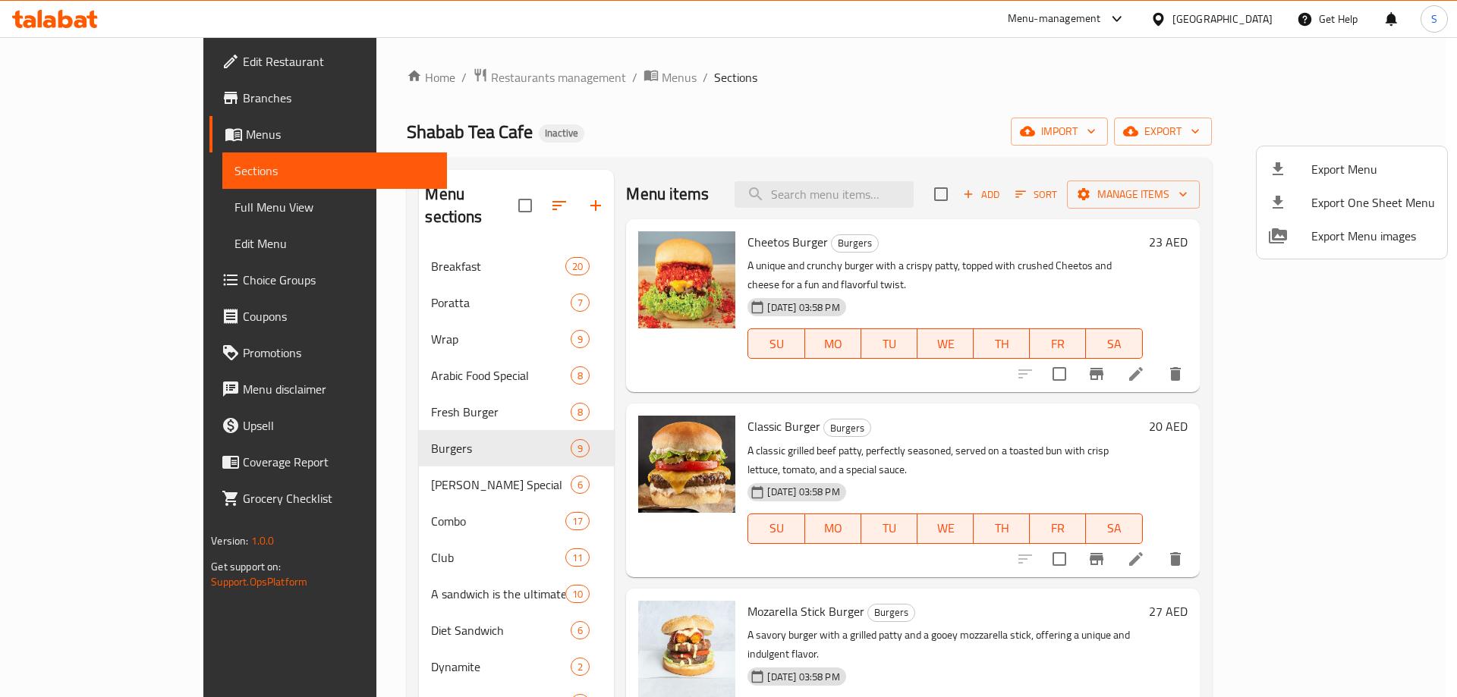
click at [798, 243] on div at bounding box center [728, 348] width 1457 height 697
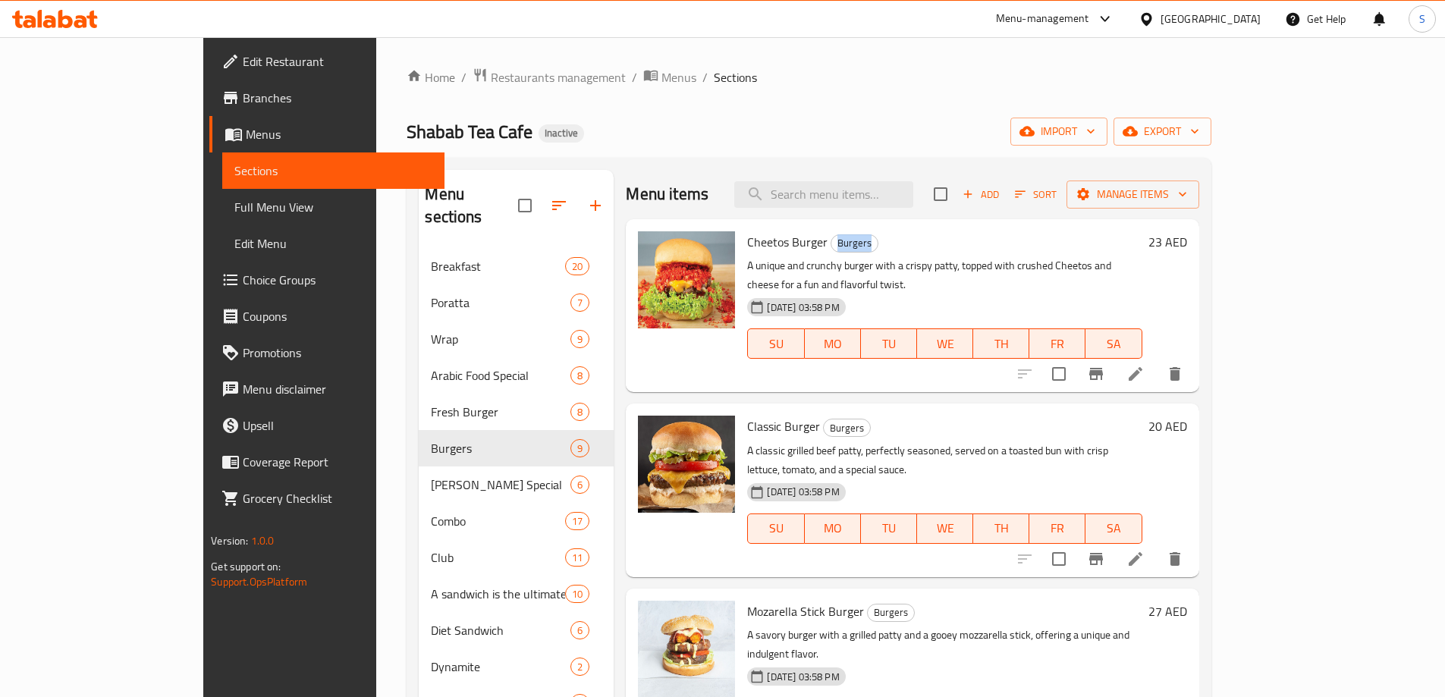
click at [831, 243] on span "Burgers" at bounding box center [854, 242] width 46 height 17
copy span "Burgers"
drag, startPoint x: 890, startPoint y: 181, endPoint x: 888, endPoint y: 192, distance: 10.7
click at [890, 187] on input "search" at bounding box center [823, 194] width 179 height 27
click at [888, 192] on input "search" at bounding box center [823, 194] width 179 height 27
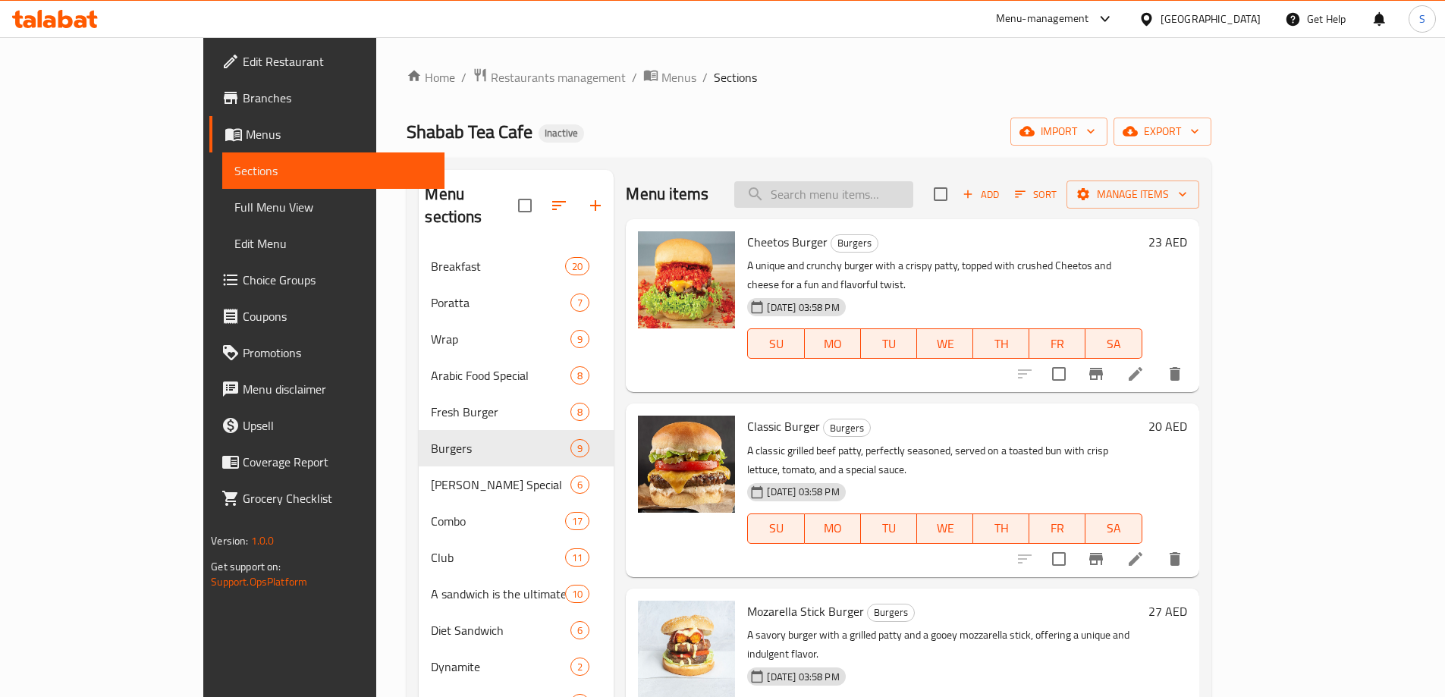
paste input "Falafel Sandwich"
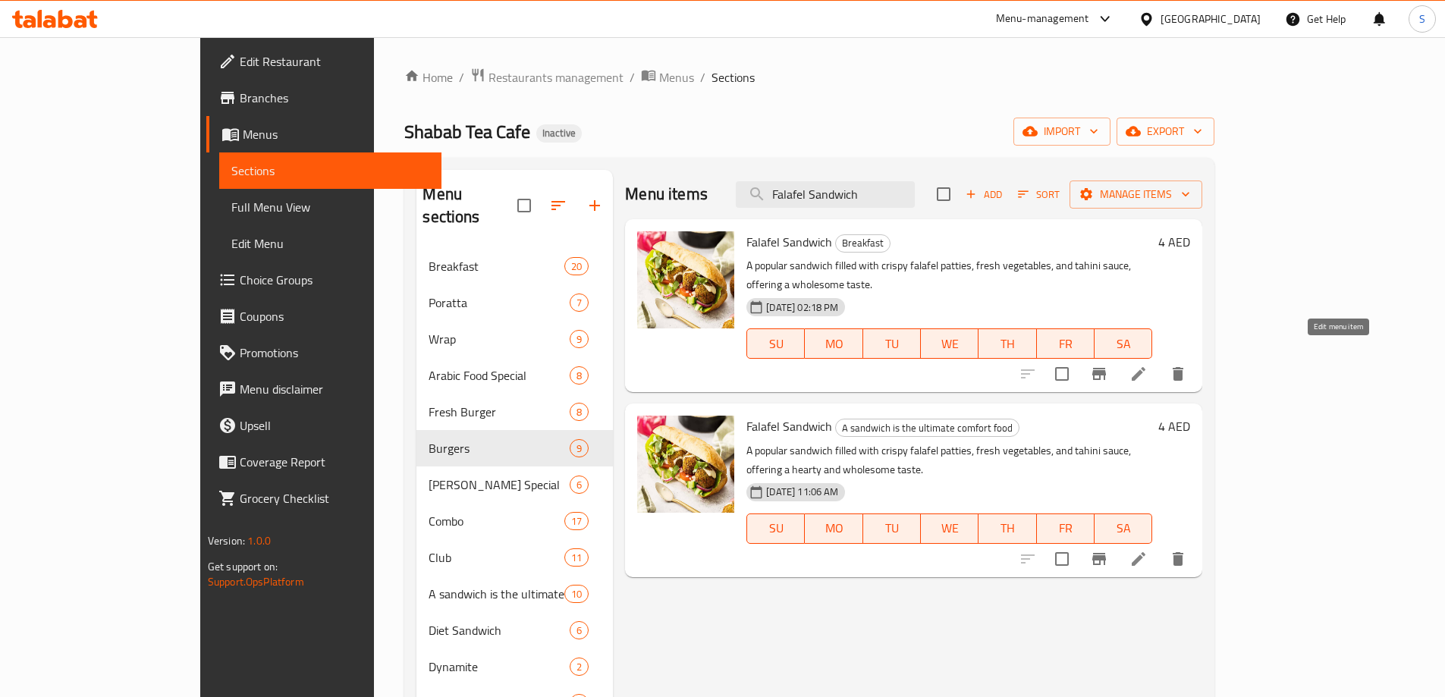
type input "Falafel Sandwich"
click at [231, 209] on span "Full Menu View" at bounding box center [330, 207] width 198 height 18
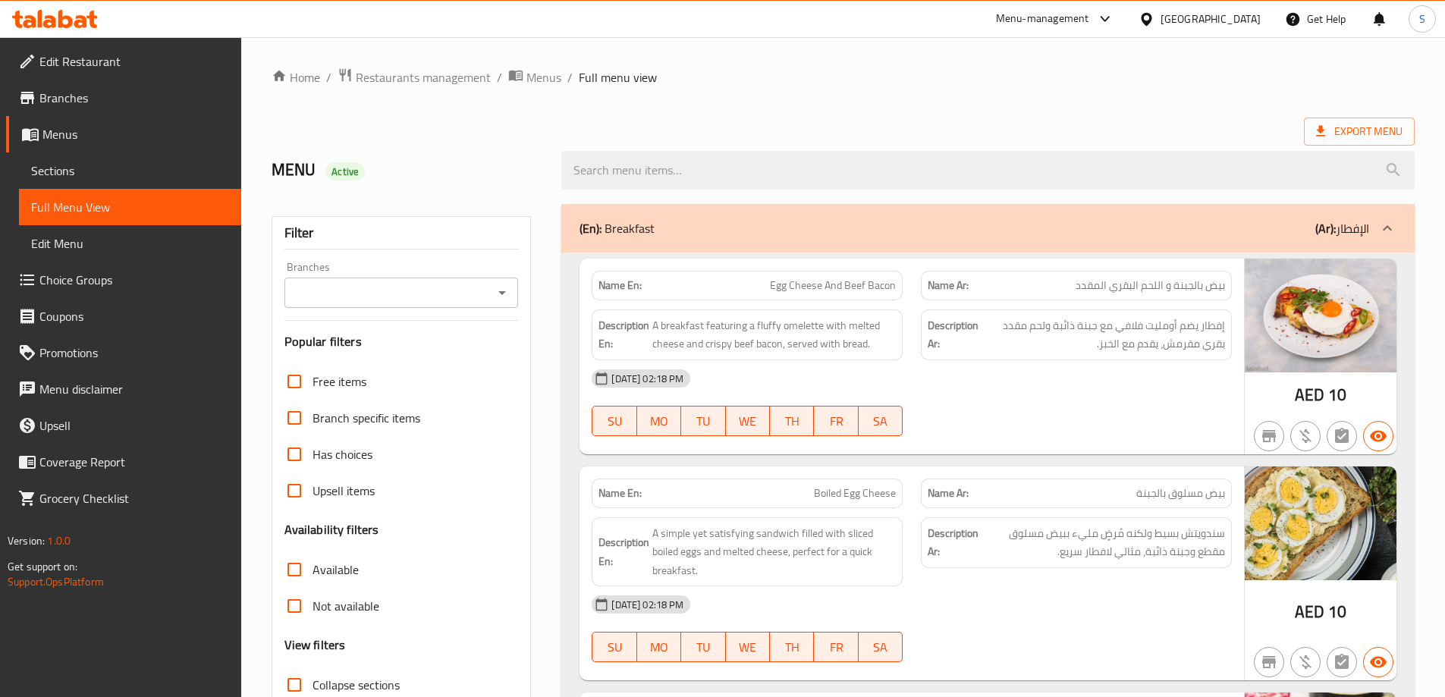
click at [723, 137] on div "MENU Active" at bounding box center [842, 171] width 1161 height 68
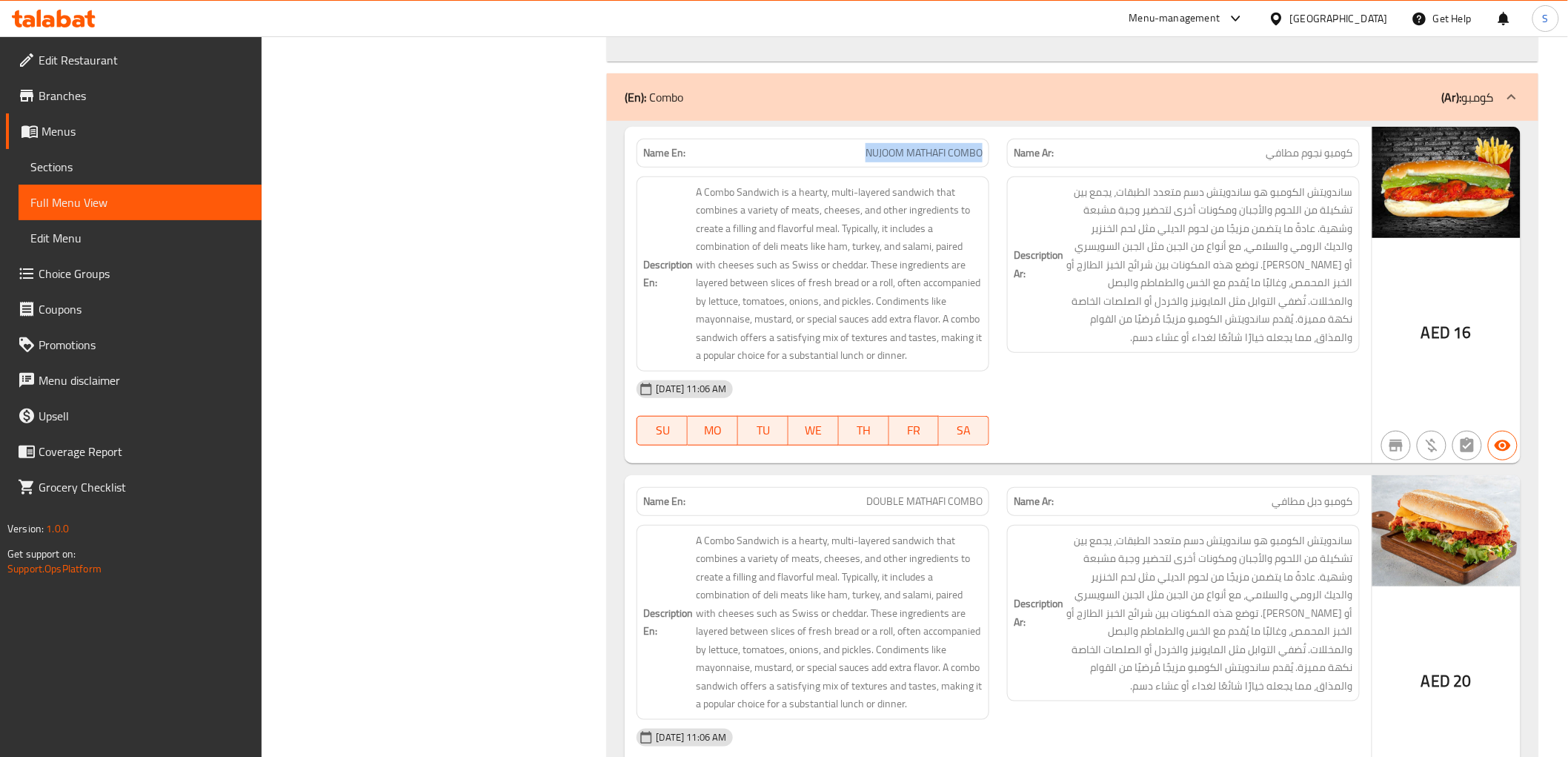
scroll to position [14429, 0]
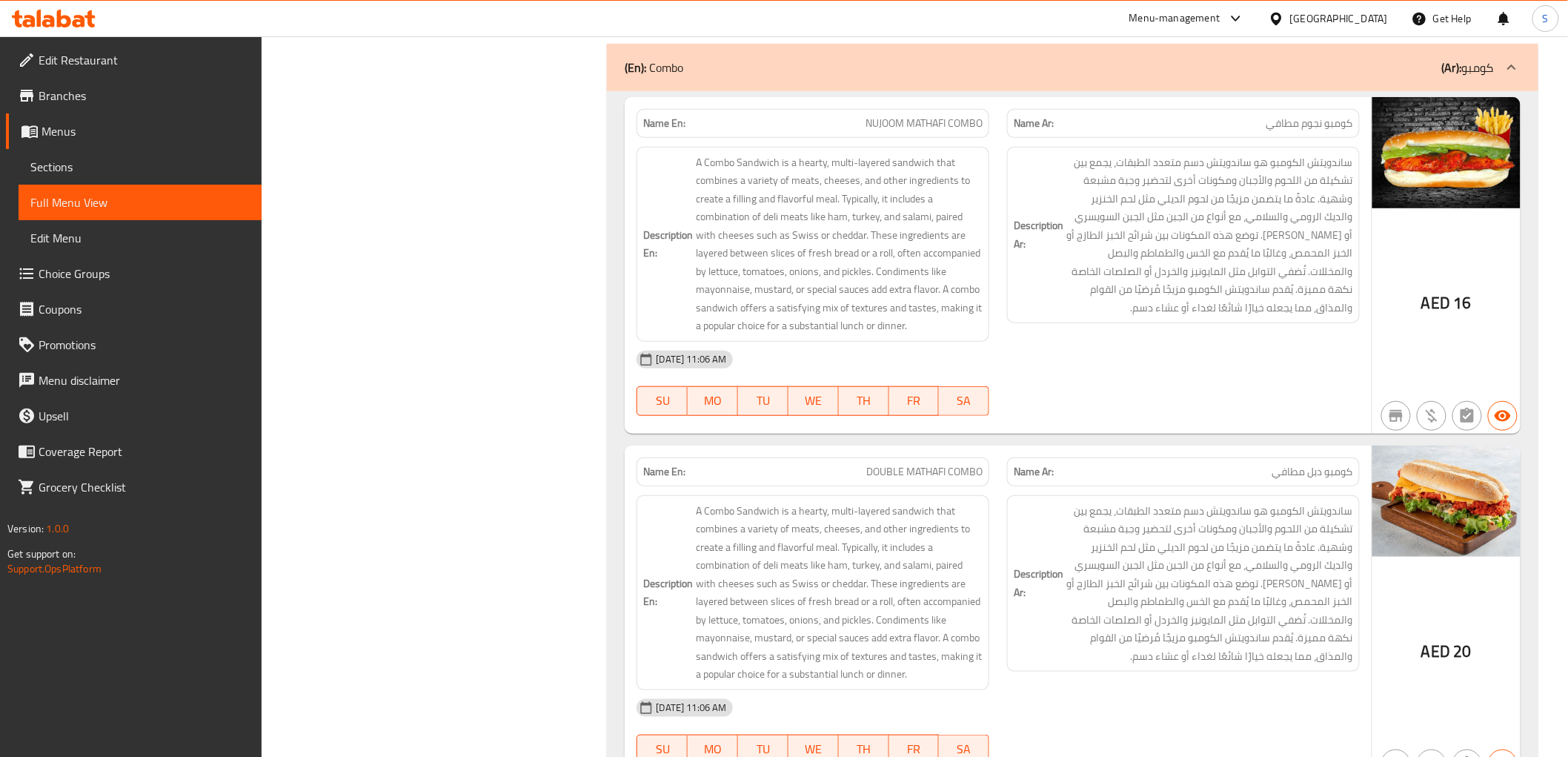
click at [942, 130] on span "NUJOOM MATHAFI COMBO" at bounding box center [924, 123] width 117 height 16
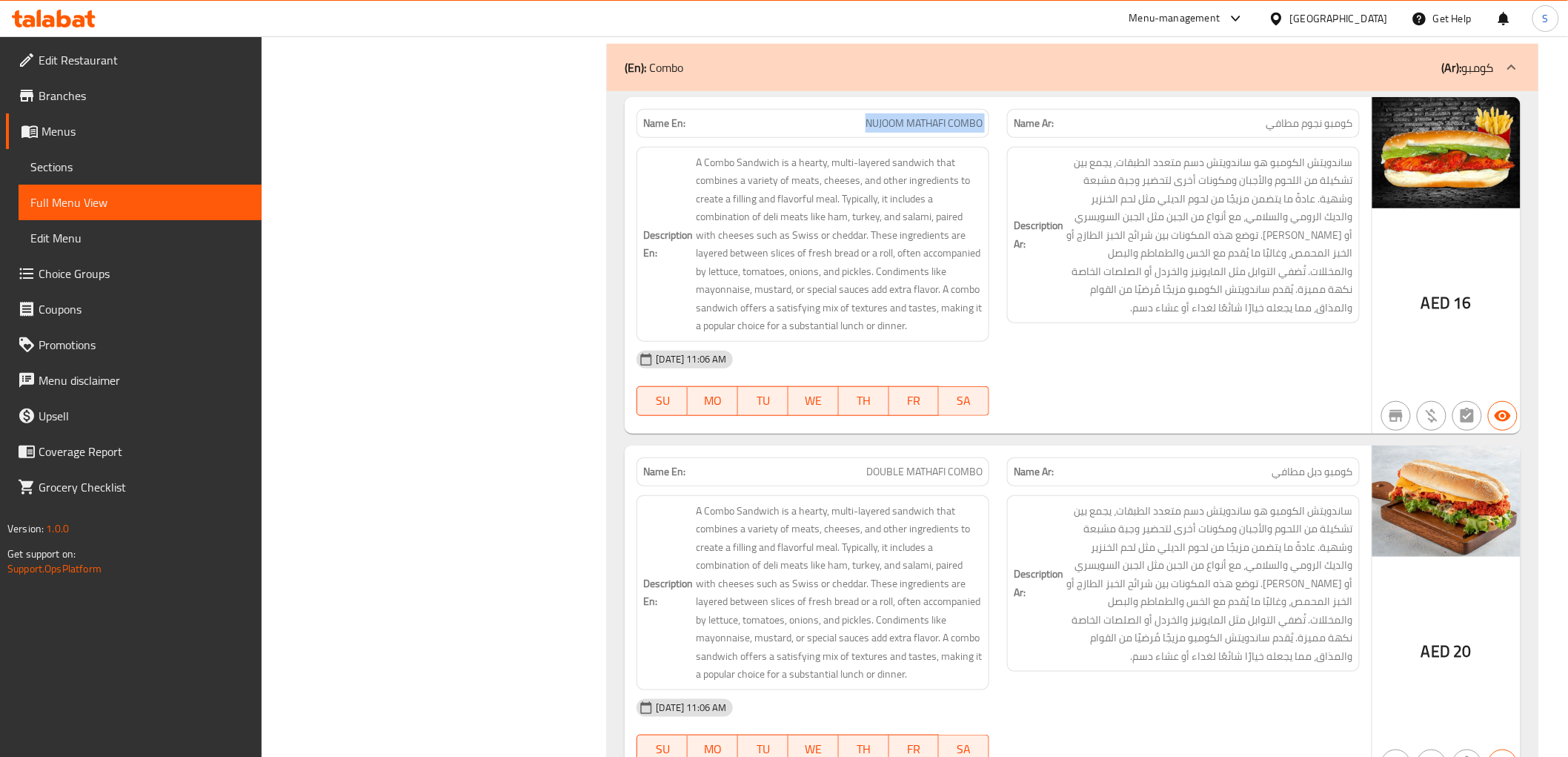
copy span "NUJOOM MATHAFI COMBO"
click at [179, 164] on span "Sections" at bounding box center [140, 167] width 220 height 18
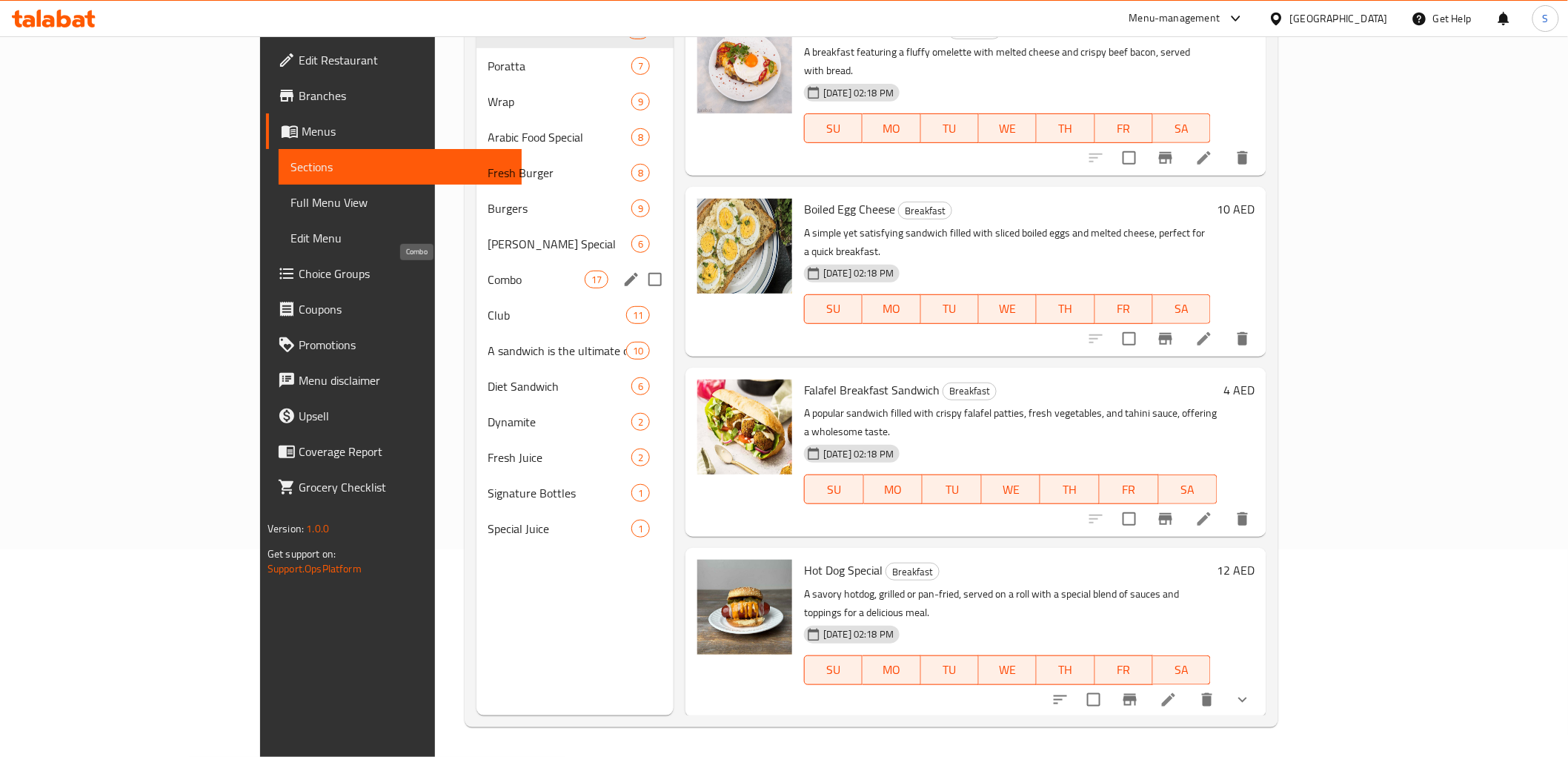
click at [488, 271] on span "Combo" at bounding box center [536, 279] width 97 height 18
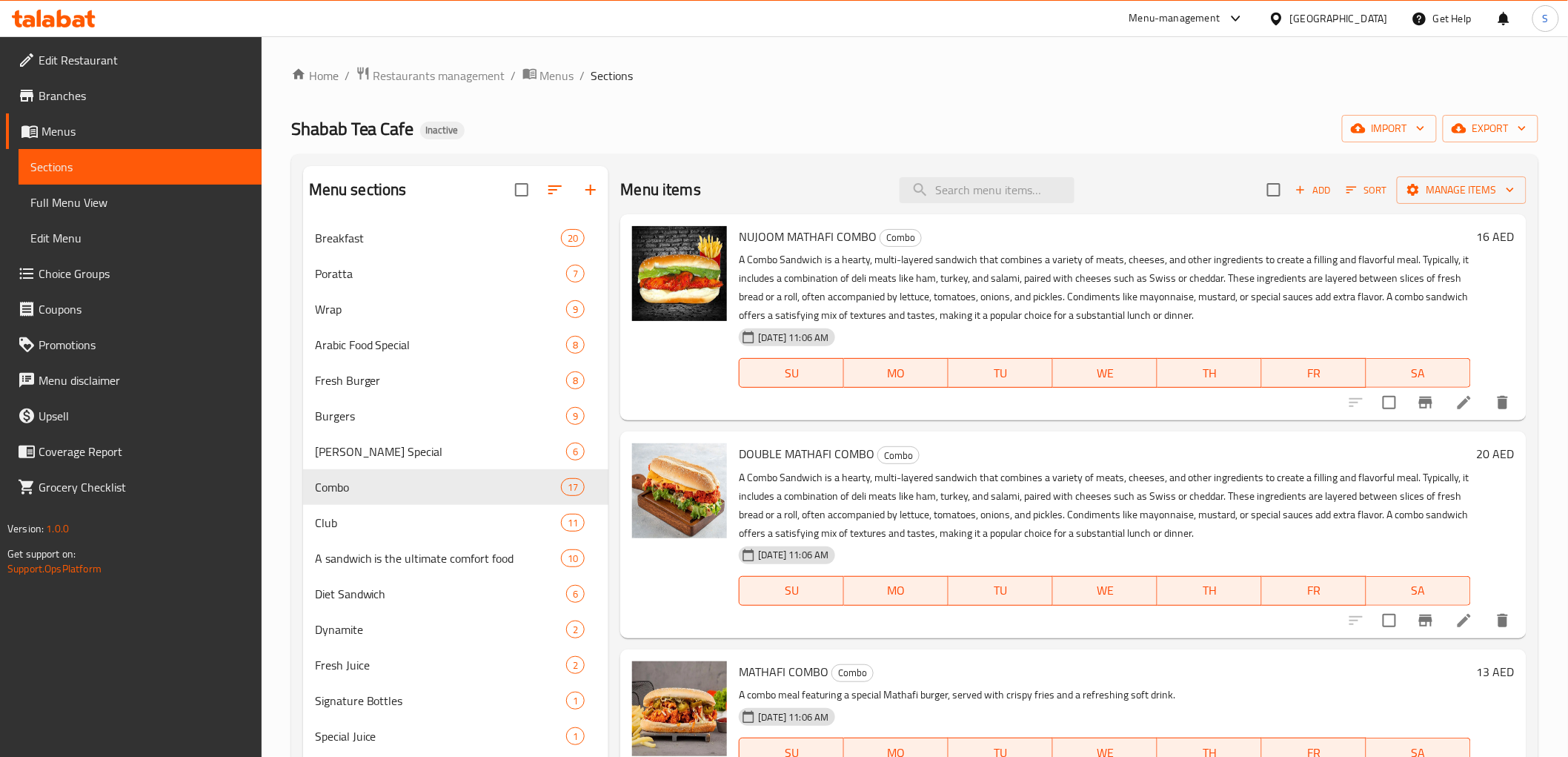
drag, startPoint x: 153, startPoint y: 193, endPoint x: 275, endPoint y: 132, distance: 136.4
click at [153, 193] on span "Full Menu View" at bounding box center [140, 202] width 220 height 18
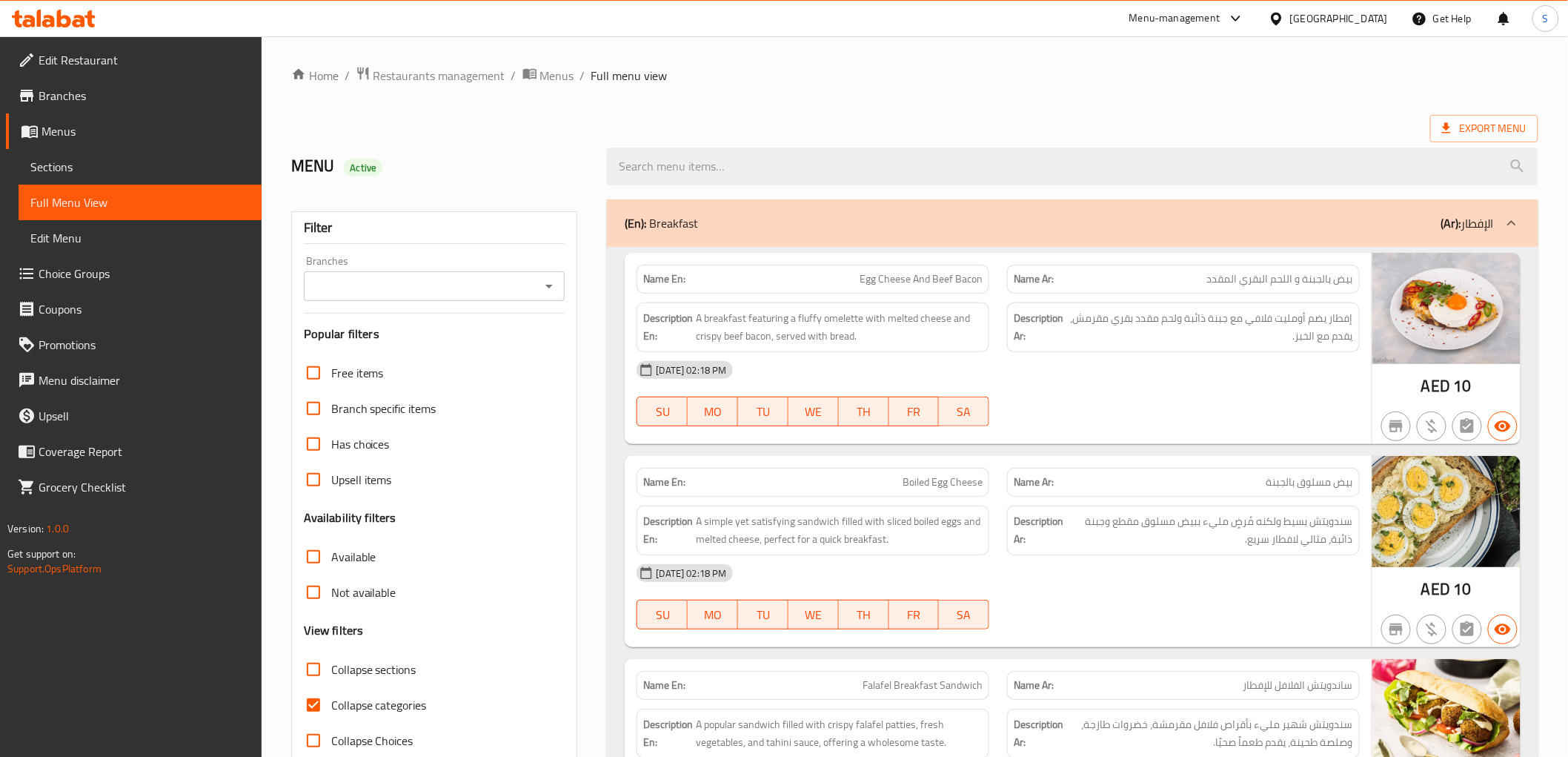
click at [523, 147] on div "MENU Active" at bounding box center [441, 167] width 317 height 66
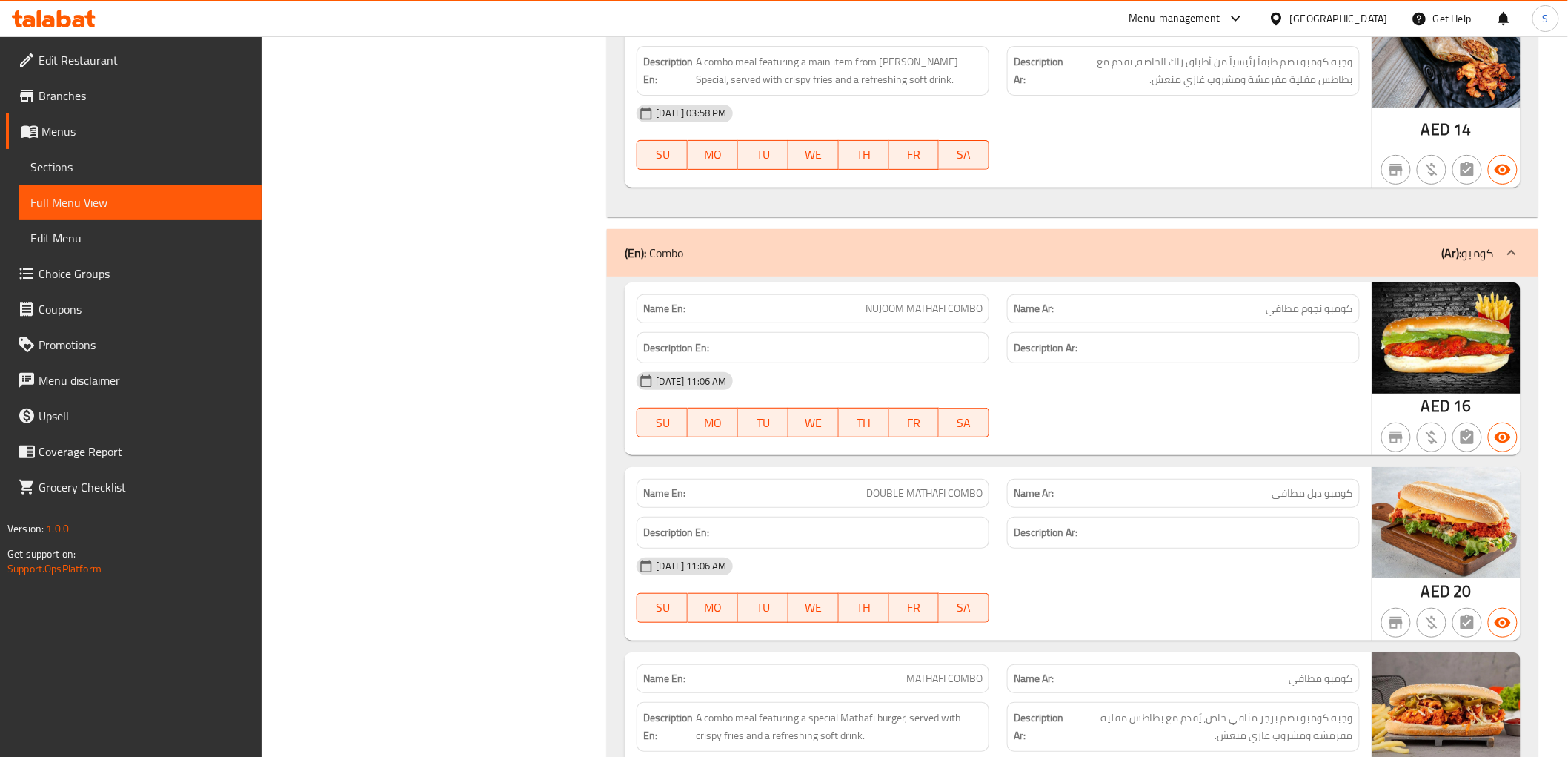
scroll to position [14270, 0]
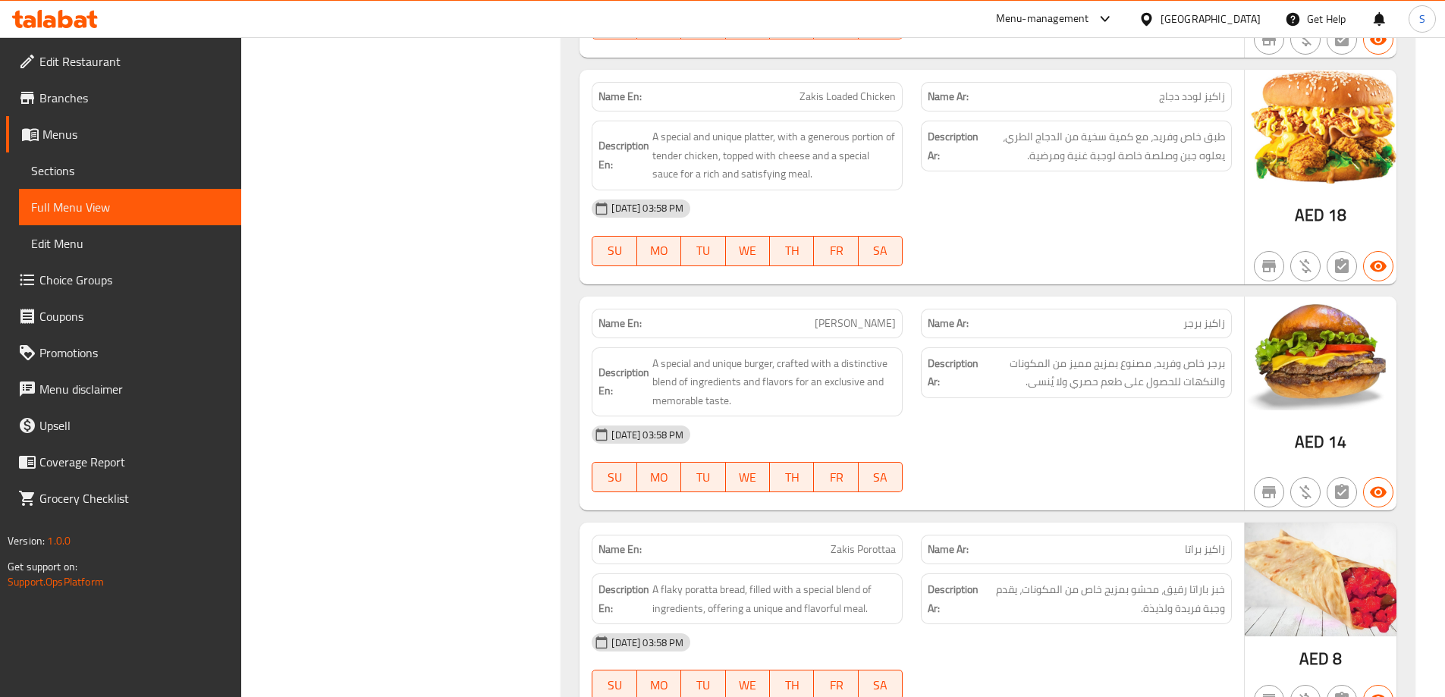
drag, startPoint x: 1299, startPoint y: 33, endPoint x: 501, endPoint y: 193, distance: 814.1
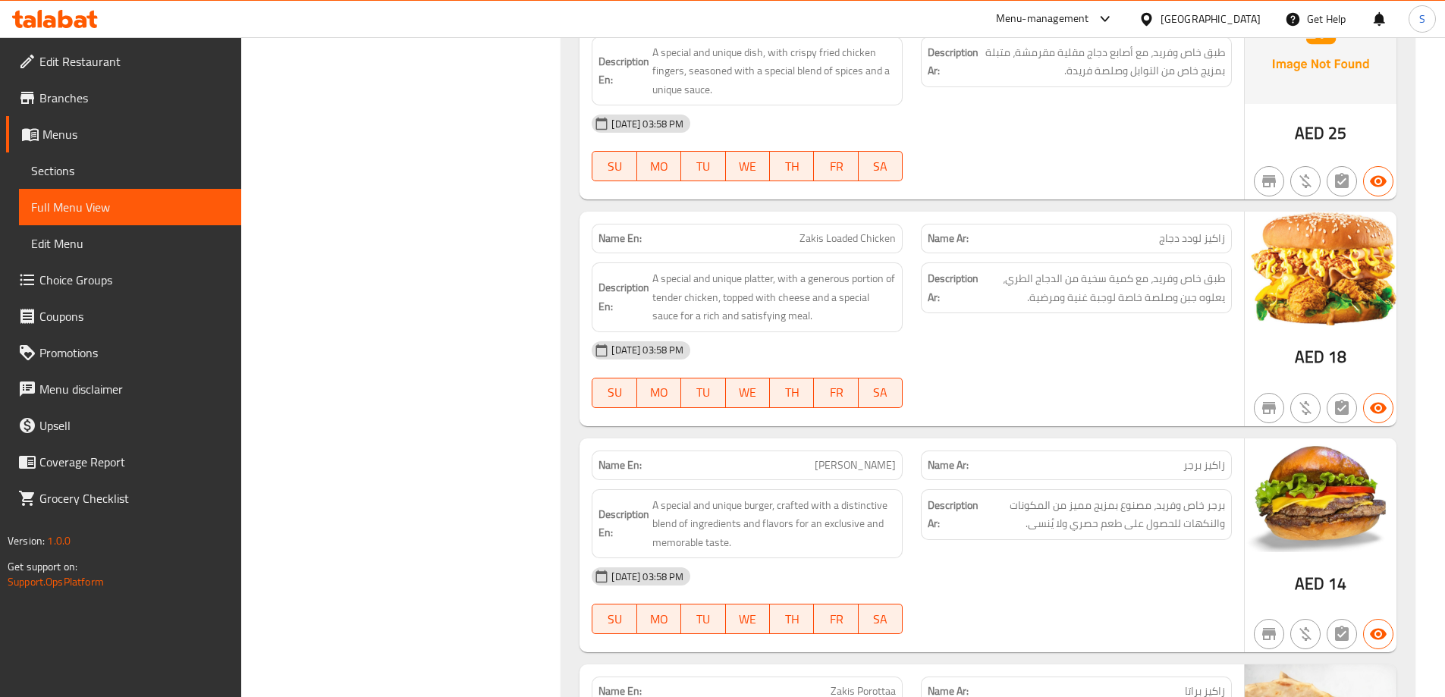
scroll to position [14231, 0]
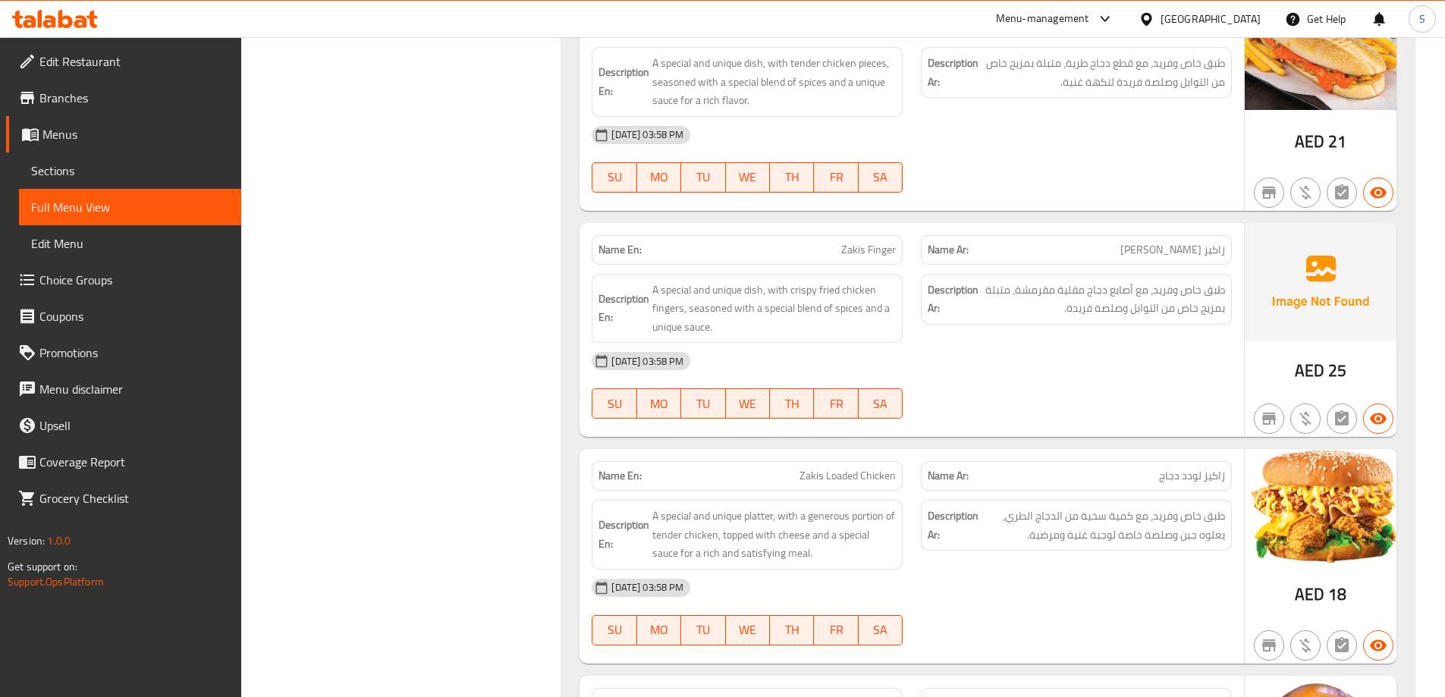
click at [92, 173] on span "Sections" at bounding box center [130, 171] width 198 height 18
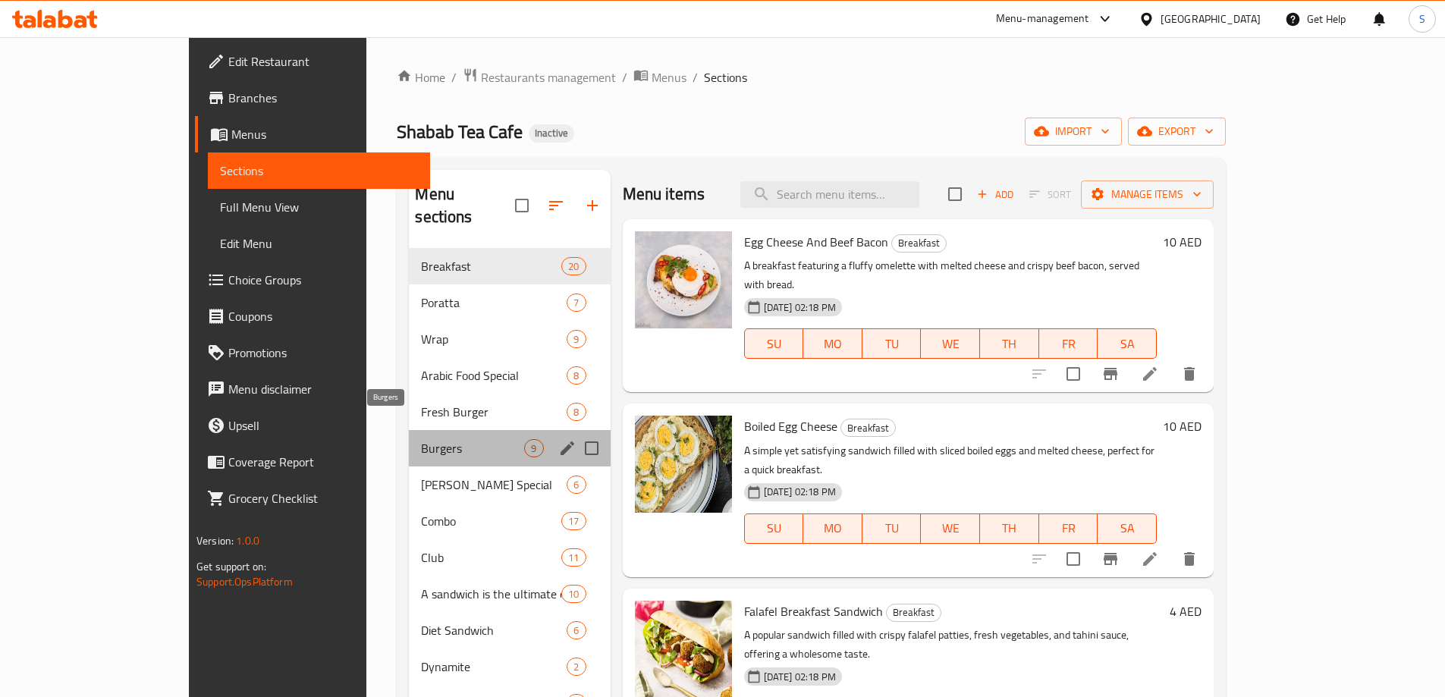
click at [421, 439] on span "Burgers" at bounding box center [472, 448] width 103 height 18
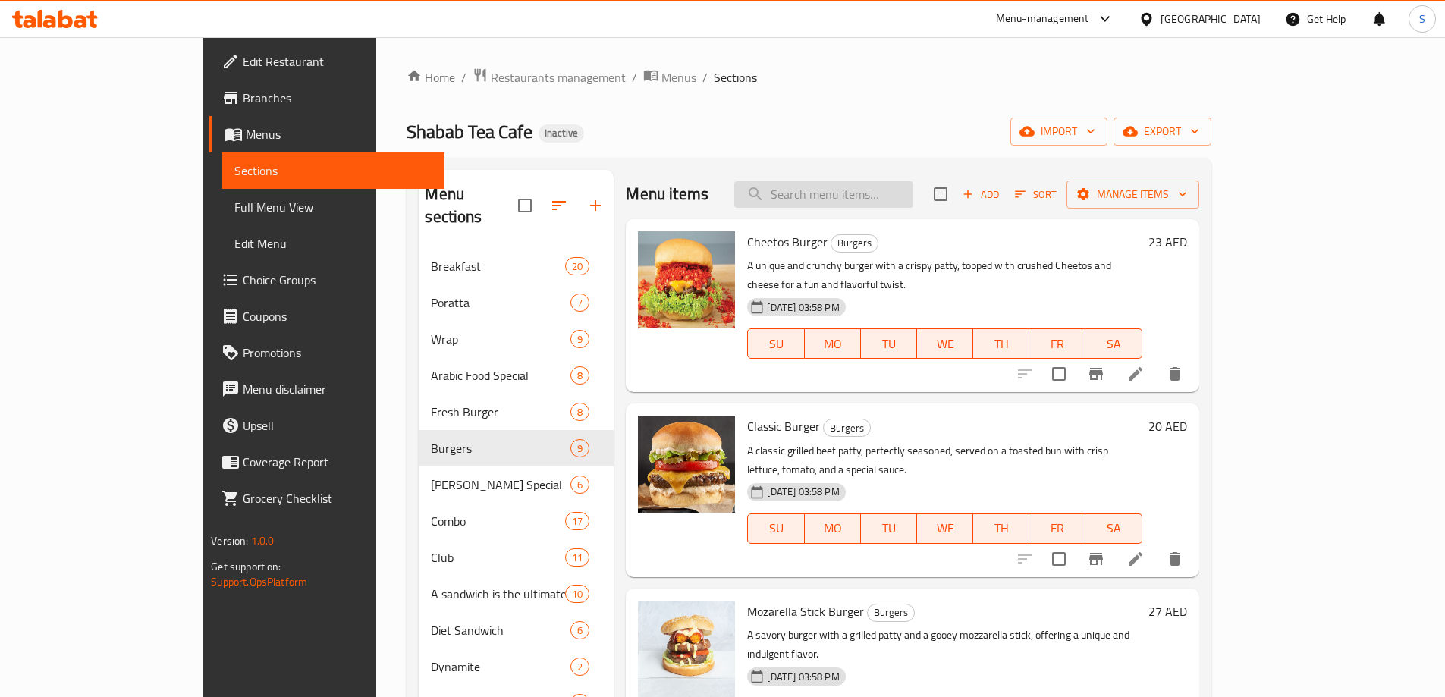
click at [913, 200] on input "search" at bounding box center [823, 194] width 179 height 27
paste input "Classic Burger"
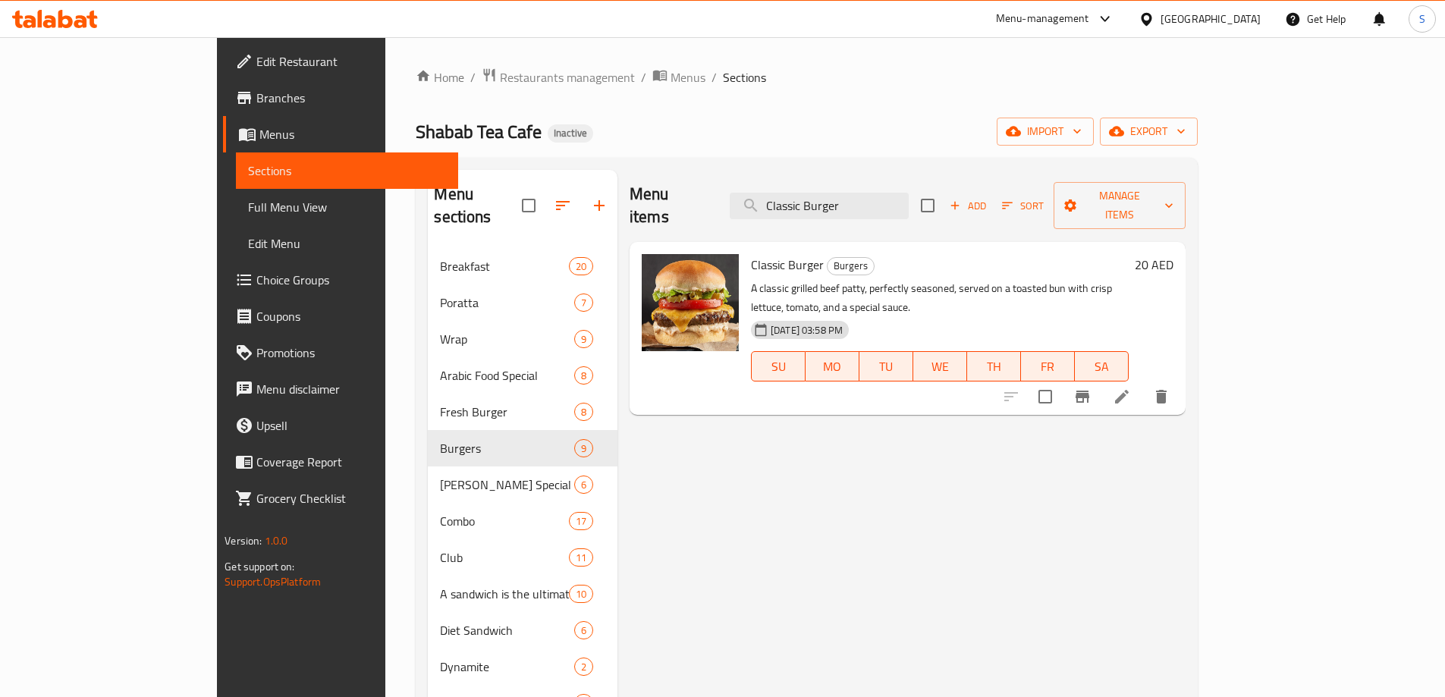
type input "Classic Burger"
click at [1131, 388] on icon at bounding box center [1122, 397] width 18 height 18
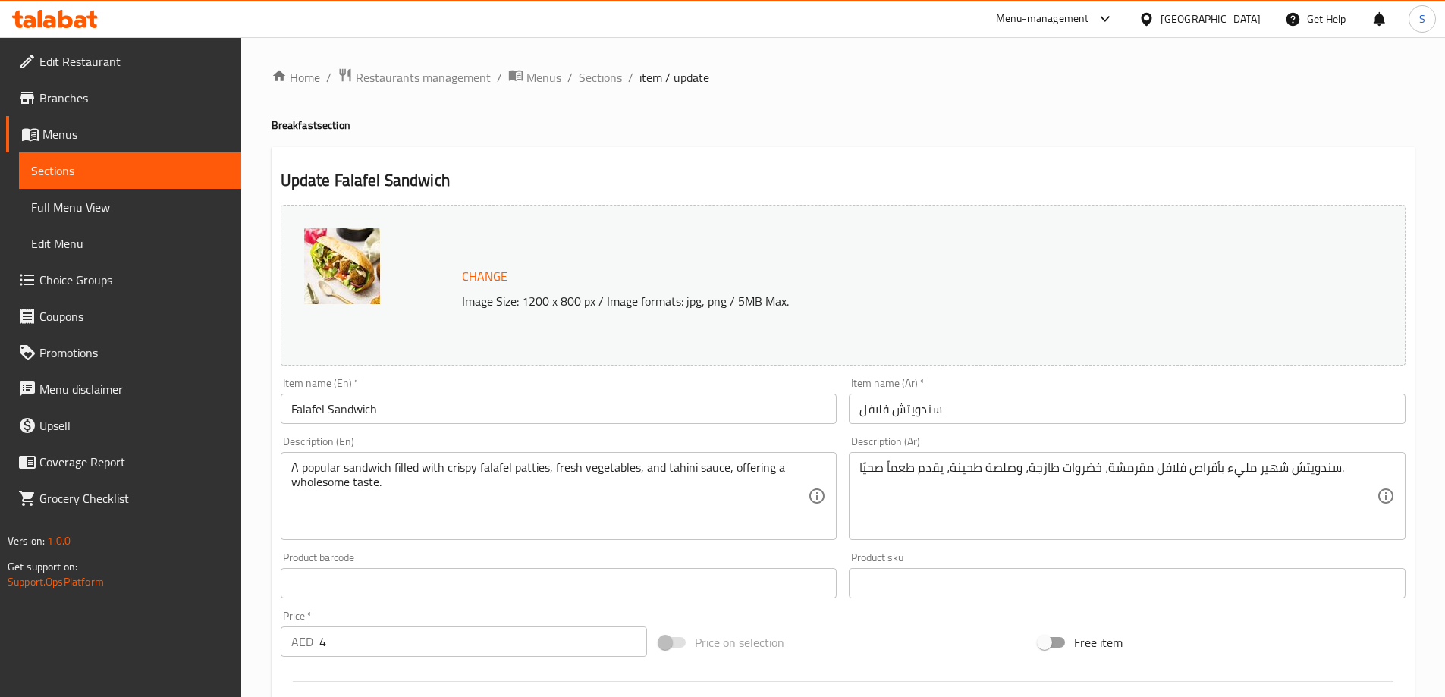
click at [294, 129] on h4 "Breakfast section" at bounding box center [843, 125] width 1143 height 15
copy h4 "Breakfast"
click at [329, 406] on input "Falafel Sandwich" at bounding box center [559, 409] width 557 height 30
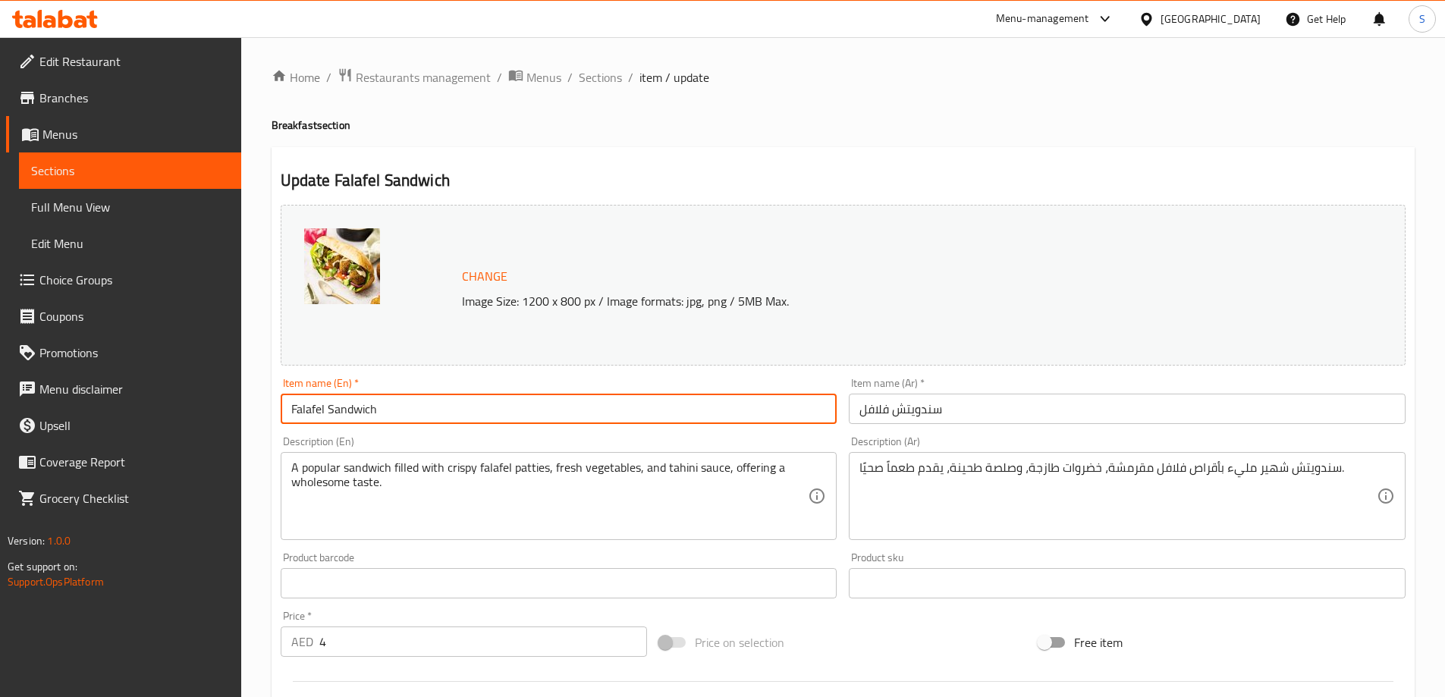
paste input "Breakfast"
click at [354, 413] on input "Falafel Breakfast Sandwich" at bounding box center [559, 409] width 557 height 30
type input "Falafel Breakfast Sandwich"
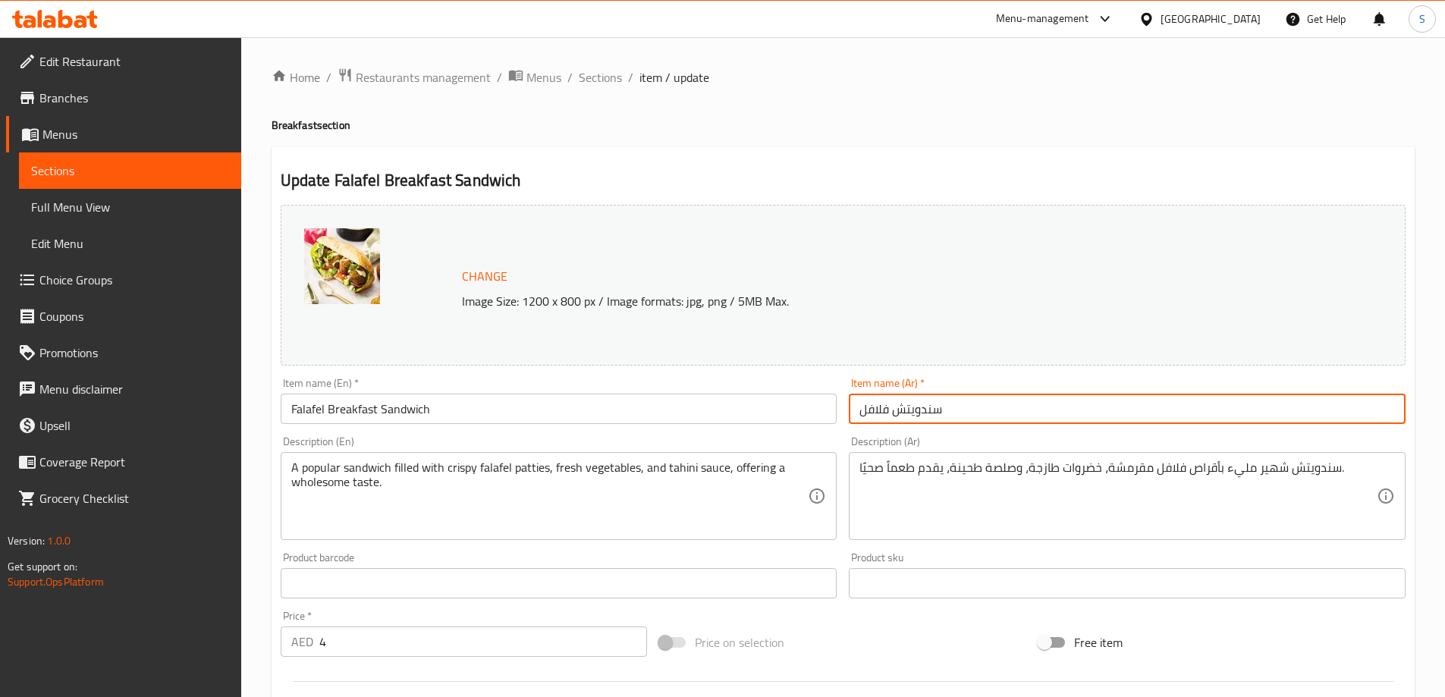
click at [872, 404] on input "سندويتش فلافل" at bounding box center [1127, 409] width 557 height 30
paste input "اندويتش الفلافل للإفطار"
type input "ساندويتش الفلافل للإفطار"
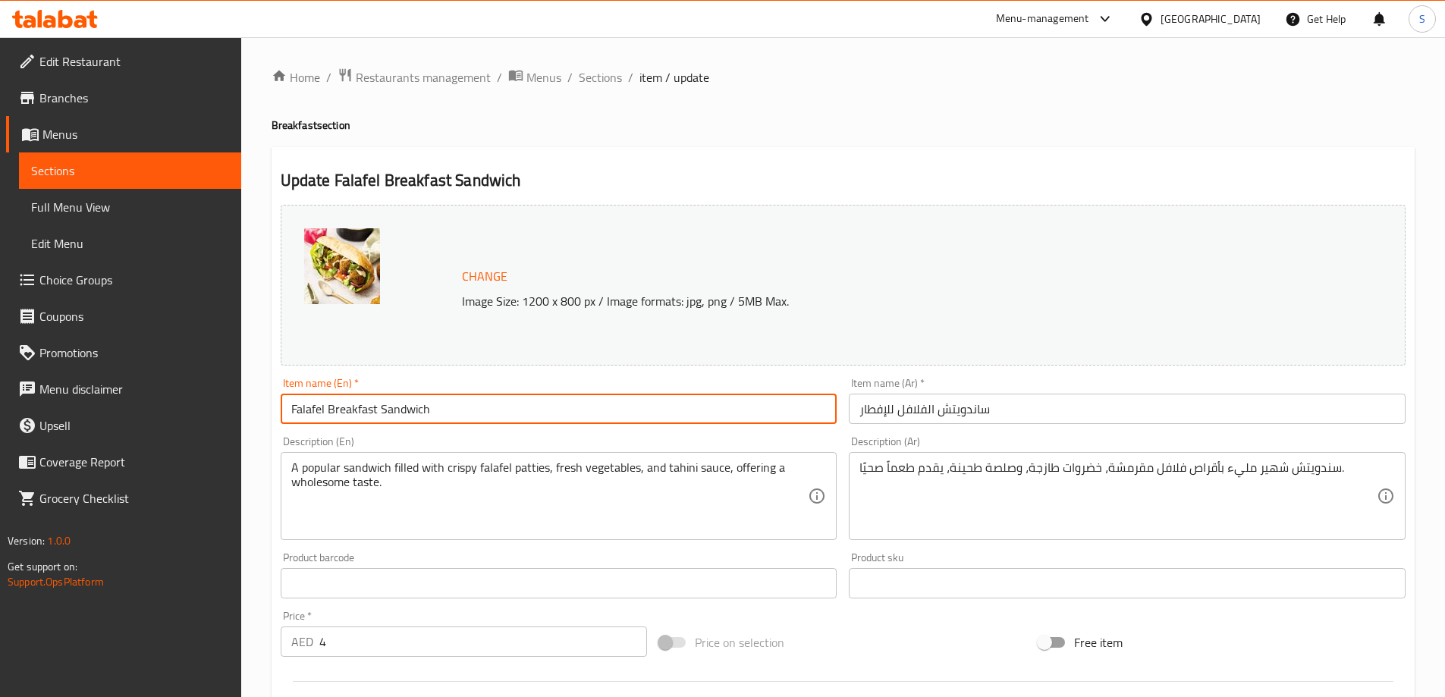
click at [382, 416] on input "Falafel Breakfast Sandwich" at bounding box center [559, 409] width 557 height 30
click at [900, 413] on input "ساندويتش الفلافل للإفطار" at bounding box center [1127, 409] width 557 height 30
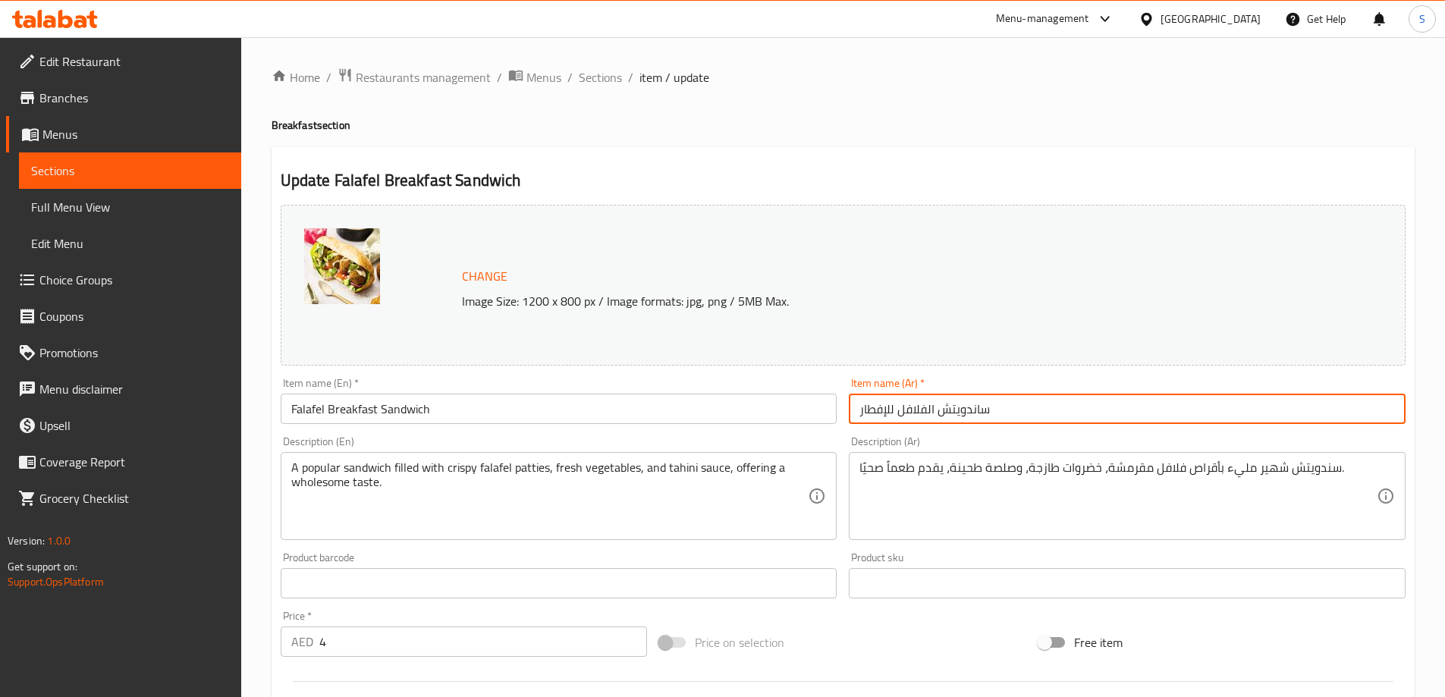
click at [900, 413] on input "ساندويتش الفلافل للإفطار" at bounding box center [1127, 409] width 557 height 30
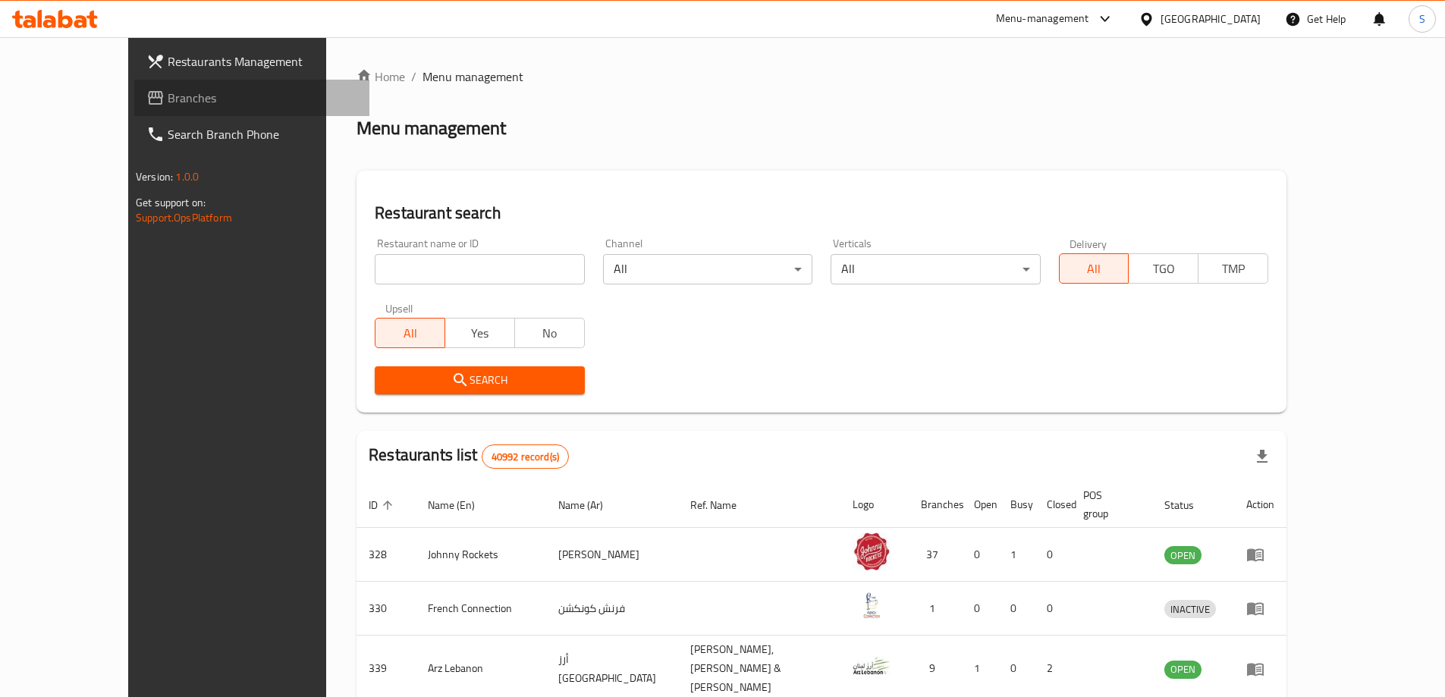
click at [168, 100] on span "Branches" at bounding box center [263, 98] width 190 height 18
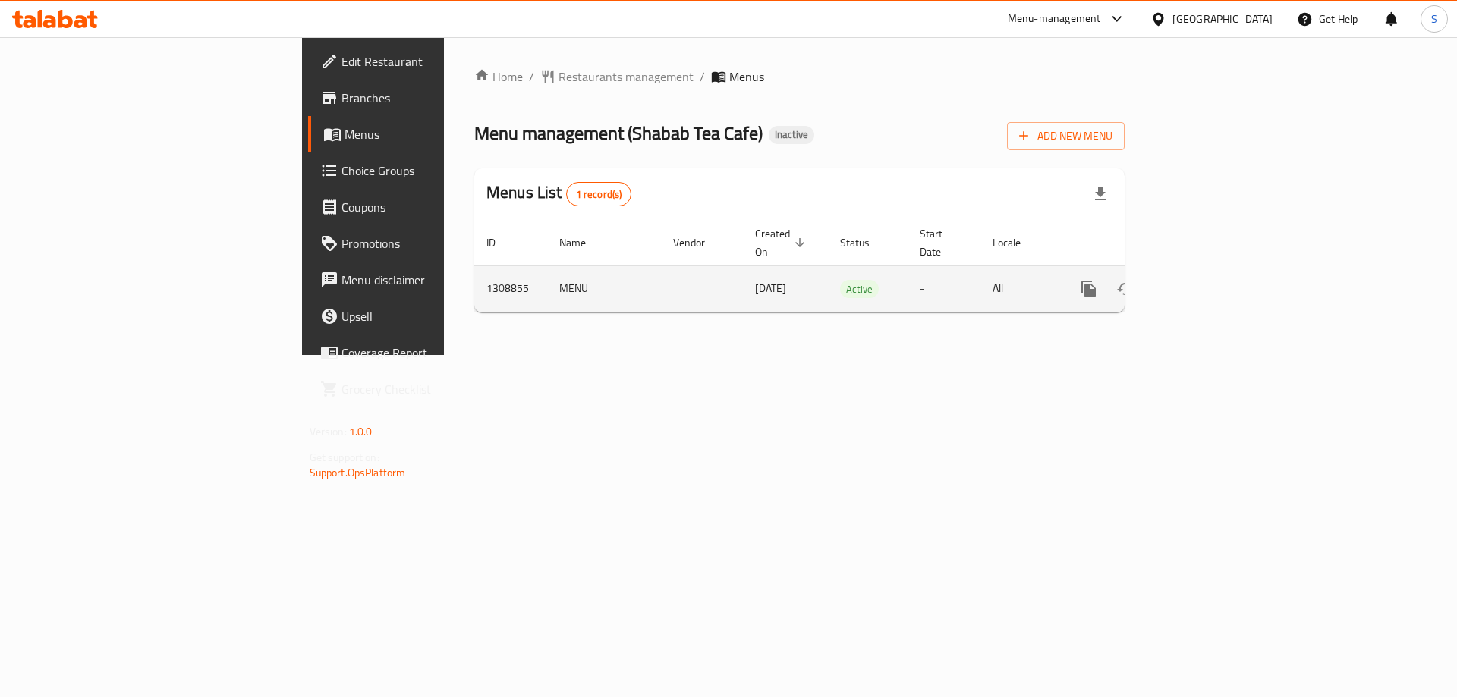
click at [1207, 280] on icon "enhanced table" at bounding box center [1198, 289] width 18 height 18
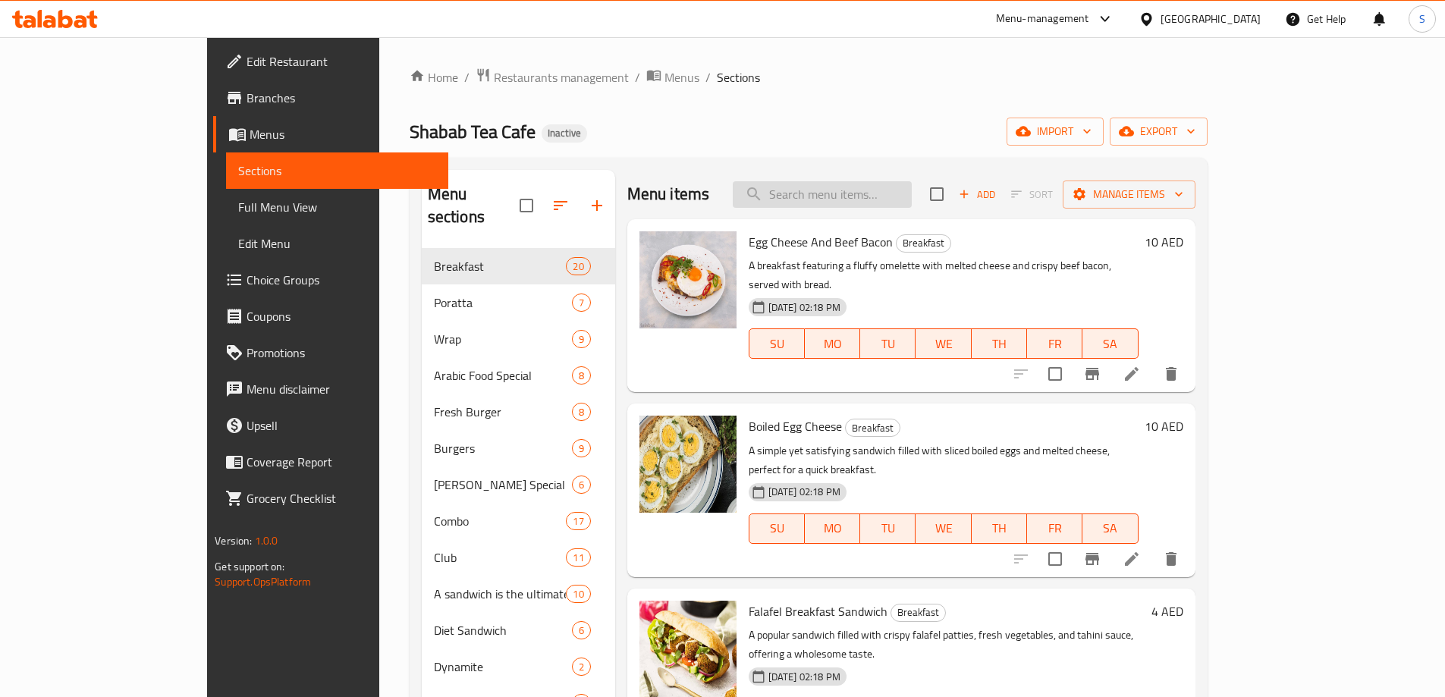
click at [872, 191] on input "search" at bounding box center [822, 194] width 179 height 27
paste input "Signature Burger Beef/chi."
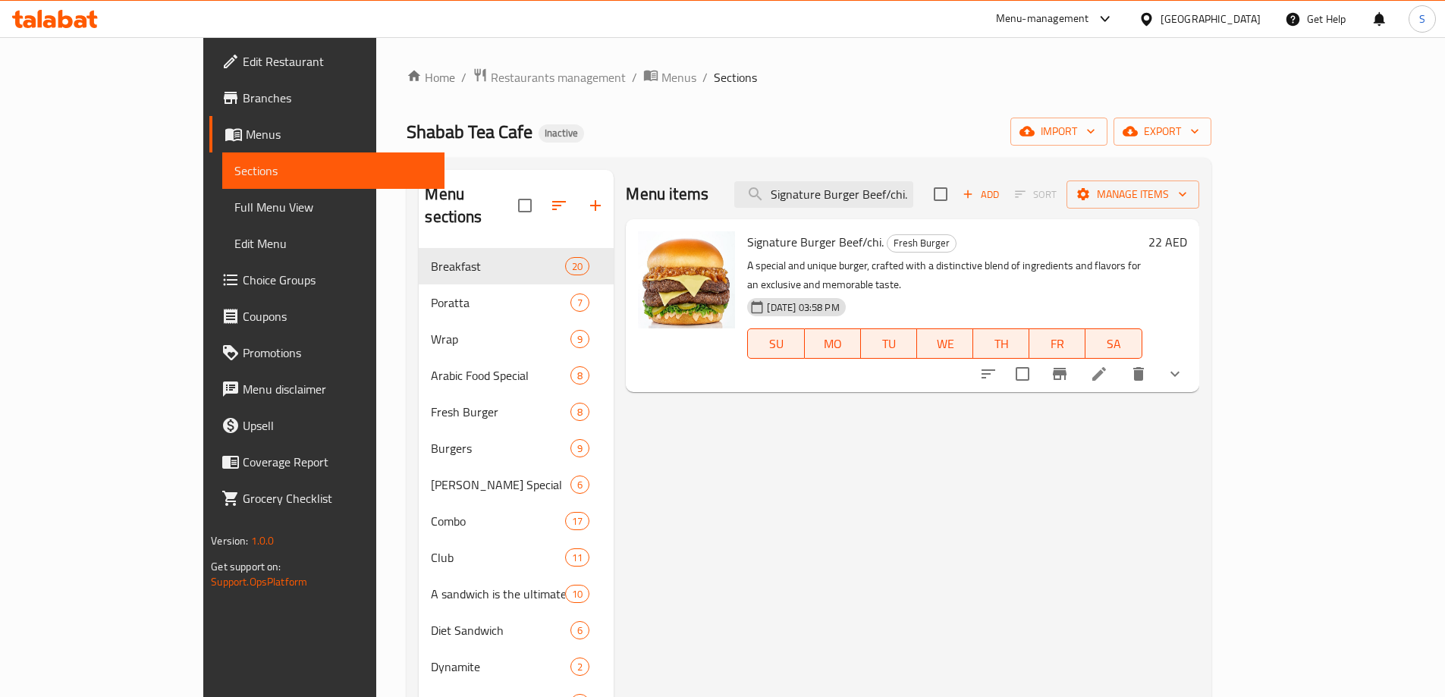
type input "Signature Burger Beef/chi."
click at [1184, 365] on icon "show more" at bounding box center [1175, 374] width 18 height 18
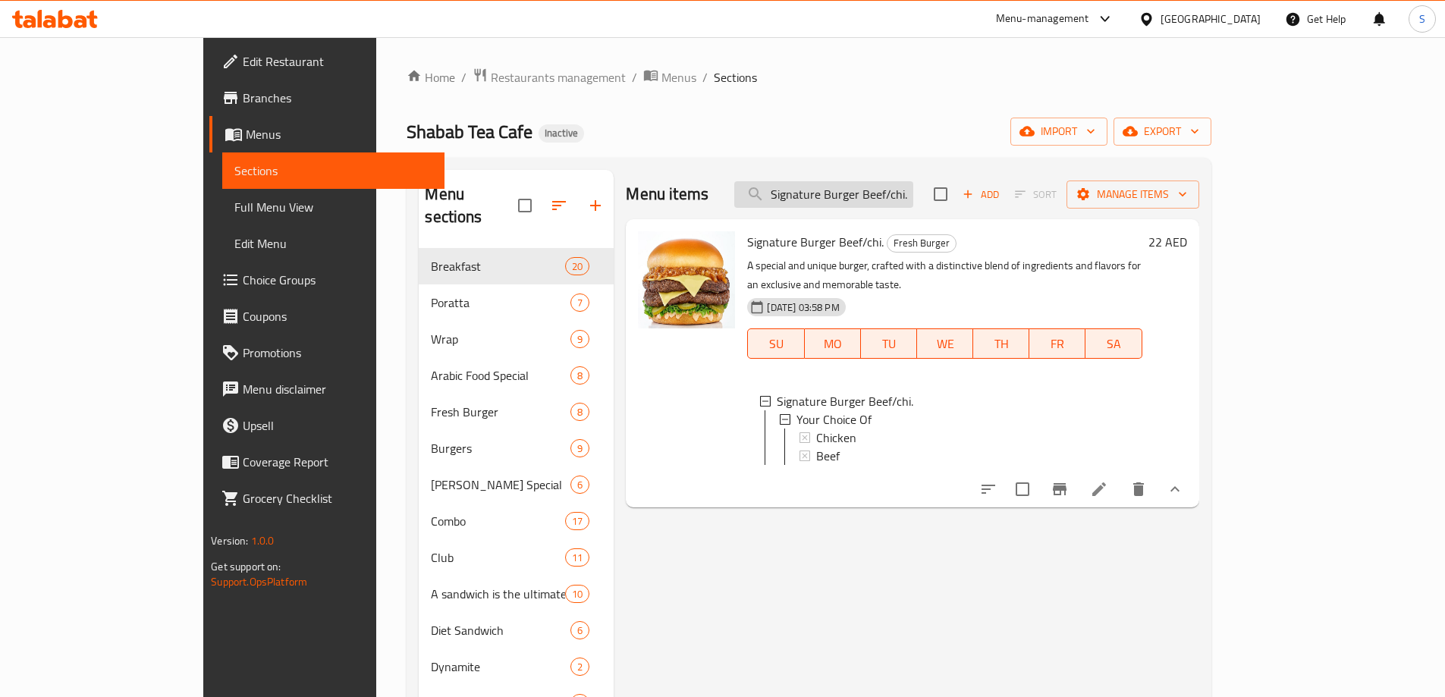
click at [899, 206] on input "Signature Burger Beef/chi." at bounding box center [823, 194] width 179 height 27
paste input "Our Signature Bottles"
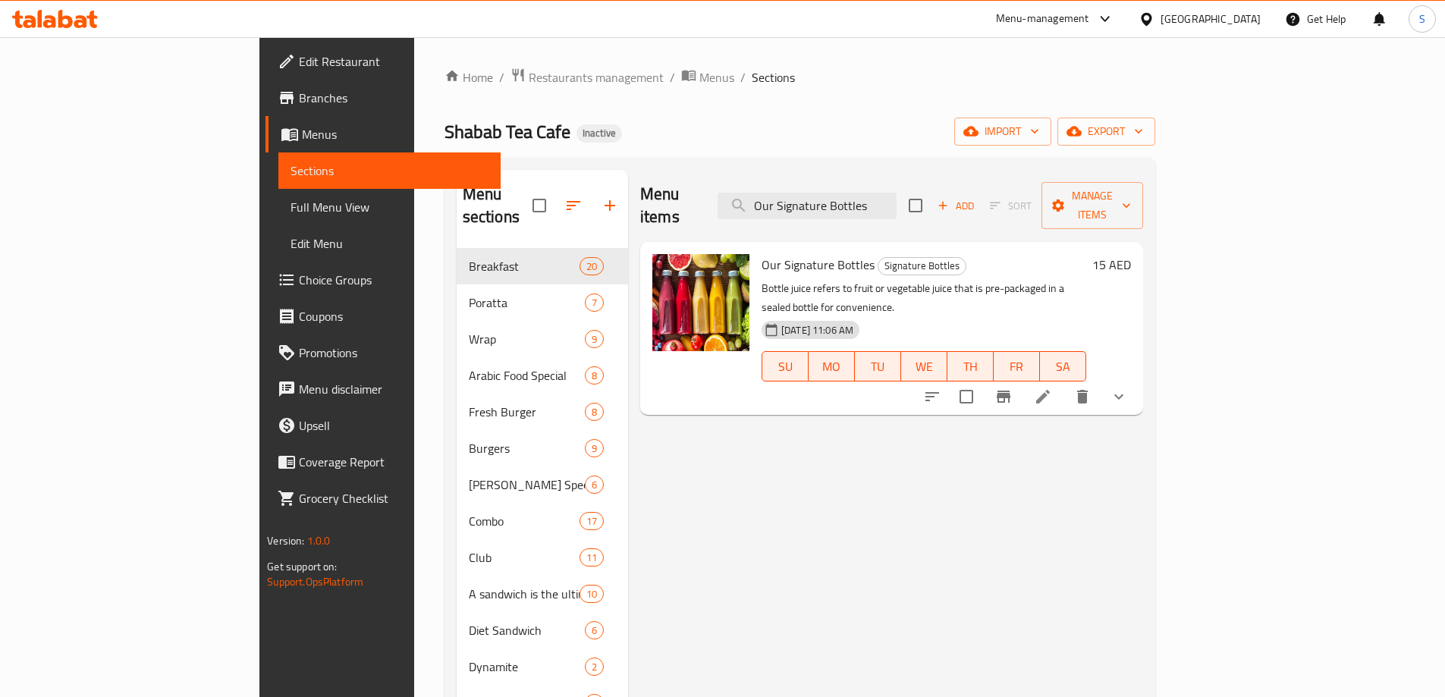
type input "Our Signature Bottles"
click at [1137, 379] on button "show more" at bounding box center [1119, 397] width 36 height 36
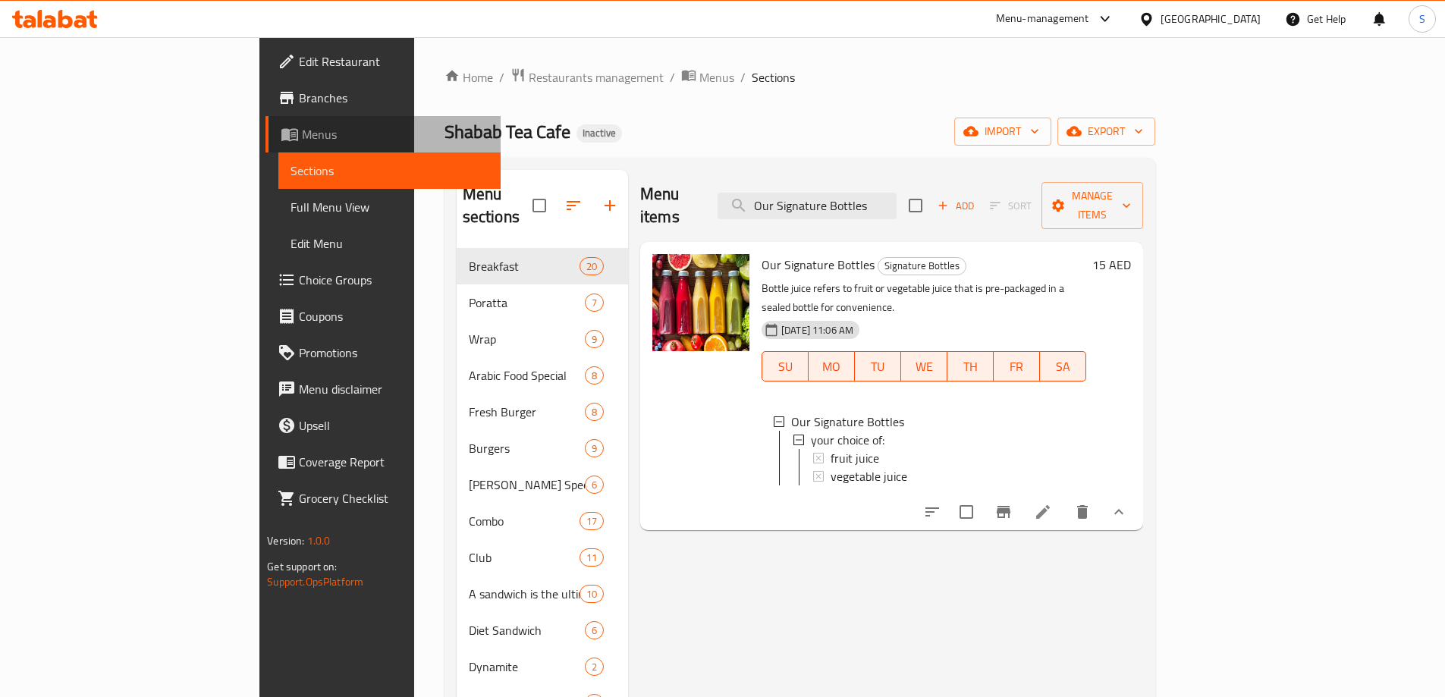
click at [302, 138] on span "Menus" at bounding box center [395, 134] width 187 height 18
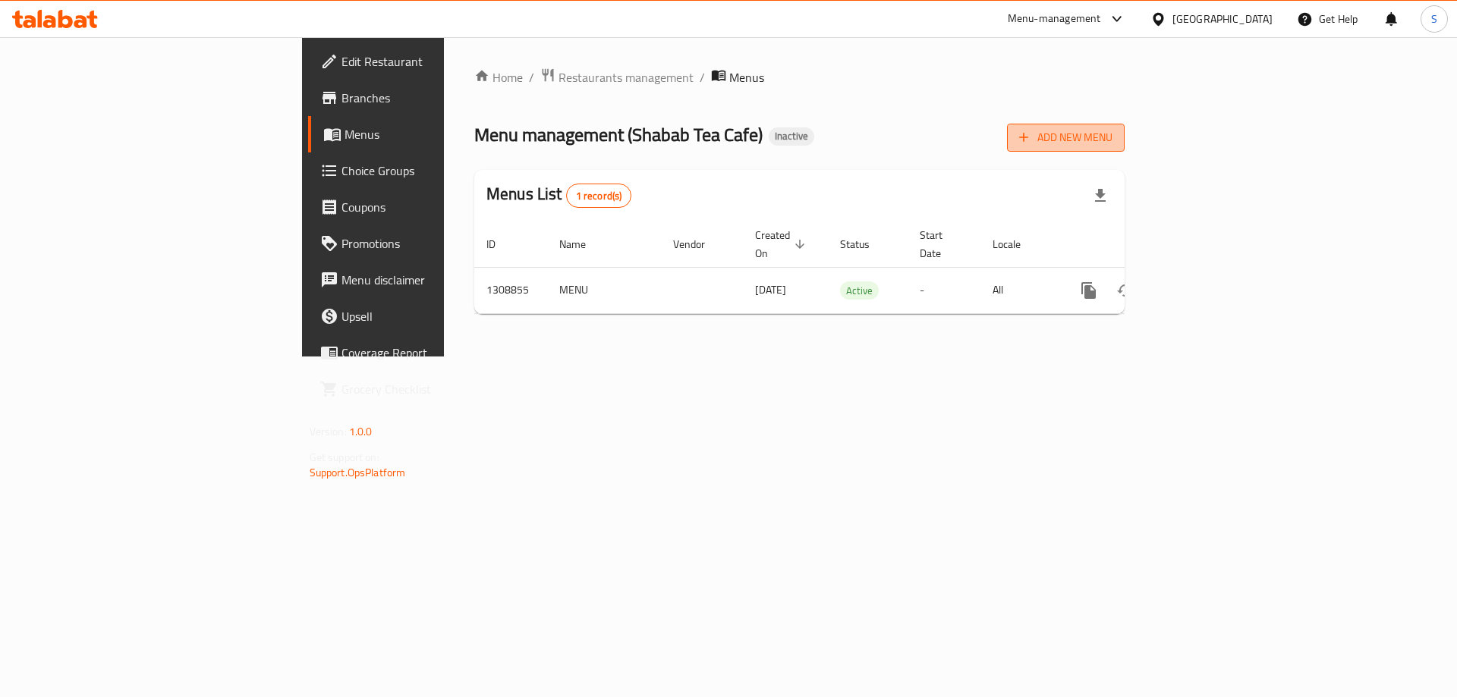
click at [1112, 141] on span "Add New Menu" at bounding box center [1065, 137] width 93 height 19
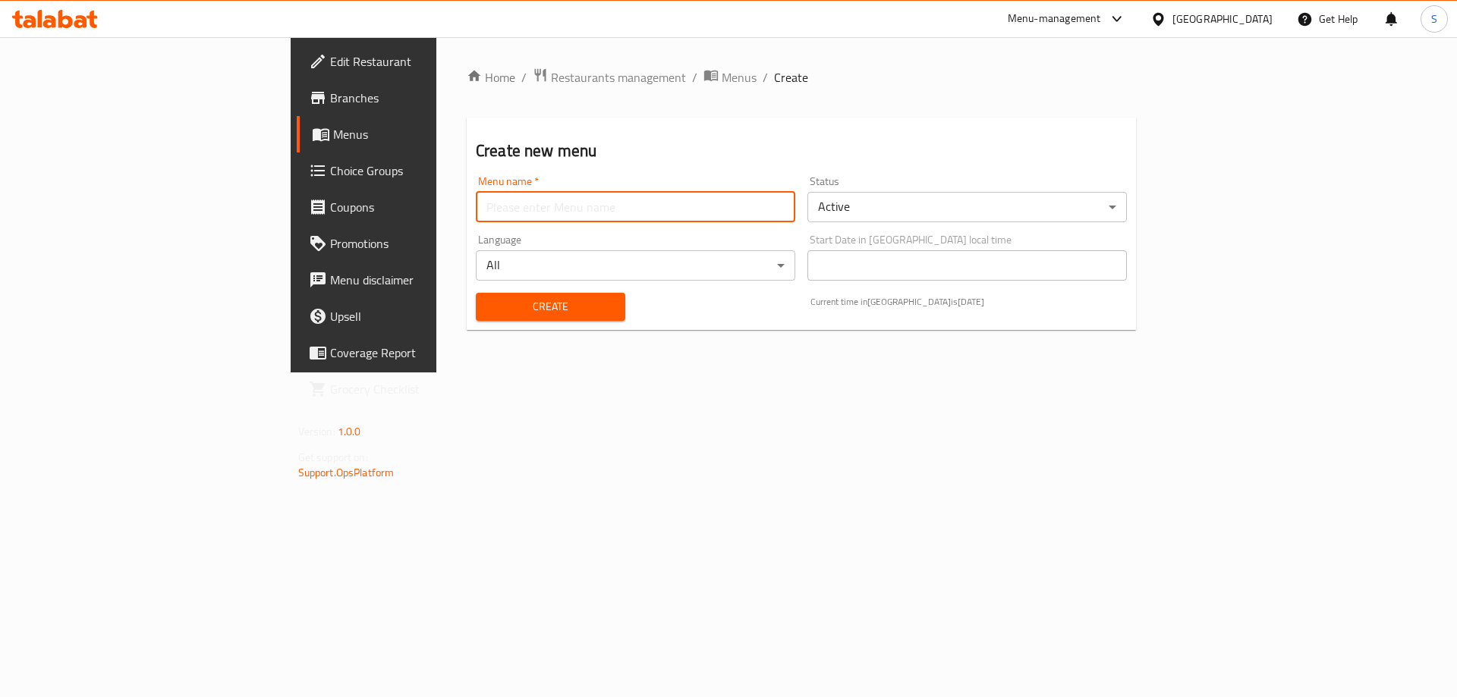
drag, startPoint x: 607, startPoint y: 214, endPoint x: 564, endPoint y: 218, distance: 42.7
click at [604, 215] on input "text" at bounding box center [635, 207] width 319 height 30
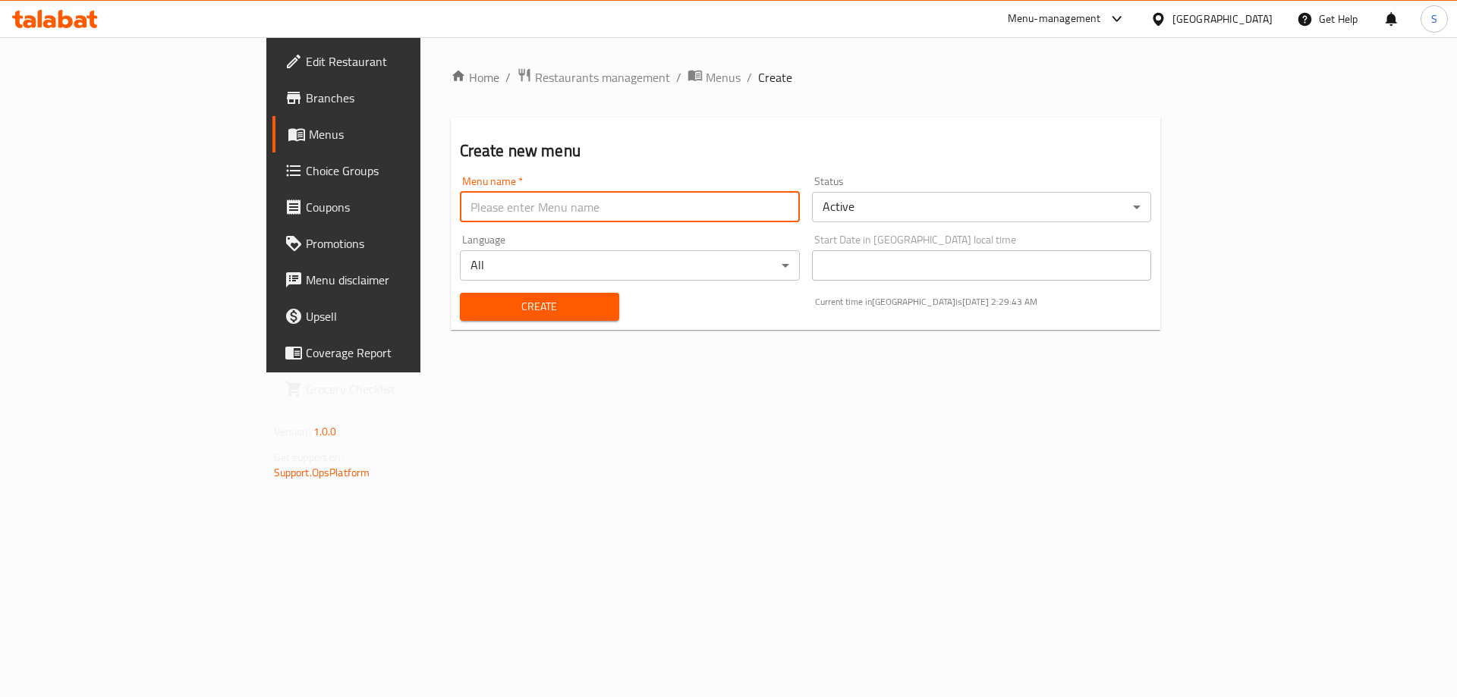
type input "S-New"
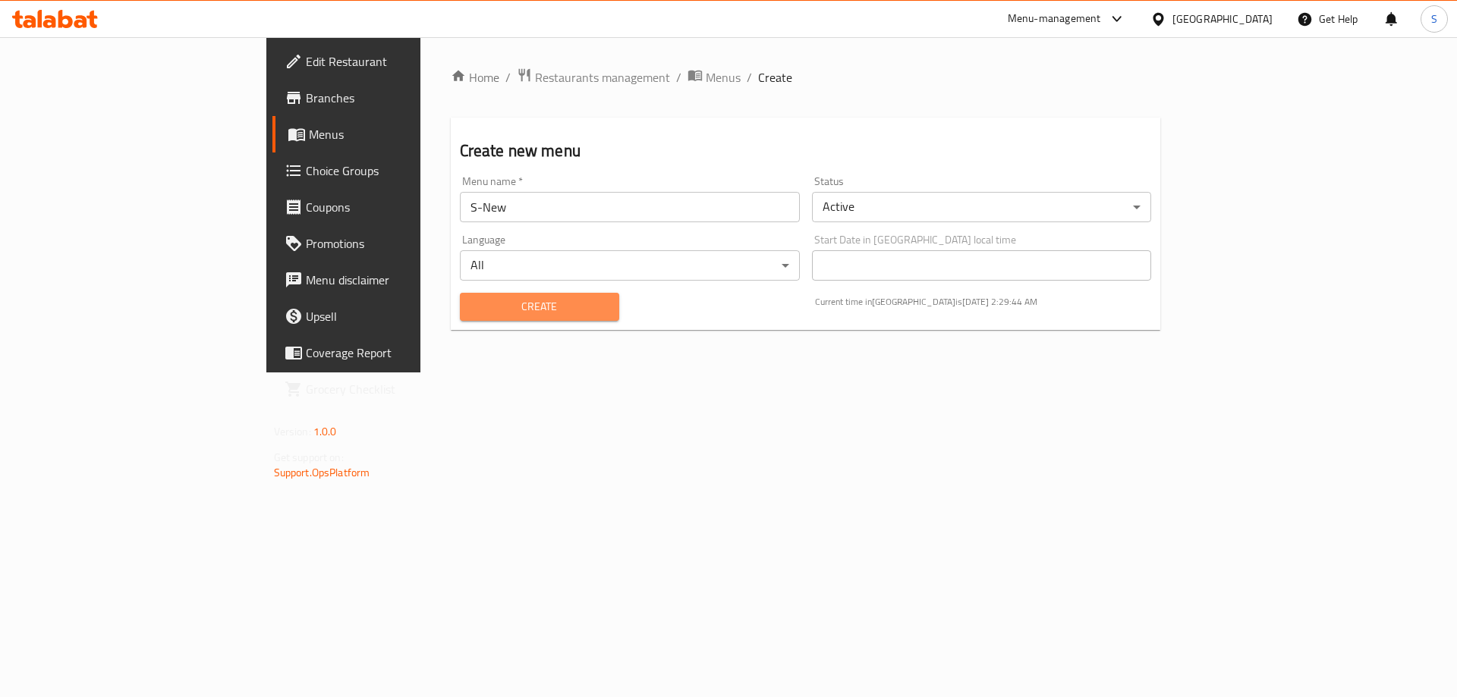
click at [472, 303] on span "Create" at bounding box center [539, 306] width 135 height 19
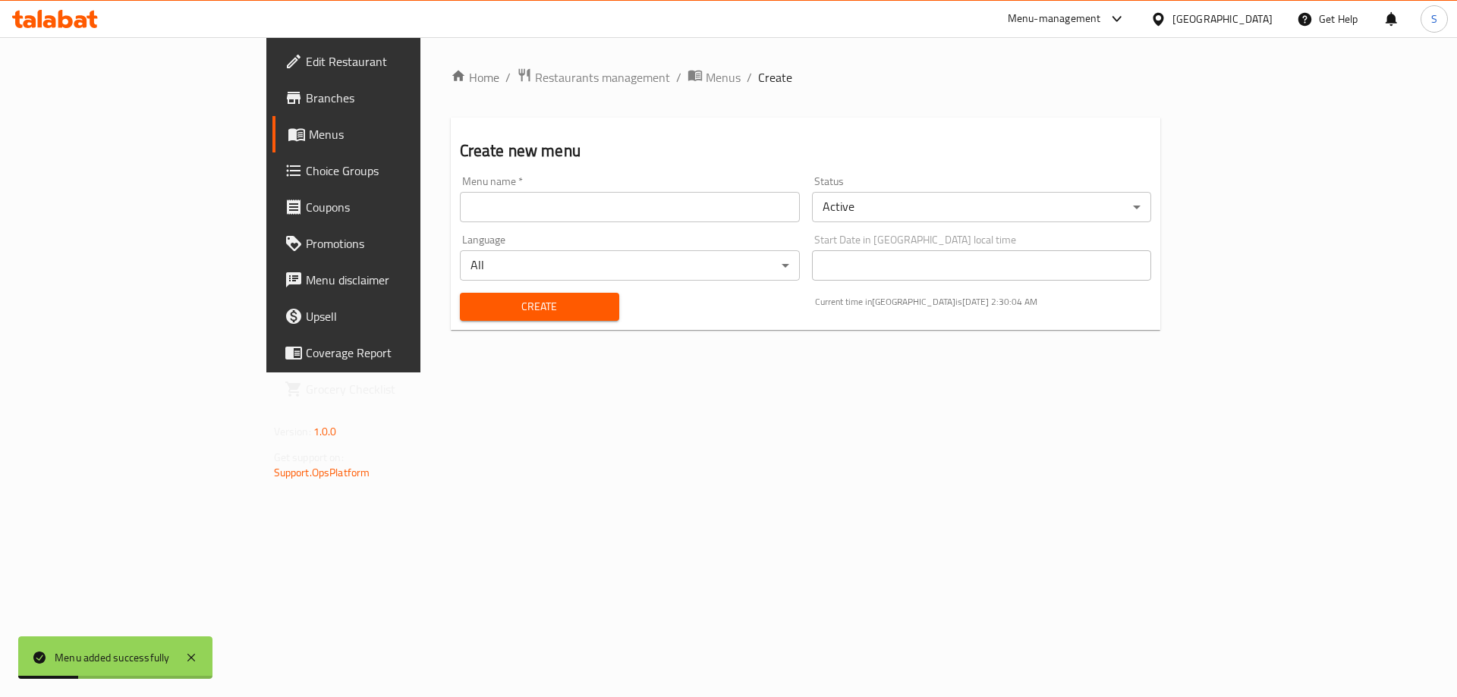
click at [309, 140] on span "Menus" at bounding box center [403, 134] width 189 height 18
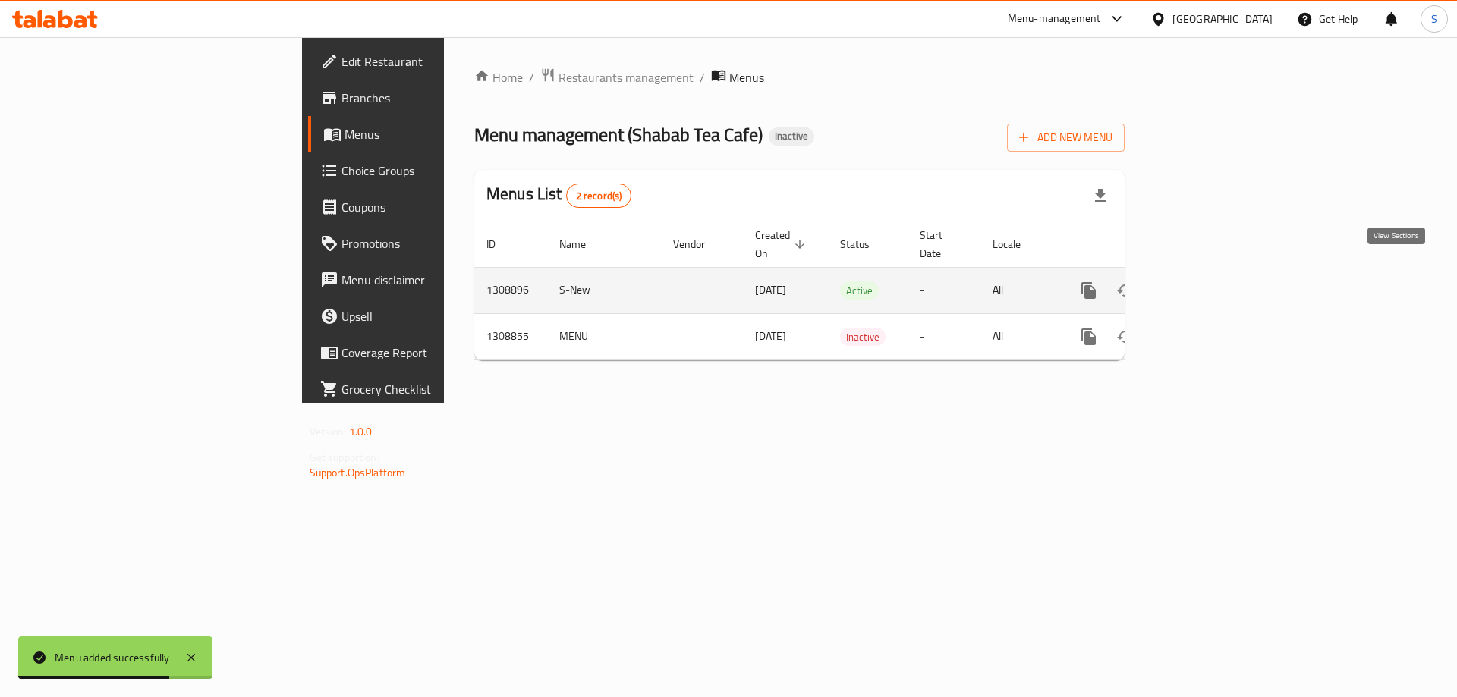
click at [1205, 284] on icon "enhanced table" at bounding box center [1198, 291] width 14 height 14
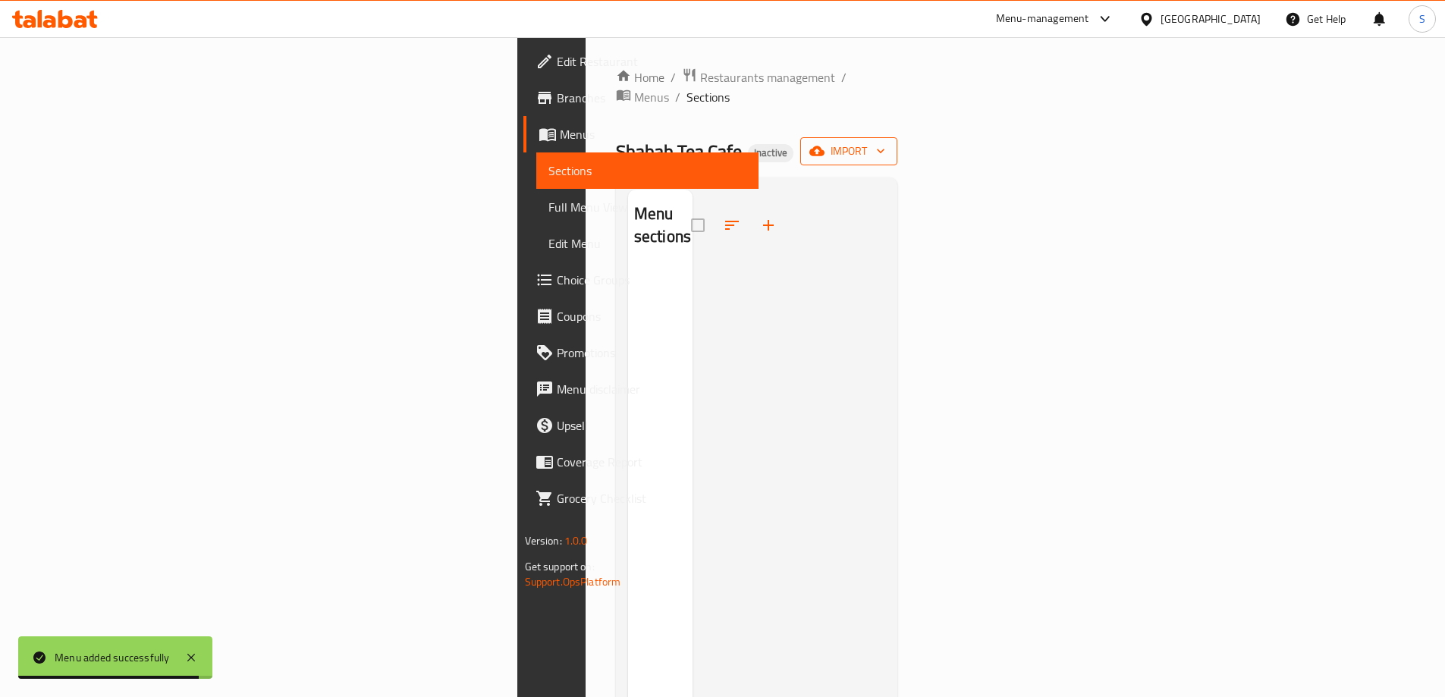
click at [897, 137] on button "import" at bounding box center [848, 151] width 97 height 28
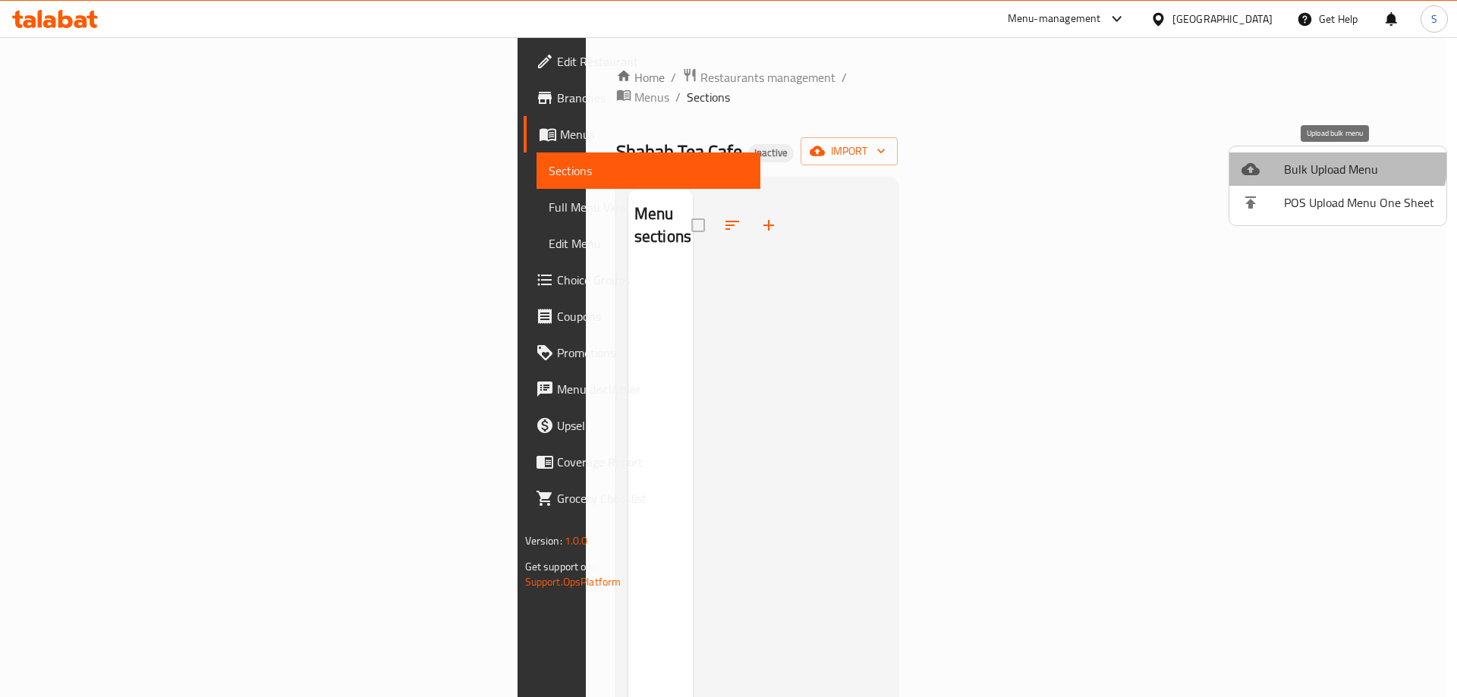
click at [1319, 160] on span "Bulk Upload Menu" at bounding box center [1359, 169] width 150 height 18
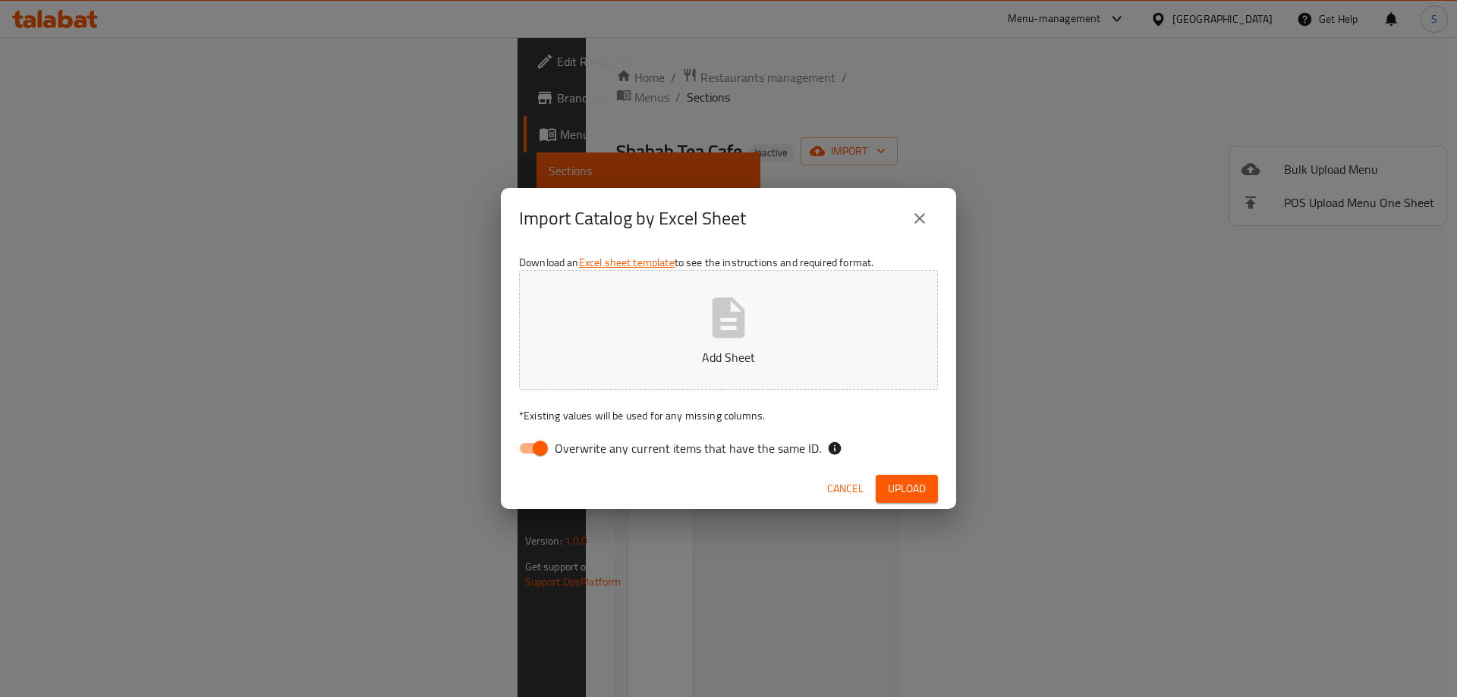
click at [719, 335] on icon "button" at bounding box center [728, 317] width 33 height 40
click at [716, 457] on span "Overwrite any current items that have the same ID." at bounding box center [688, 448] width 266 height 18
click at [583, 458] on input "Overwrite any current items that have the same ID." at bounding box center [540, 448] width 86 height 29
checkbox input "false"
click at [919, 488] on span "Upload" at bounding box center [907, 488] width 38 height 19
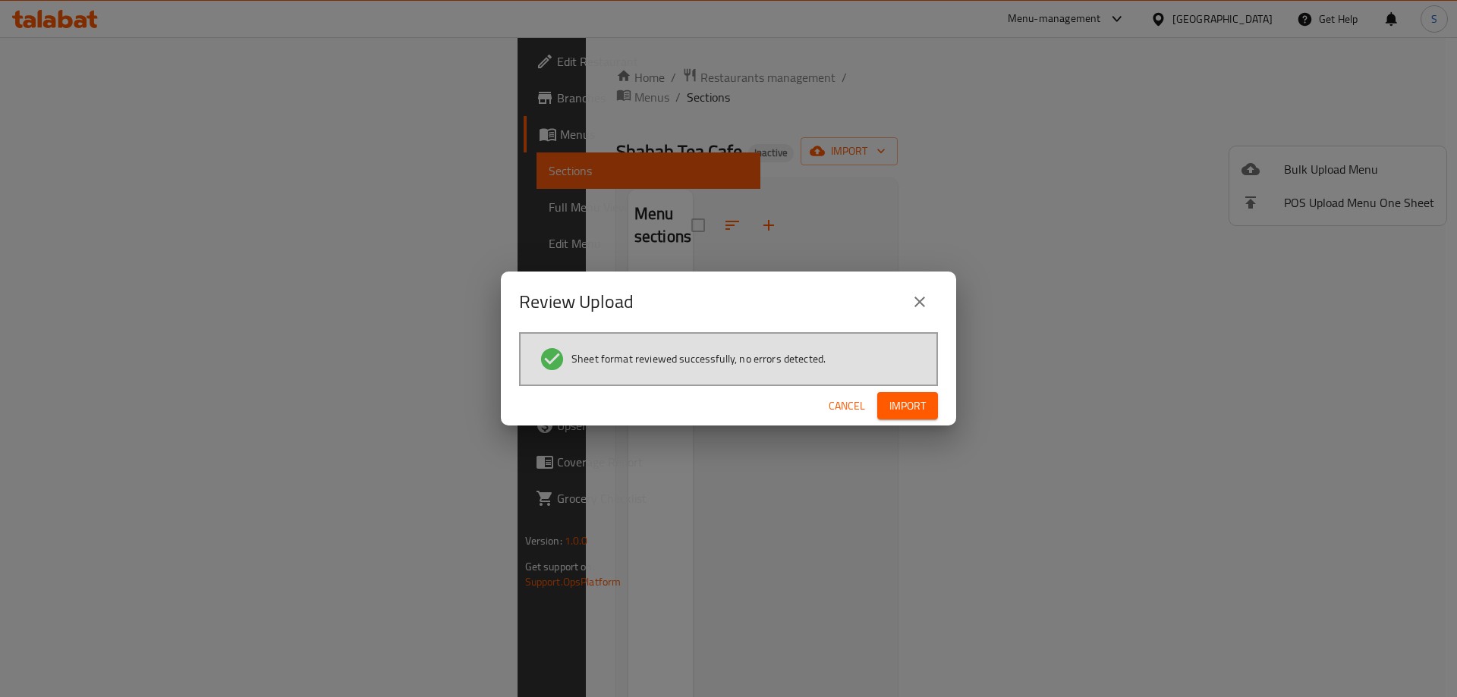
click at [913, 390] on div "Cancel Import" at bounding box center [728, 406] width 455 height 40
click at [913, 397] on span "Import" at bounding box center [907, 406] width 36 height 19
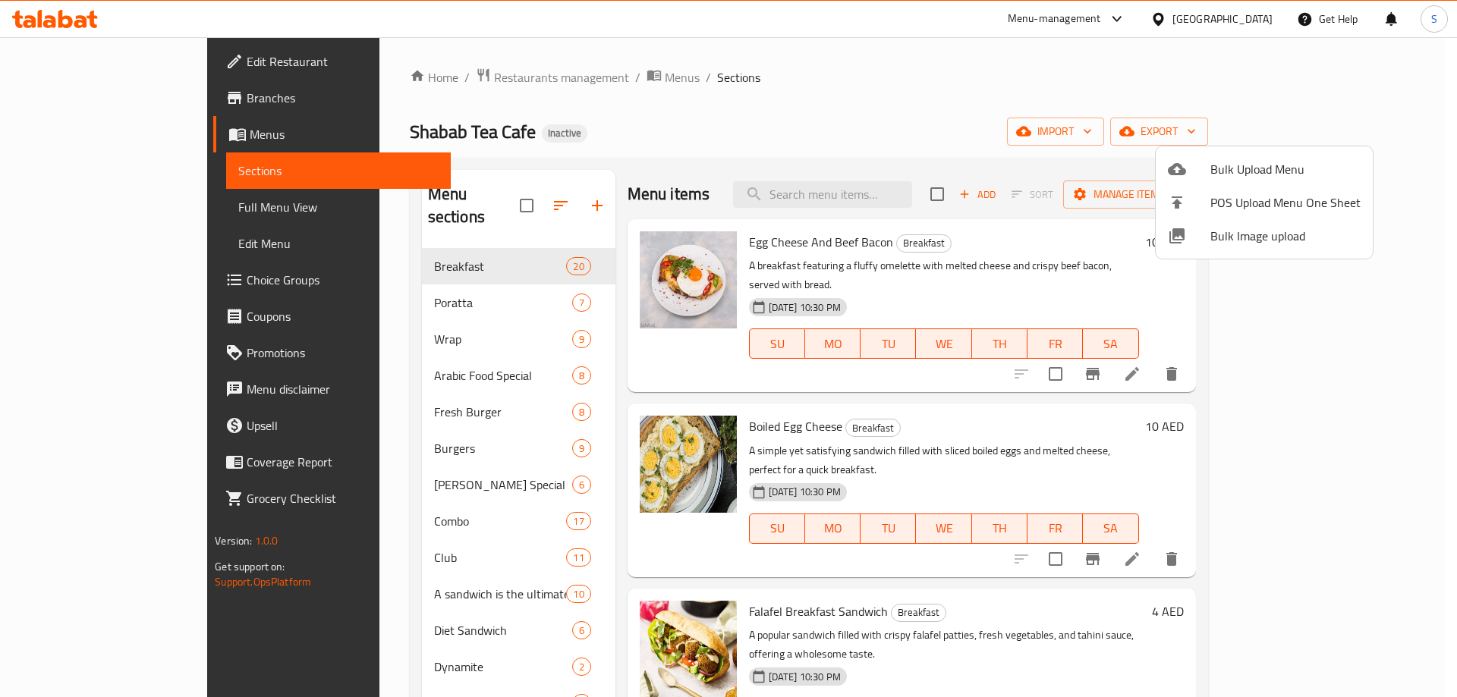
click at [385, 392] on div at bounding box center [728, 348] width 1457 height 697
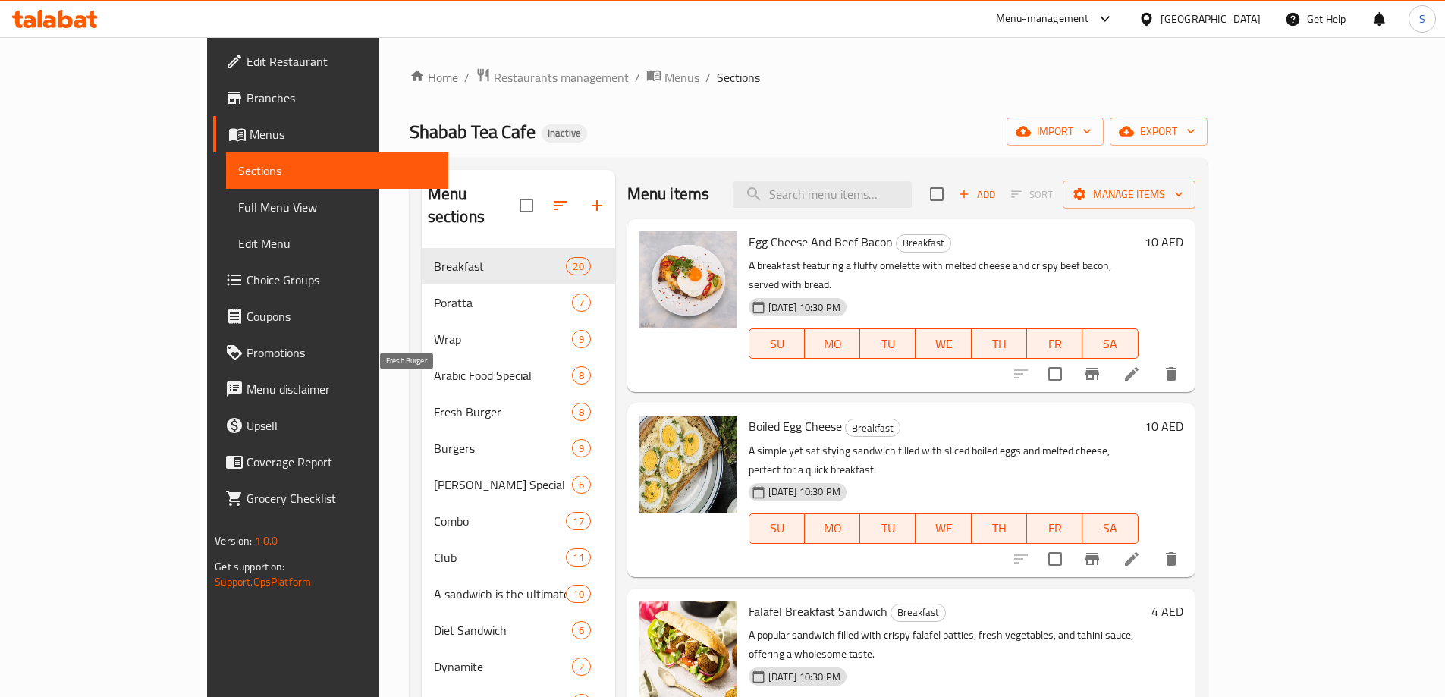
click at [434, 403] on span "Fresh Burger" at bounding box center [503, 412] width 138 height 18
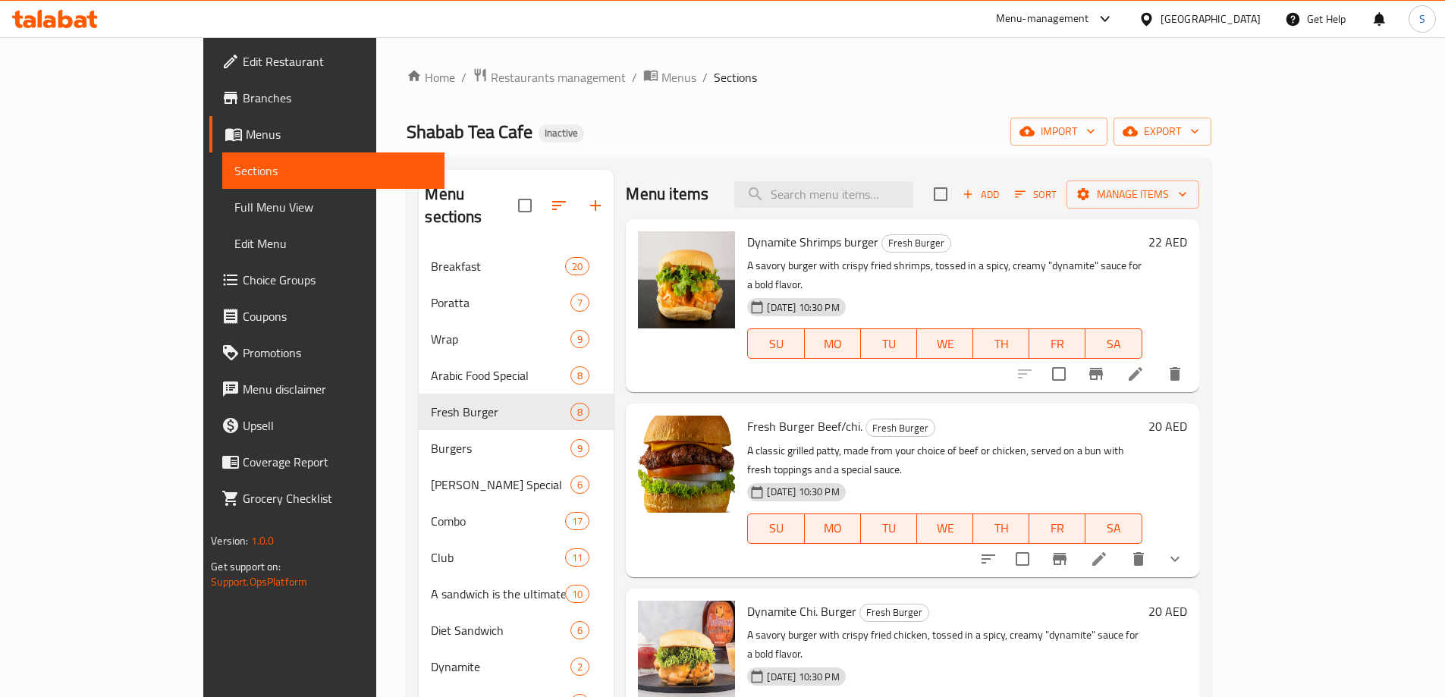
click at [750, 415] on span "Fresh Burger Beef/chi." at bounding box center [804, 426] width 115 height 23
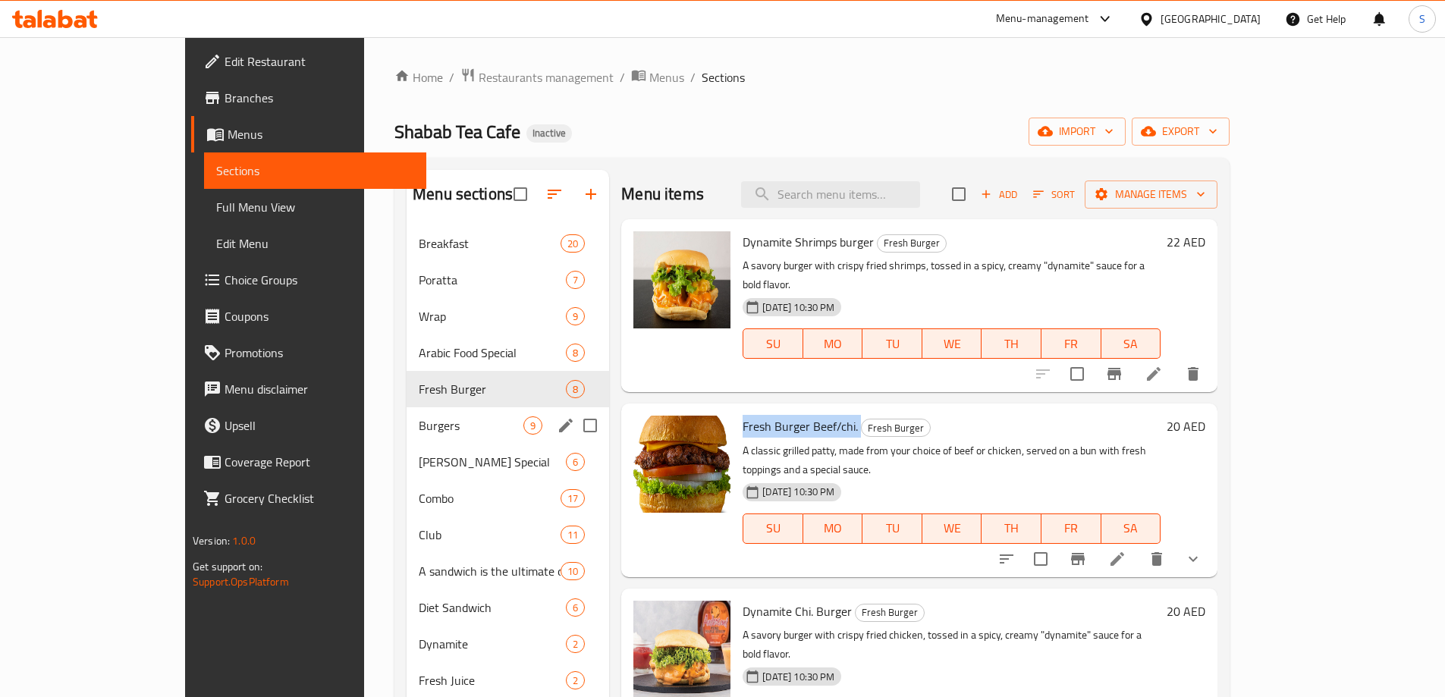
click at [419, 426] on span "Burgers" at bounding box center [471, 425] width 105 height 18
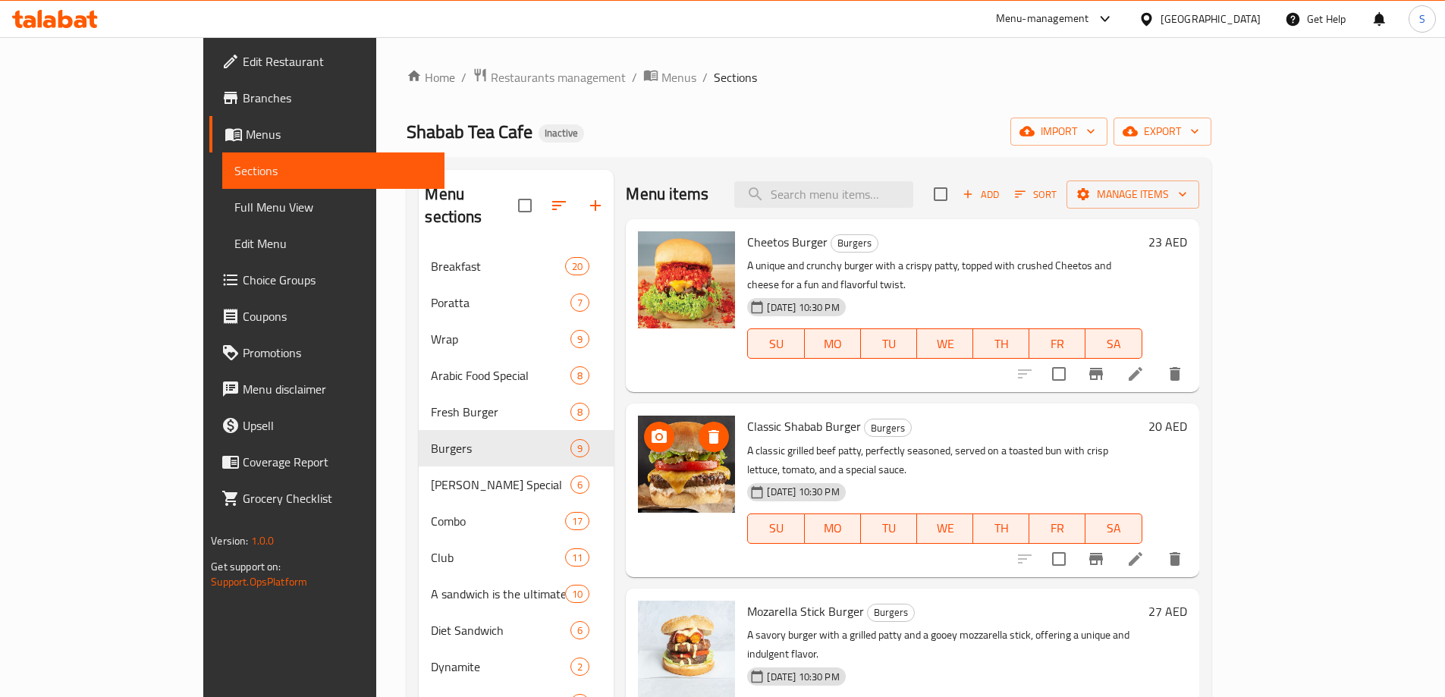
click at [767, 415] on span "Classic Shabab Burger" at bounding box center [804, 426] width 114 height 23
copy h6 "Classic Shabab Burger"
click at [1211, 149] on div "Home / Restaurants management / Menus / Sections Shabab Tea Cafe Inactive impor…" at bounding box center [809, 474] width 804 height 812
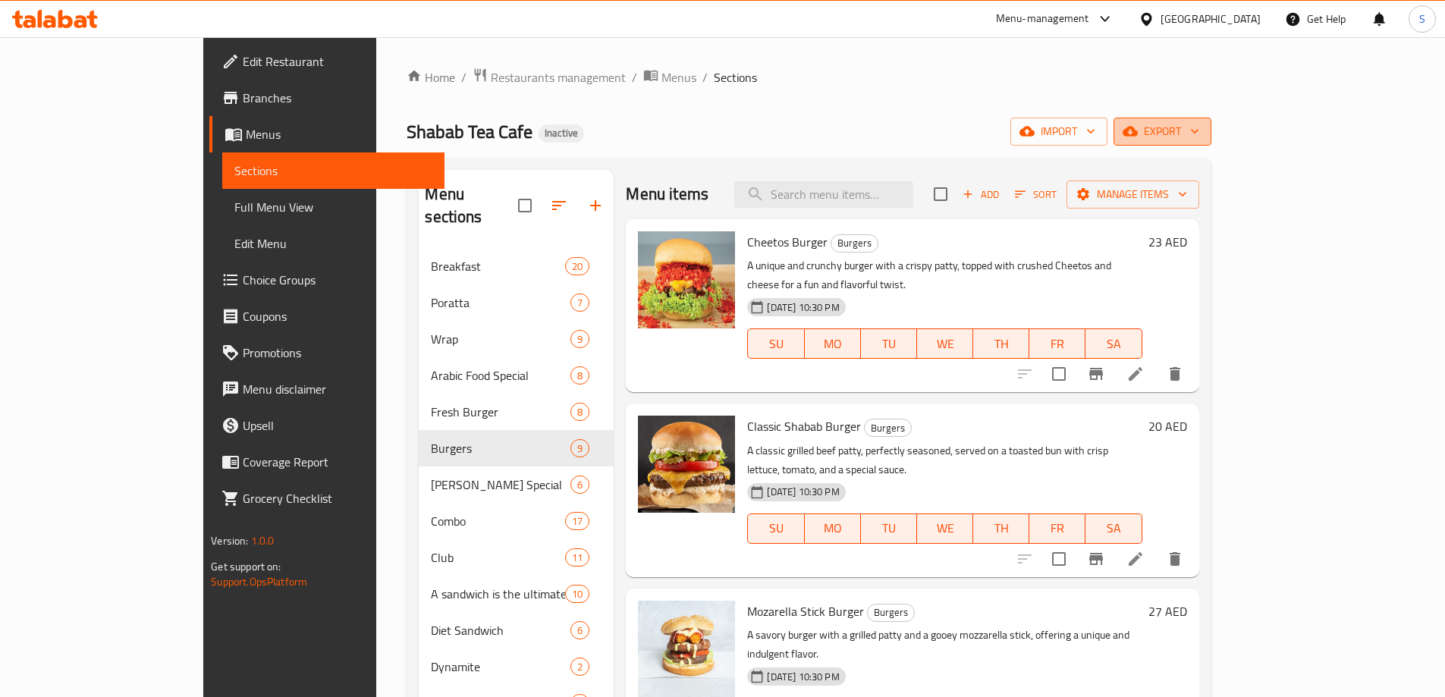
click at [1199, 134] on span "export" at bounding box center [1163, 131] width 74 height 19
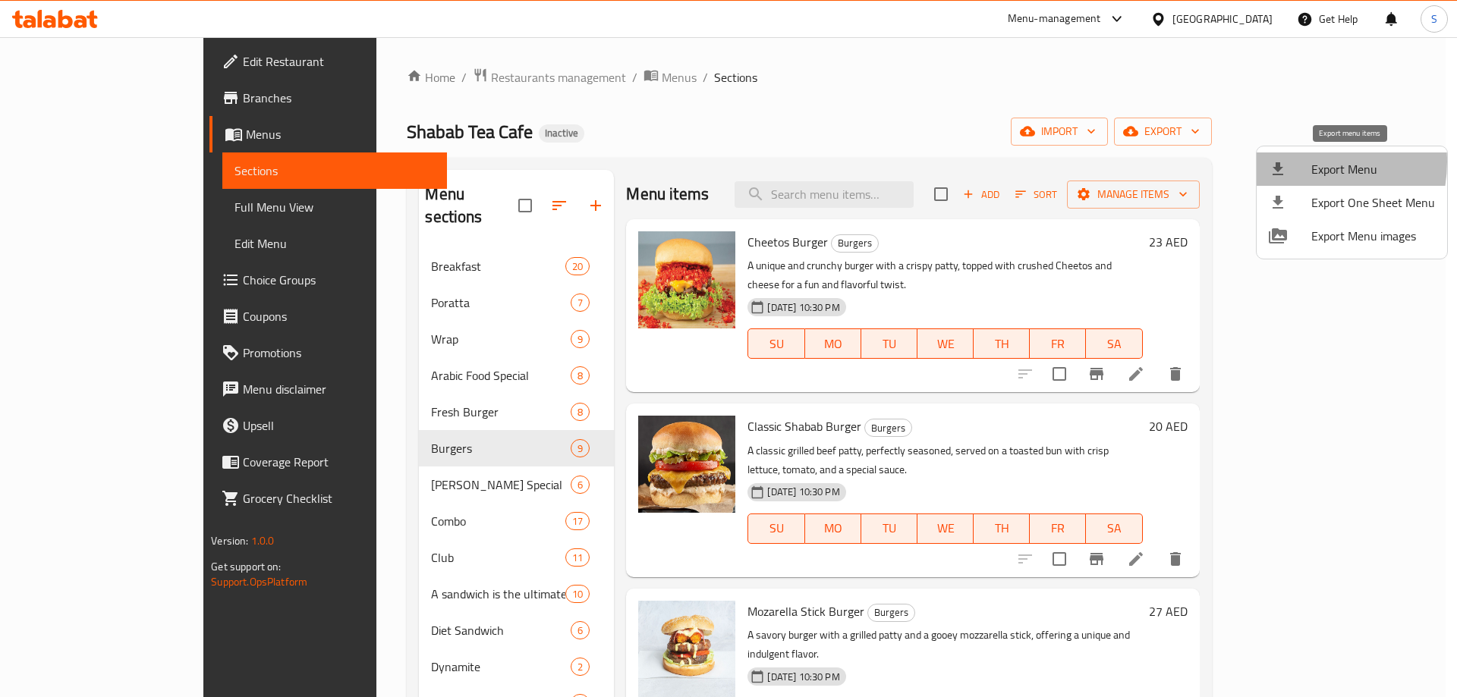
click at [1292, 162] on div at bounding box center [1289, 169] width 42 height 18
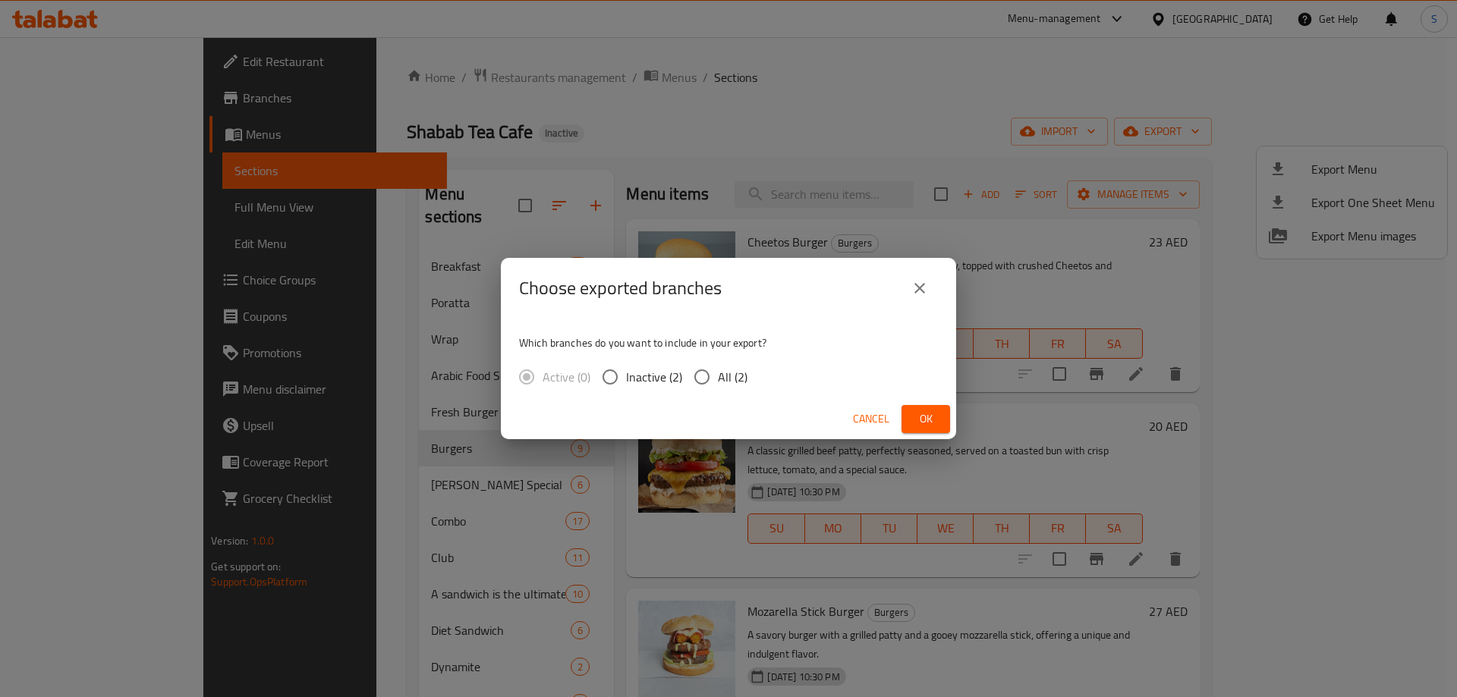
click at [721, 368] on span "All (2)" at bounding box center [733, 377] width 30 height 18
click at [718, 368] on input "All (2)" at bounding box center [702, 377] width 32 height 32
radio input "true"
click at [918, 416] on span "Ok" at bounding box center [925, 419] width 24 height 19
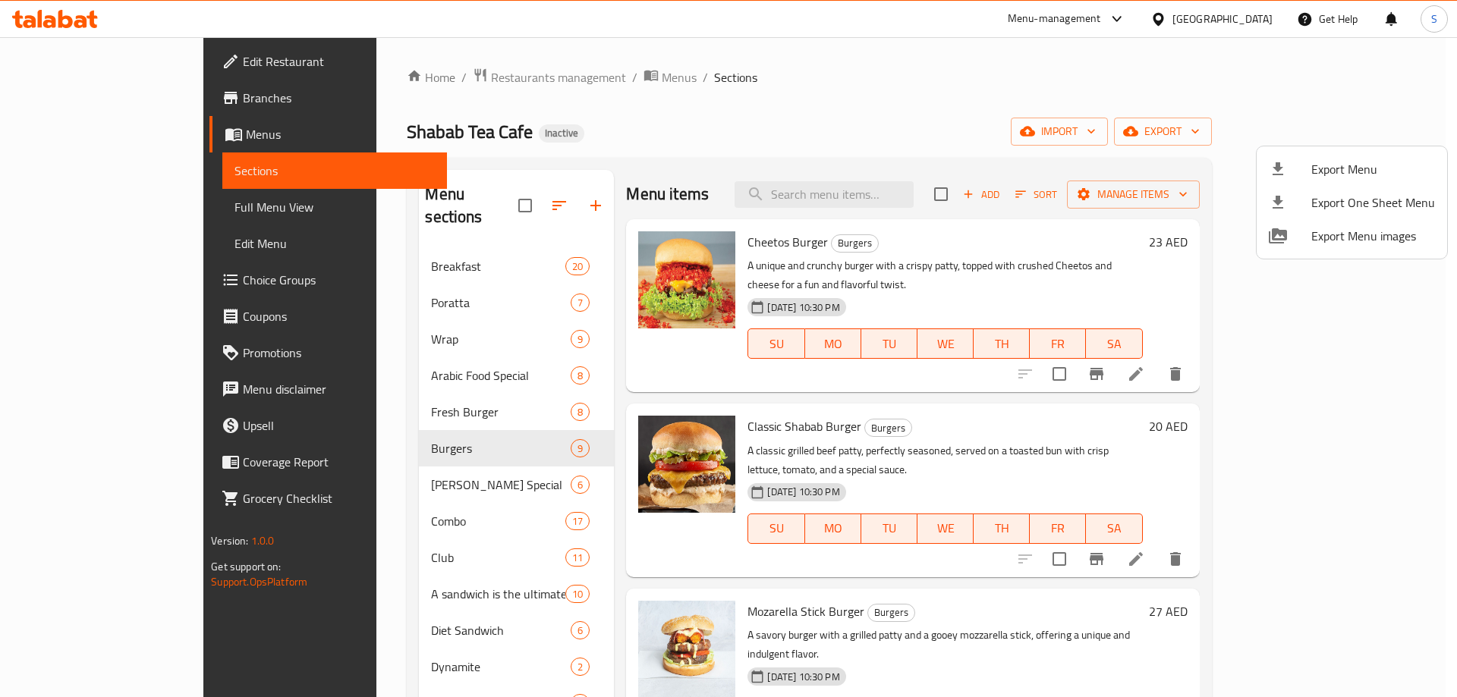
click at [499, 130] on div at bounding box center [728, 348] width 1457 height 697
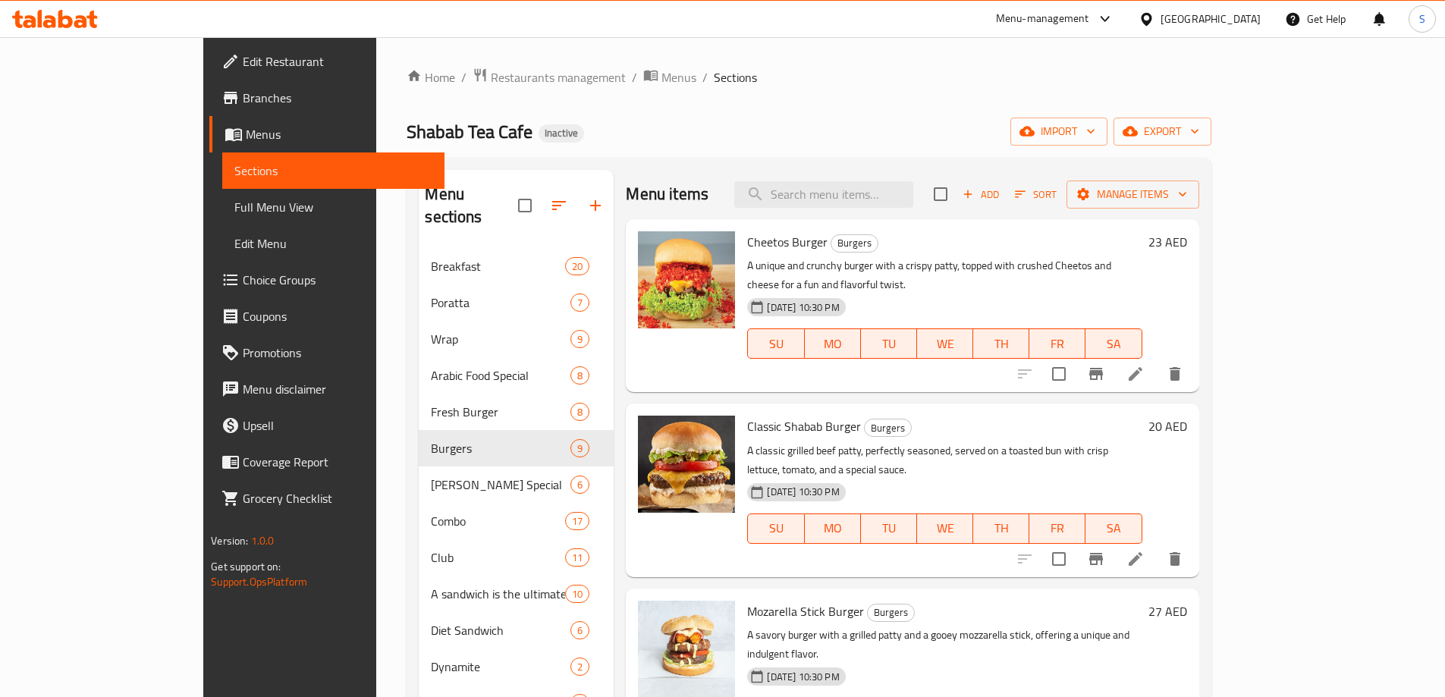
click at [234, 200] on span "Full Menu View" at bounding box center [333, 207] width 198 height 18
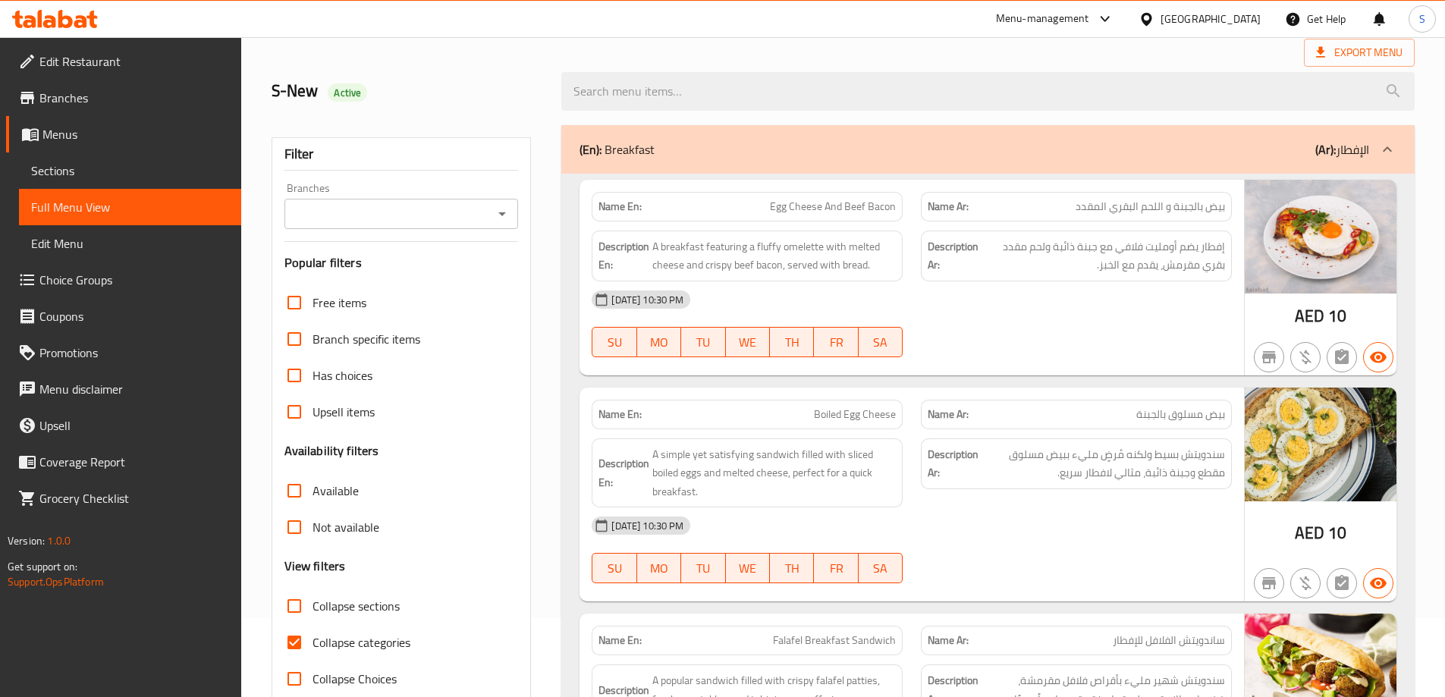
scroll to position [152, 0]
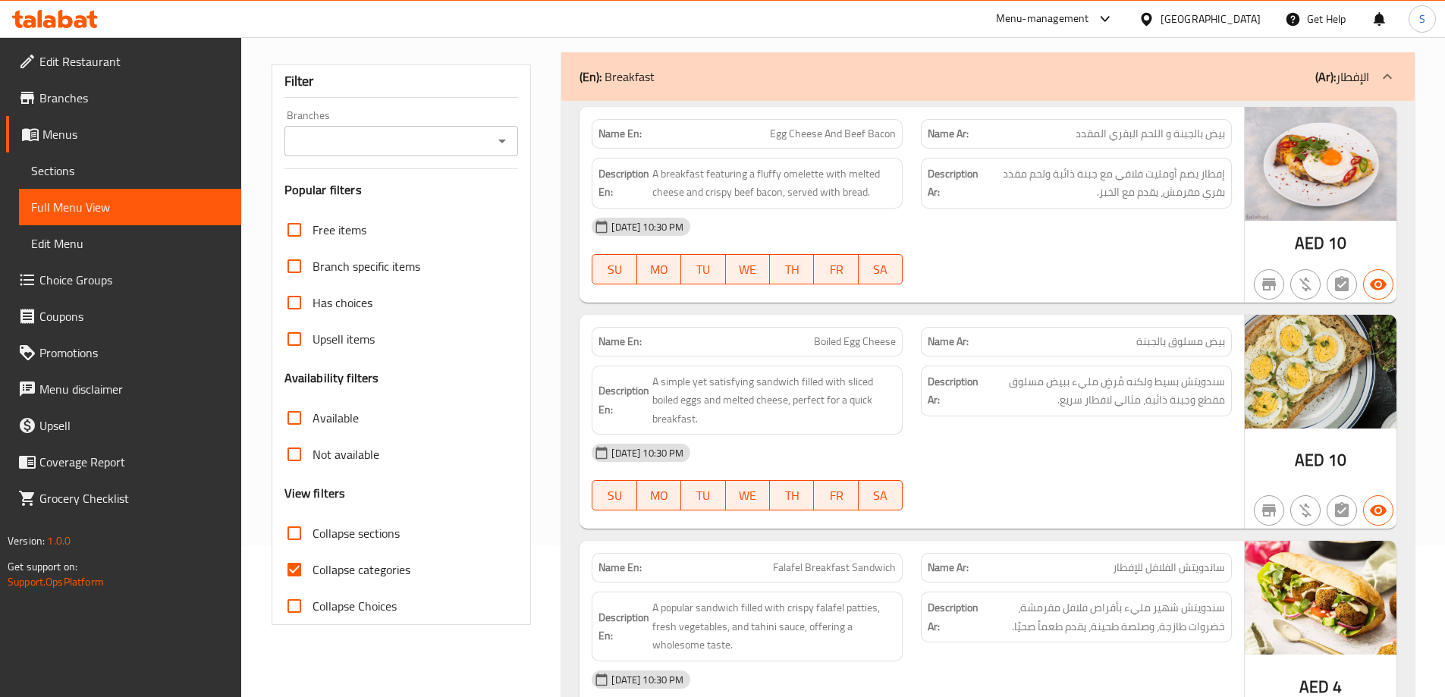
click at [365, 524] on span "Collapse sections" at bounding box center [356, 533] width 87 height 18
click at [313, 524] on input "Collapse sections" at bounding box center [294, 533] width 36 height 36
checkbox input "true"
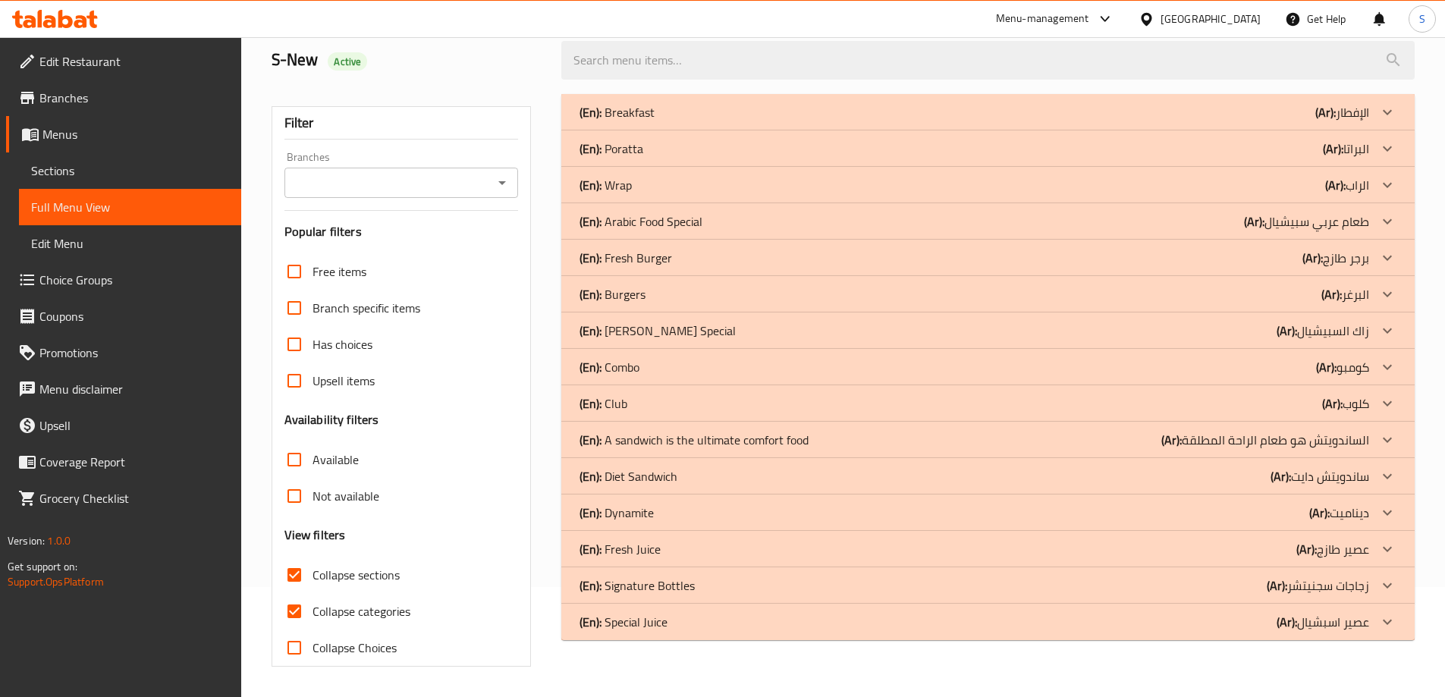
scroll to position [110, 0]
click at [832, 432] on div "(En): A sandwich is the ultimate comfort food (Ar): الساندويتش هو طعام الراحة ا…" at bounding box center [975, 440] width 790 height 18
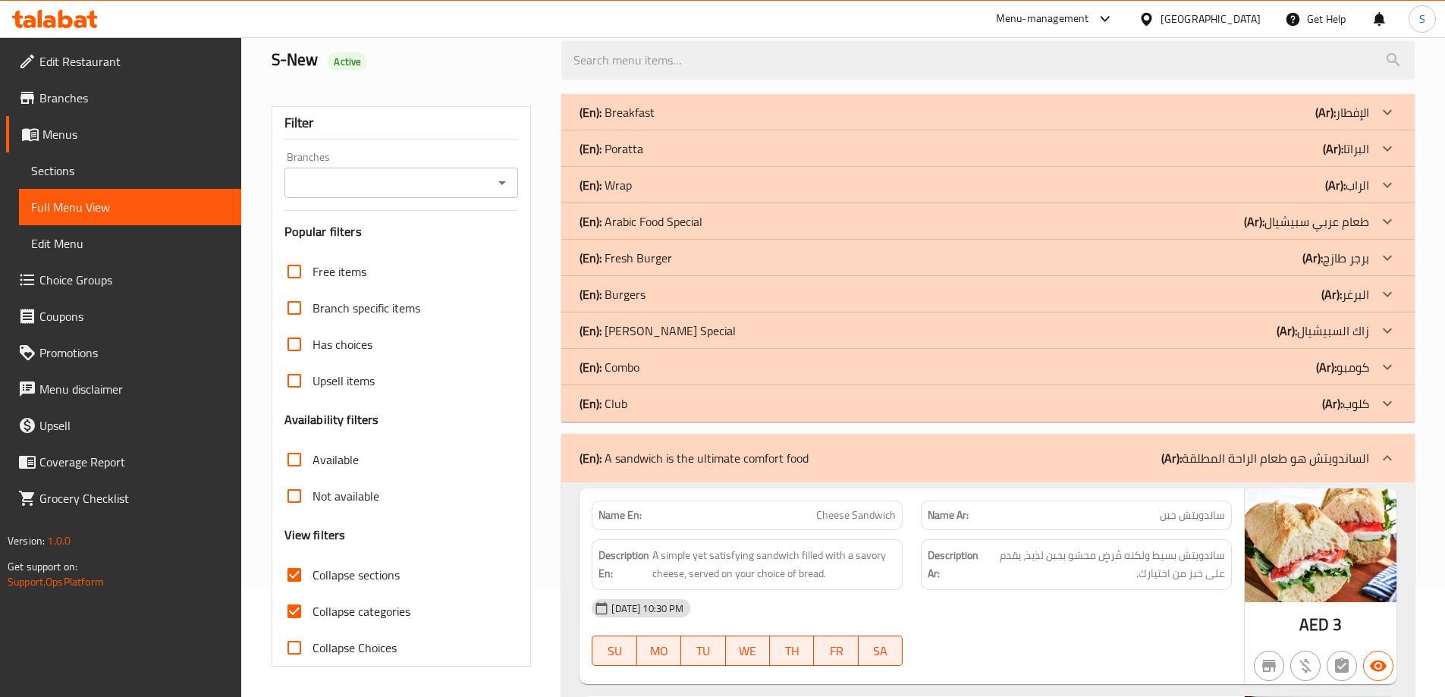
click at [841, 439] on div "(En): A sandwich is the ultimate comfort food (Ar): الساندويتش هو طعام الراحة ا…" at bounding box center [987, 458] width 853 height 49
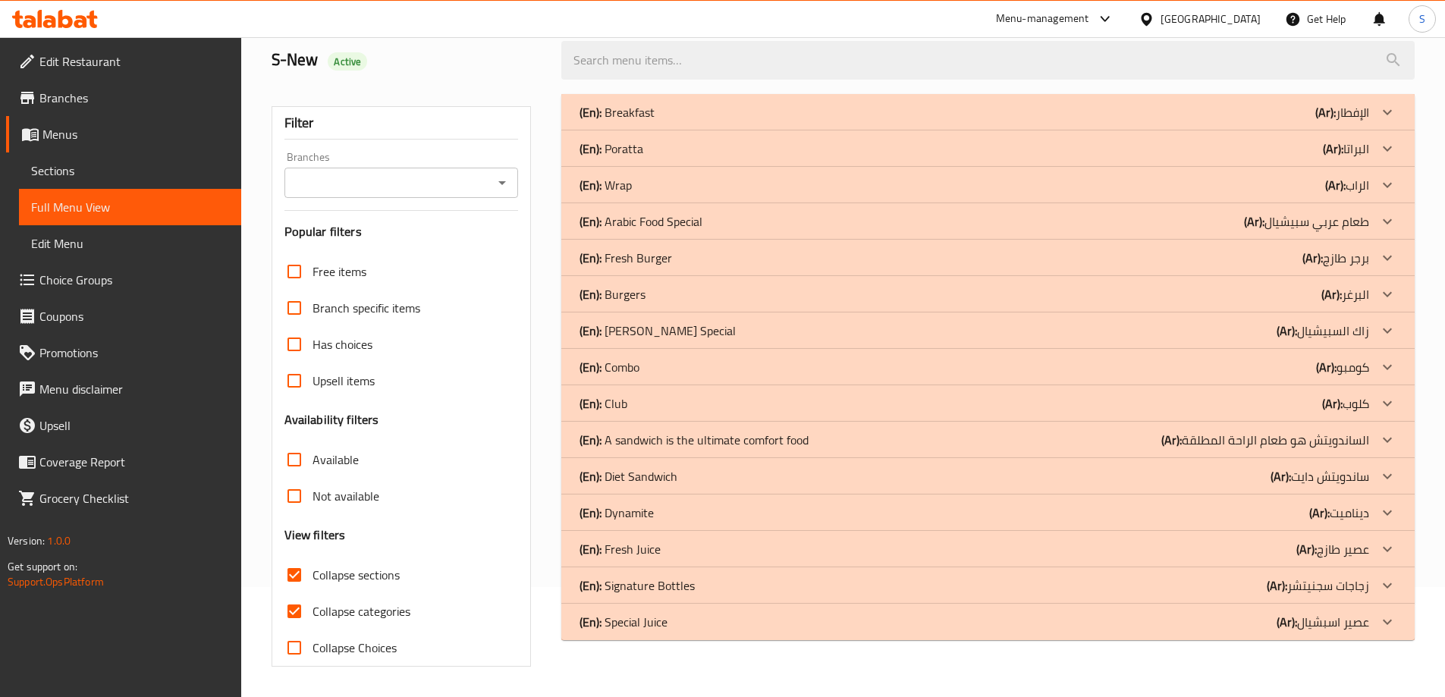
click at [646, 146] on div "(En): Poratta (Ar): البراتا" at bounding box center [975, 149] width 790 height 18
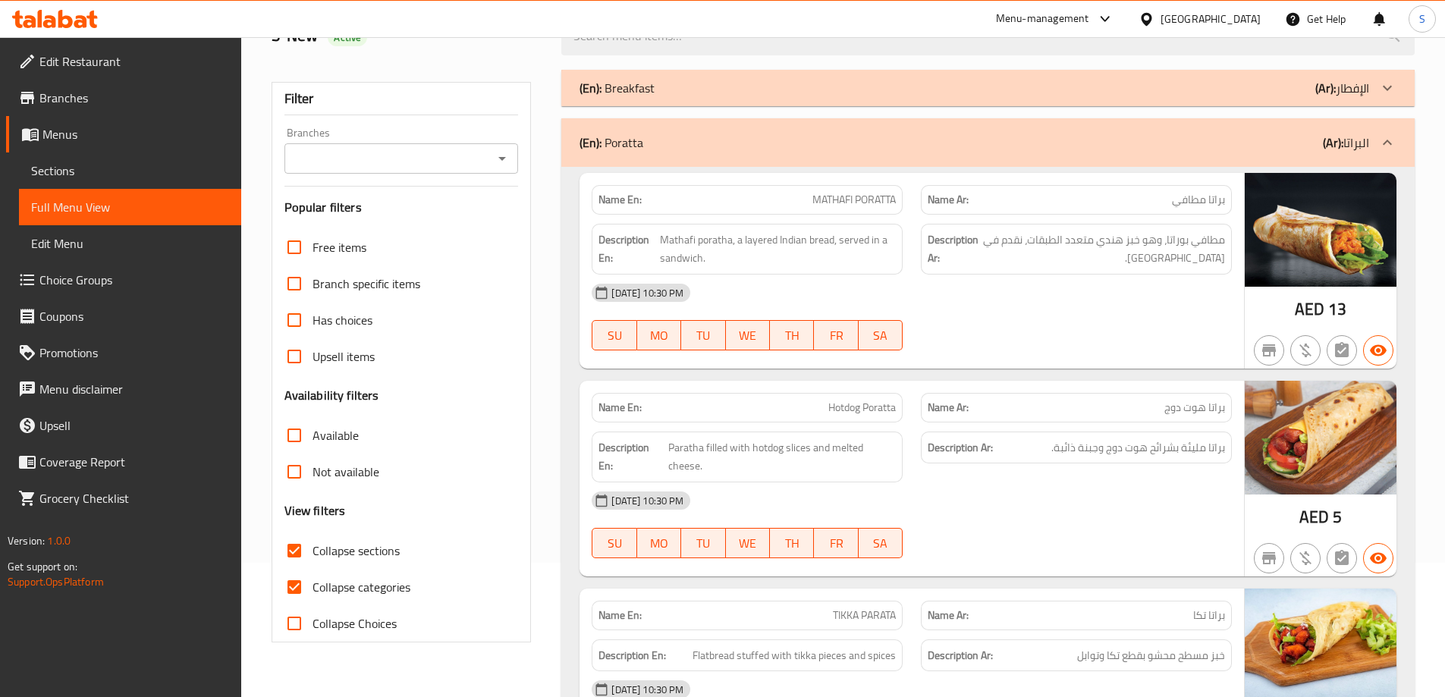
scroll to position [0, 0]
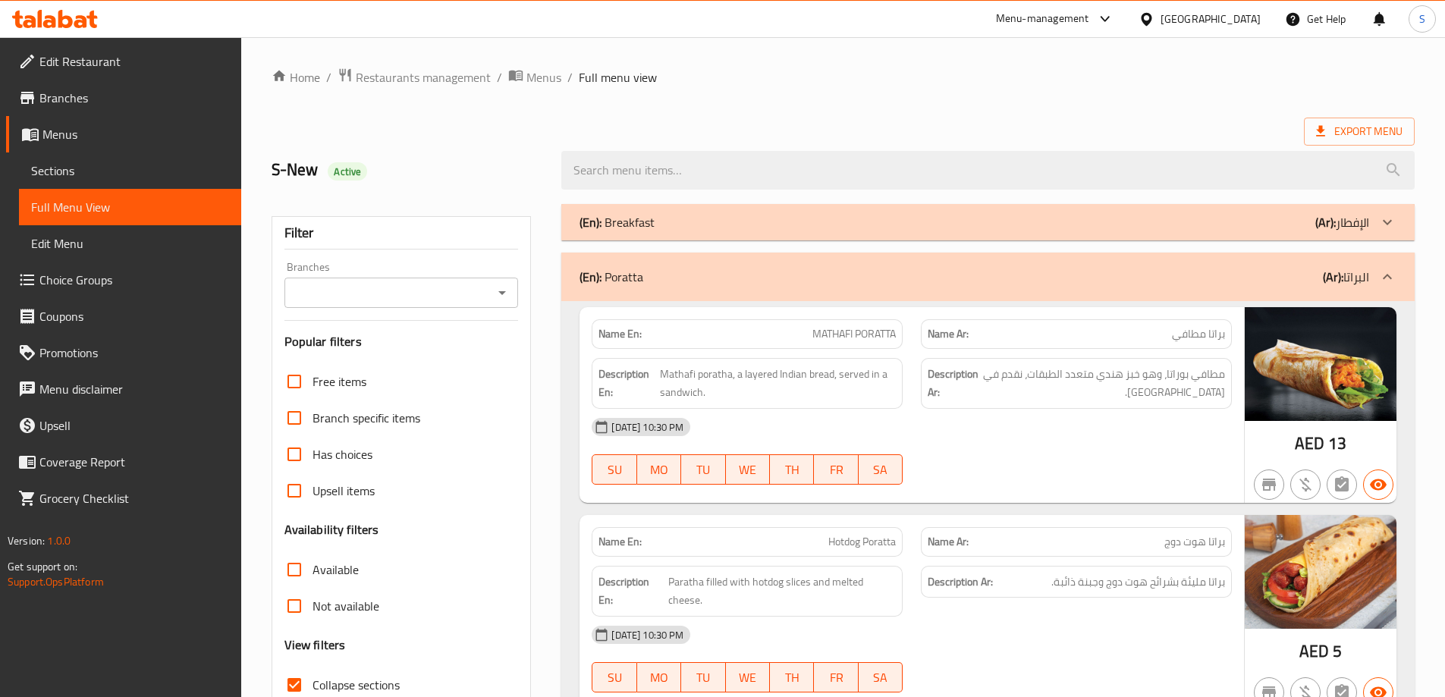
click at [844, 342] on span "MATHAFI PORATTA" at bounding box center [854, 334] width 83 height 16
copy span "MATHAFI PORATTA"
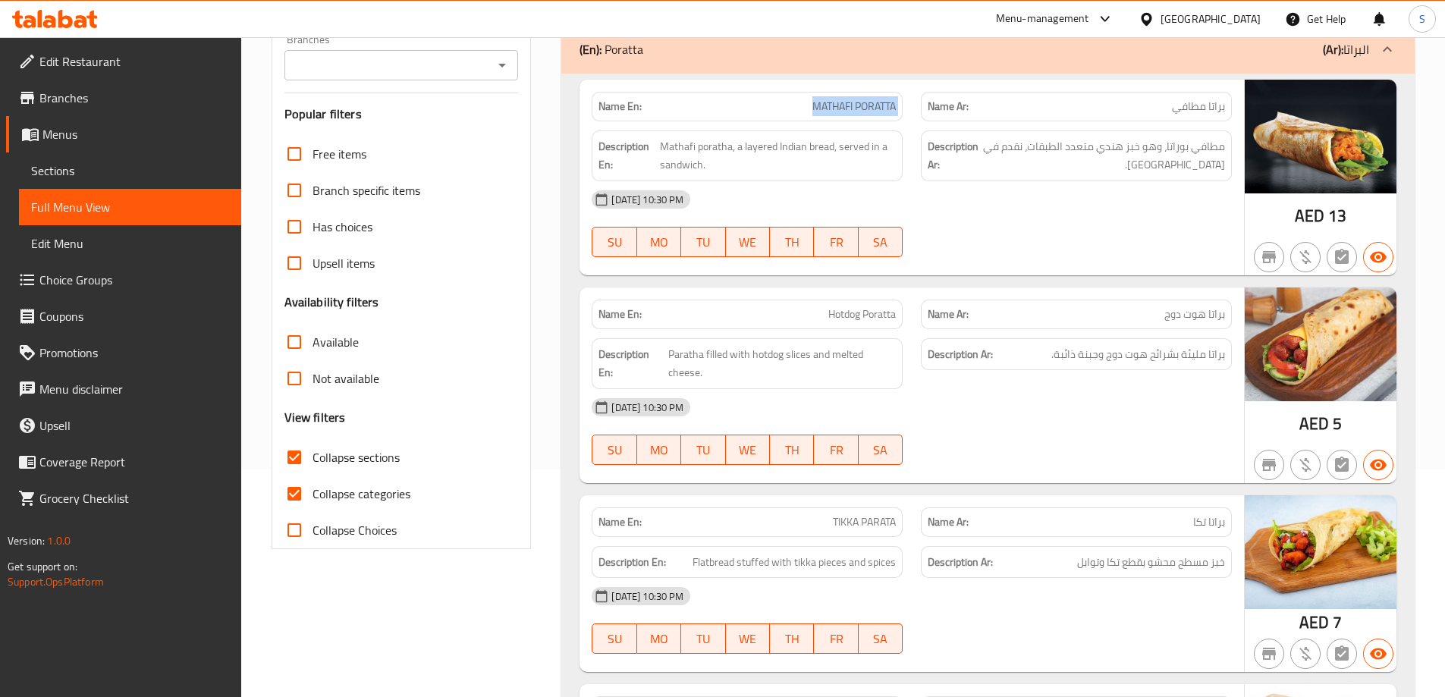
scroll to position [379, 0]
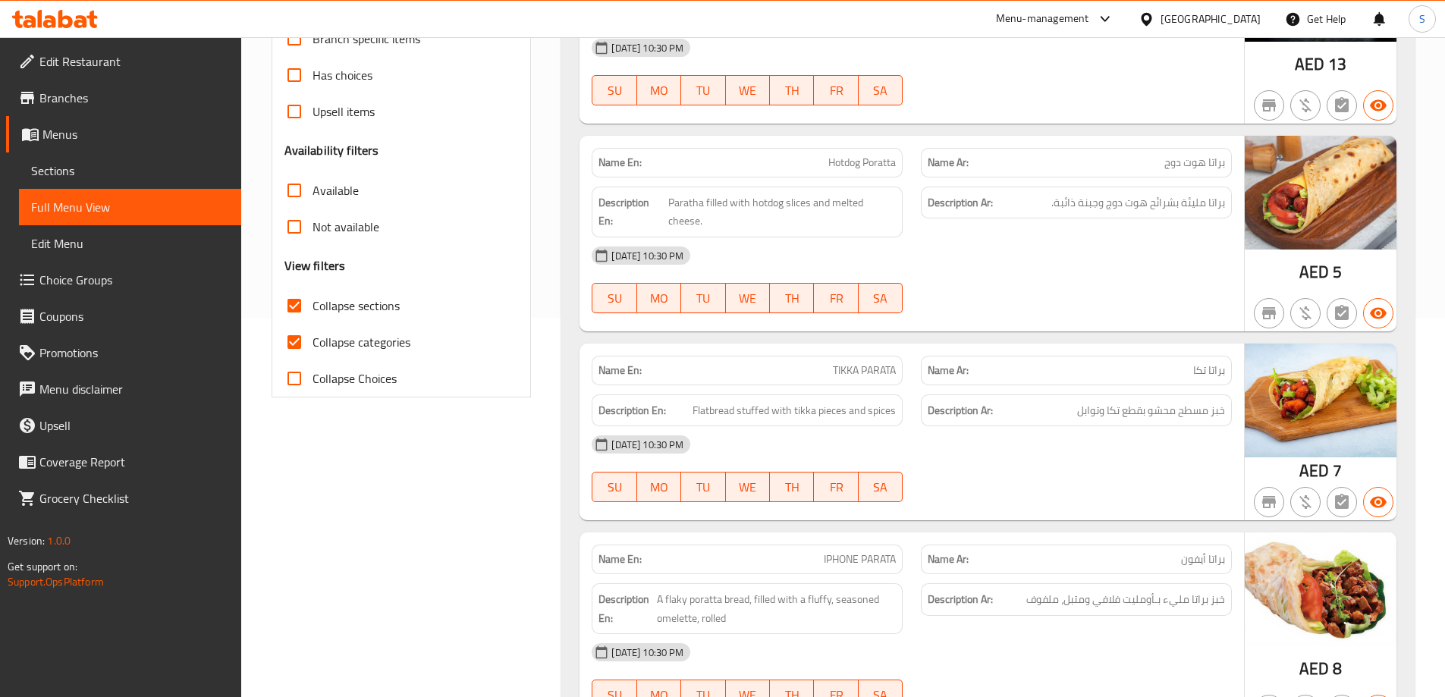
click at [872, 366] on span "TIKKA PARATA" at bounding box center [864, 371] width 63 height 16
copy span "TIKKA PARATA"
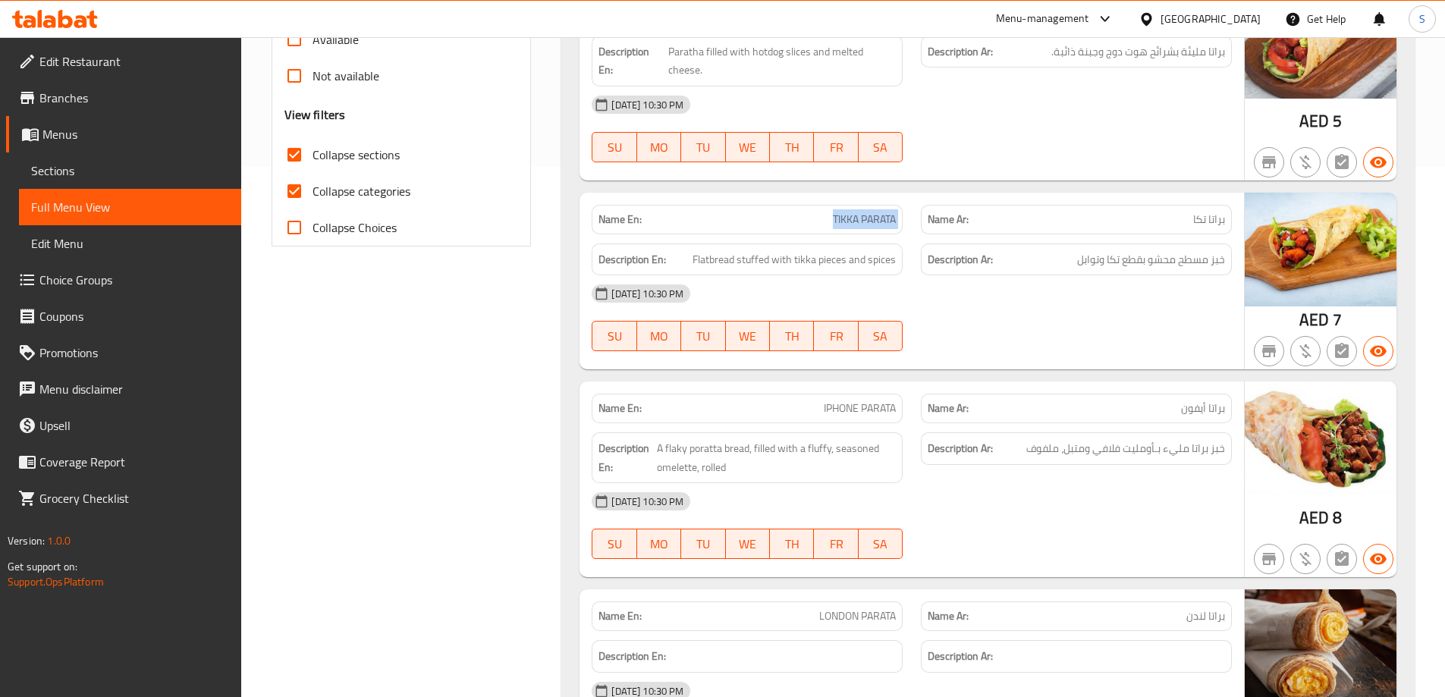
scroll to position [531, 0]
click at [844, 401] on span "IPHONE PARATA" at bounding box center [860, 408] width 72 height 16
copy span "IPHONE PARATA"
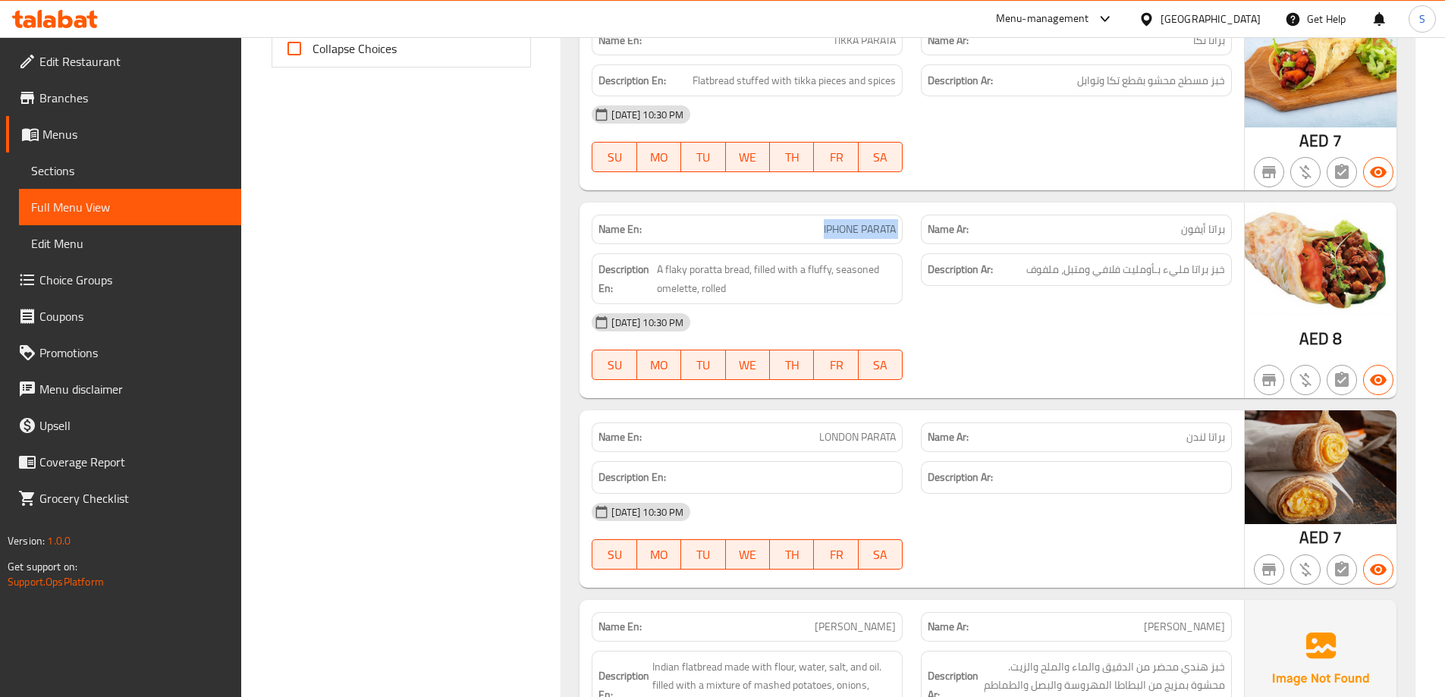
scroll to position [759, 0]
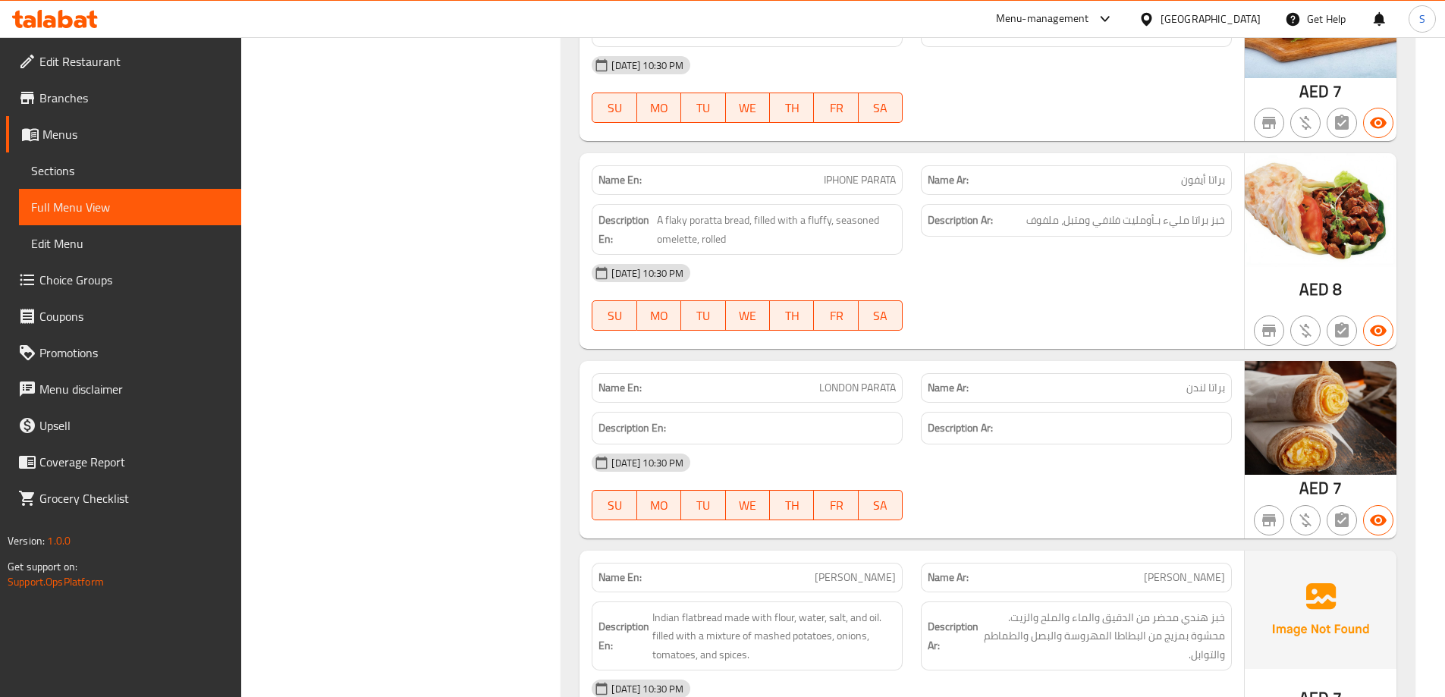
click at [831, 385] on span "LONDON PARATA" at bounding box center [857, 388] width 77 height 16
copy span "LONDON PARATA"
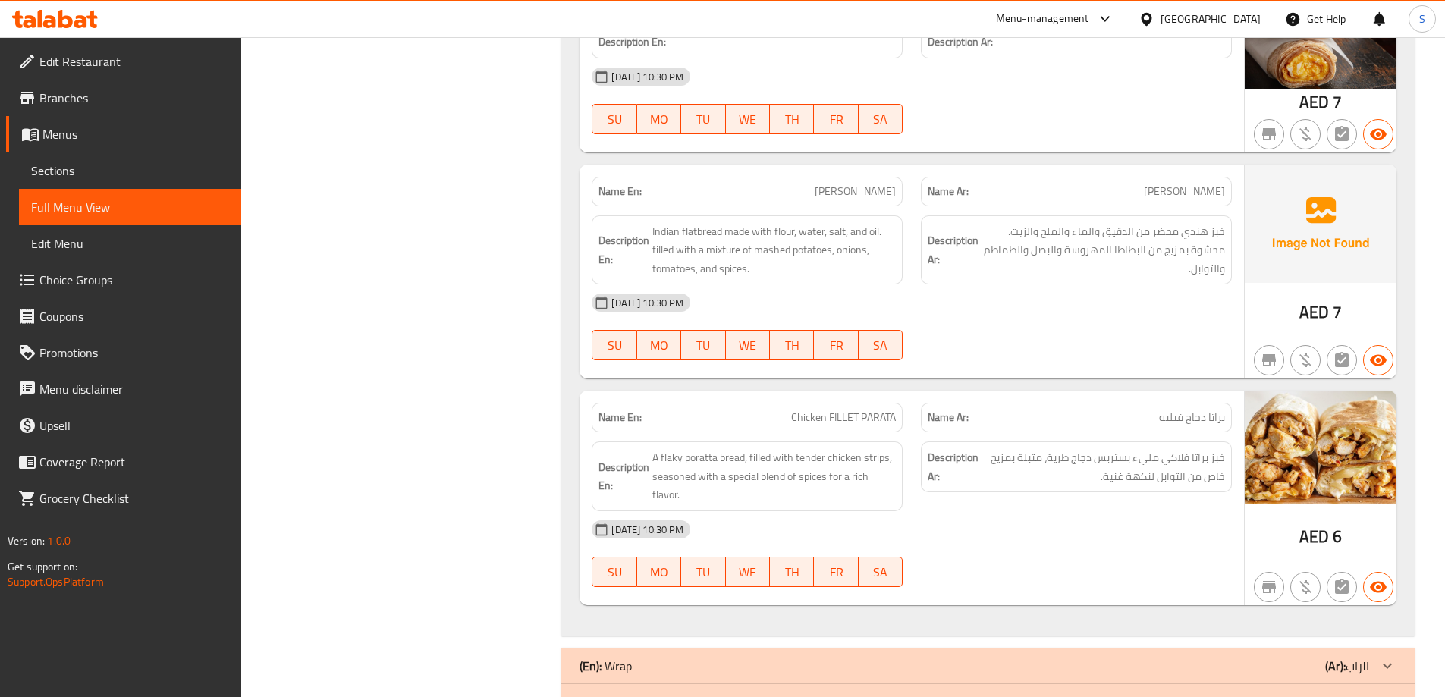
scroll to position [1138, 0]
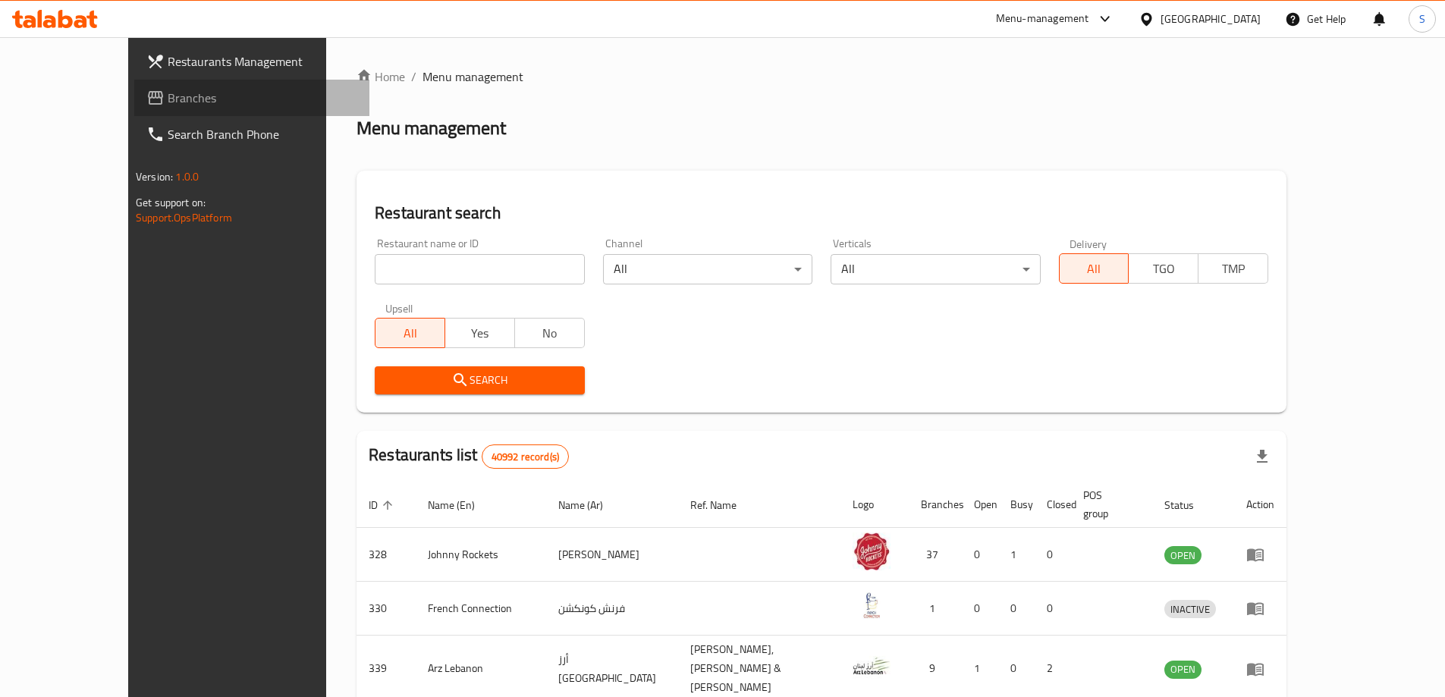
drag, startPoint x: 0, startPoint y: 0, endPoint x: 85, endPoint y: 96, distance: 127.9
click at [168, 96] on span "Branches" at bounding box center [263, 98] width 190 height 18
